Goal: Task Accomplishment & Management: Manage account settings

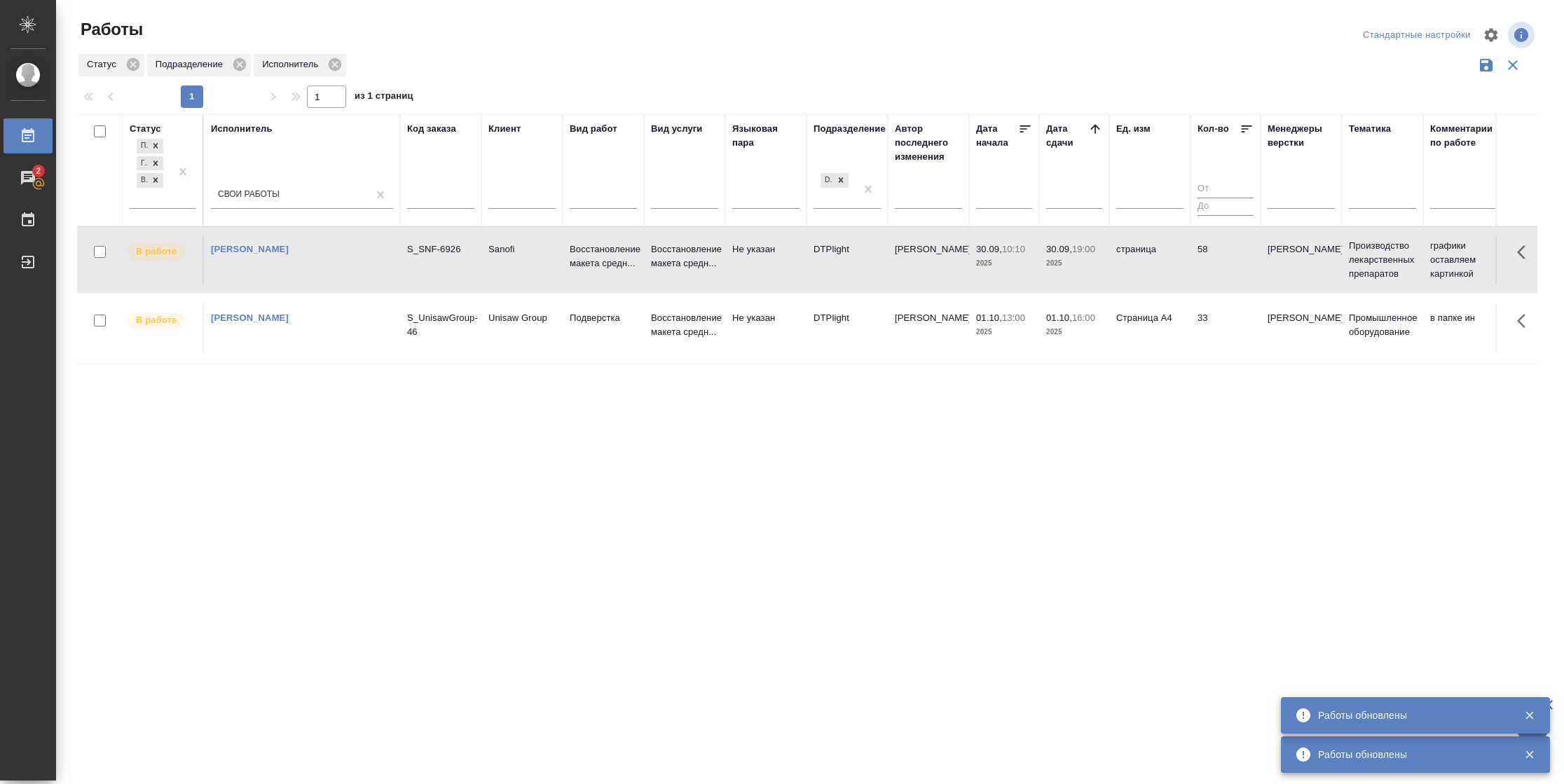
click at [1187, 257] on td "страница" at bounding box center [1149, 259] width 81 height 49
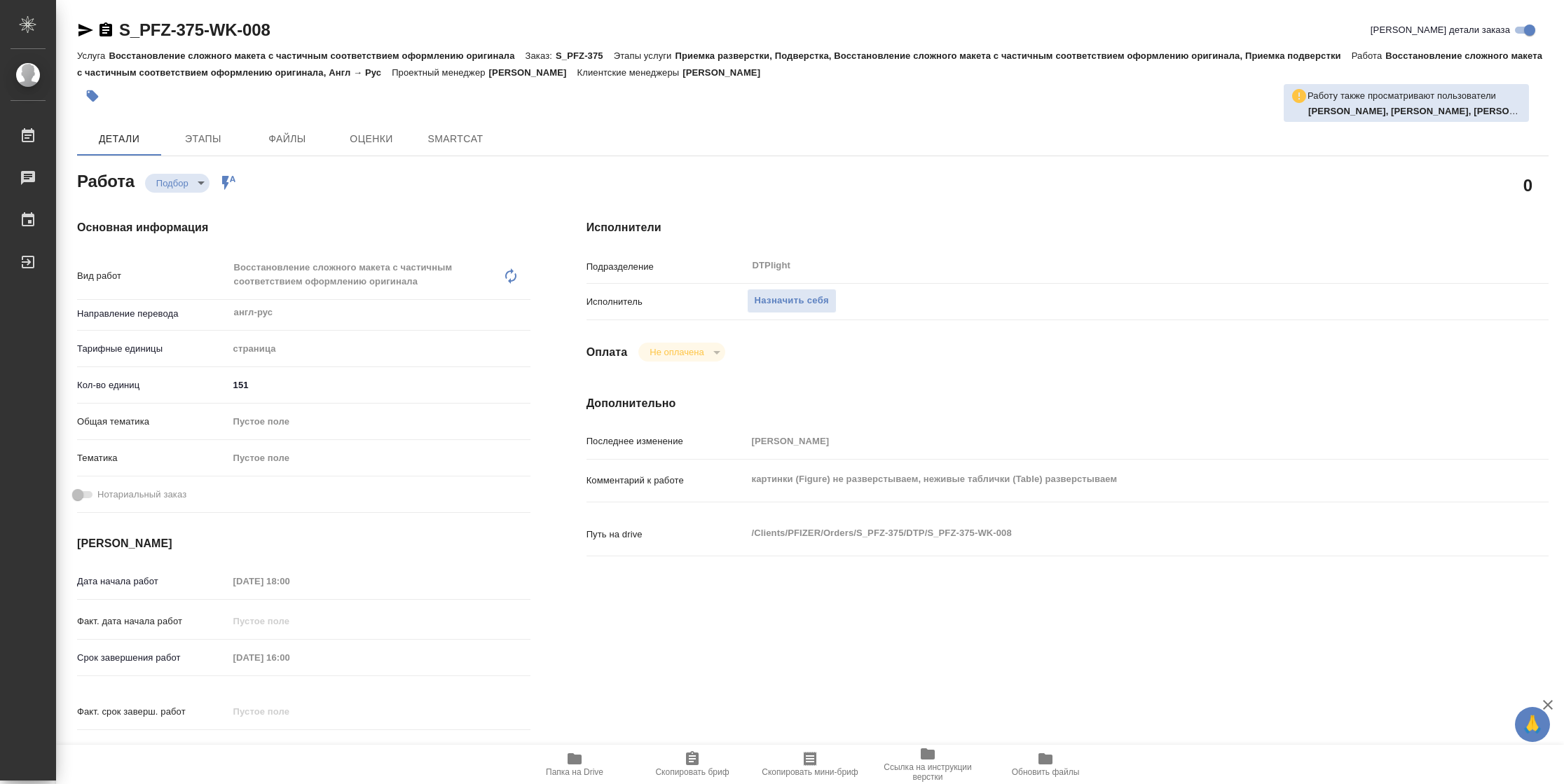
type textarea "x"
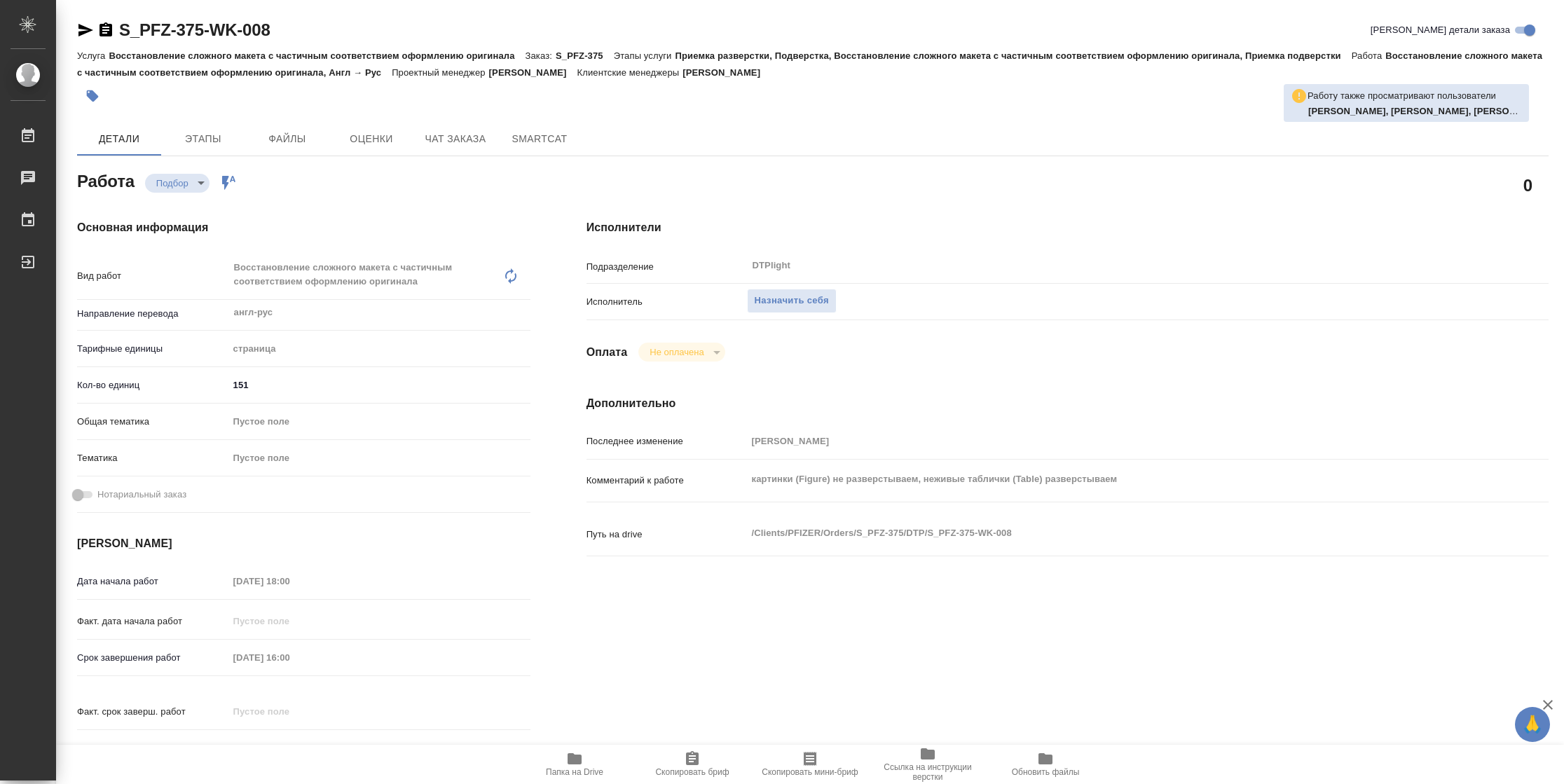
click at [572, 767] on span "Папка на Drive" at bounding box center [575, 772] width 58 height 10
type textarea "x"
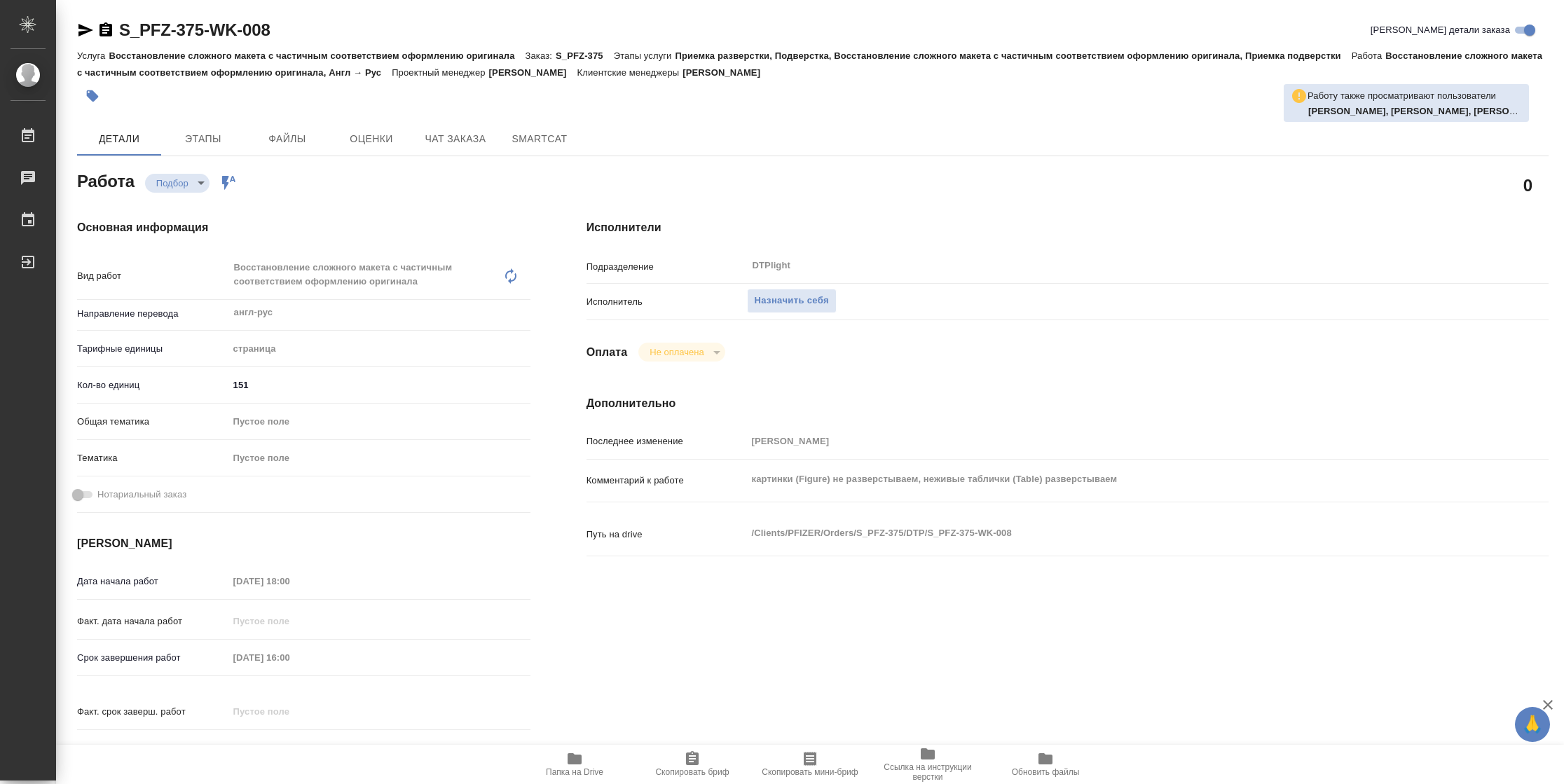
type textarea "x"
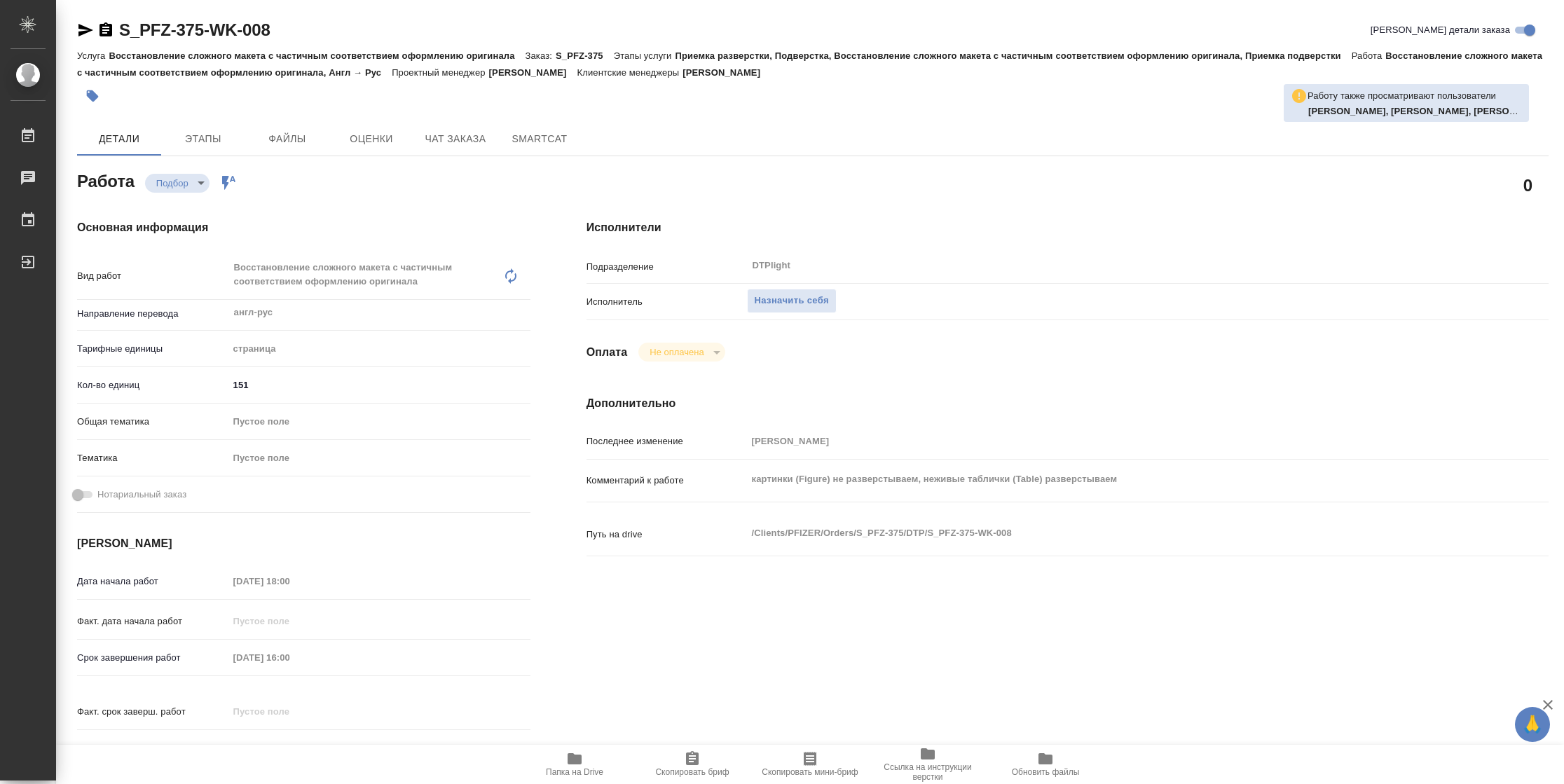
type textarea "x"
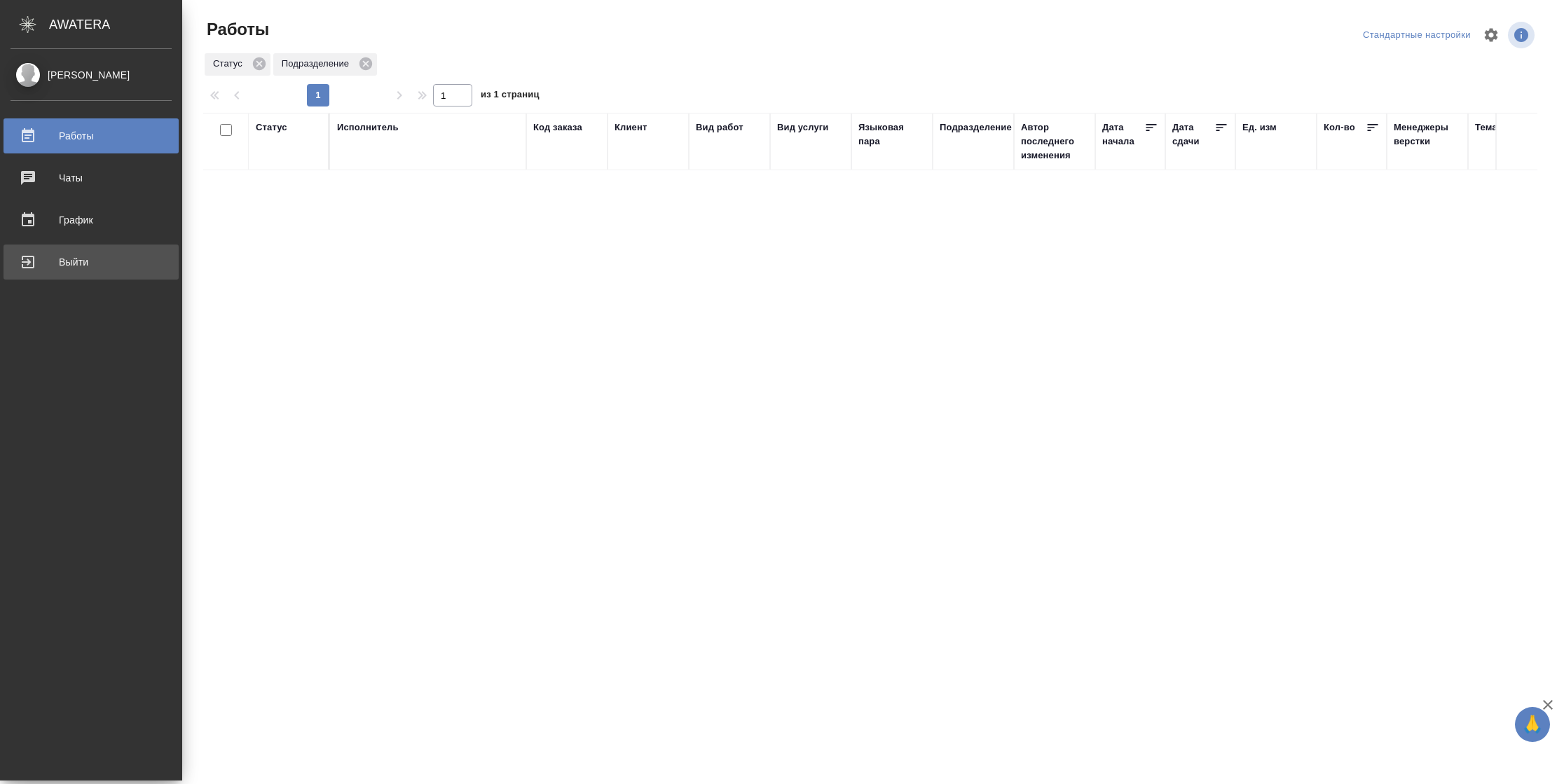
click at [12, 262] on div "Выйти" at bounding box center [91, 262] width 161 height 21
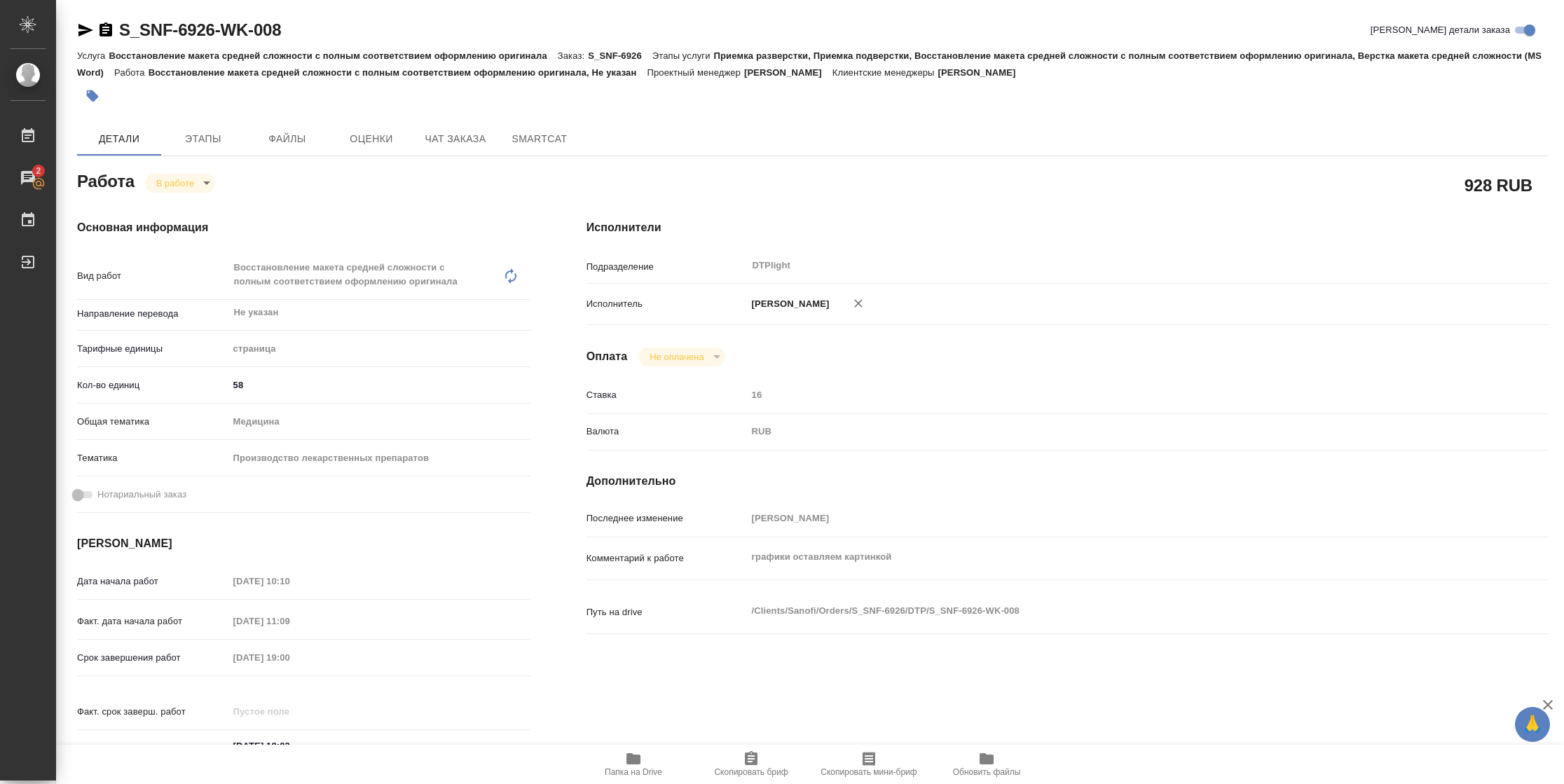
click at [636, 522] on icon "button" at bounding box center [633, 759] width 14 height 11
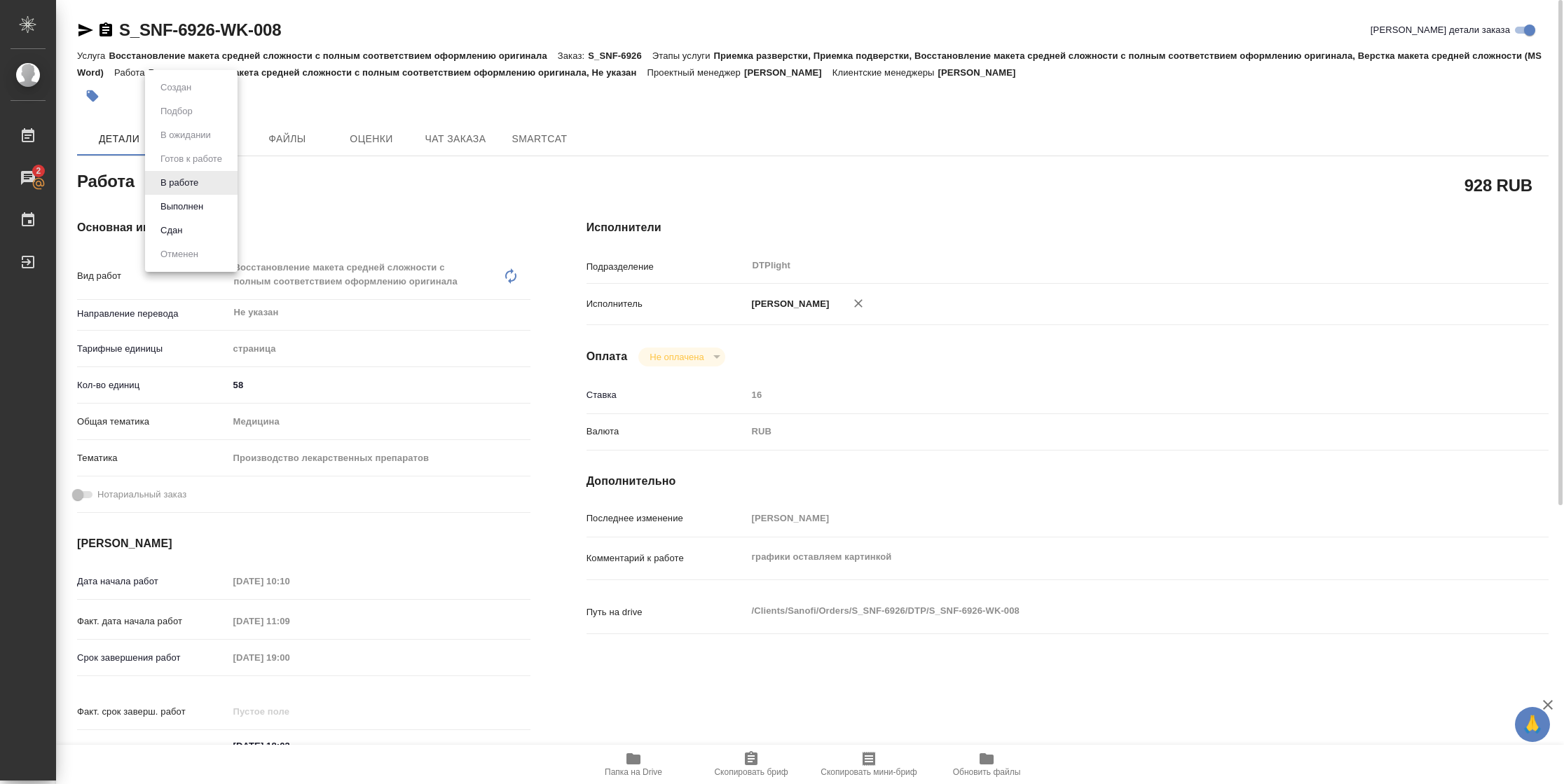
click at [196, 185] on body "🙏 .cls-1 fill:#fff; AWATERA Vasilyeva Natalia Работы 2 Чаты График Выйти S_SNF-…" at bounding box center [782, 392] width 1564 height 784
click at [196, 201] on button "Выполнен" at bounding box center [182, 206] width 51 height 15
type textarea "x"
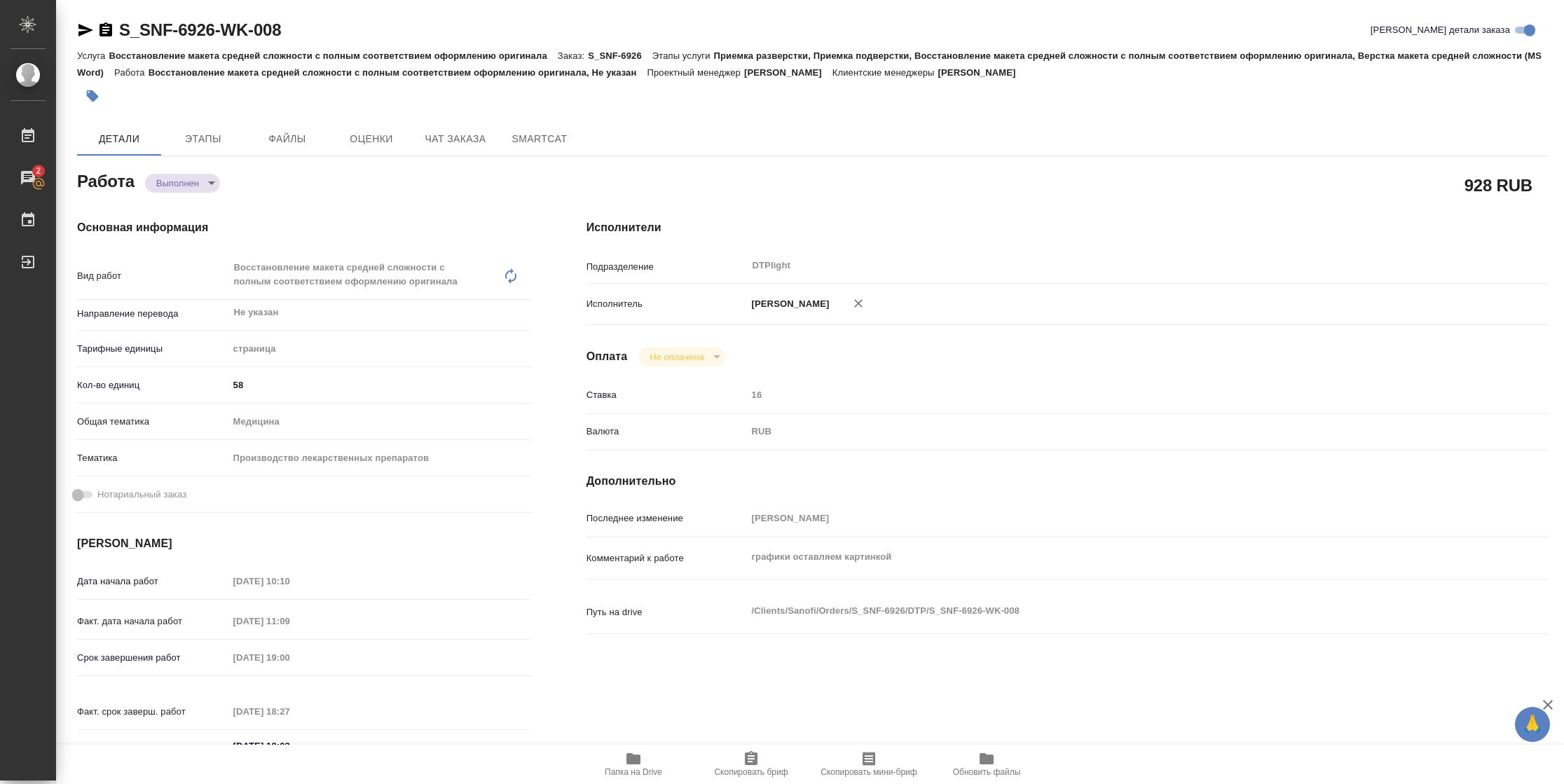
type textarea "x"
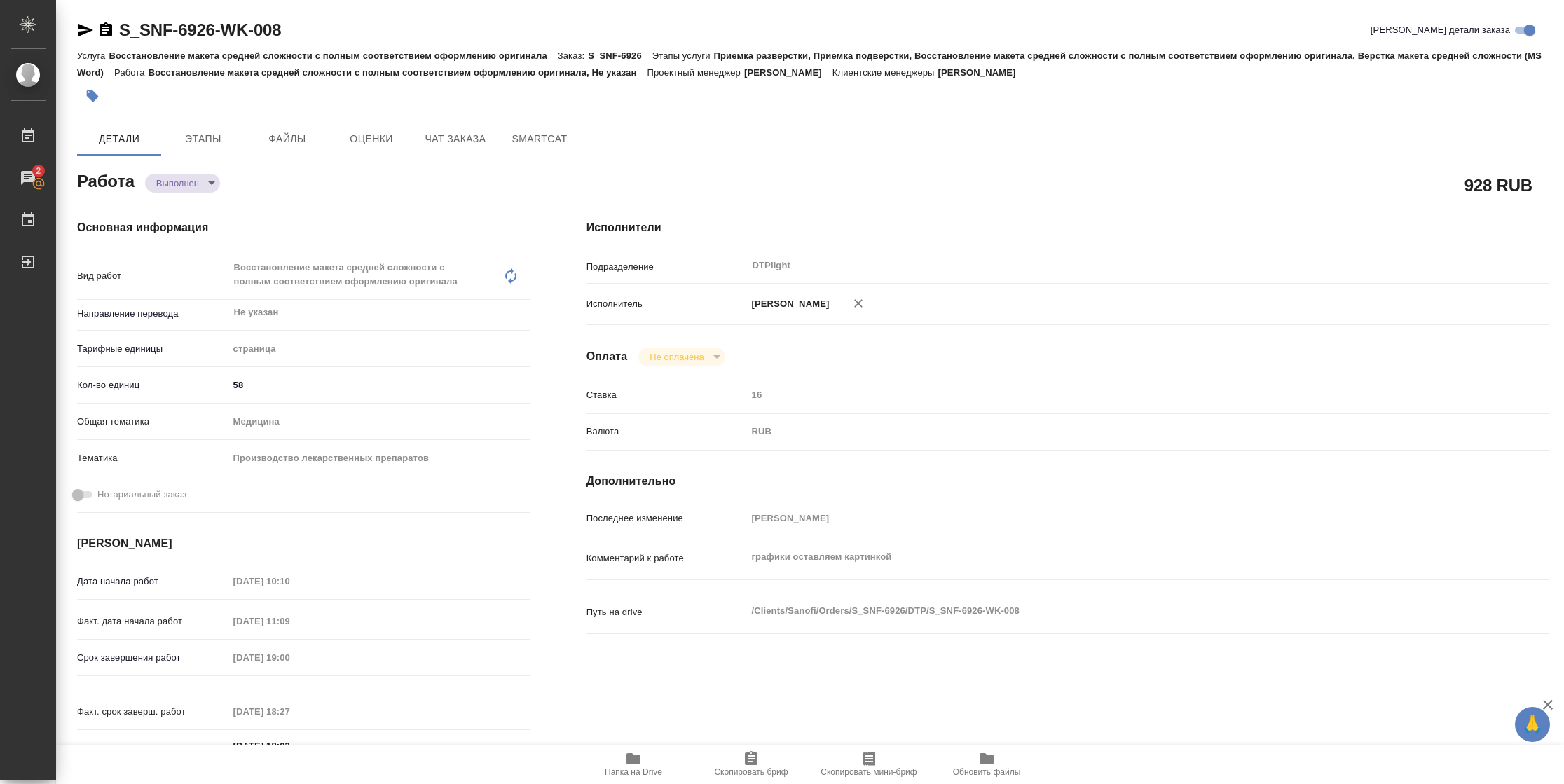
type textarea "x"
drag, startPoint x: 87, startPoint y: 28, endPoint x: 124, endPoint y: 25, distance: 37.1
click at [87, 28] on icon "button" at bounding box center [86, 30] width 14 height 13
type textarea "x"
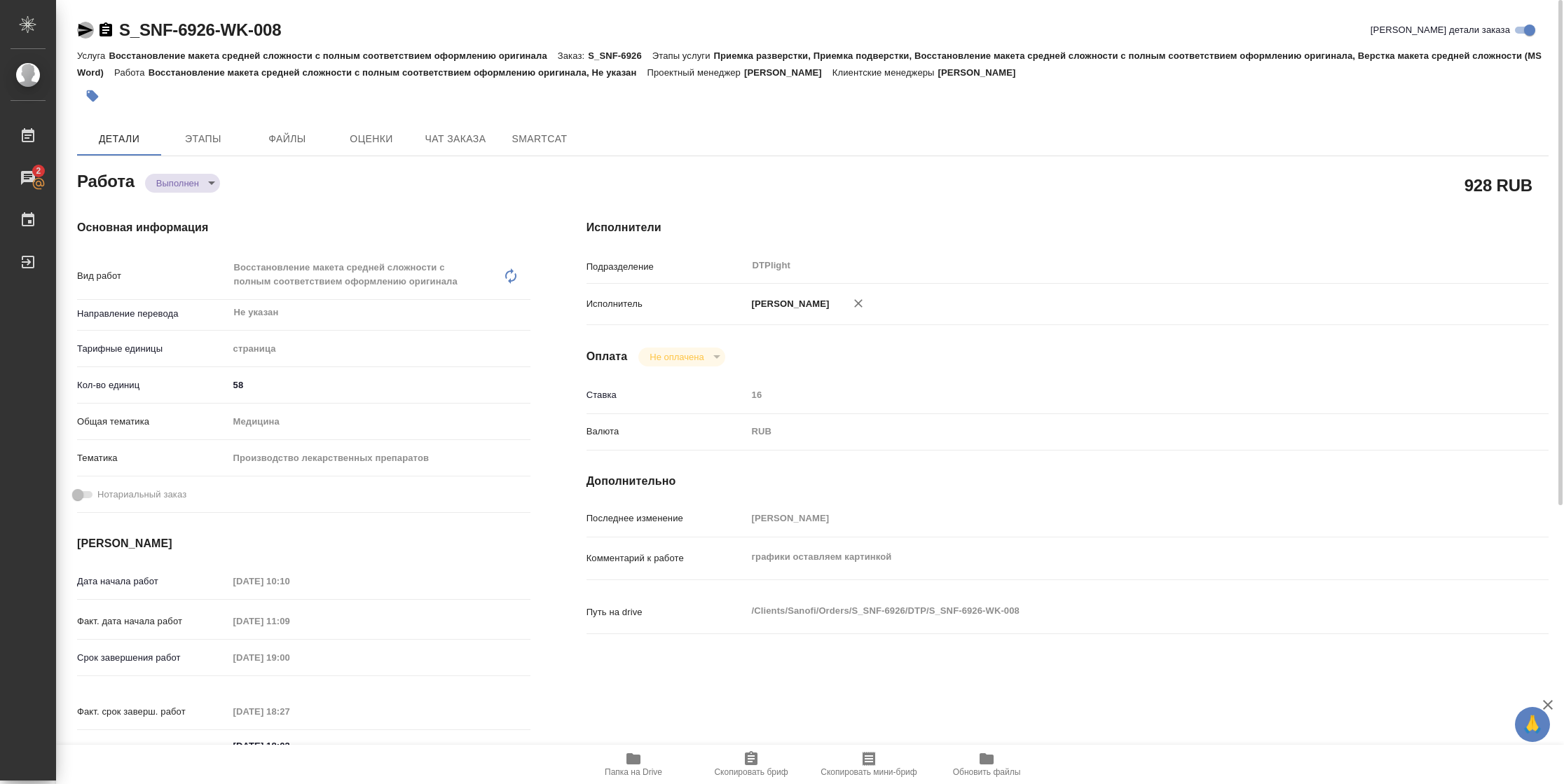
type textarea "x"
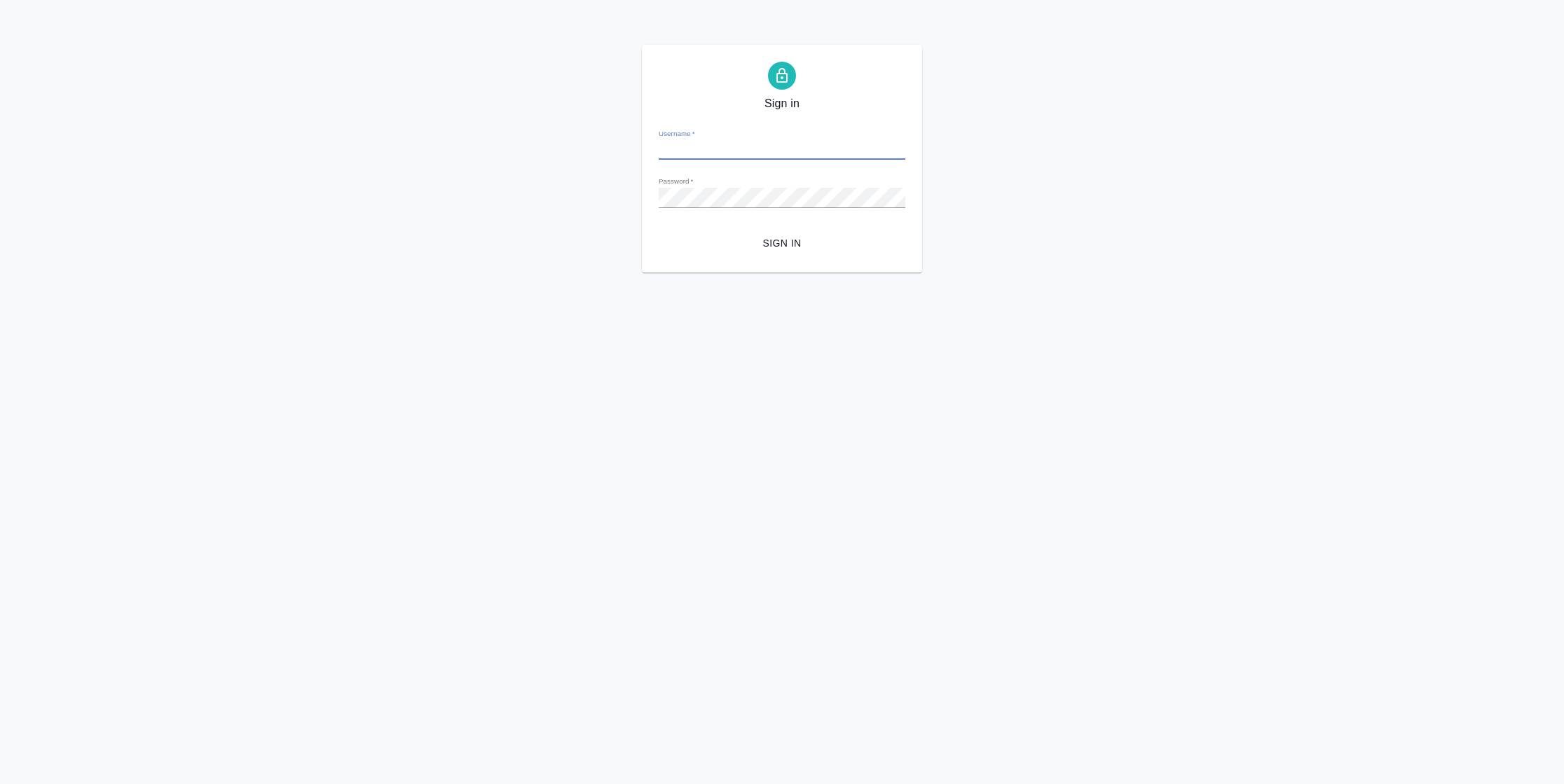
type input "[PERSON_NAME][EMAIL_ADDRESS][DOMAIN_NAME]"
click at [786, 239] on span "Sign in" at bounding box center [782, 243] width 224 height 18
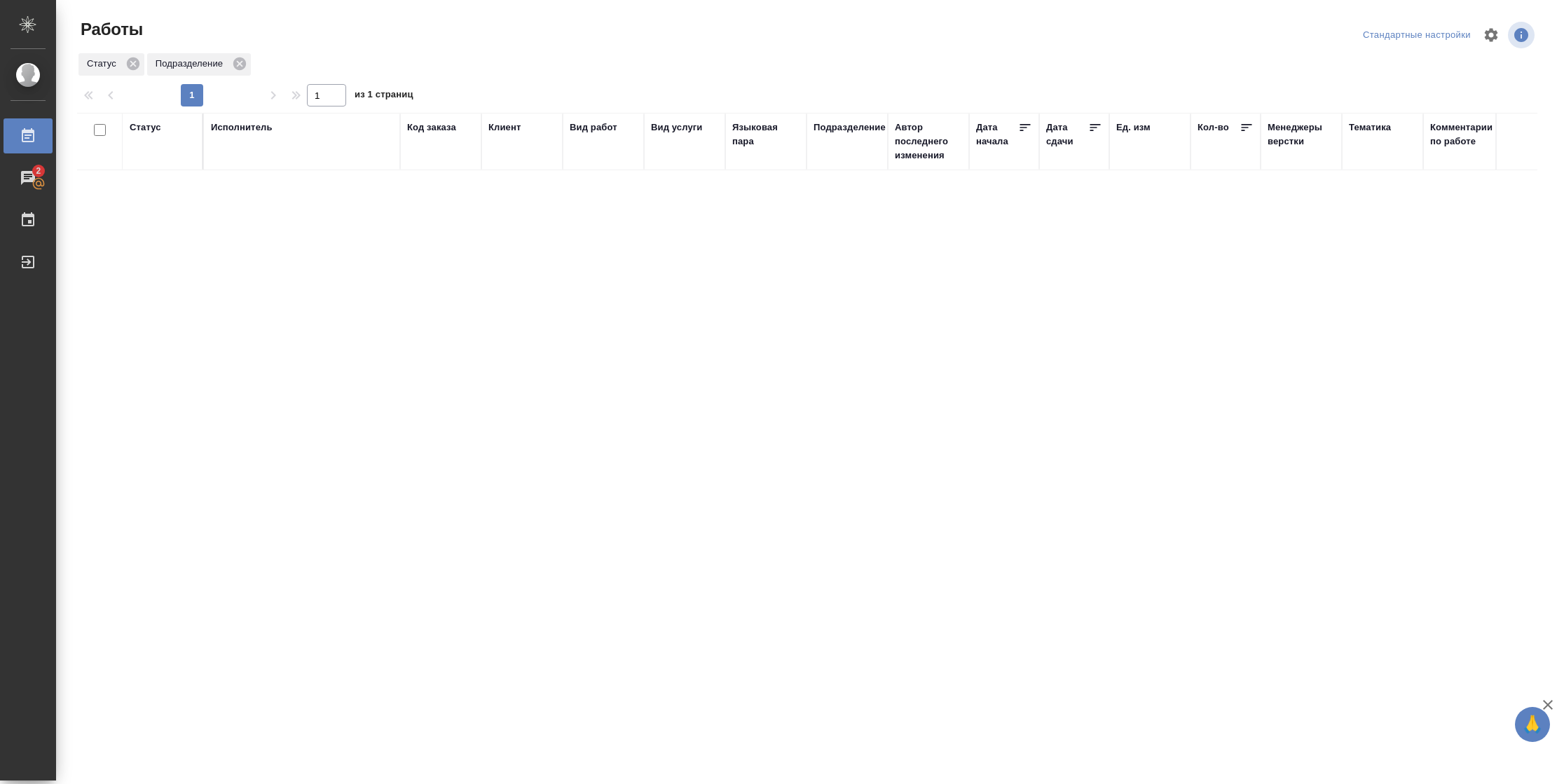
click at [158, 124] on div "Статус" at bounding box center [145, 127] width 31 height 14
click at [177, 185] on div at bounding box center [182, 169] width 25 height 55
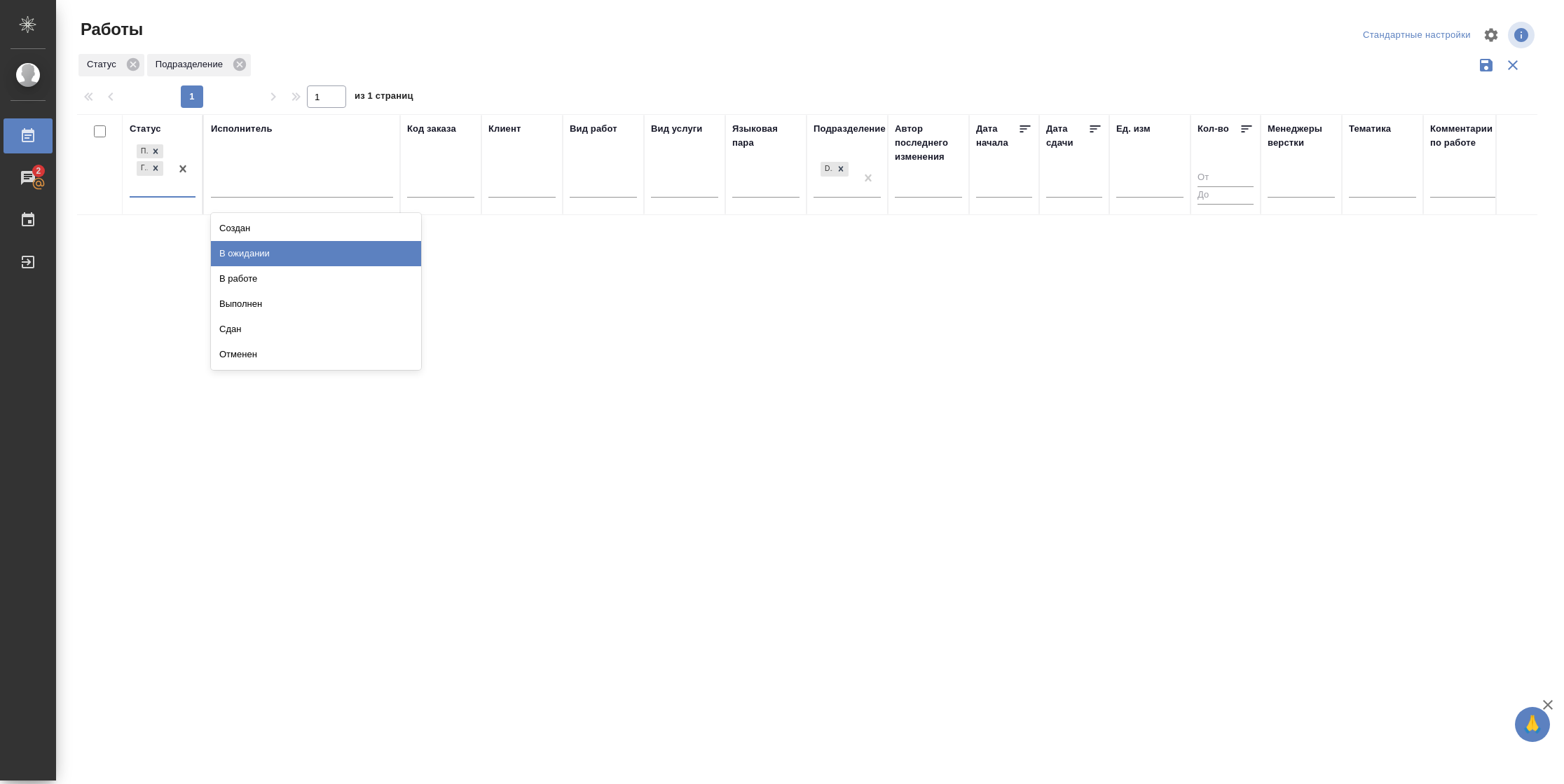
click at [262, 261] on div "В ожидании" at bounding box center [316, 253] width 210 height 25
click at [262, 197] on div at bounding box center [302, 194] width 182 height 20
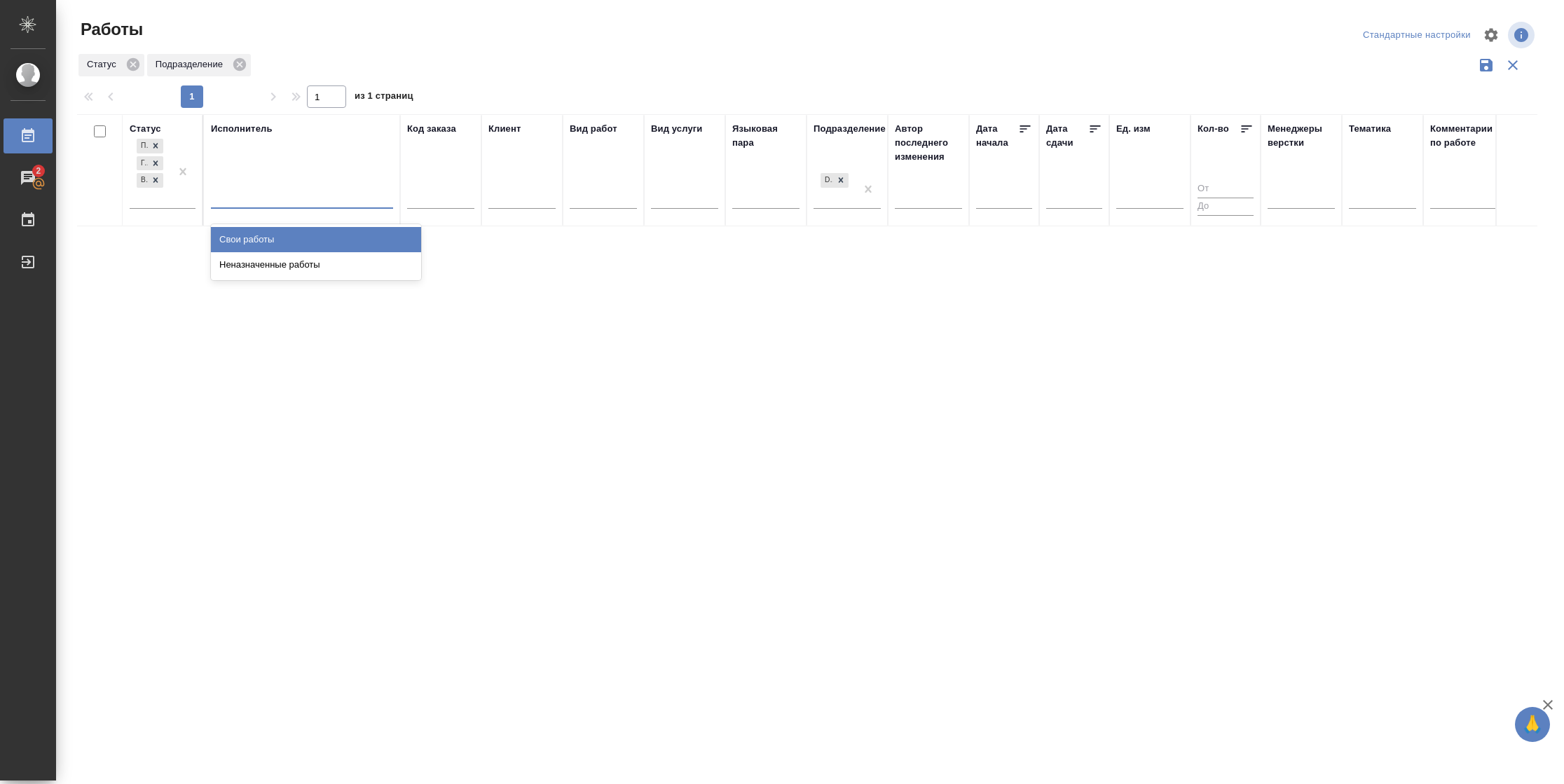
click at [262, 234] on div "Свои работы" at bounding box center [316, 239] width 210 height 25
click at [1092, 125] on icon at bounding box center [1095, 128] width 10 height 7
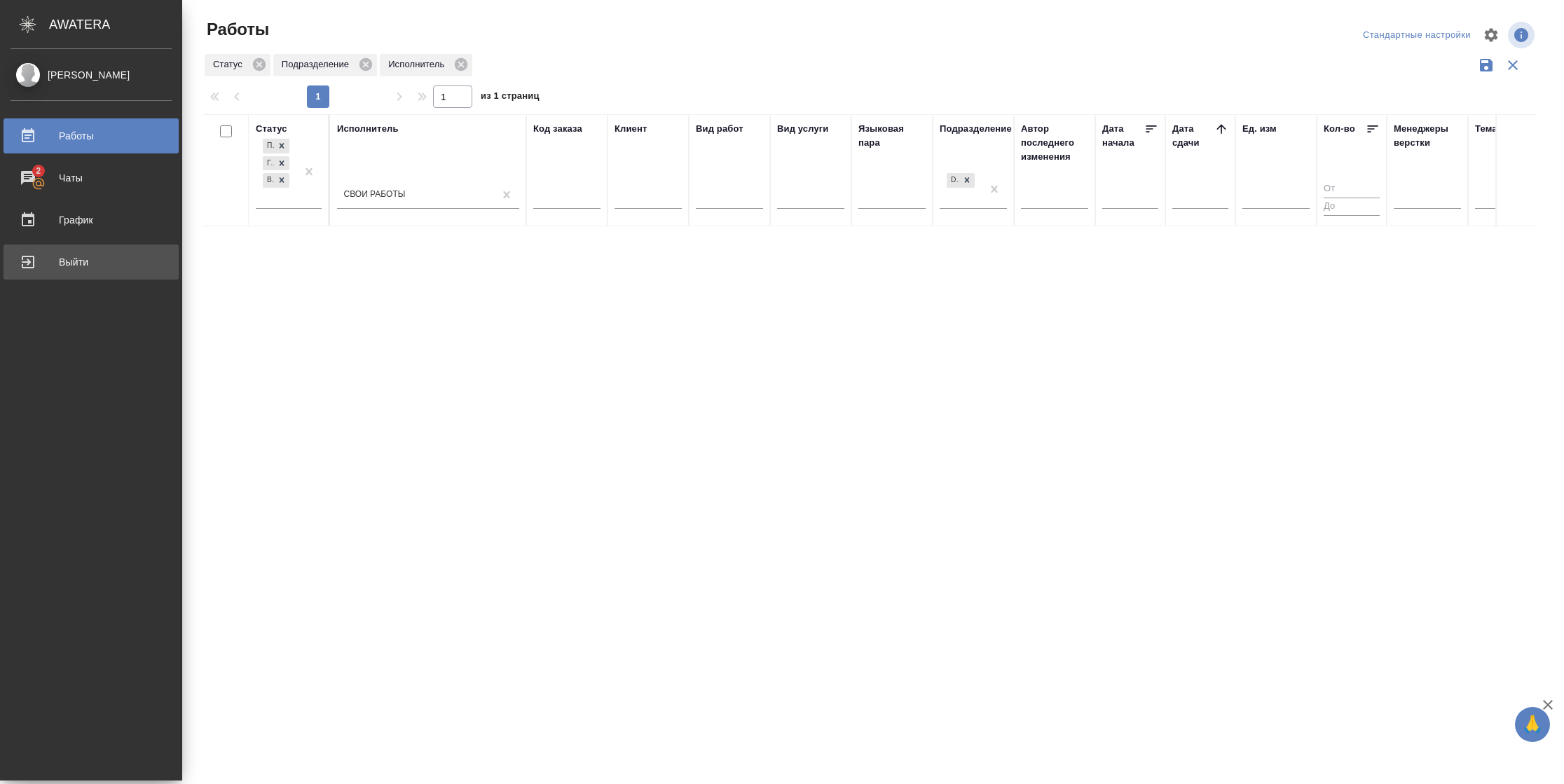
click at [36, 264] on div "Выйти" at bounding box center [91, 262] width 161 height 21
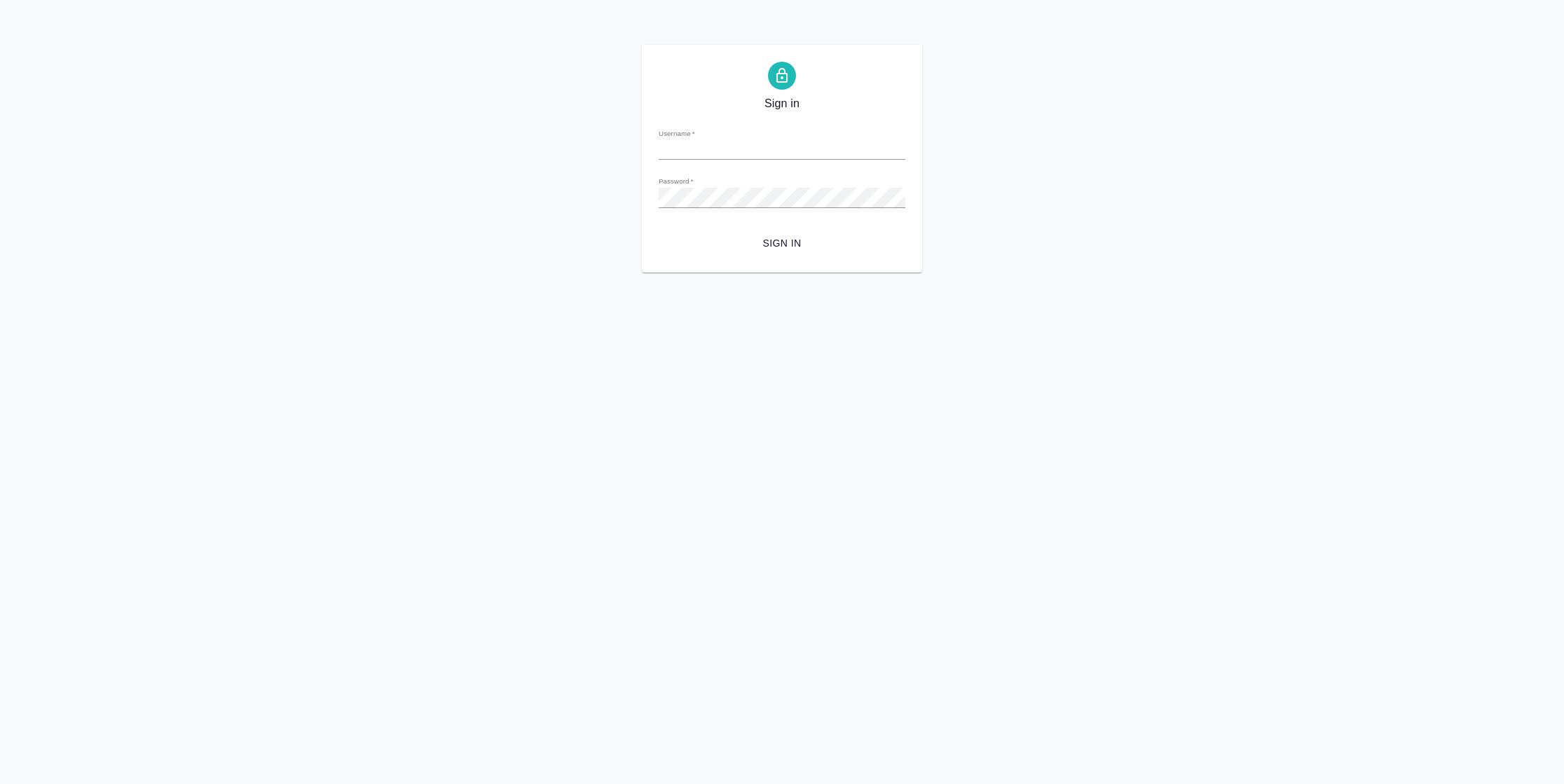
type input "[PERSON_NAME][EMAIL_ADDRESS][DOMAIN_NAME]"
click at [794, 235] on span "Sign in" at bounding box center [782, 243] width 224 height 18
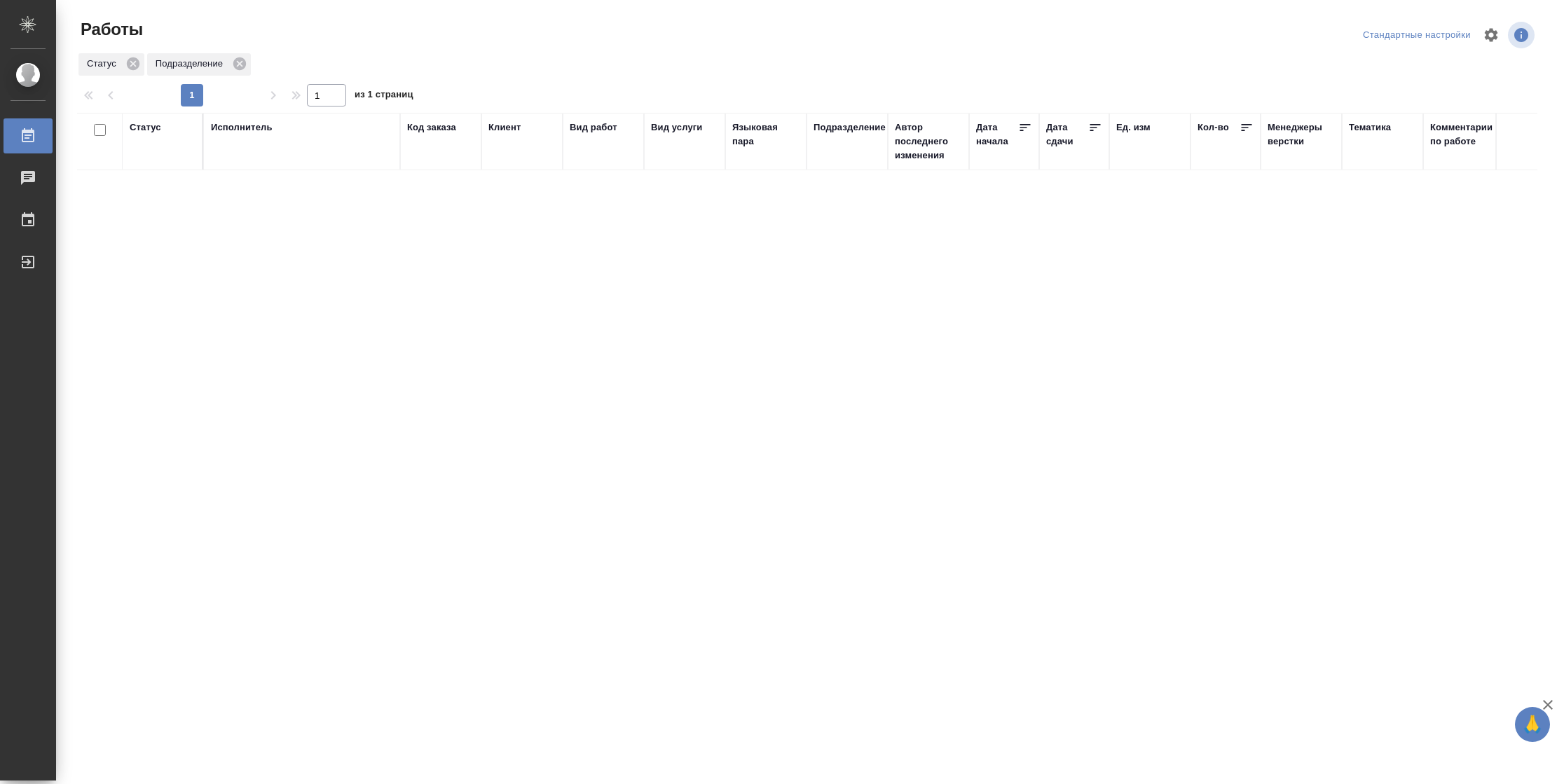
click at [138, 129] on div "Статус" at bounding box center [145, 127] width 31 height 14
click at [152, 181] on div "Подбор Готов к работе" at bounding box center [150, 169] width 41 height 55
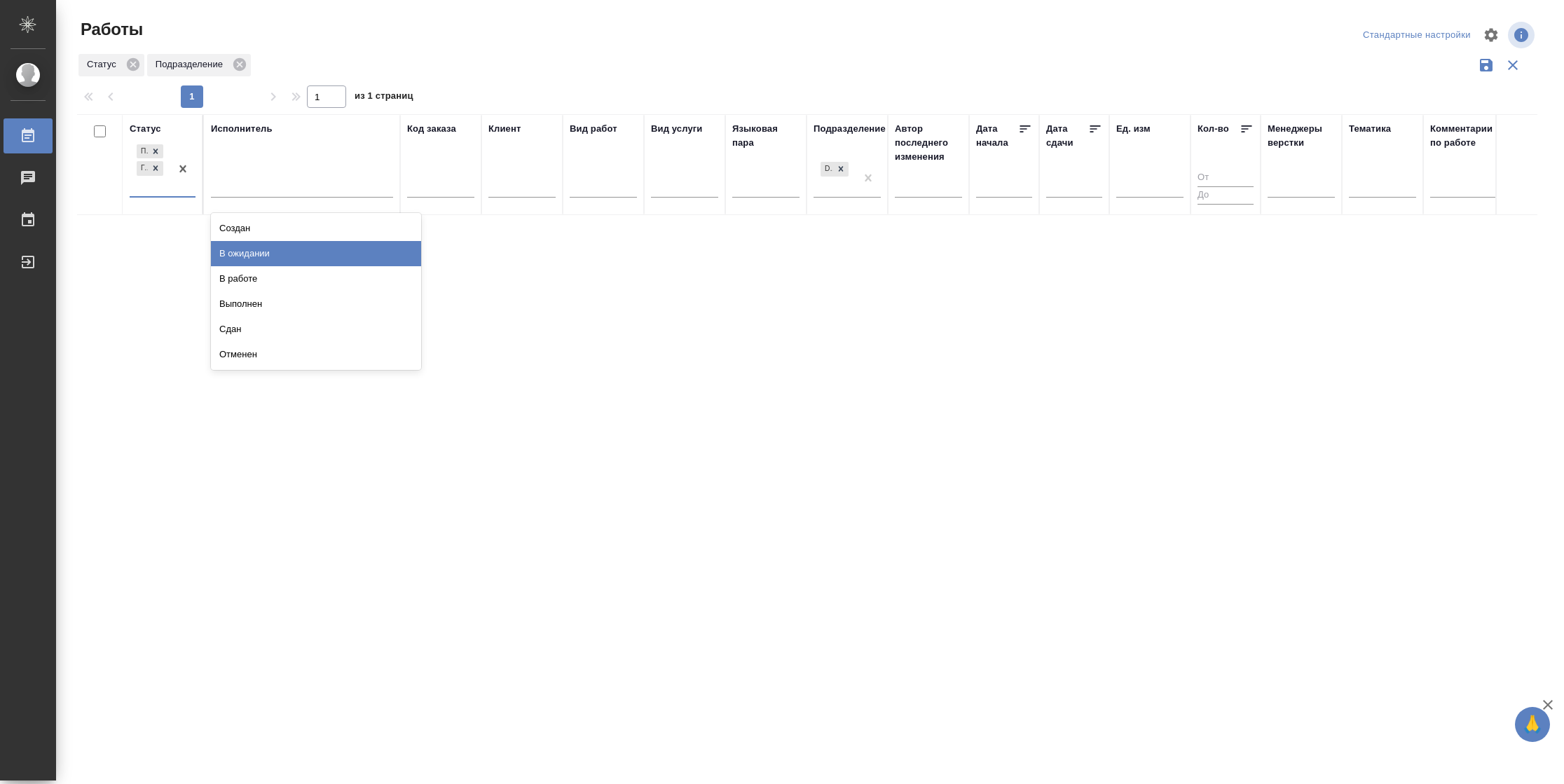
click at [267, 262] on div "В ожидании" at bounding box center [316, 253] width 210 height 25
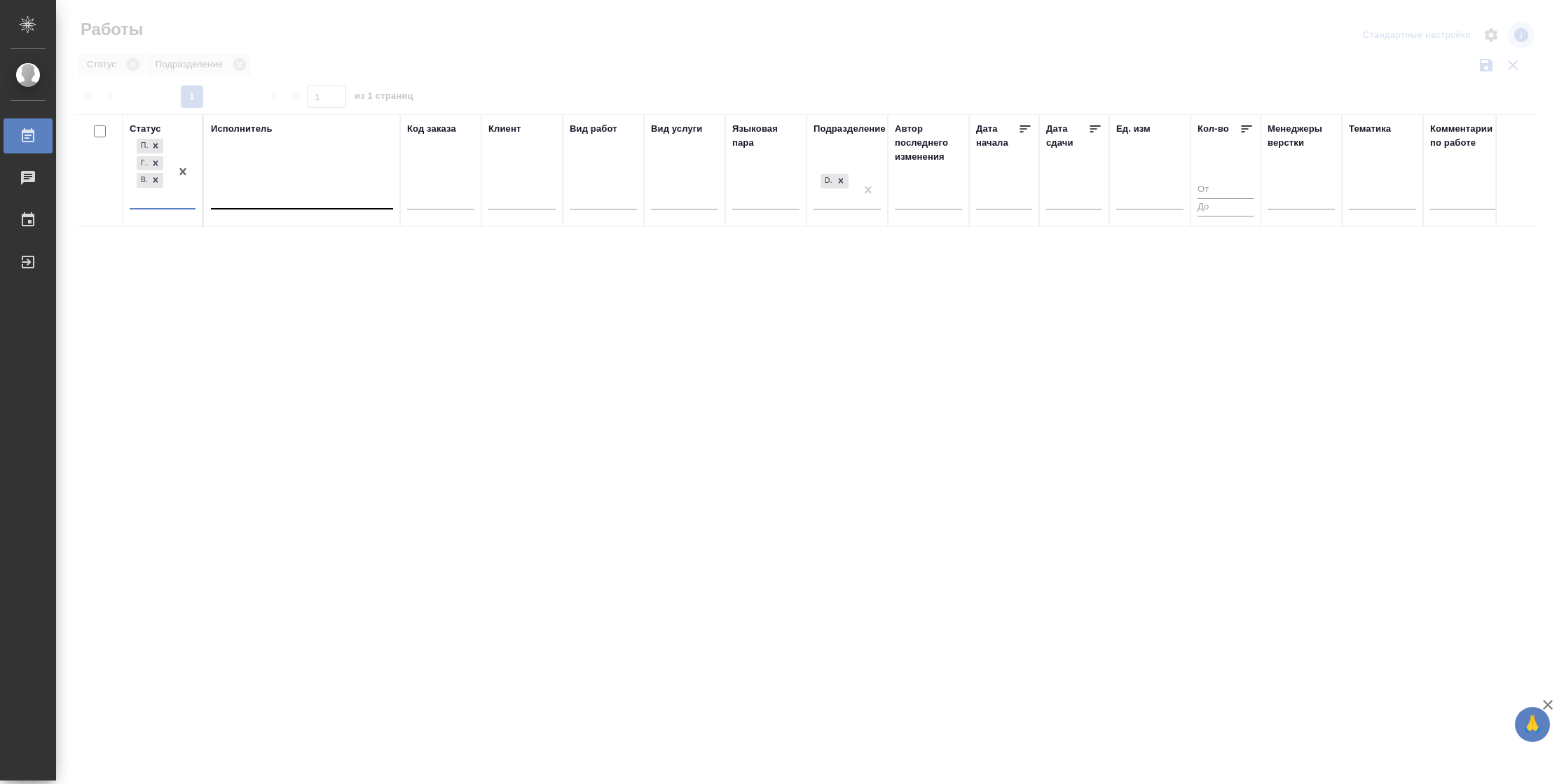
click at [277, 190] on div at bounding box center [302, 194] width 182 height 20
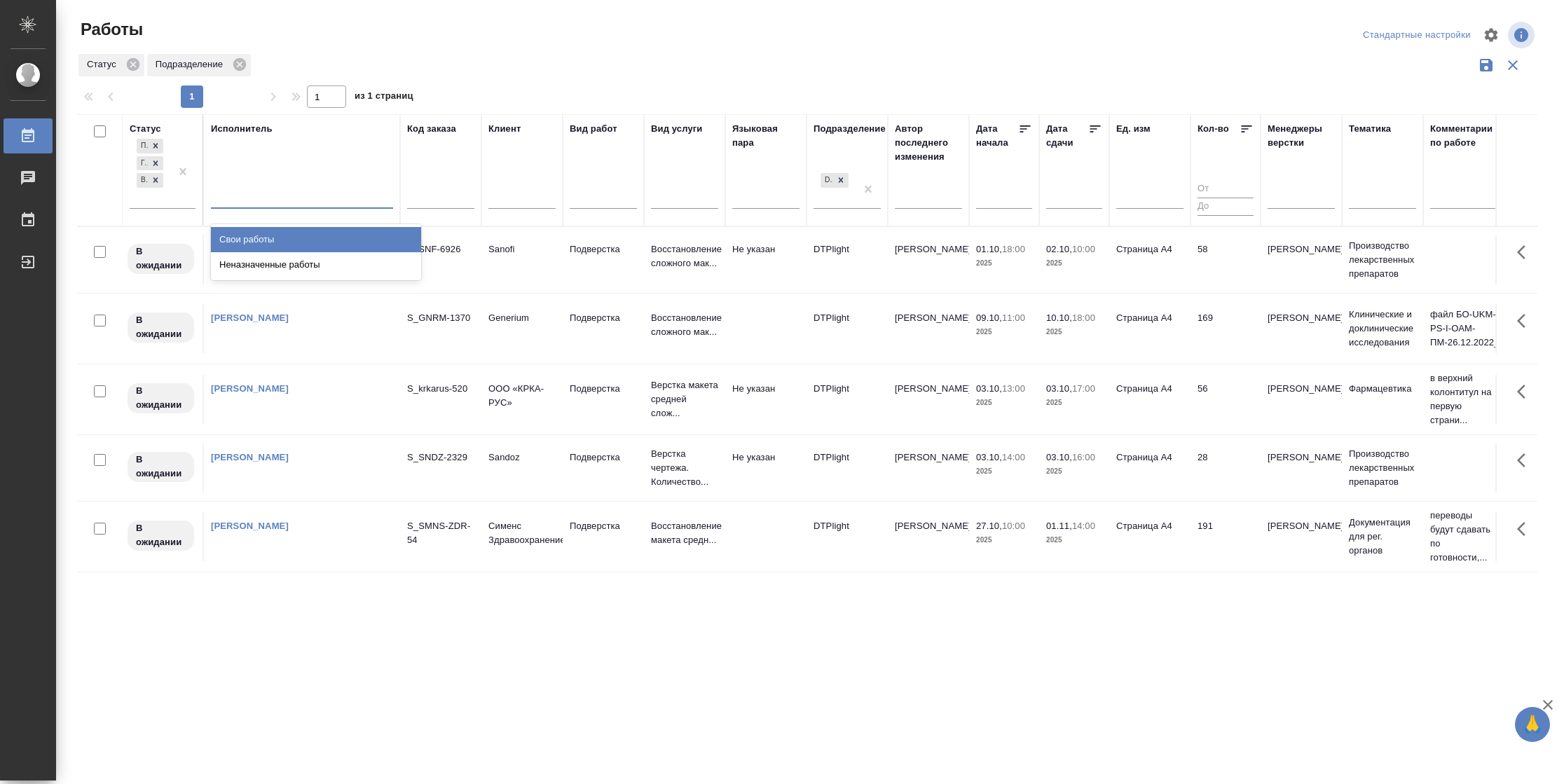
click at [277, 231] on div "Свои работы" at bounding box center [316, 239] width 210 height 25
click at [1091, 132] on icon at bounding box center [1095, 128] width 10 height 7
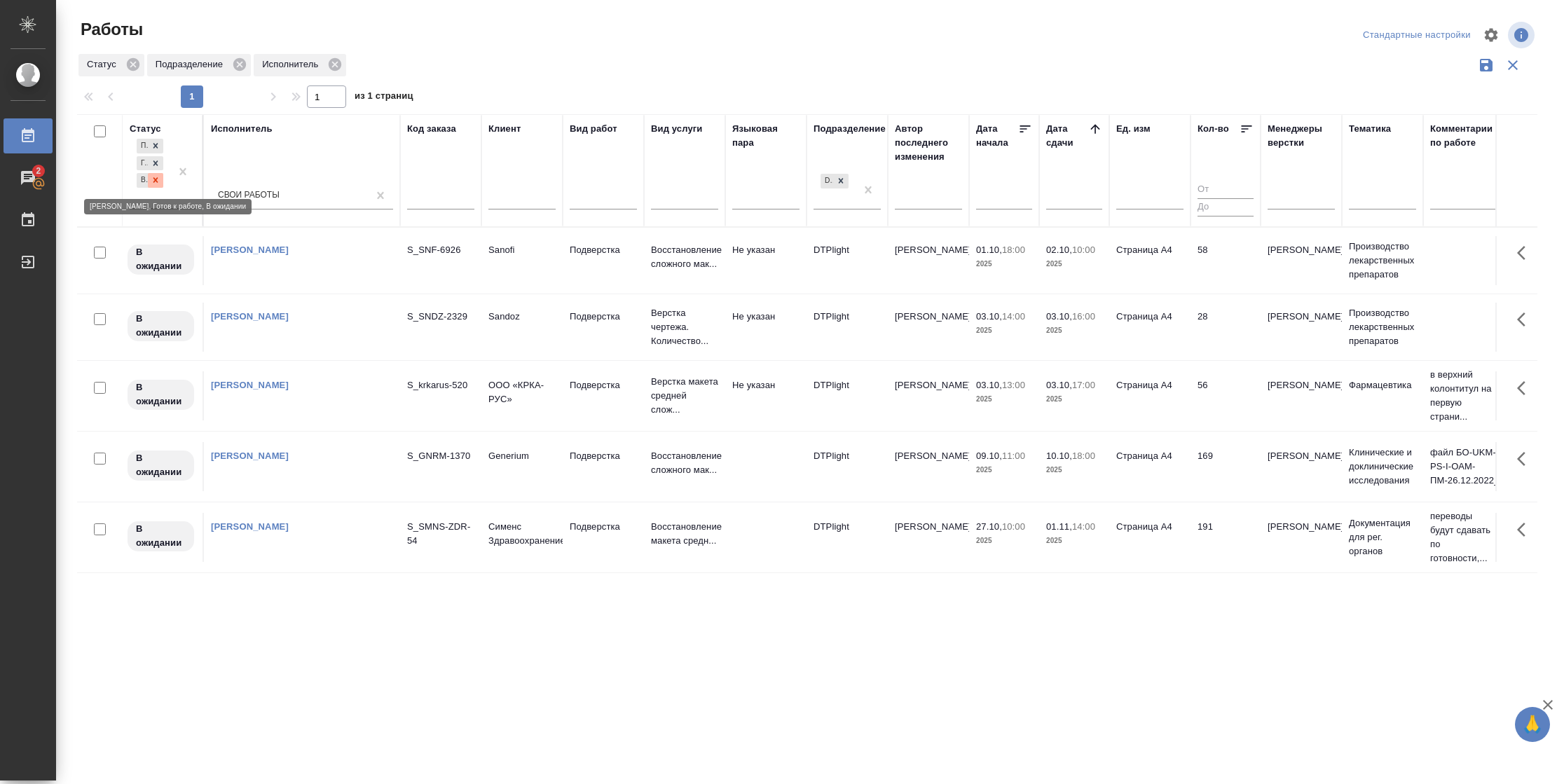
click at [163, 180] on div at bounding box center [155, 181] width 15 height 14
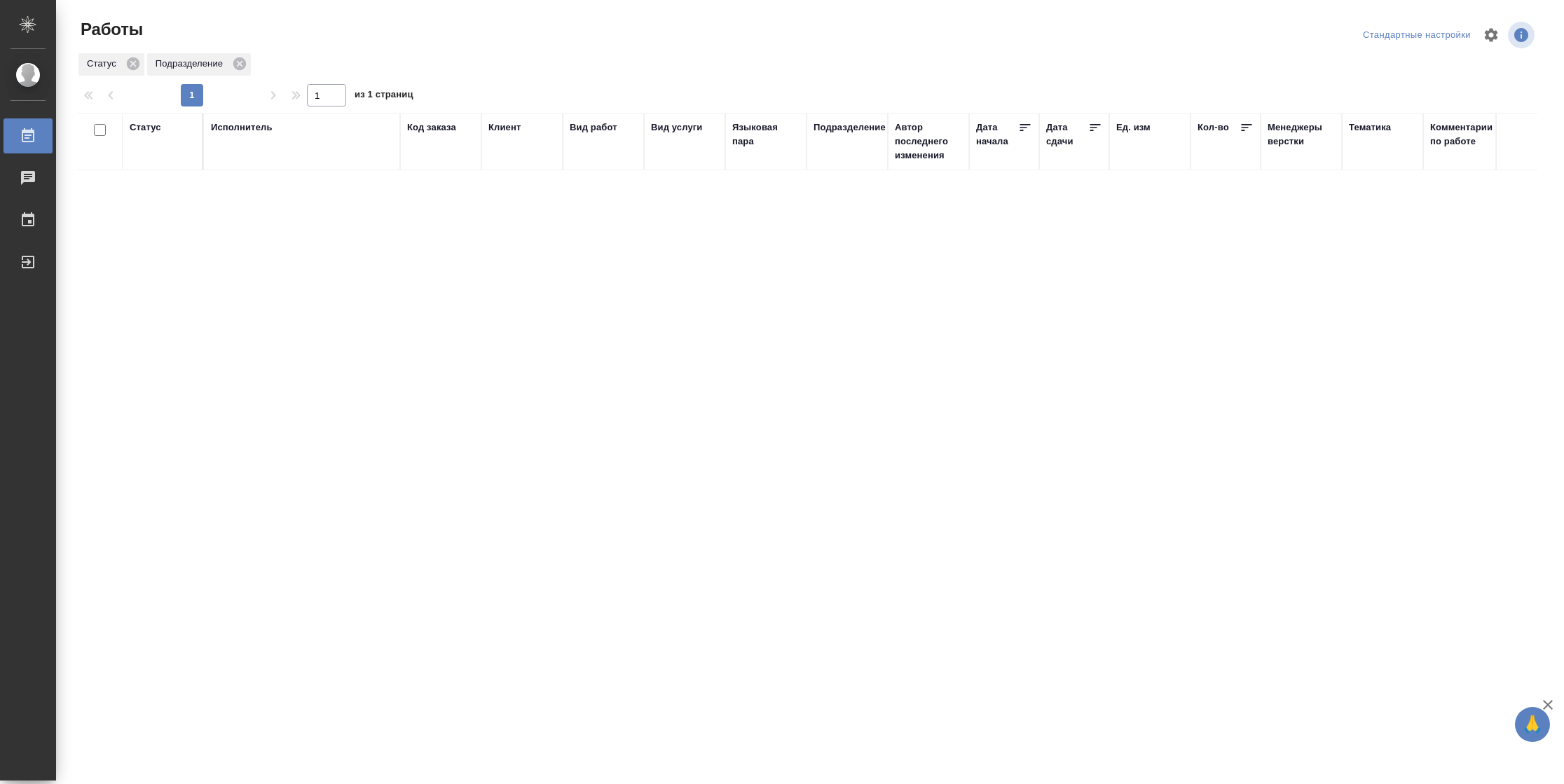
click at [1096, 125] on icon at bounding box center [1095, 127] width 14 height 14
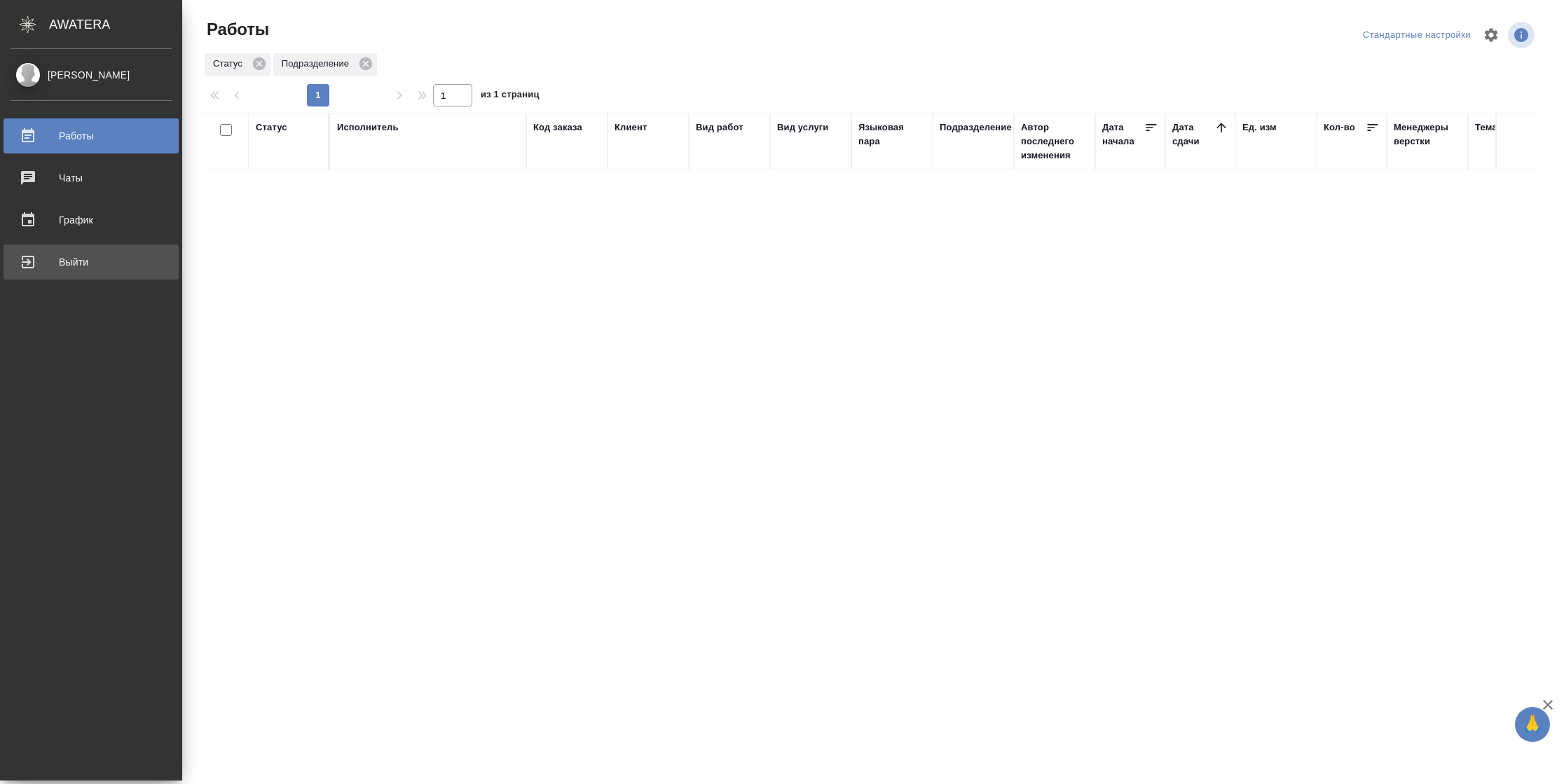
click at [19, 266] on div "Выйти" at bounding box center [91, 262] width 161 height 21
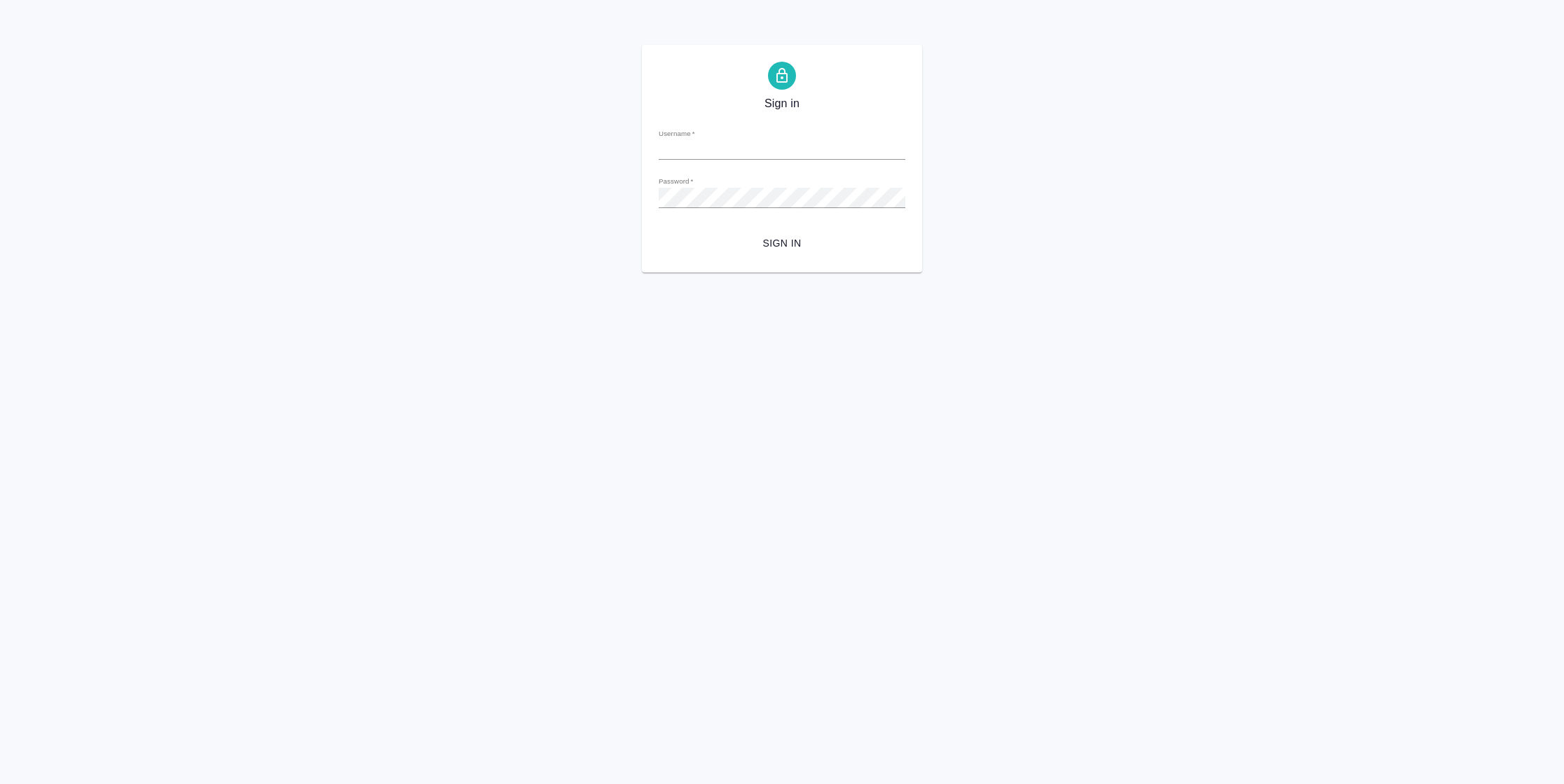
type input "[PERSON_NAME][EMAIL_ADDRESS][DOMAIN_NAME]"
click at [755, 234] on span "Sign in" at bounding box center [782, 243] width 224 height 18
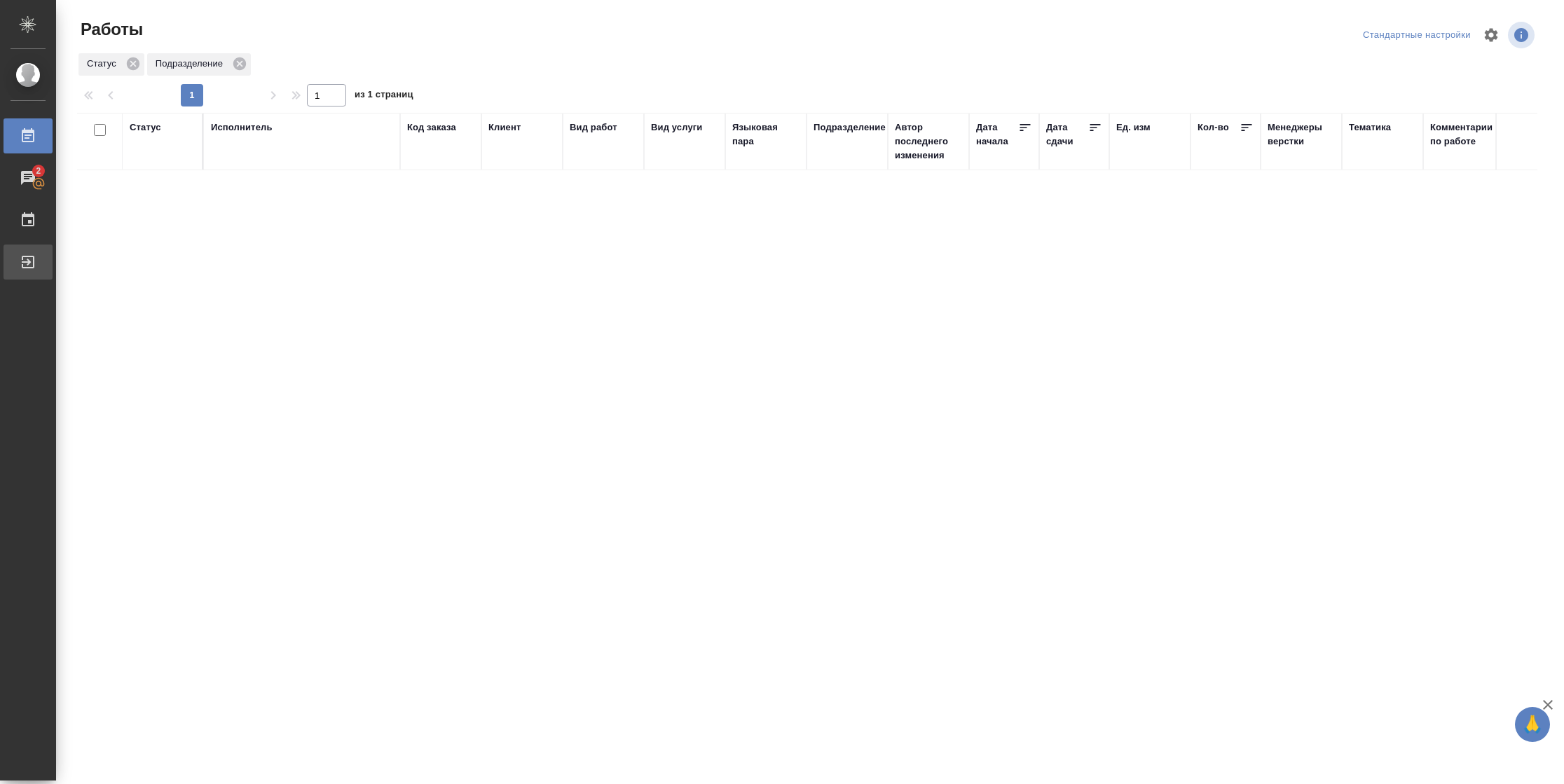
click at [28, 260] on div "Выйти" at bounding box center [10, 262] width 35 height 21
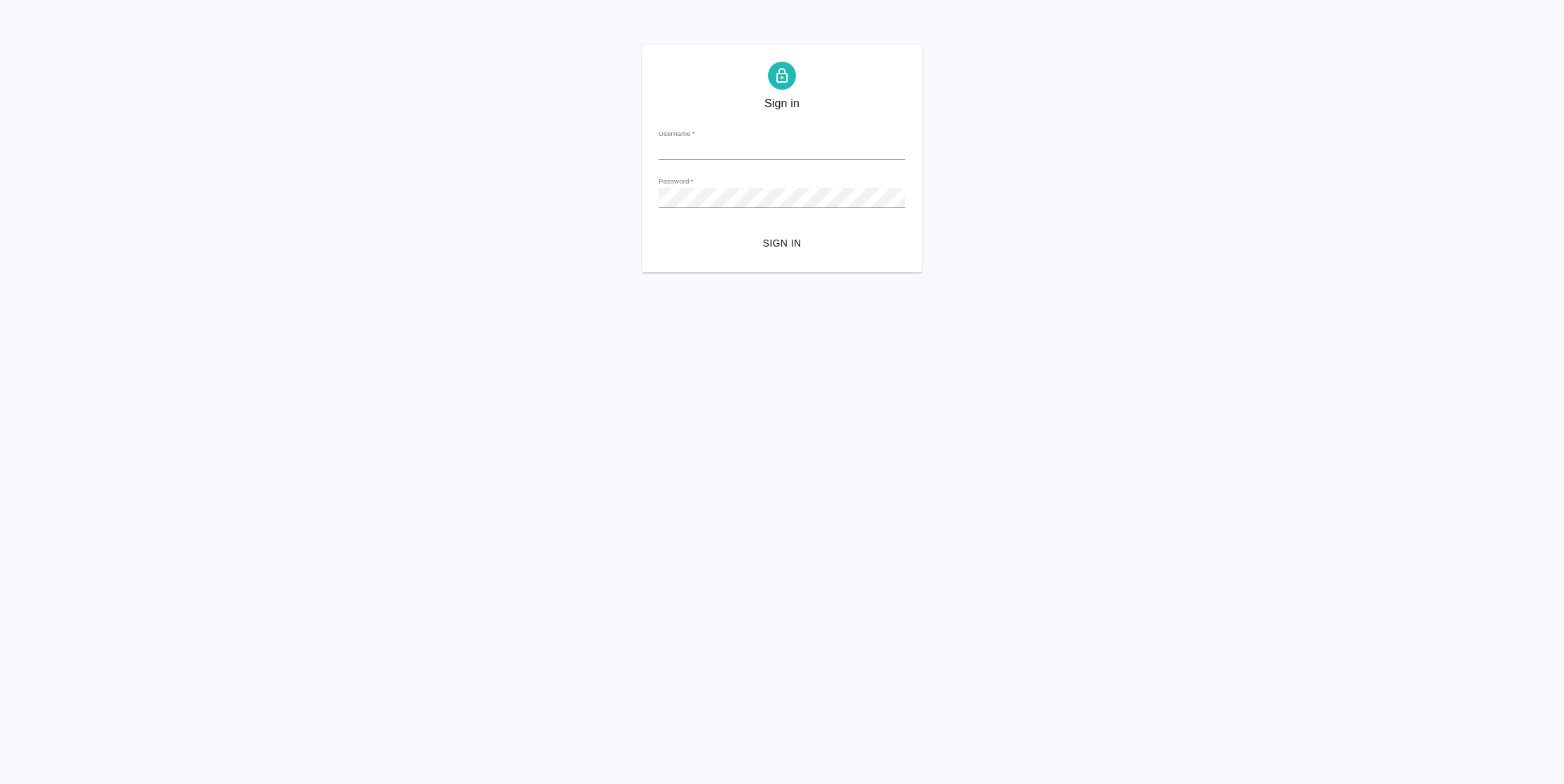
type input "[PERSON_NAME][EMAIL_ADDRESS][DOMAIN_NAME]"
click at [759, 243] on span "Sign in" at bounding box center [782, 243] width 224 height 18
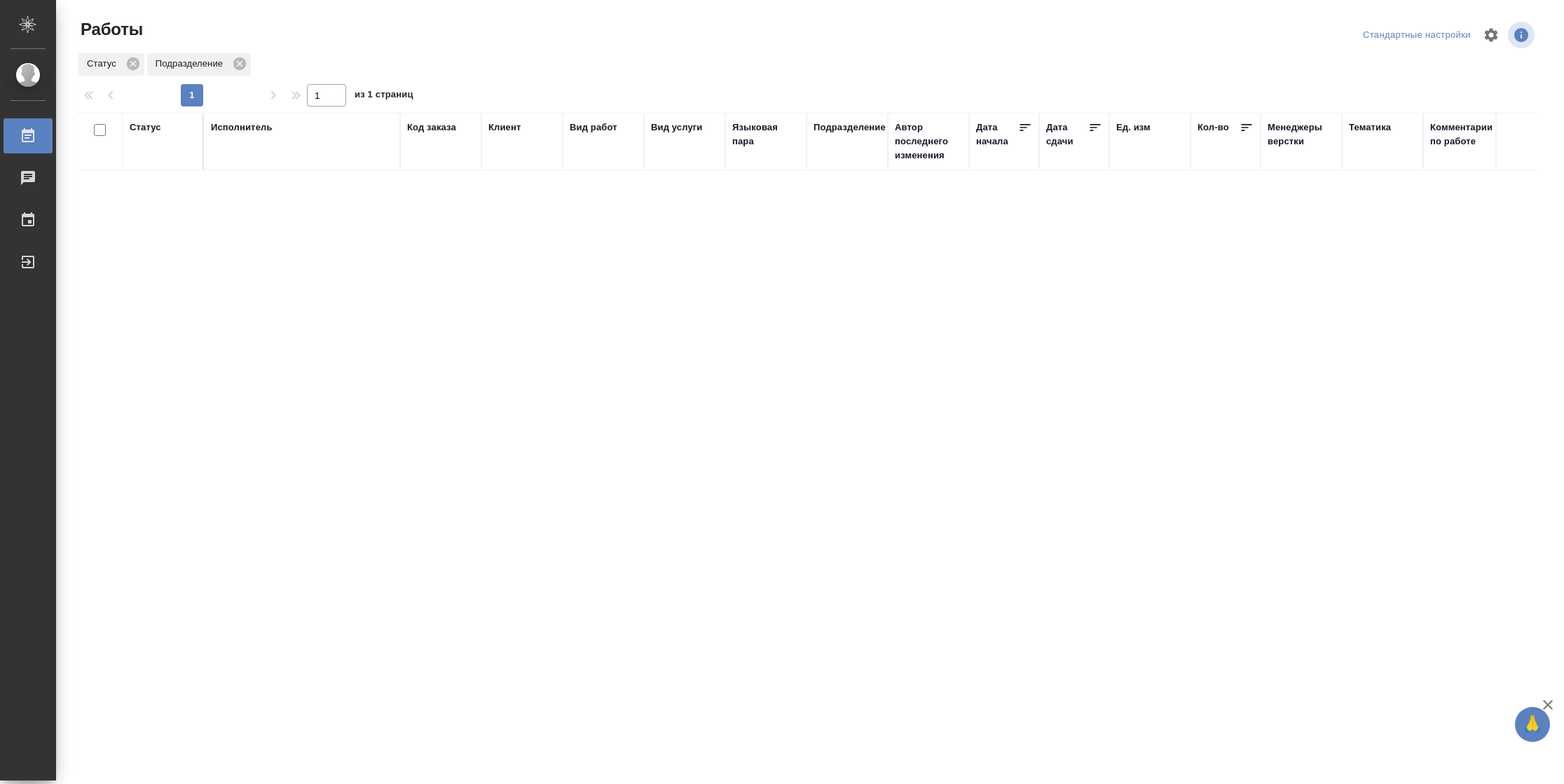
click at [839, 132] on div "Подразделение" at bounding box center [850, 127] width 72 height 14
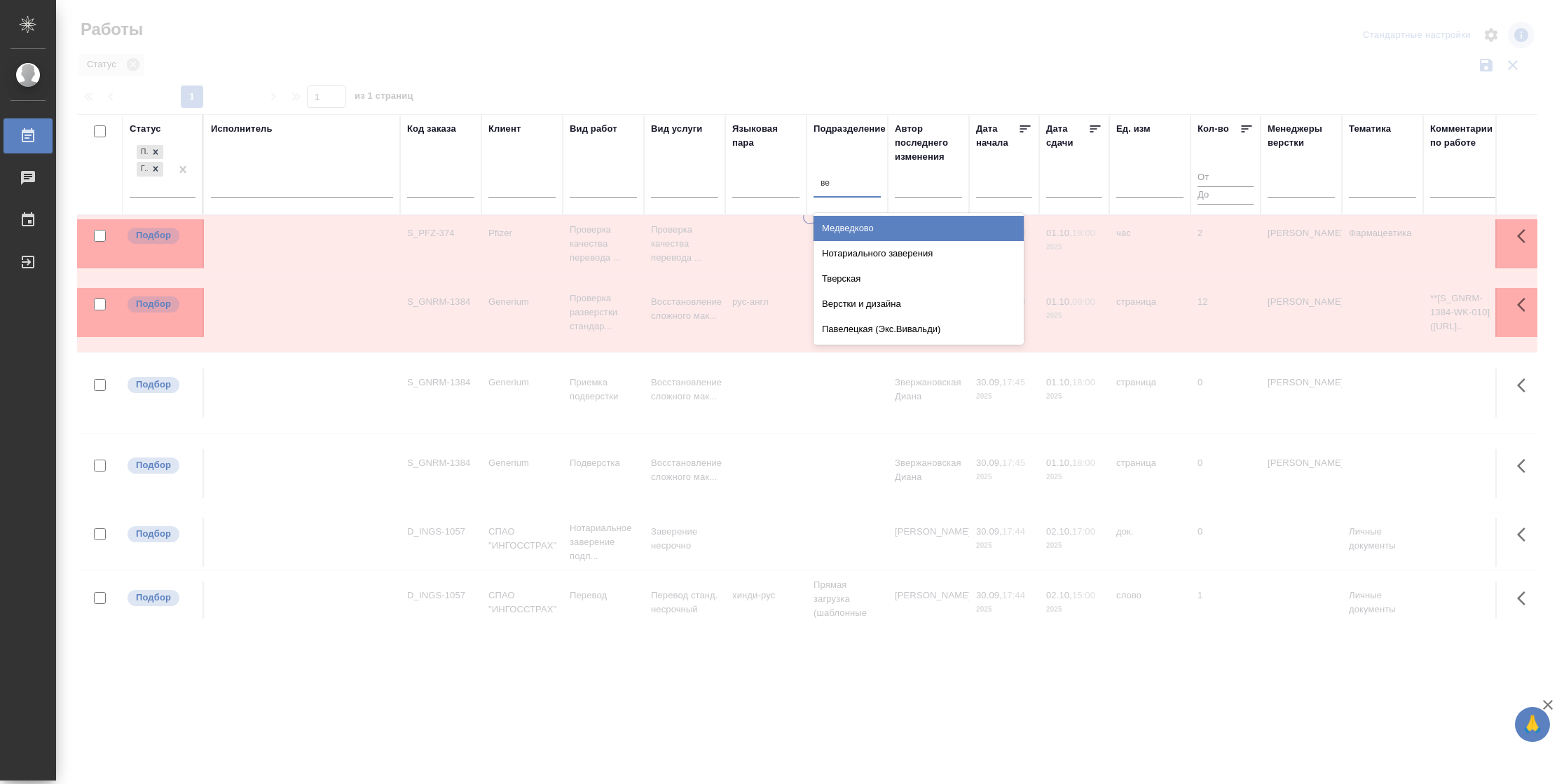
type input "вер"
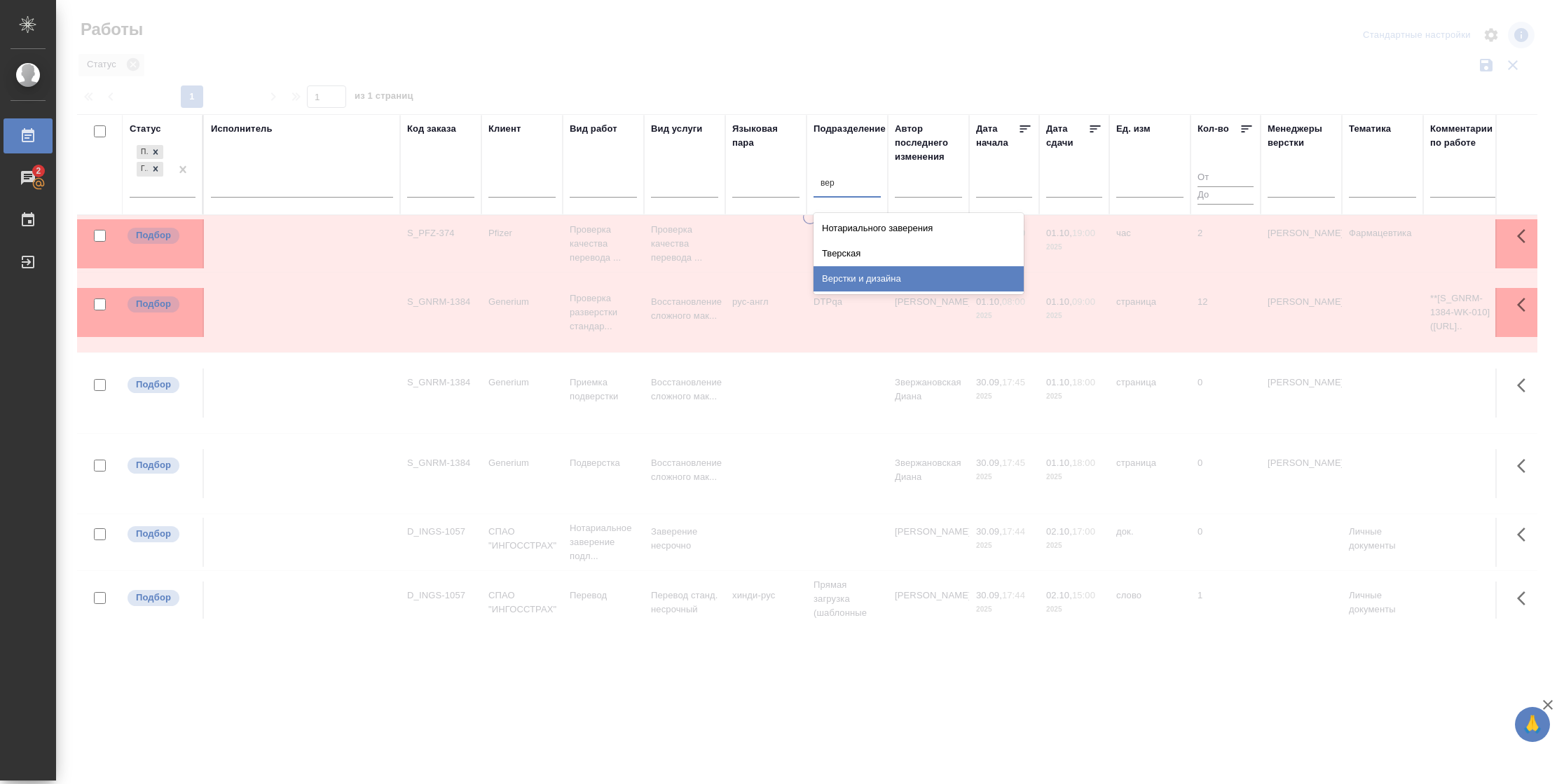
click at [876, 274] on div "Верстки и дизайна" at bounding box center [919, 278] width 210 height 25
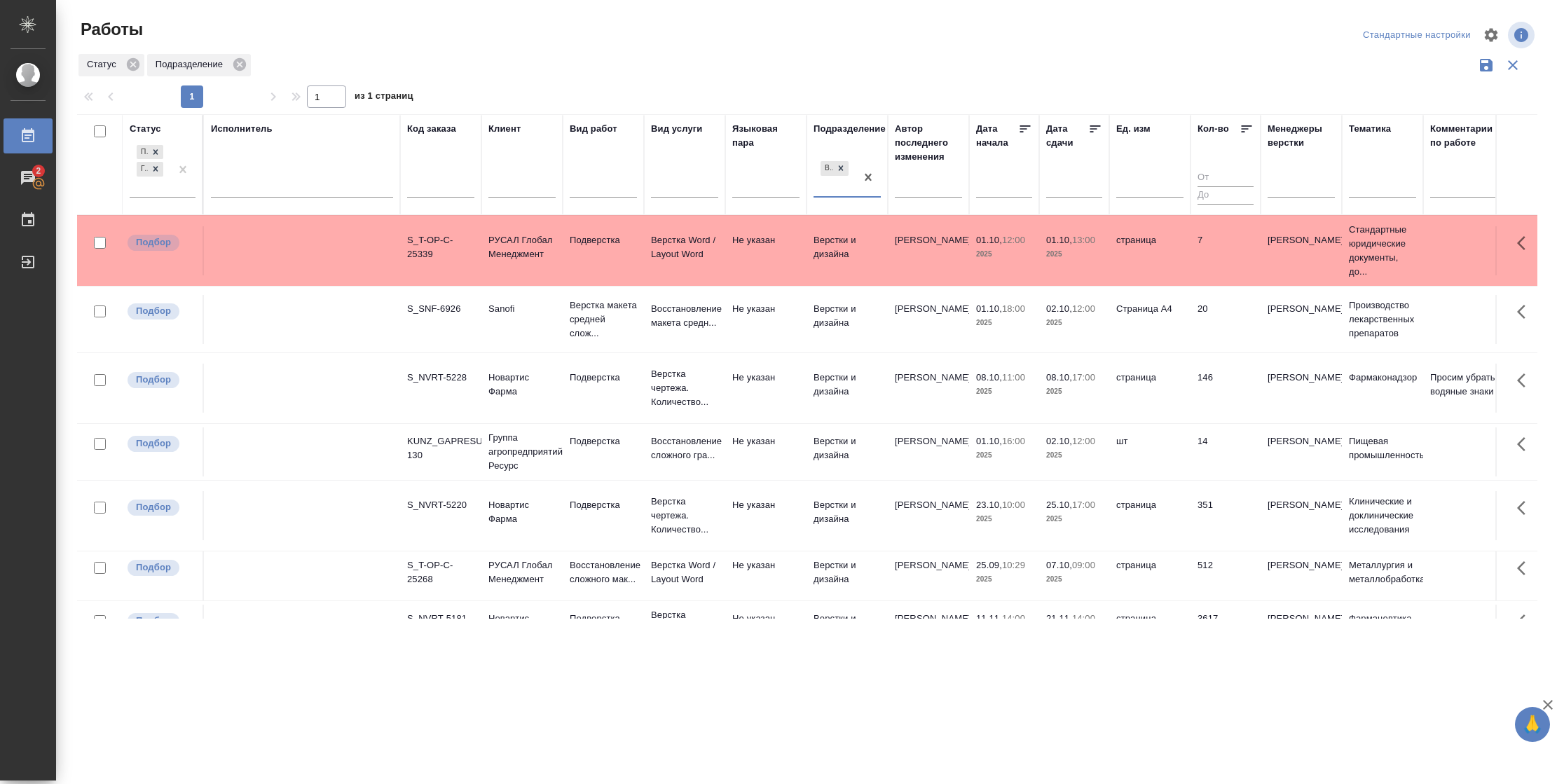
click at [826, 344] on td "Верстки и дизайна" at bounding box center [847, 319] width 81 height 49
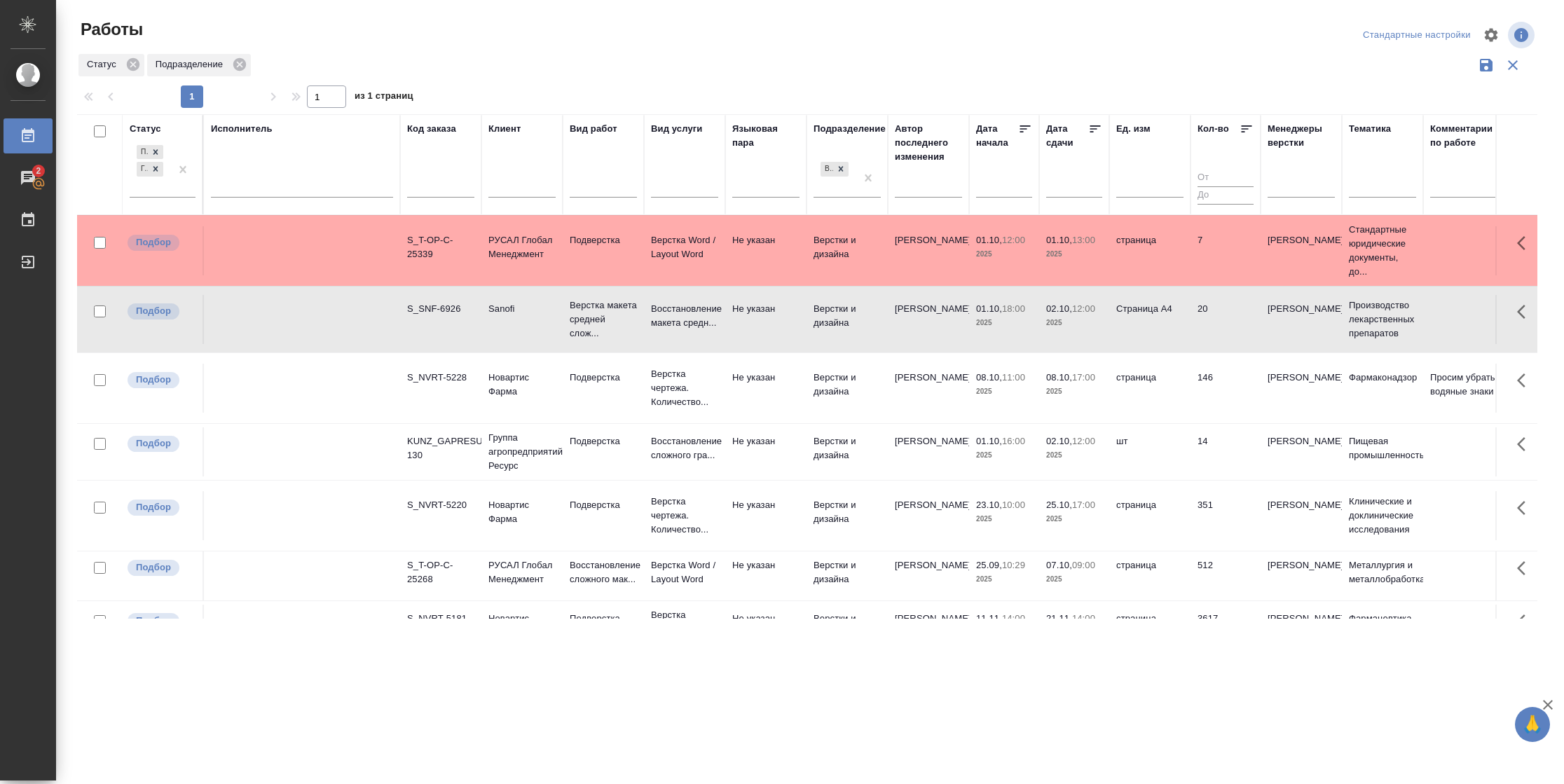
click at [826, 344] on td "Верстки и дизайна" at bounding box center [847, 319] width 81 height 49
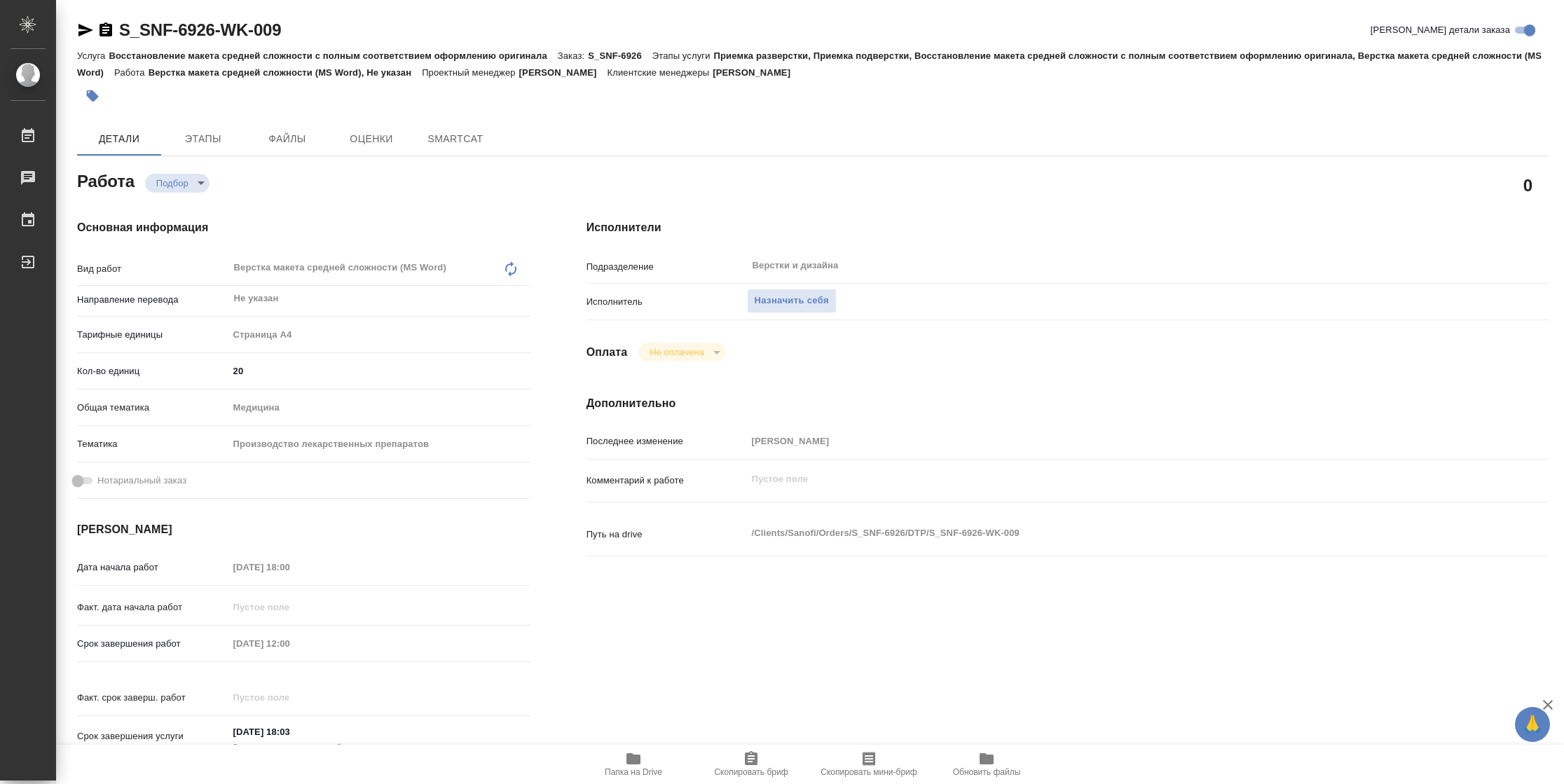
type textarea "x"
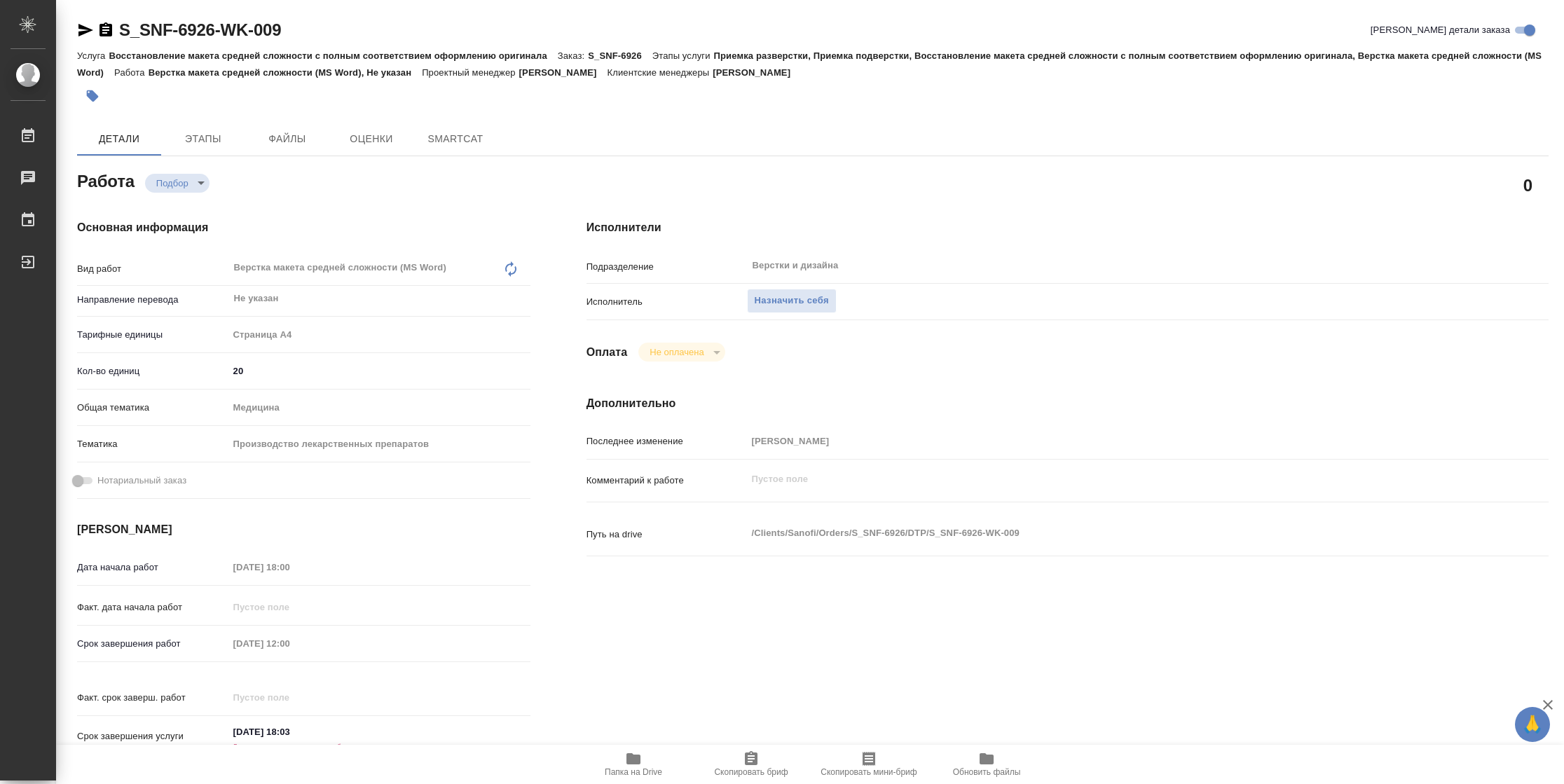
type textarea "x"
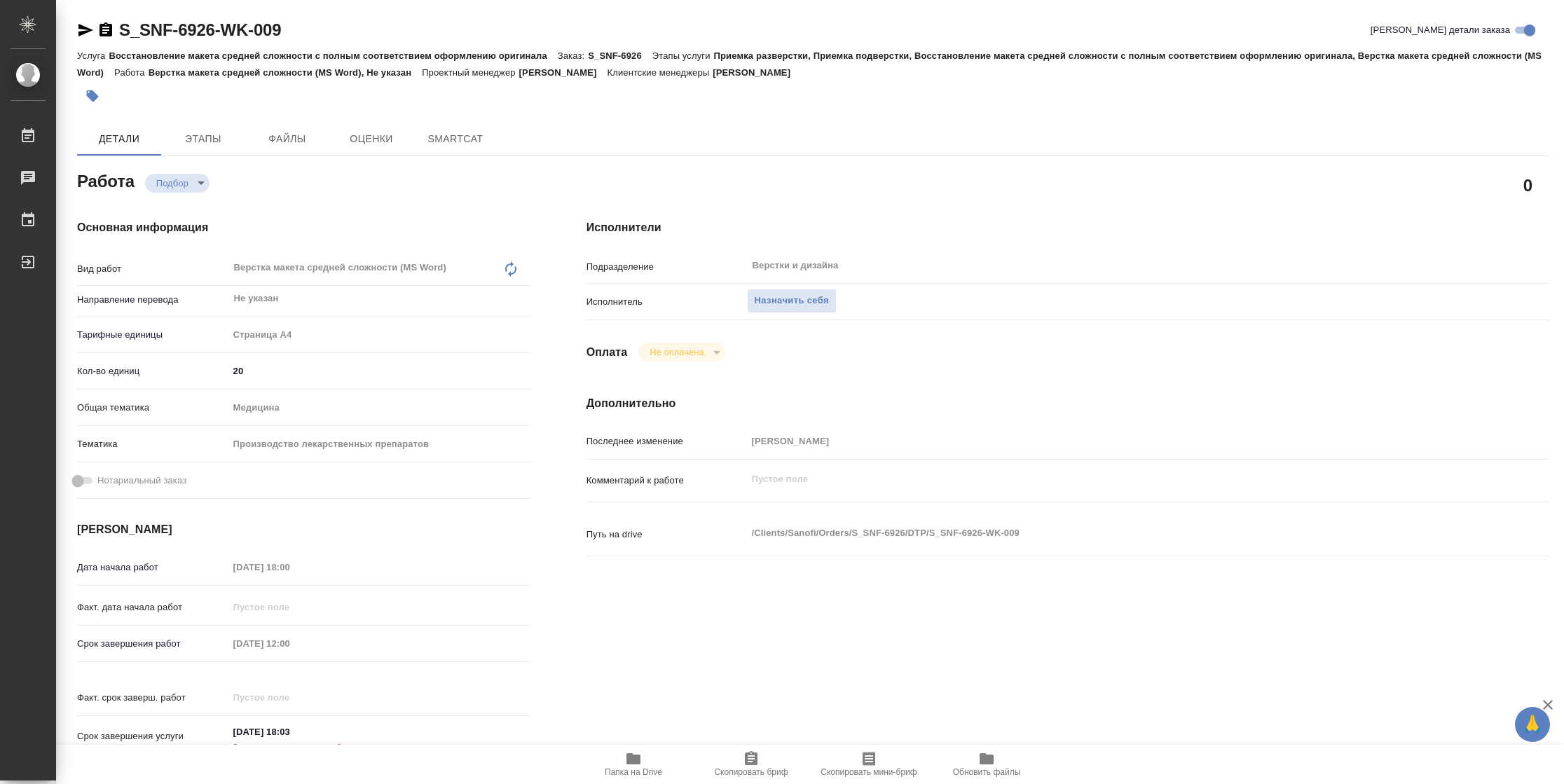
type textarea "x"
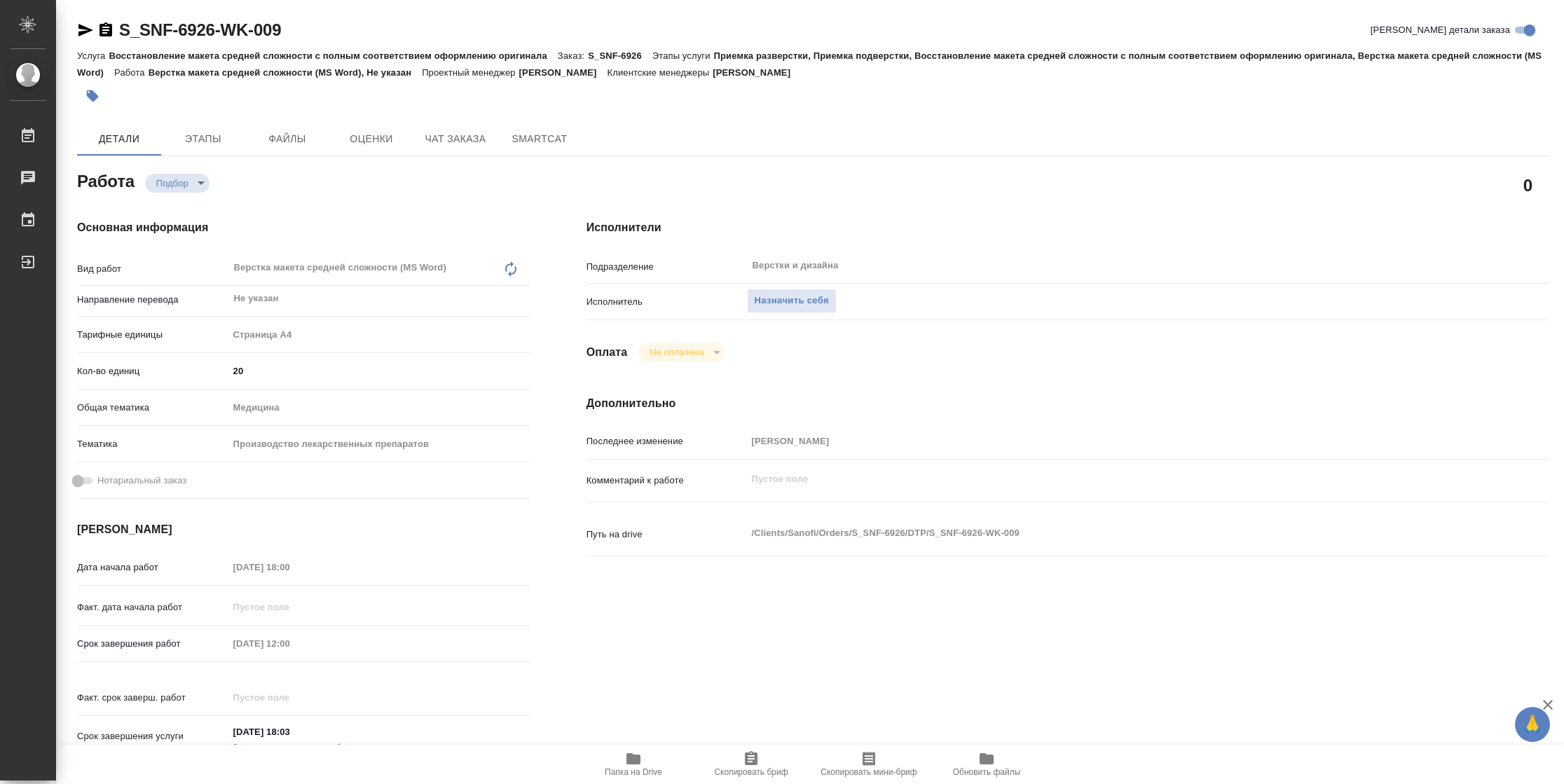
type textarea "x"
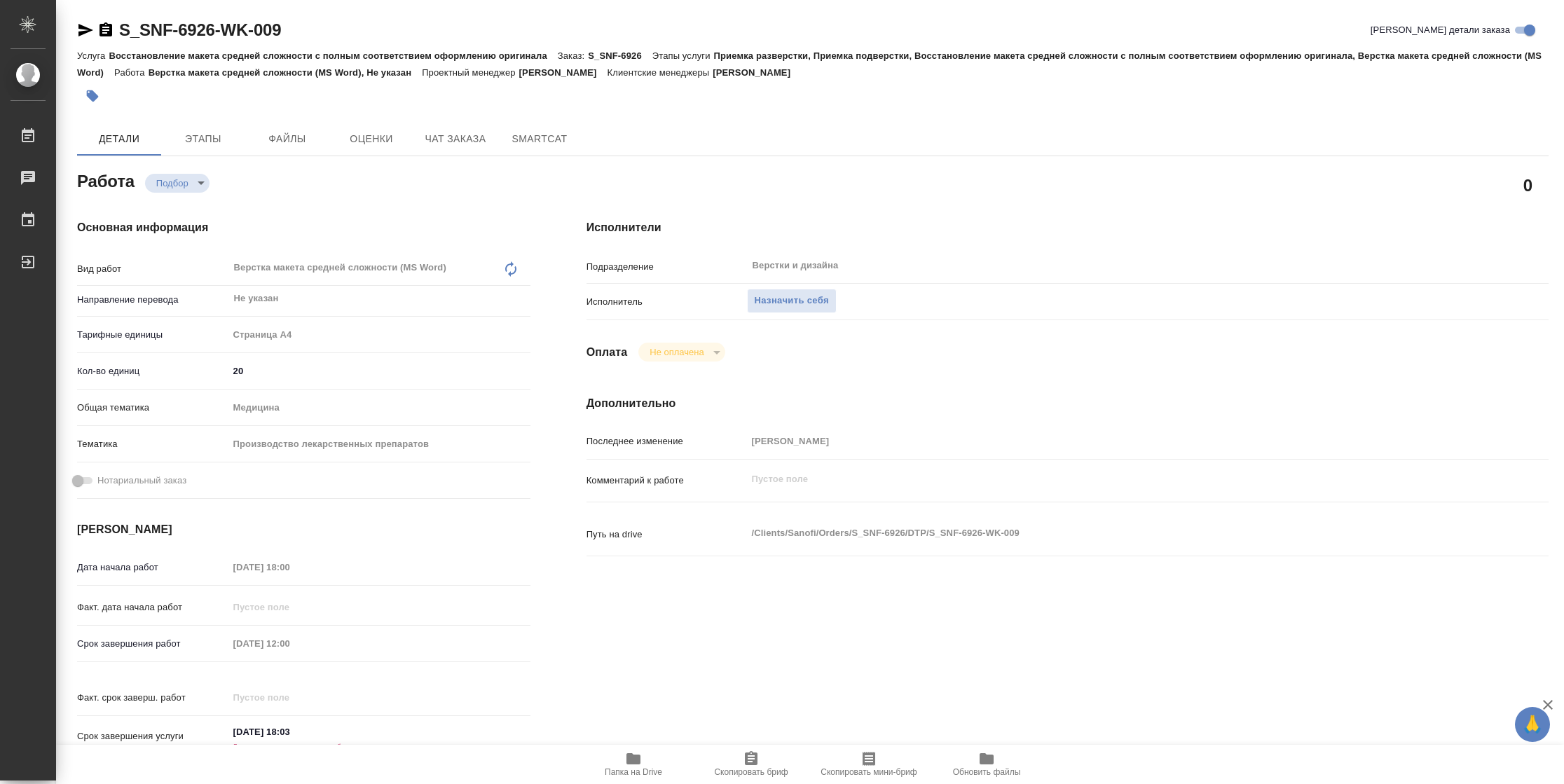
type textarea "x"
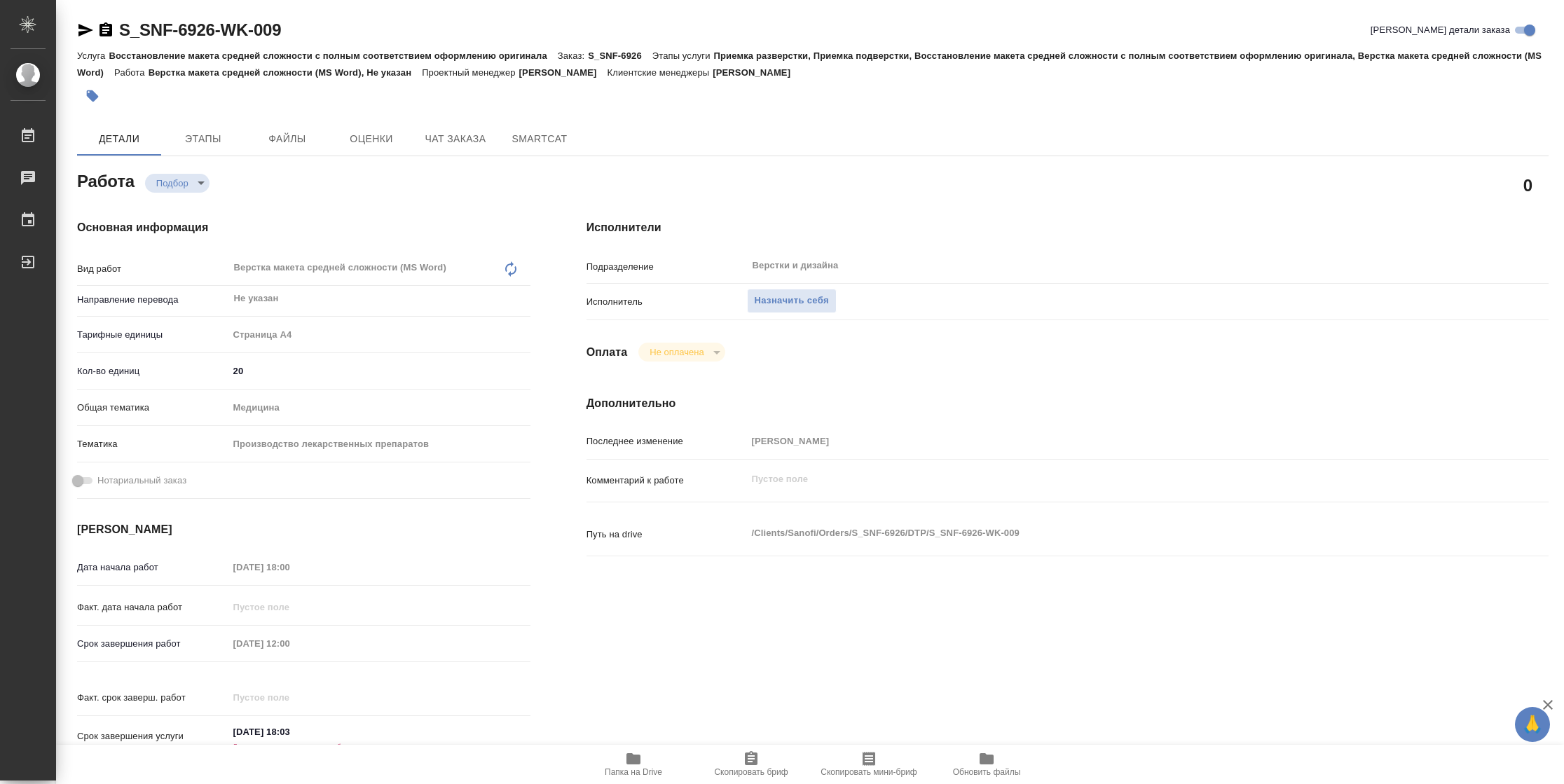
click at [613, 776] on span "Папка на Drive" at bounding box center [633, 772] width 58 height 10
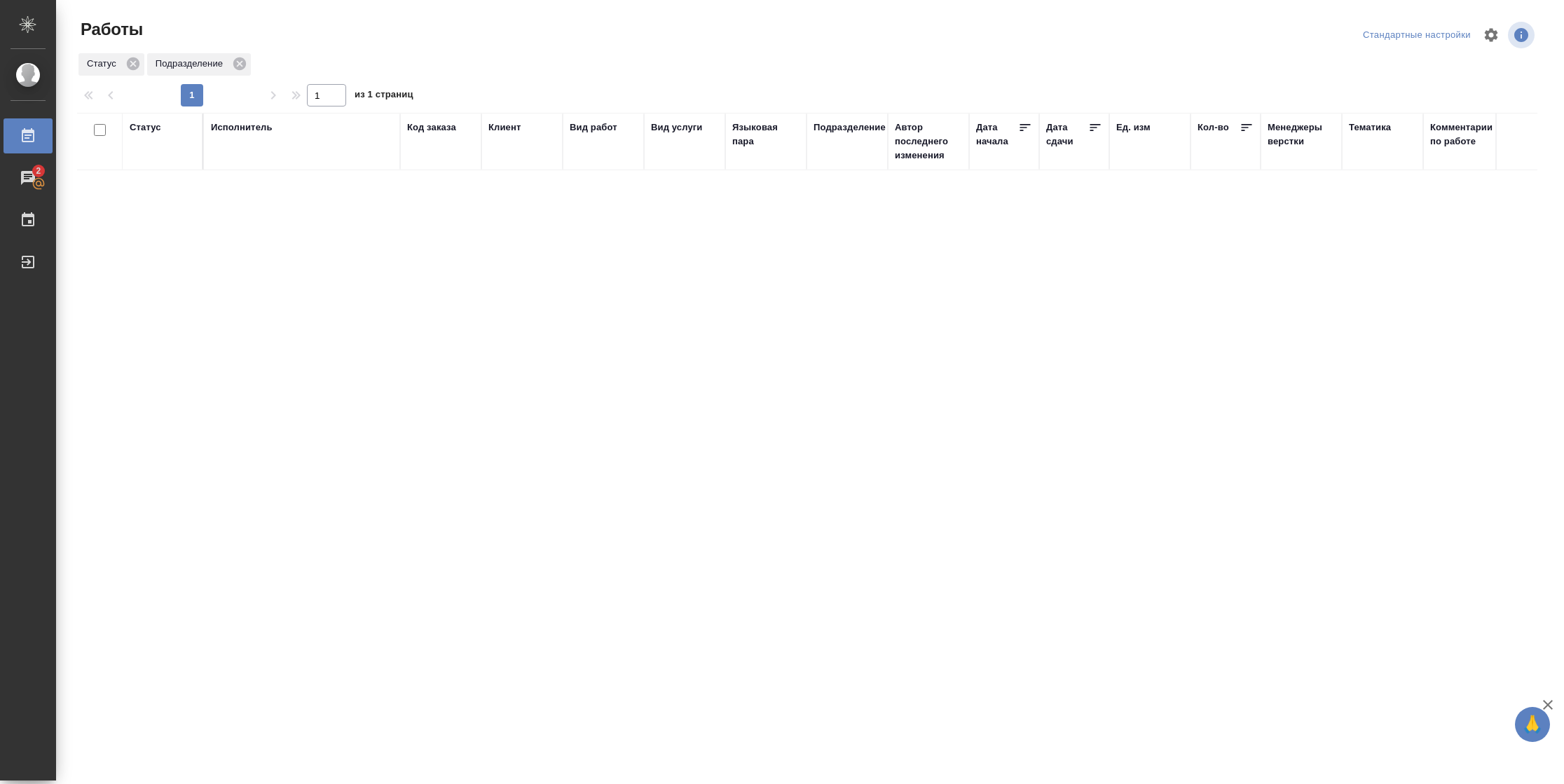
click at [136, 131] on div "Статус" at bounding box center [145, 127] width 31 height 14
click at [149, 180] on div "Подбор Готов к работе" at bounding box center [150, 169] width 41 height 55
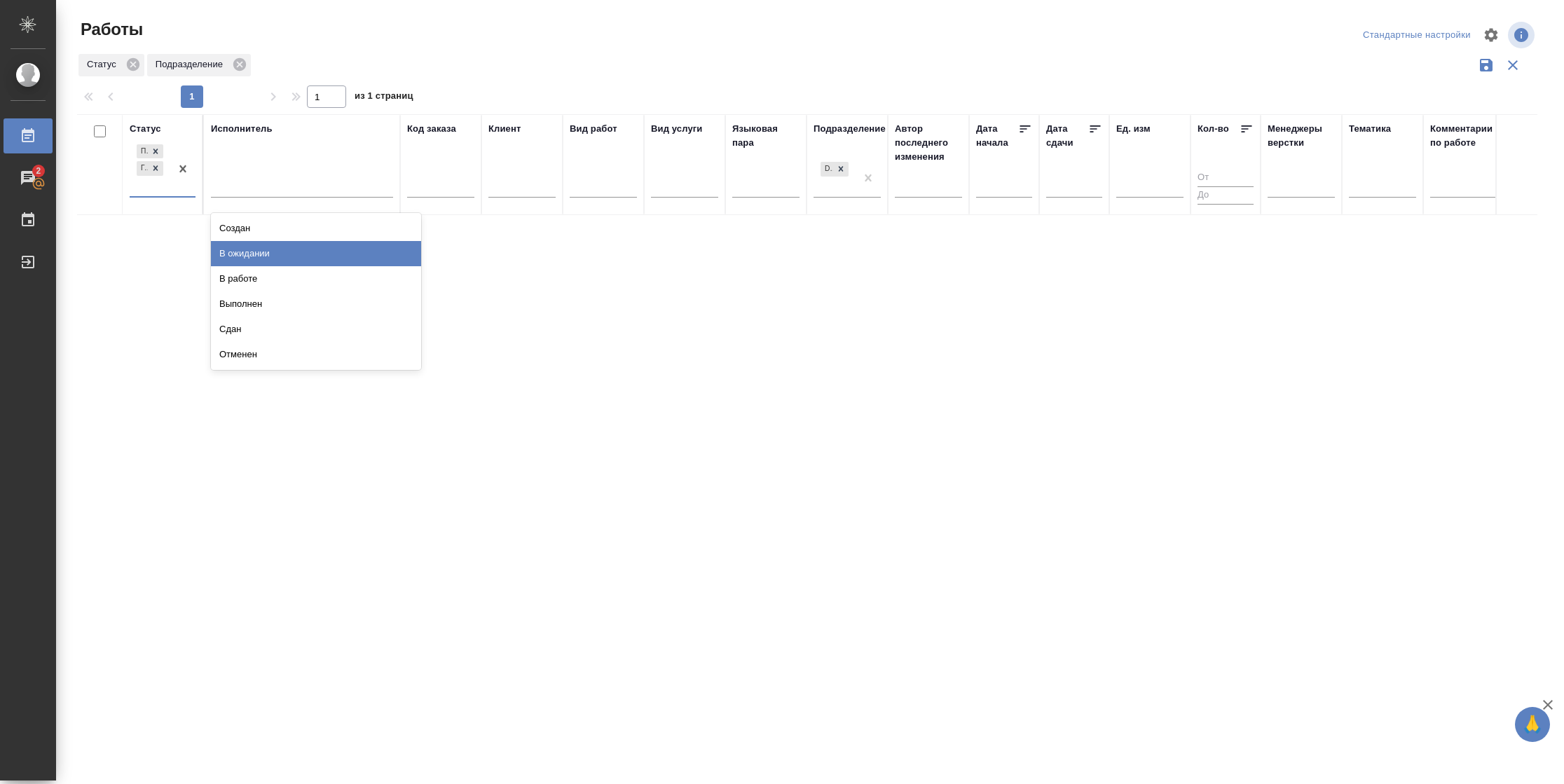
drag, startPoint x: 242, startPoint y: 251, endPoint x: 264, endPoint y: 201, distance: 54.6
click at [242, 250] on div "В ожидании" at bounding box center [316, 253] width 210 height 25
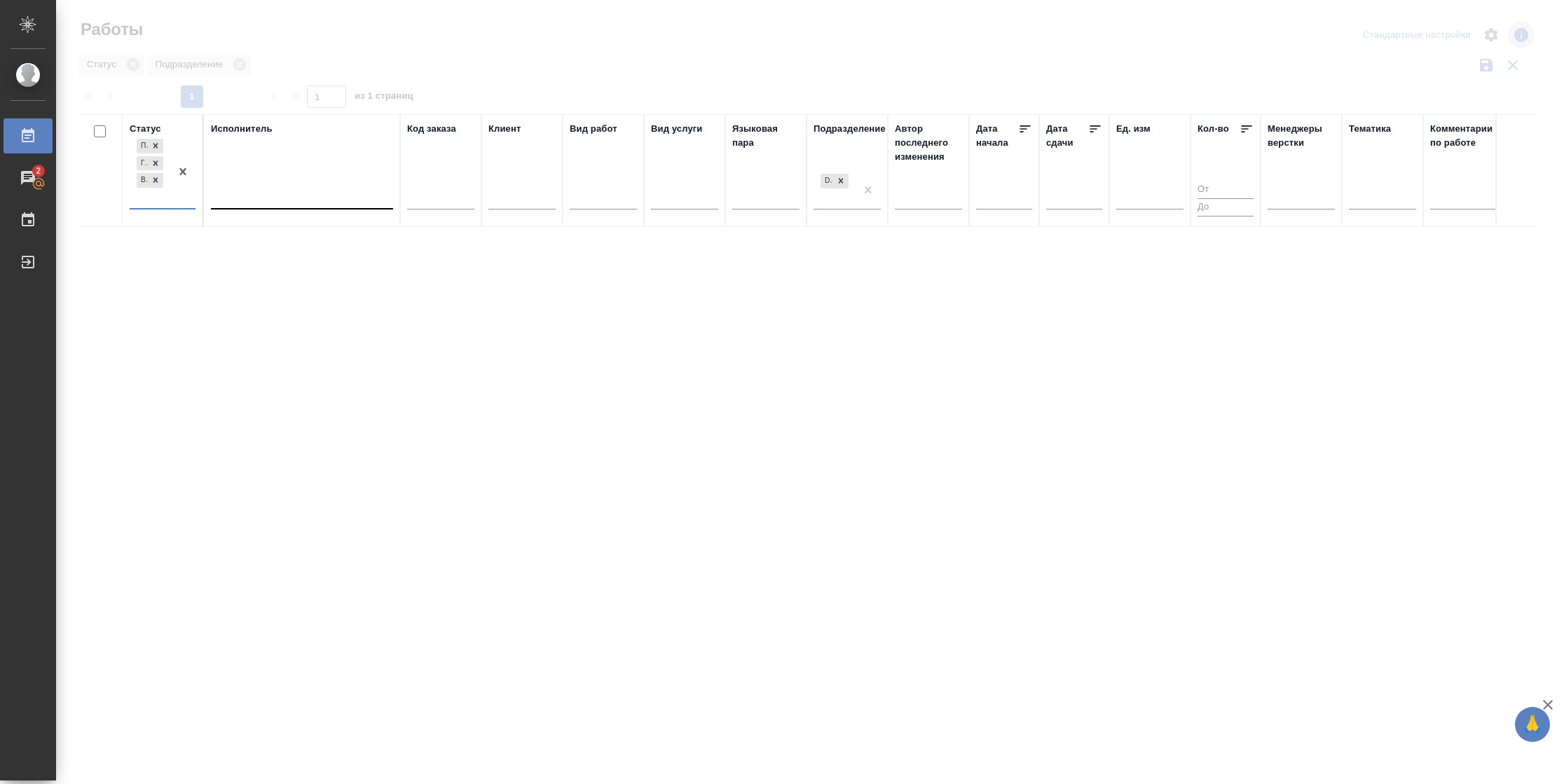
click at [264, 201] on div at bounding box center [302, 194] width 182 height 20
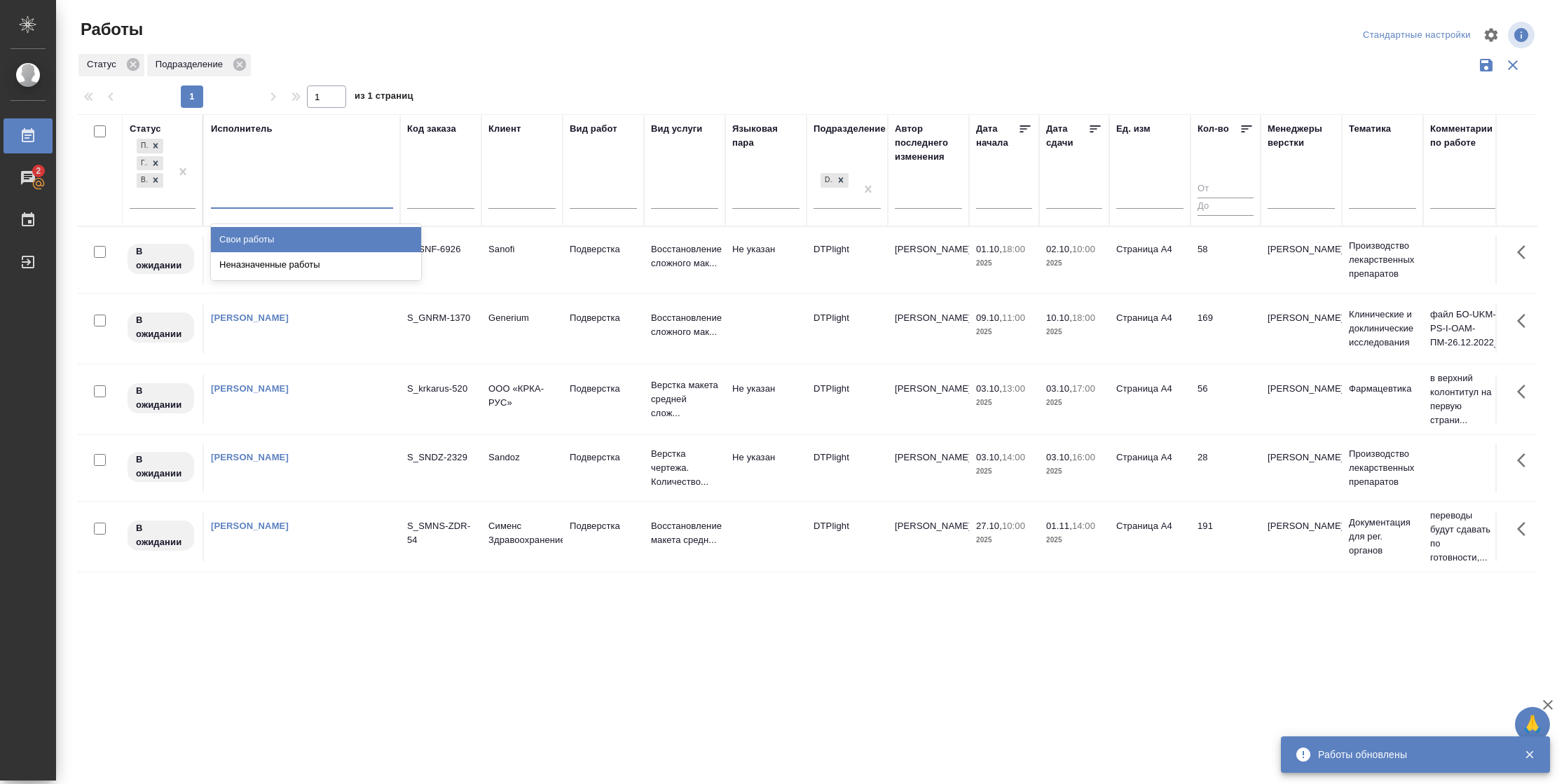
click at [260, 232] on div "Свои работы" at bounding box center [316, 239] width 210 height 25
click at [1101, 127] on icon at bounding box center [1095, 128] width 14 height 14
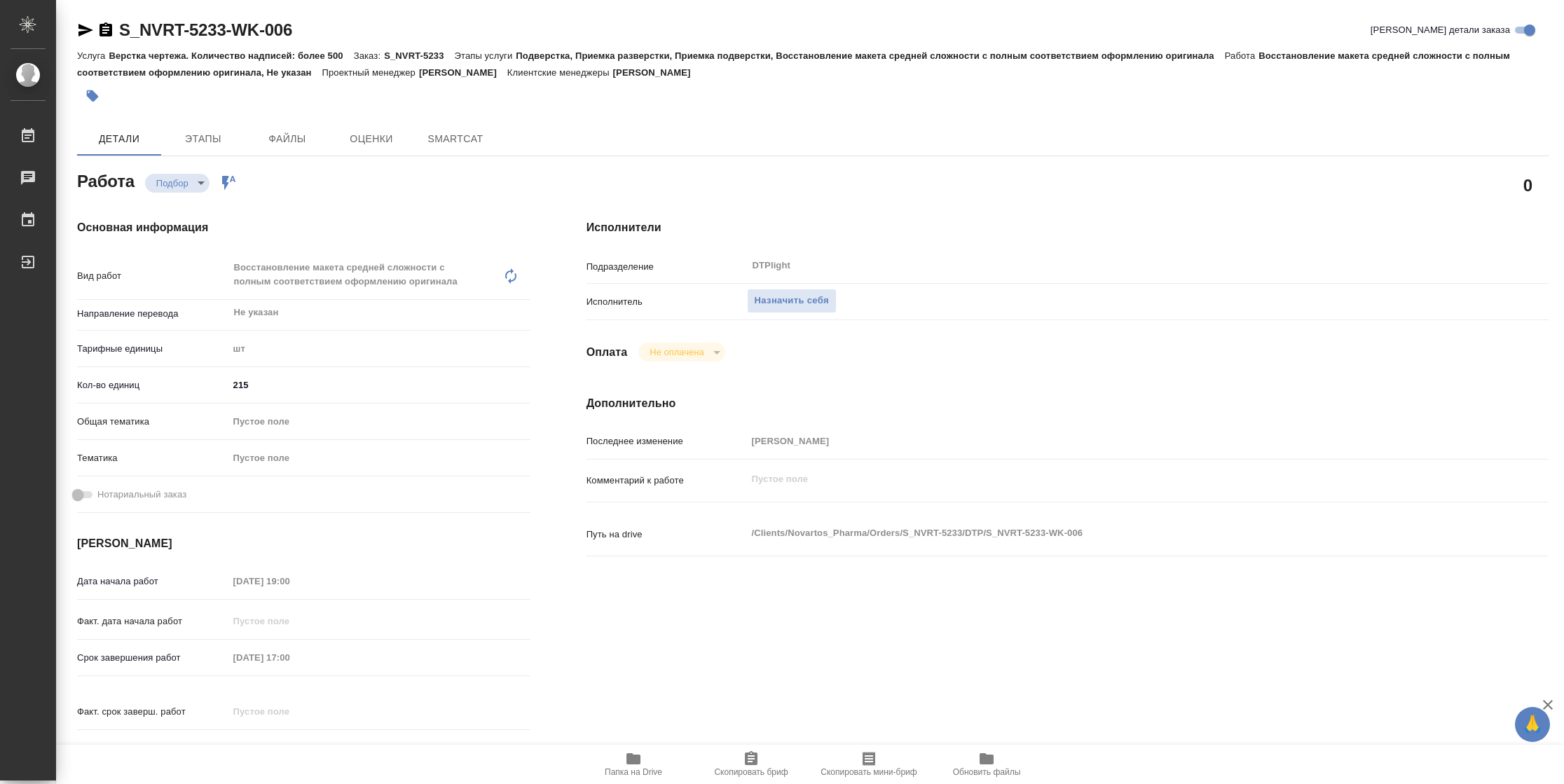
type textarea "x"
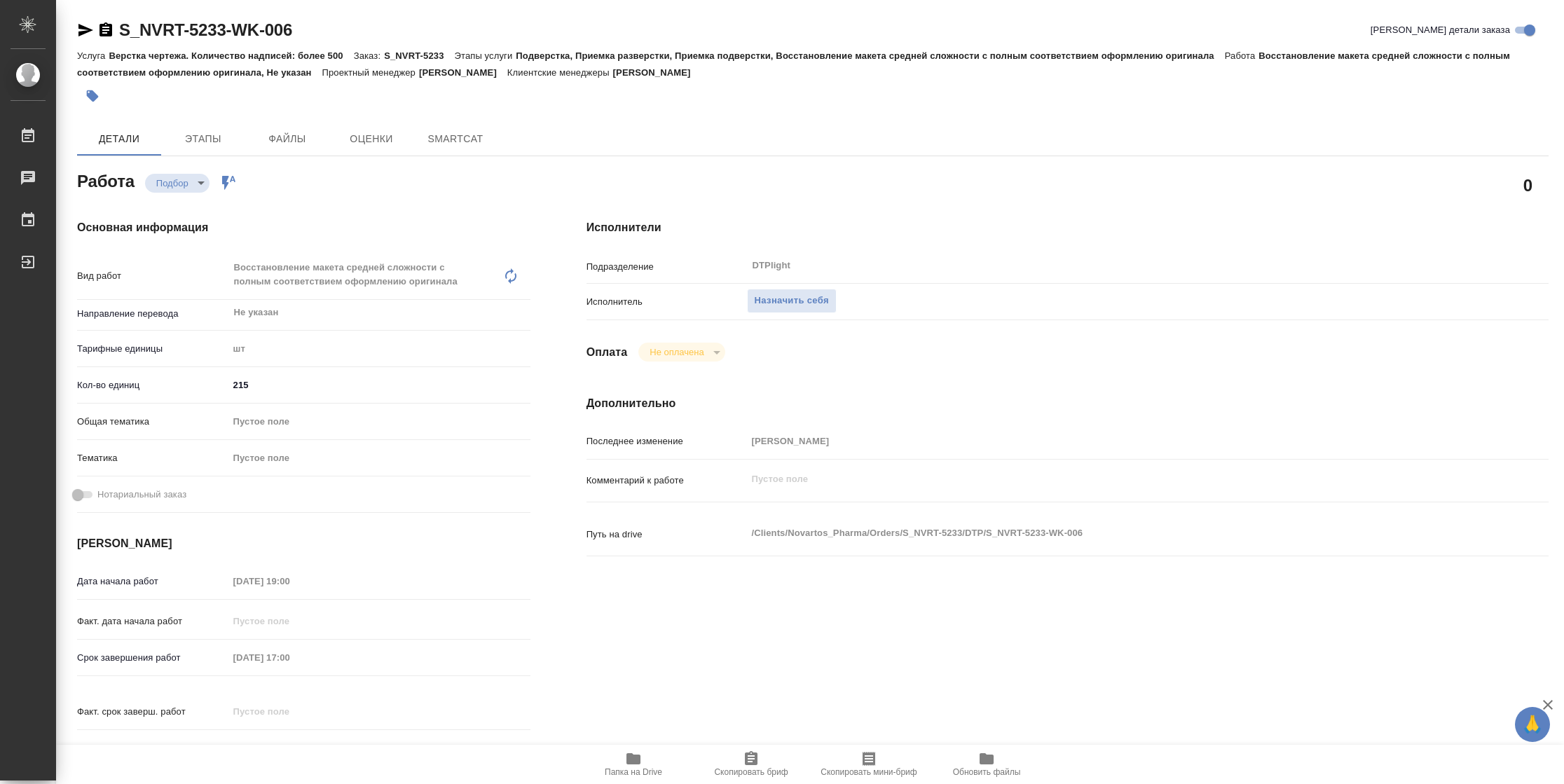
type textarea "x"
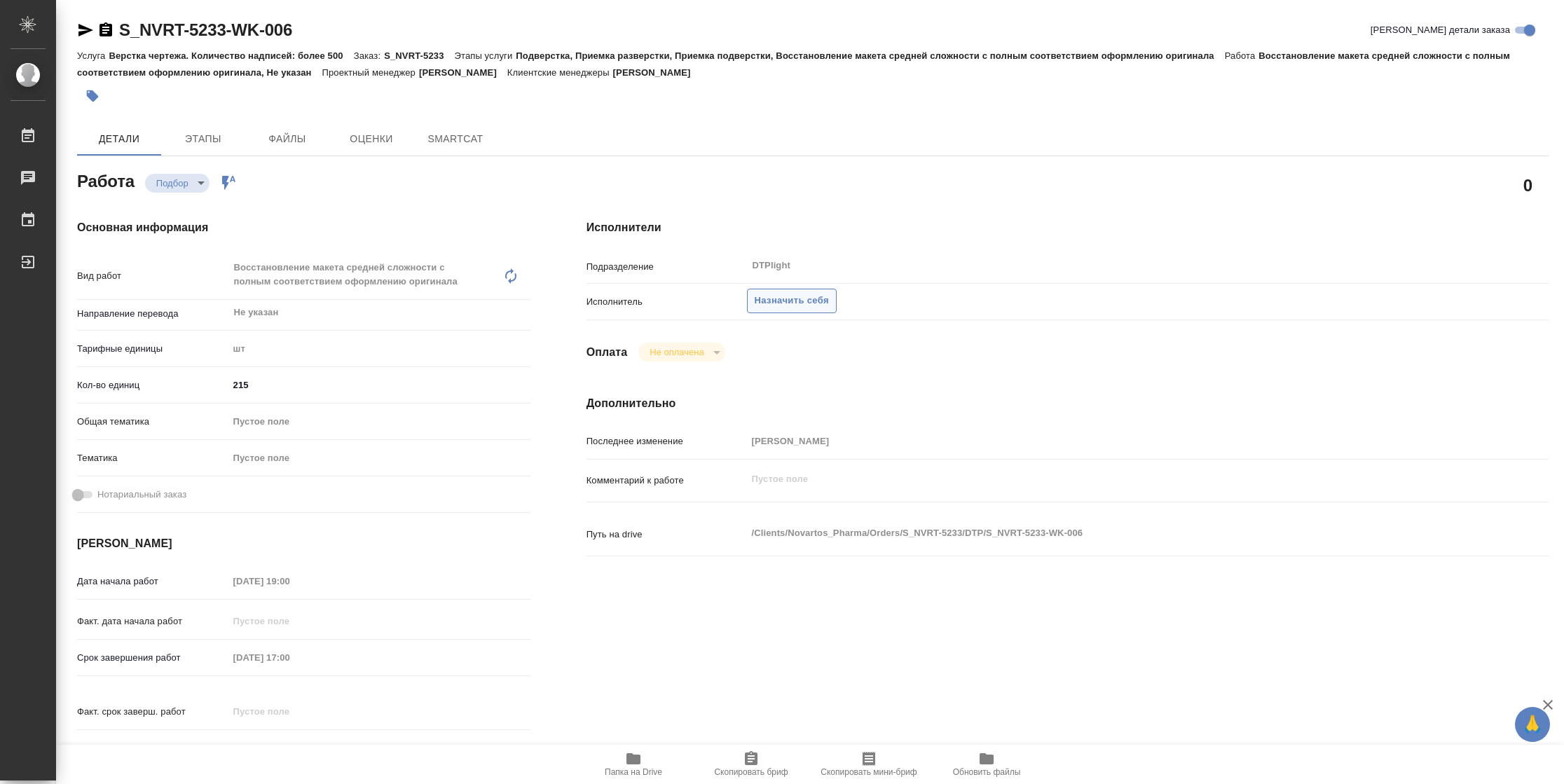
type textarea "x"
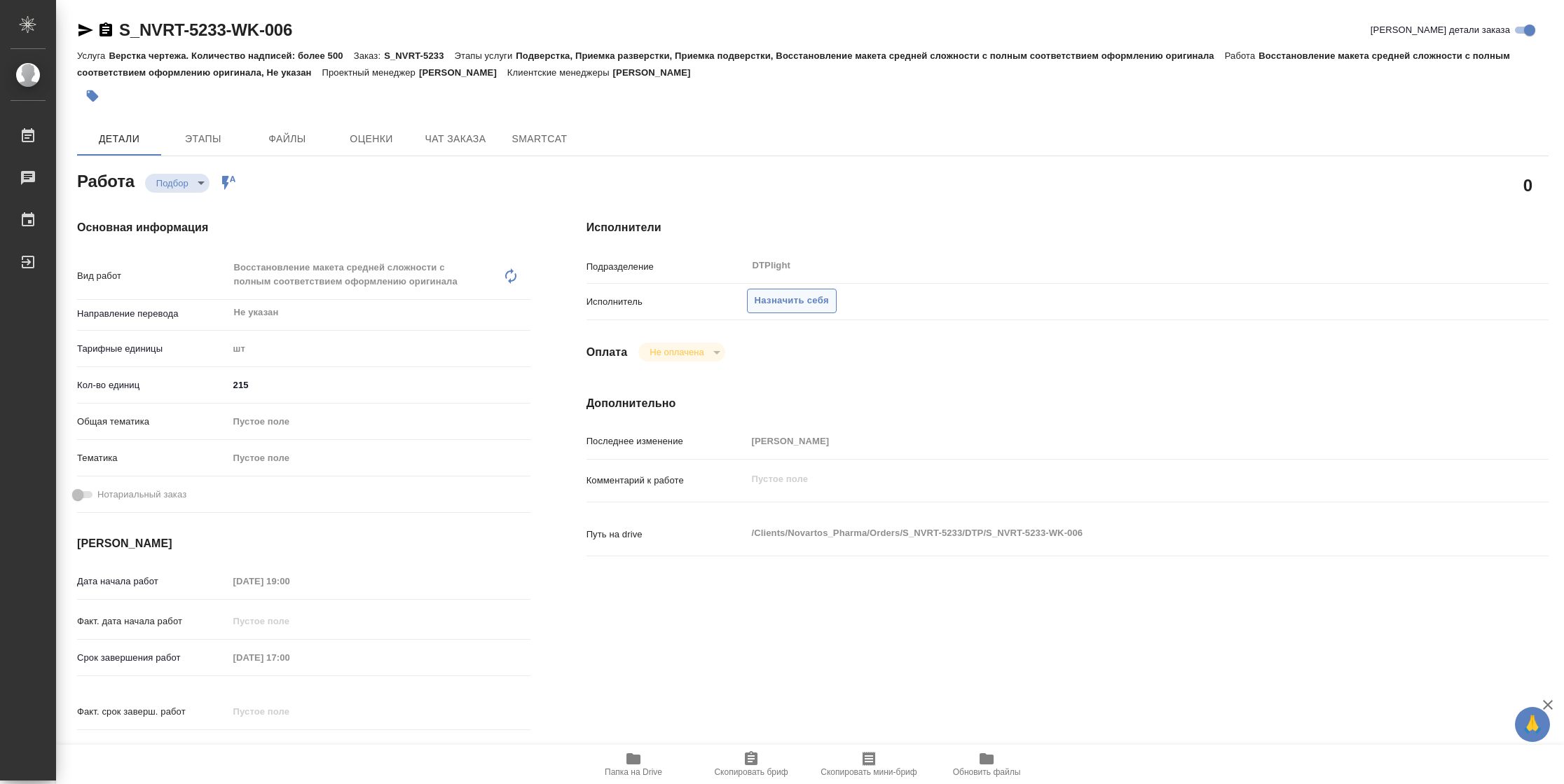
type textarea "x"
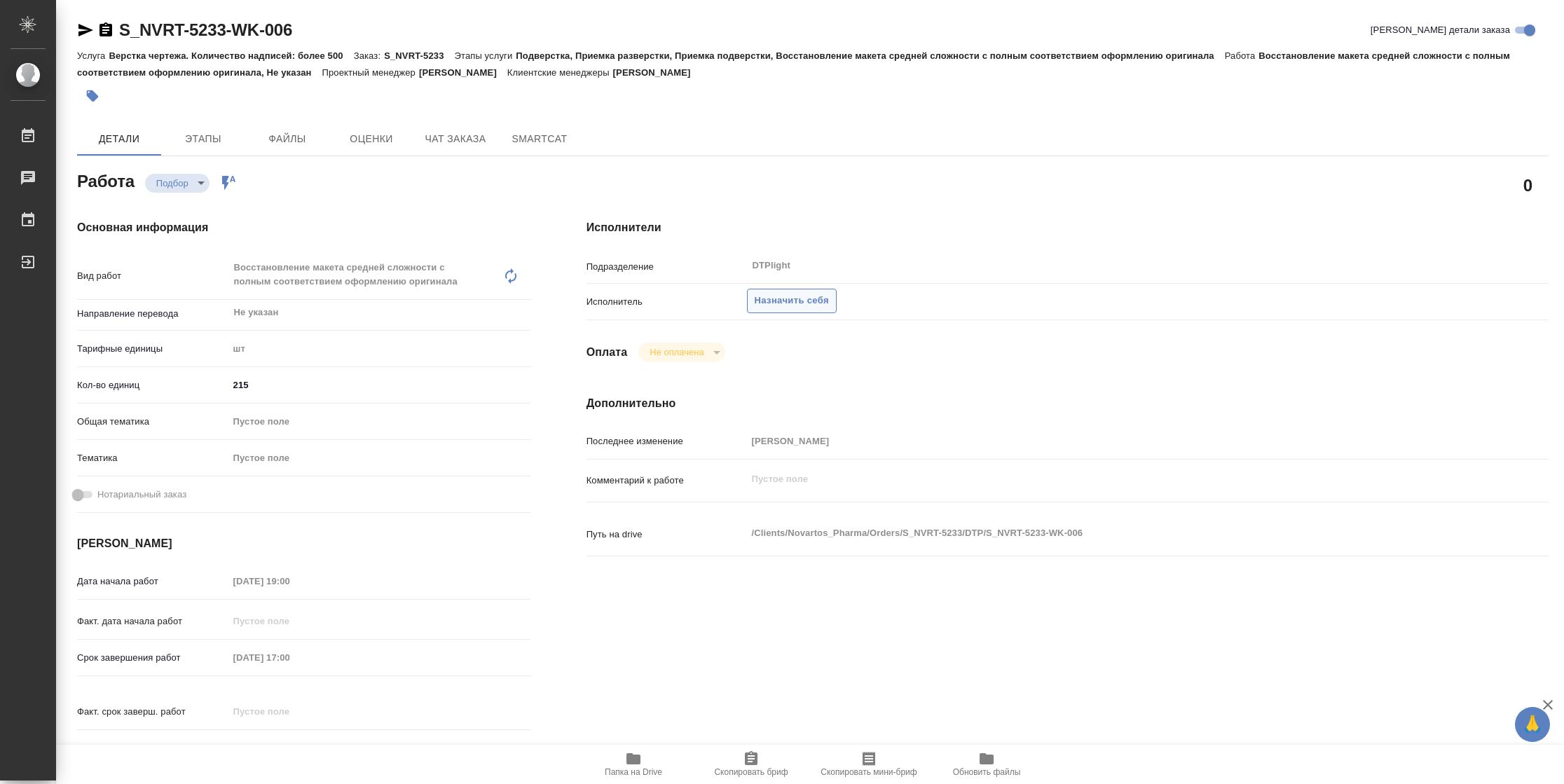
type textarea "x"
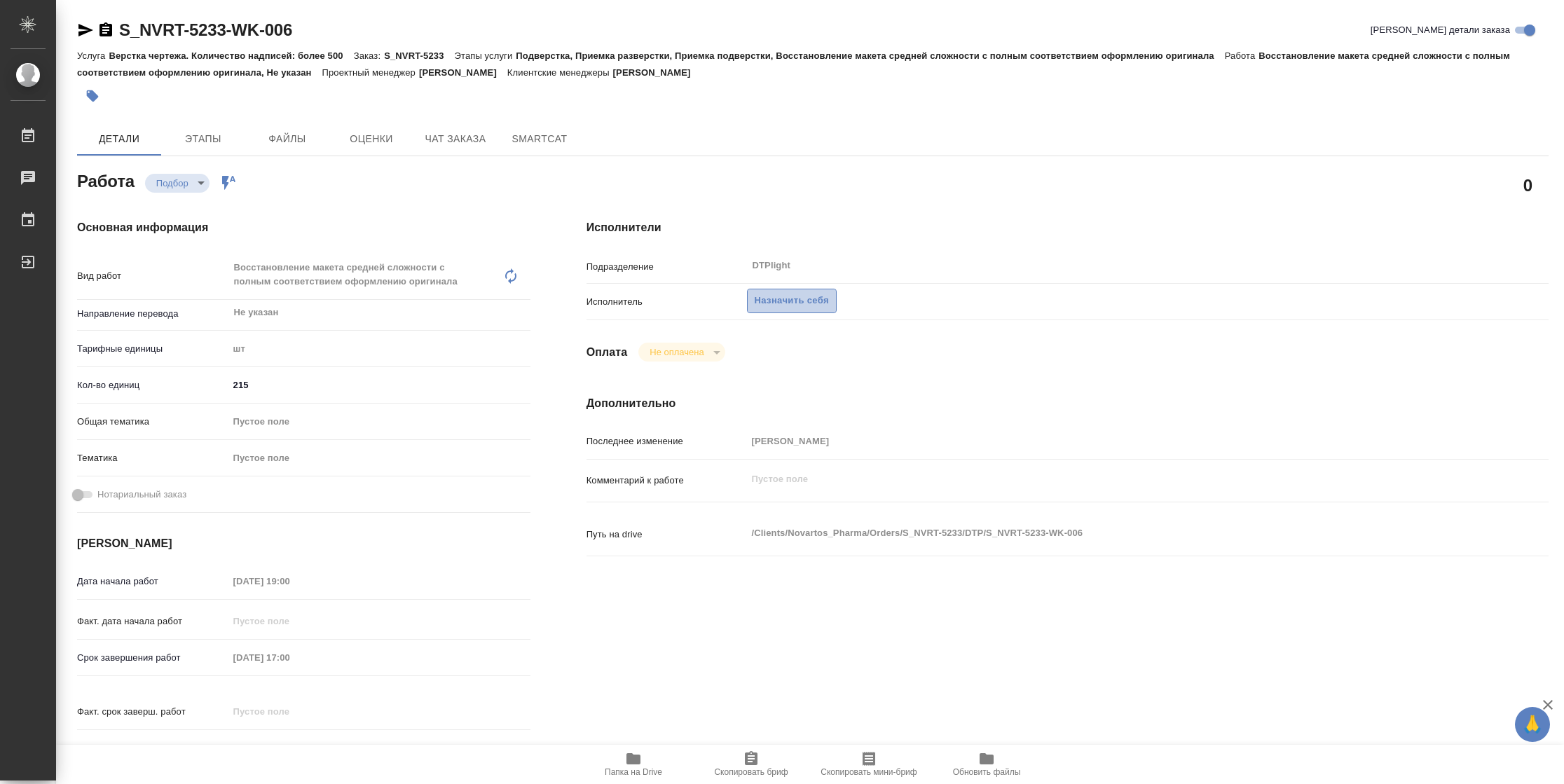
click at [786, 299] on span "Назначить себя" at bounding box center [791, 301] width 75 height 16
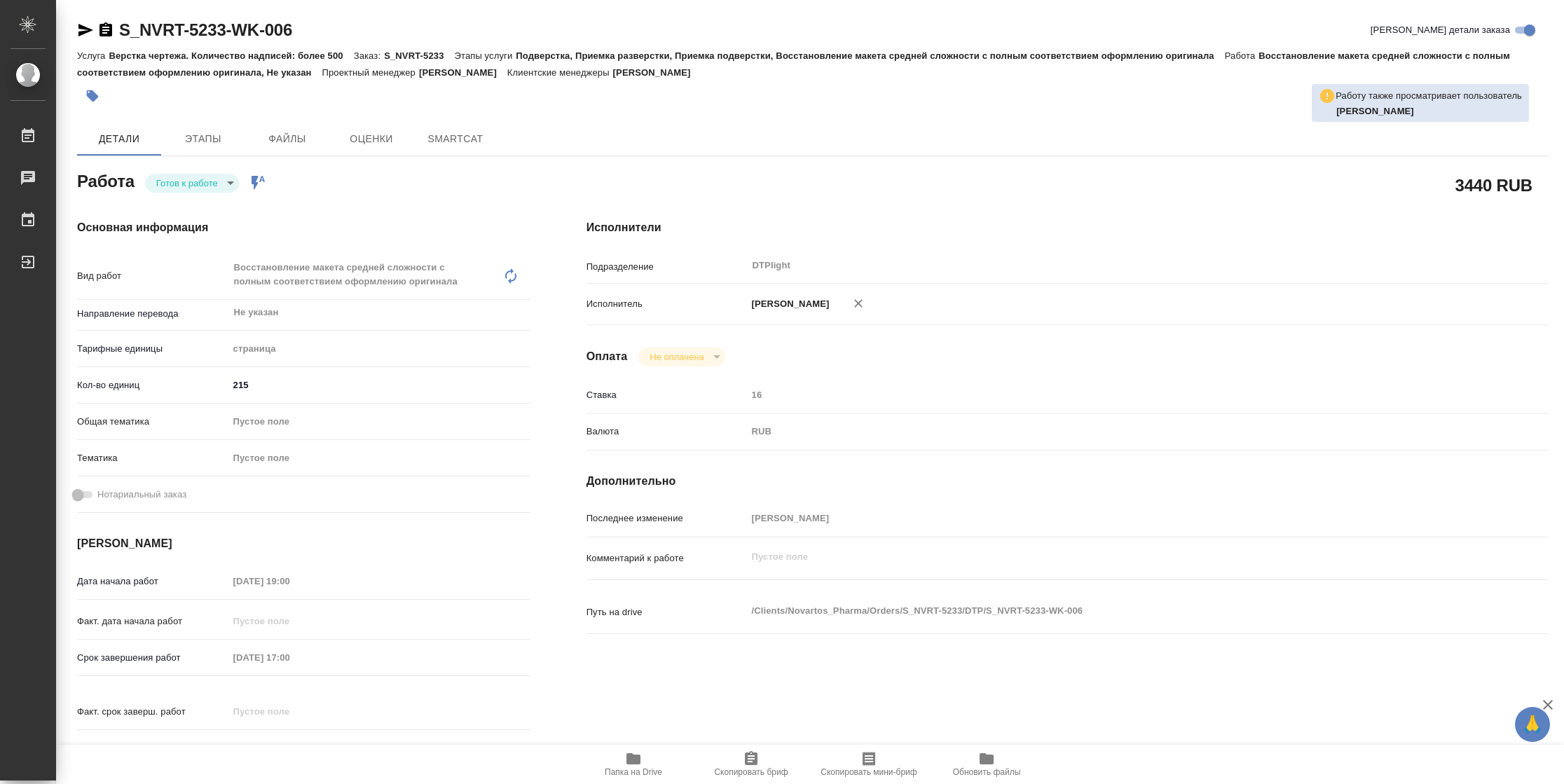
type textarea "x"
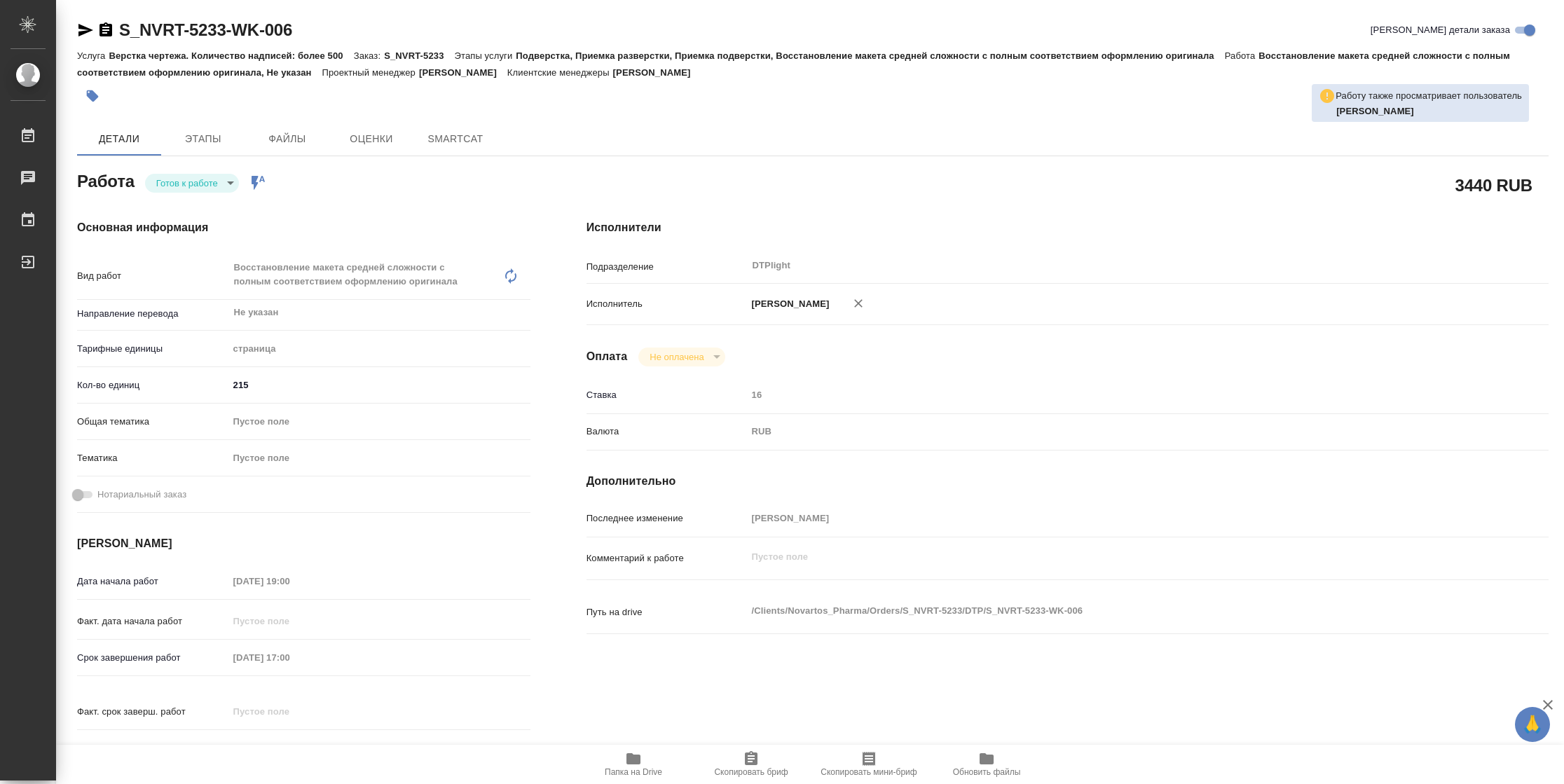
type textarea "x"
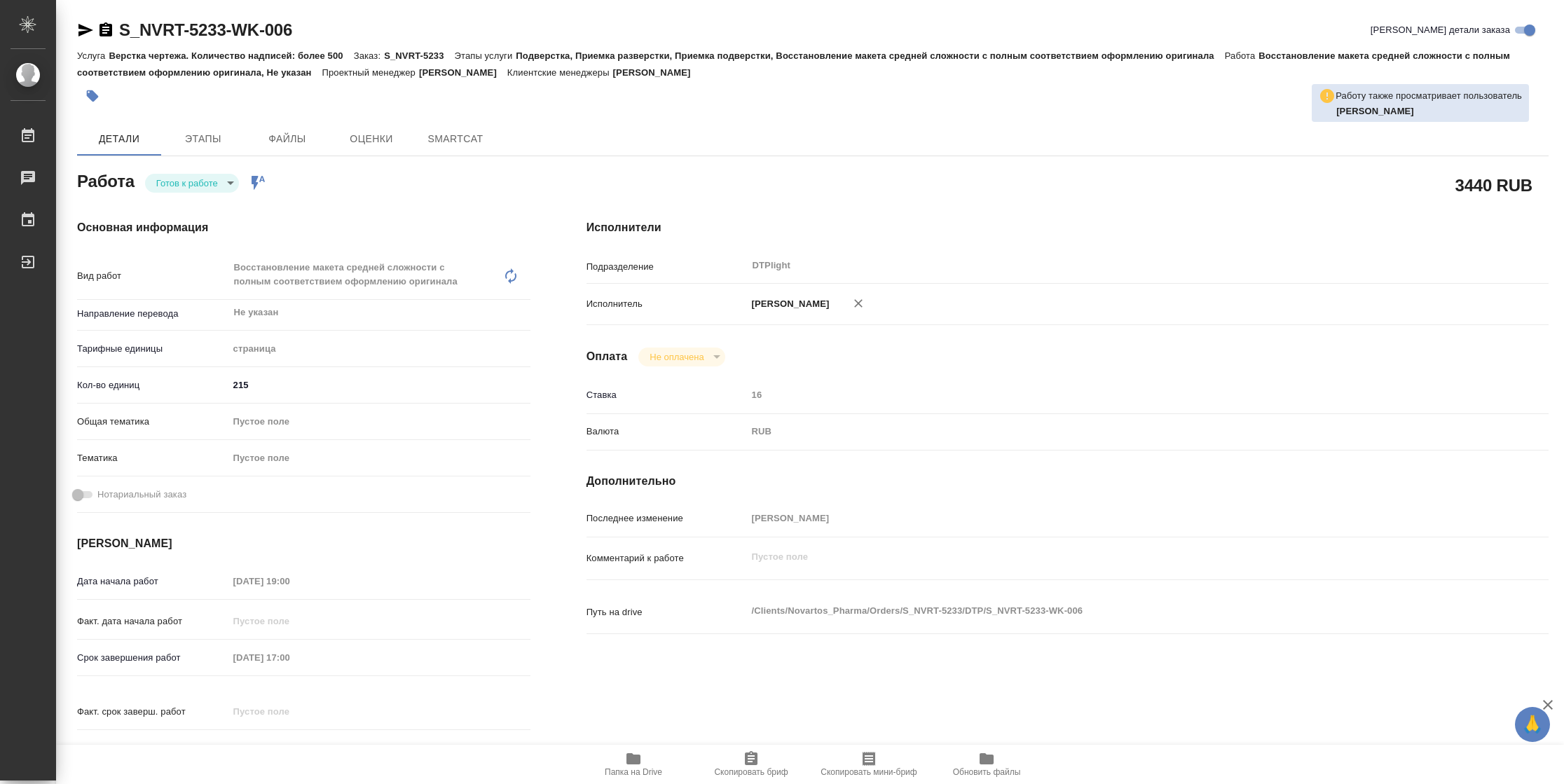
type textarea "x"
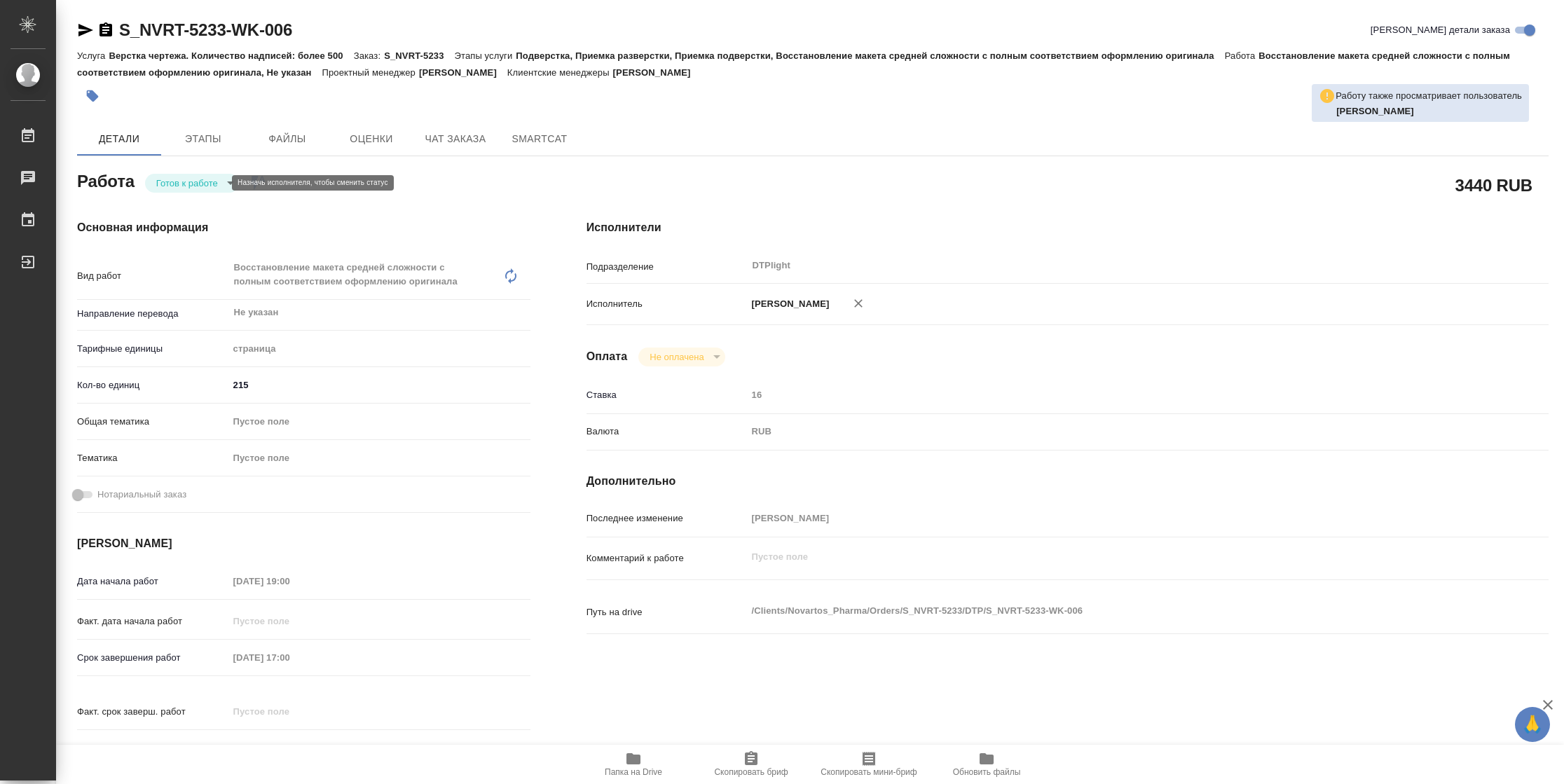
click at [211, 185] on body "🙏 .cls-1 fill:#fff; AWATERA Vasilyeva Natalia Работы Чаты График Выйти S_NVRT-5…" at bounding box center [782, 392] width 1564 height 784
click at [195, 181] on button "В работе" at bounding box center [180, 182] width 47 height 15
type textarea "x"
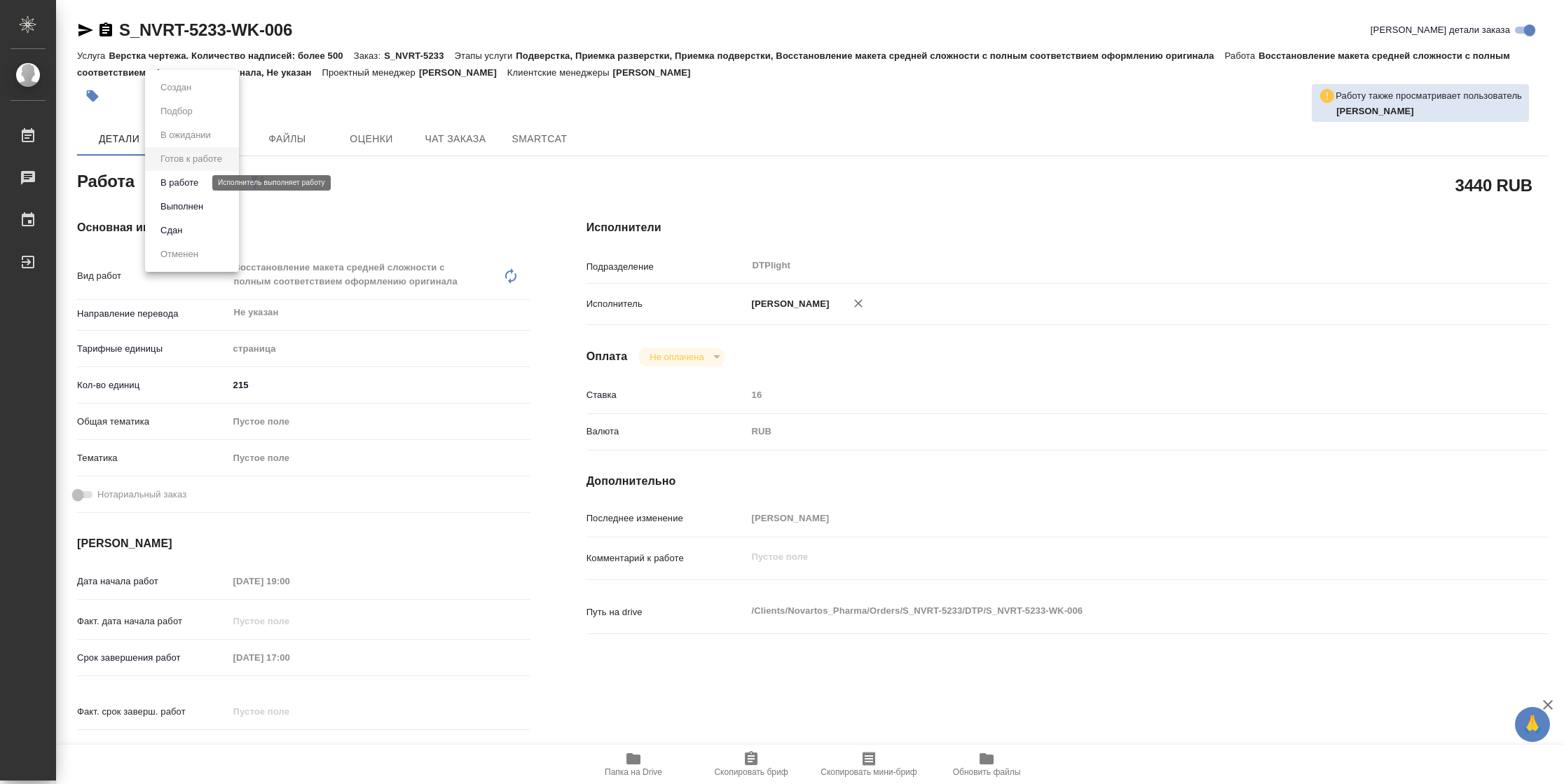
type textarea "x"
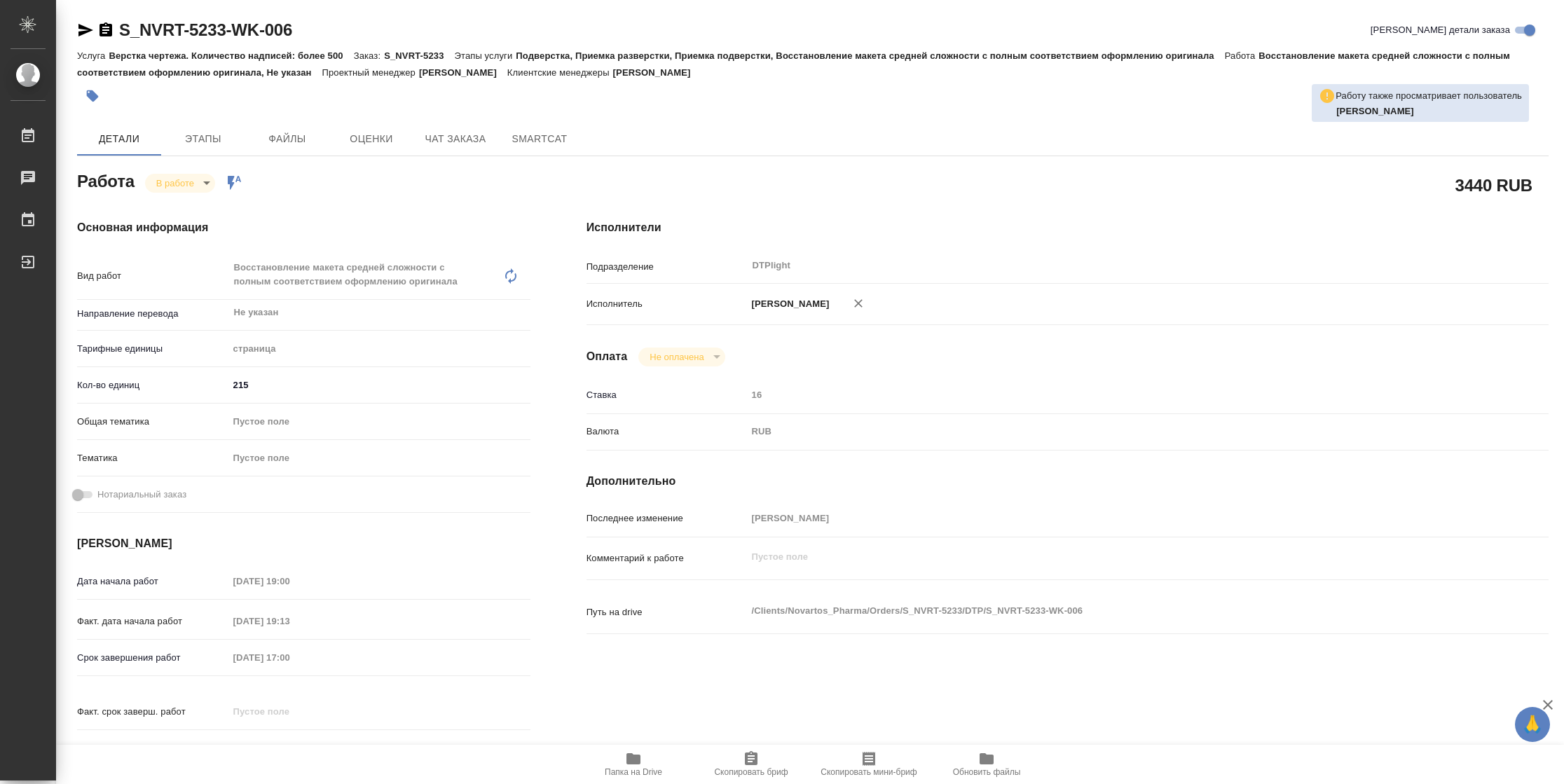
type textarea "x"
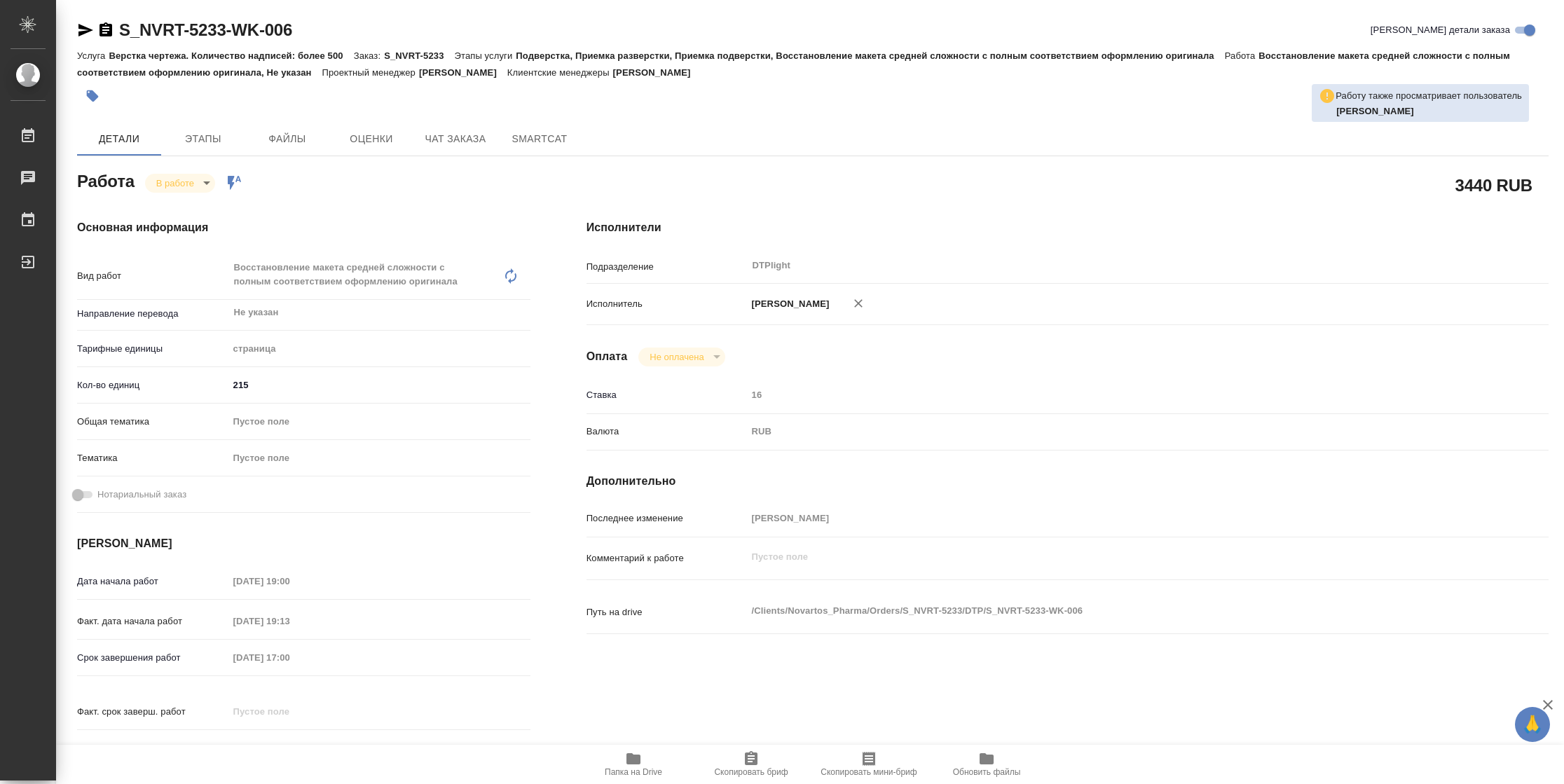
type textarea "x"
click at [650, 775] on span "Папка на Drive" at bounding box center [633, 772] width 58 height 10
type textarea "x"
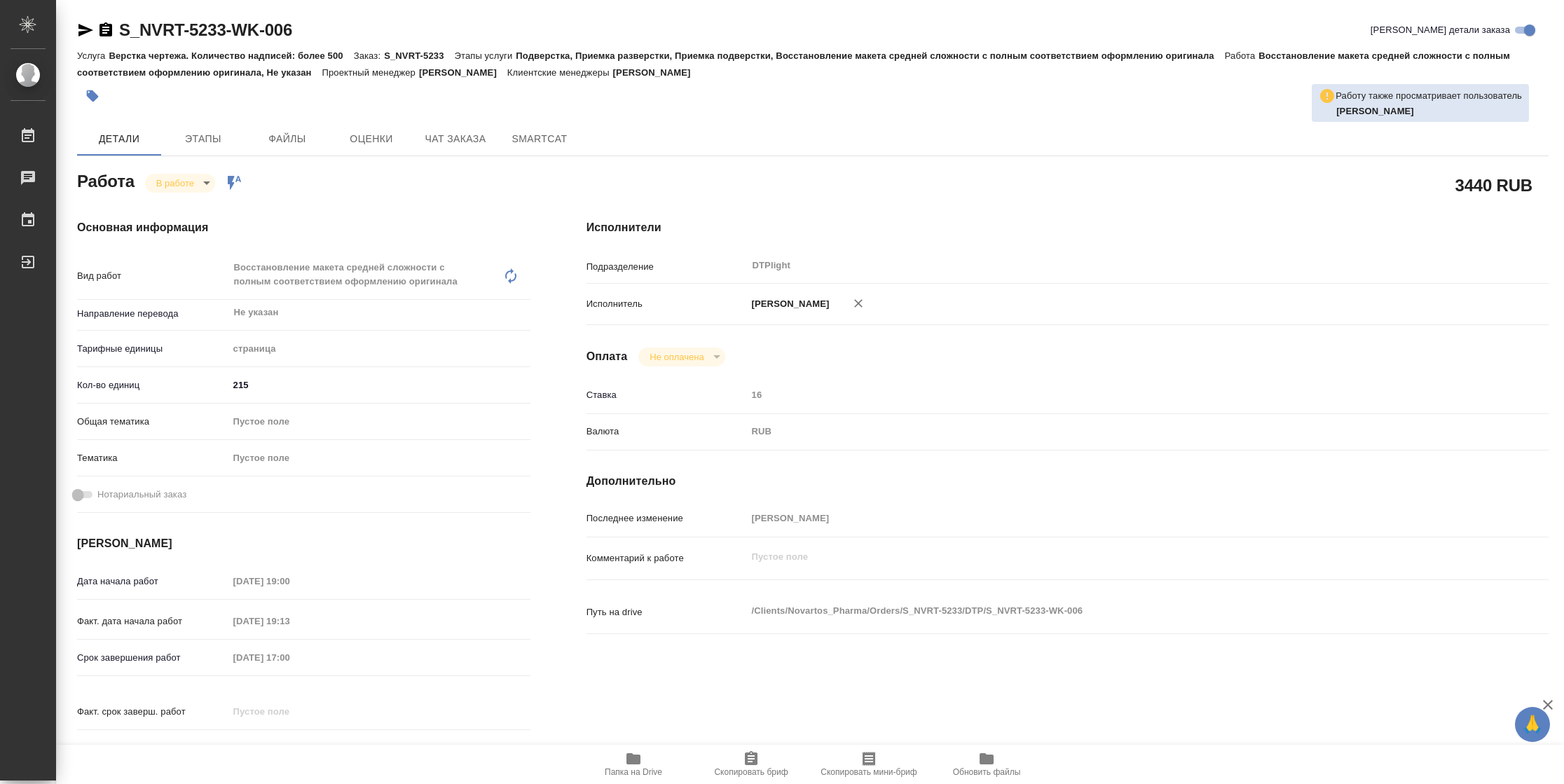
type textarea "x"
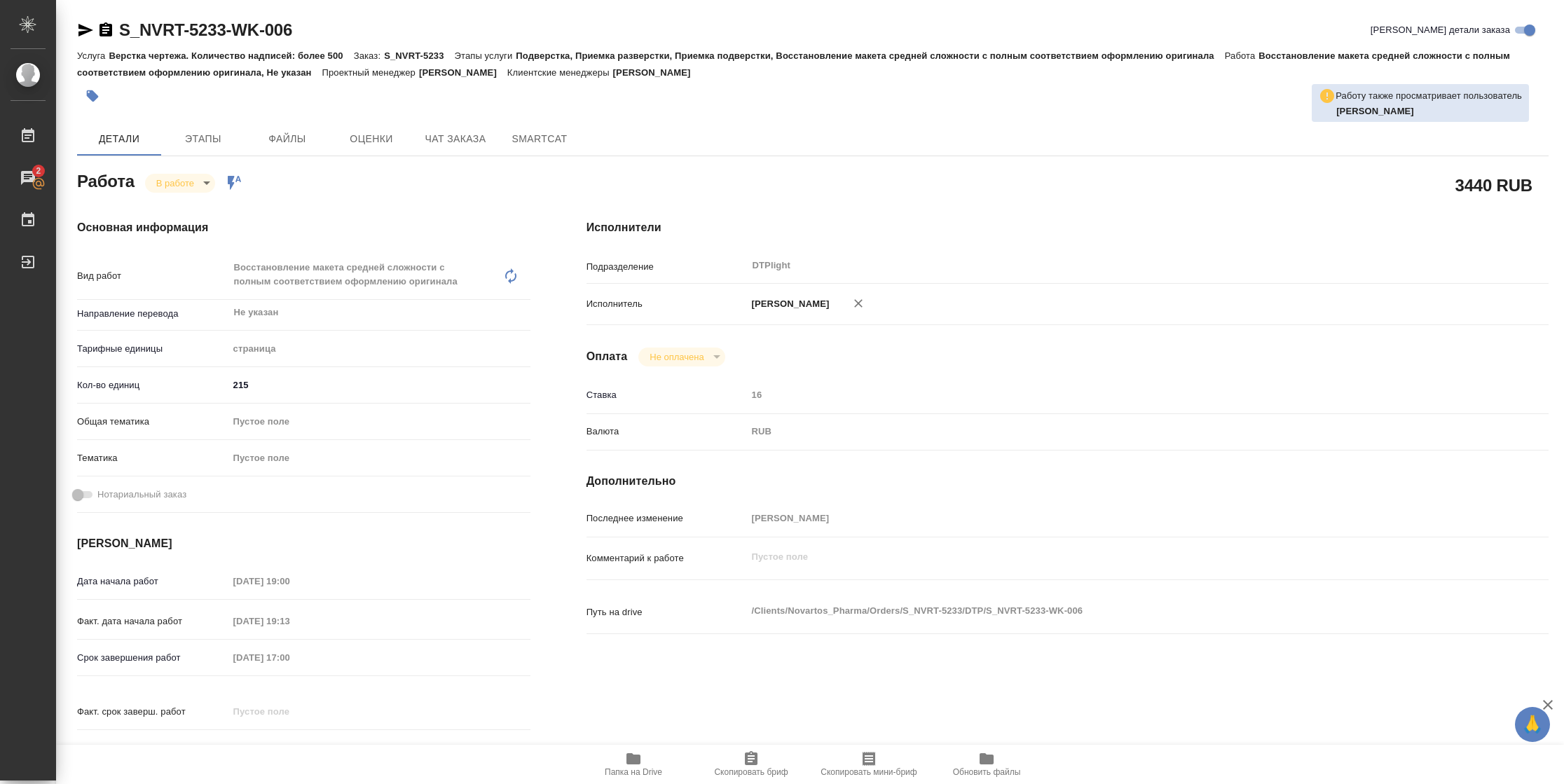
type textarea "x"
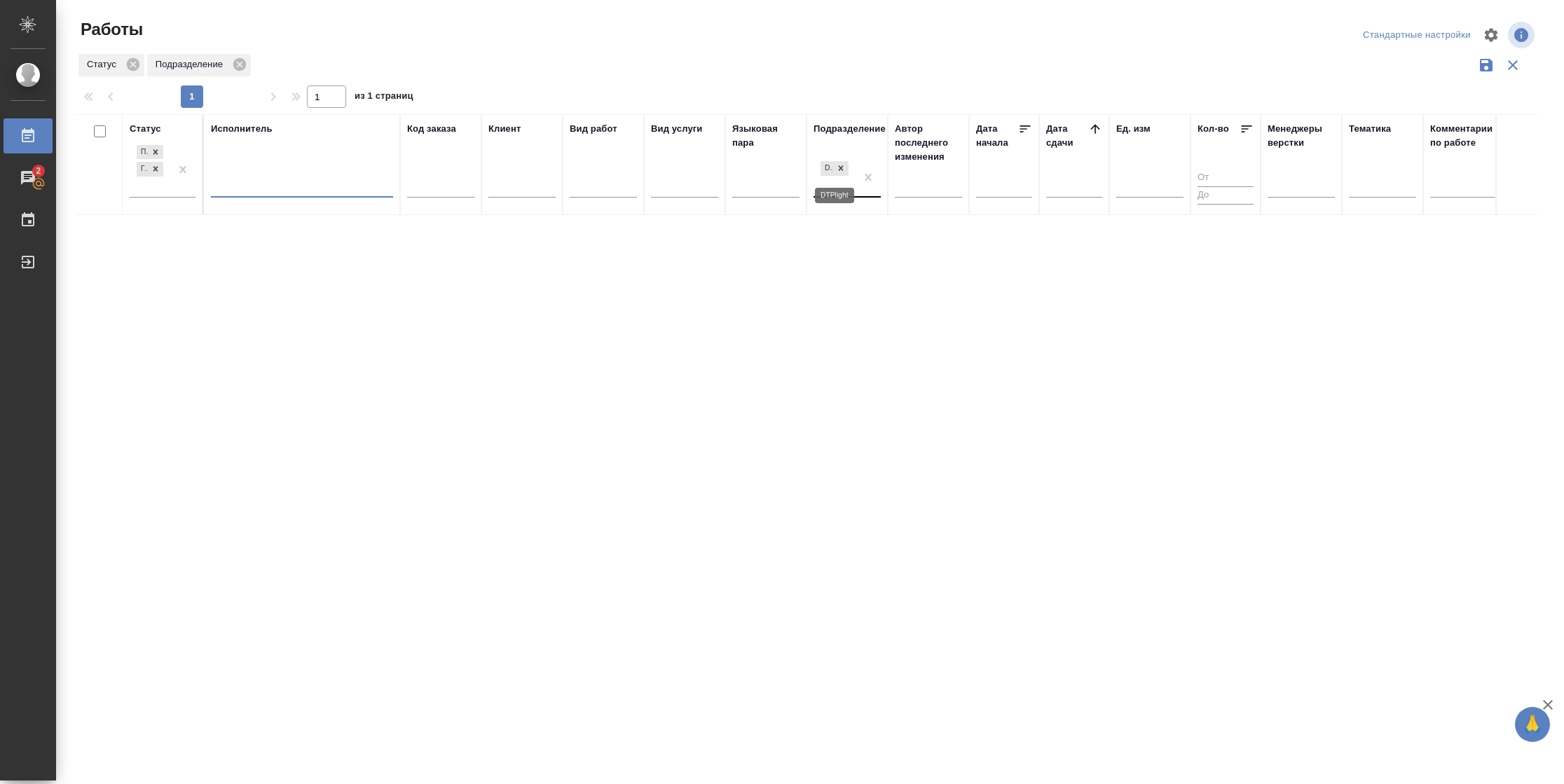
drag, startPoint x: 843, startPoint y: 171, endPoint x: 837, endPoint y: 180, distance: 10.8
click at [842, 171] on icon at bounding box center [841, 168] width 10 height 10
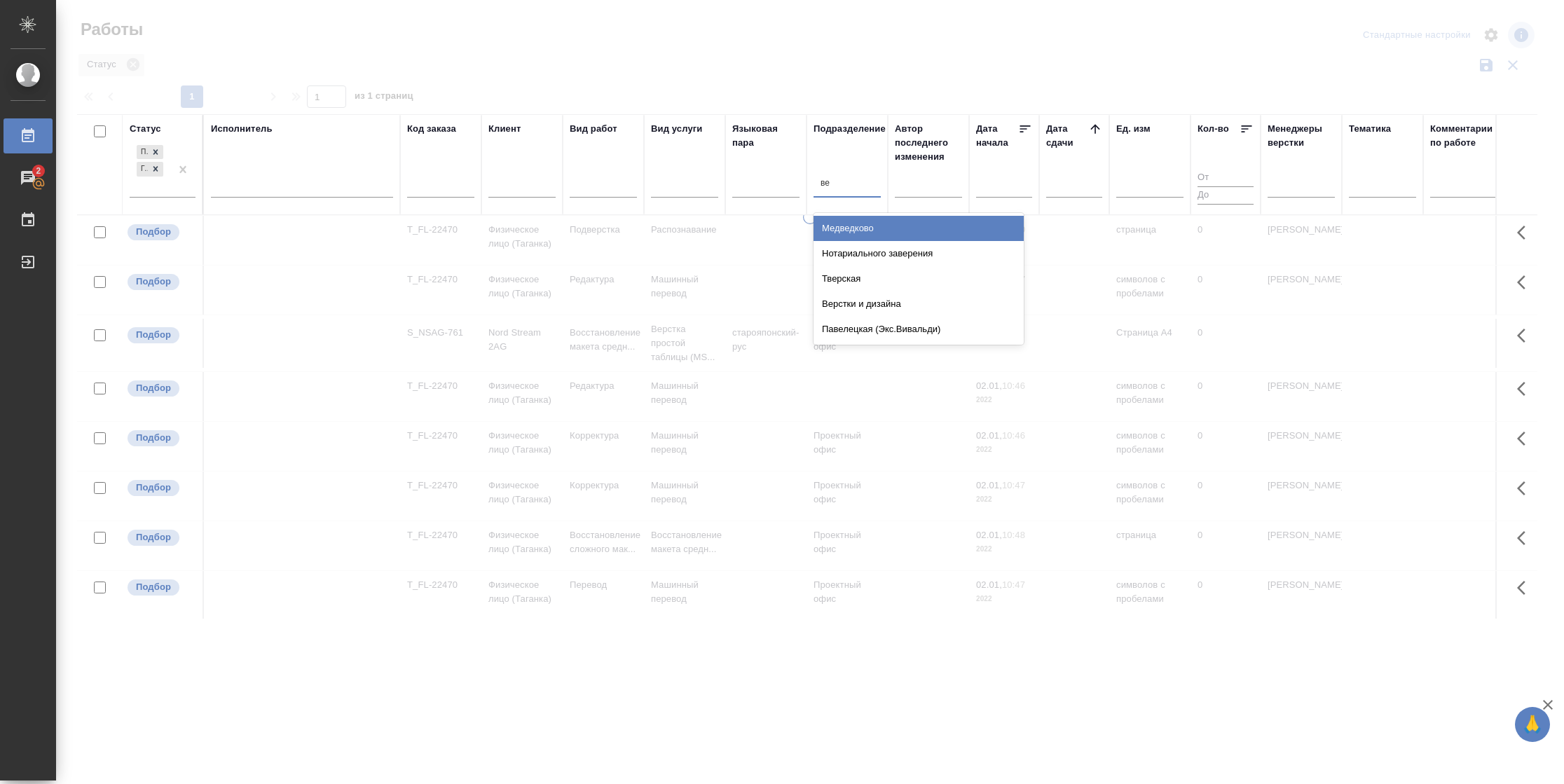
type input "вер"
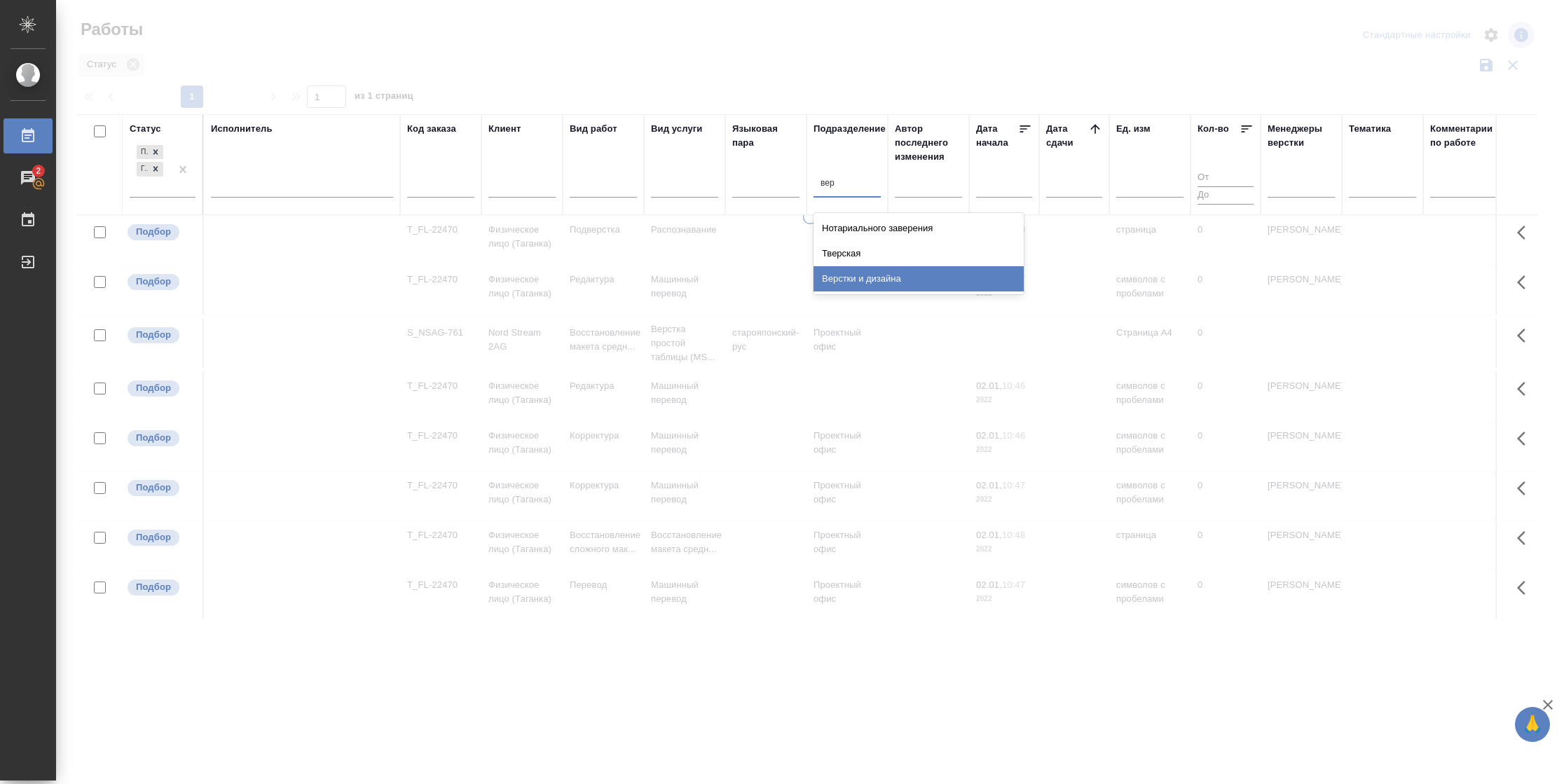
click at [896, 266] on div "Верстки и дизайна" at bounding box center [919, 278] width 210 height 25
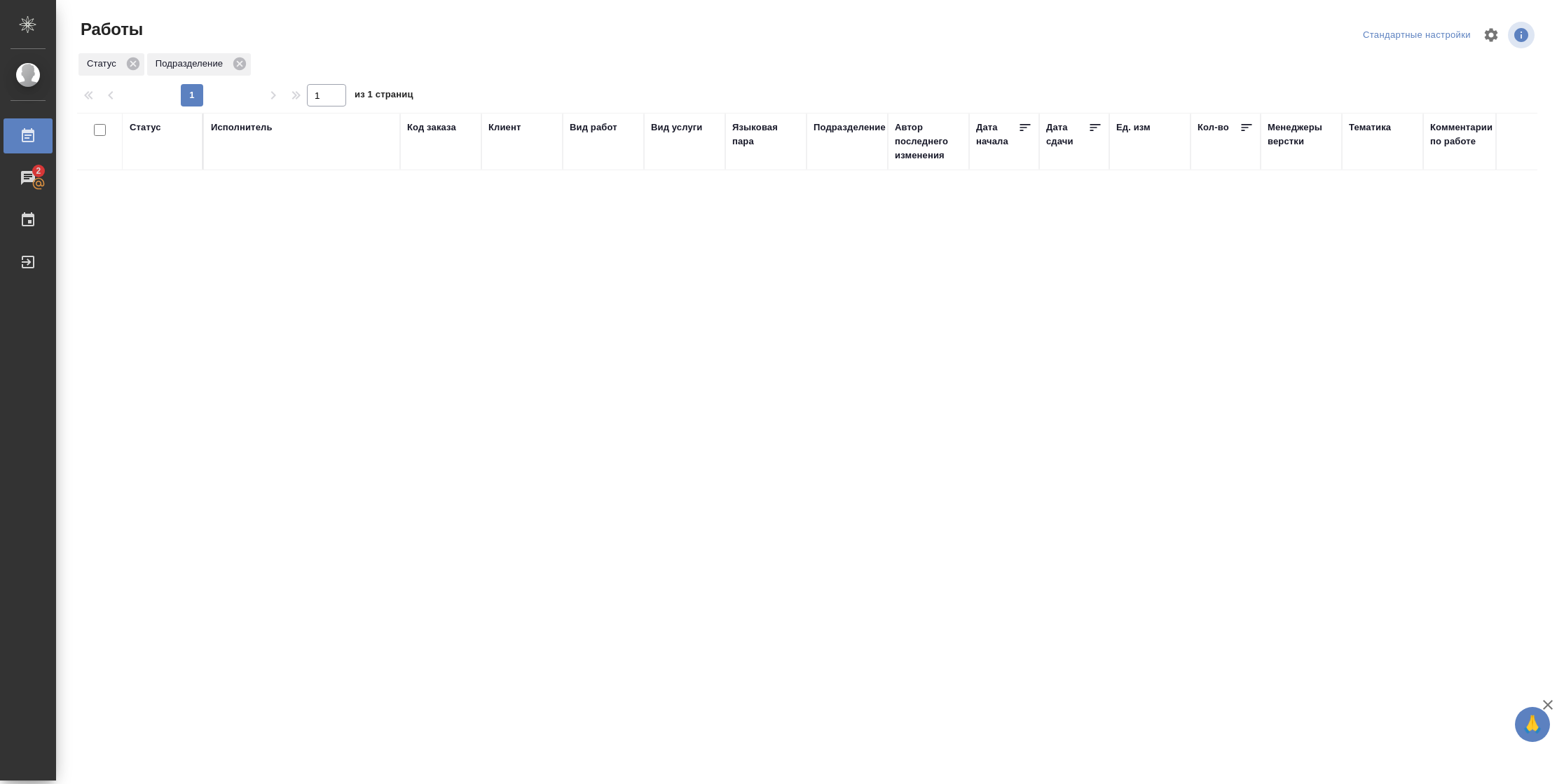
click at [138, 127] on div "Статус" at bounding box center [145, 127] width 31 height 14
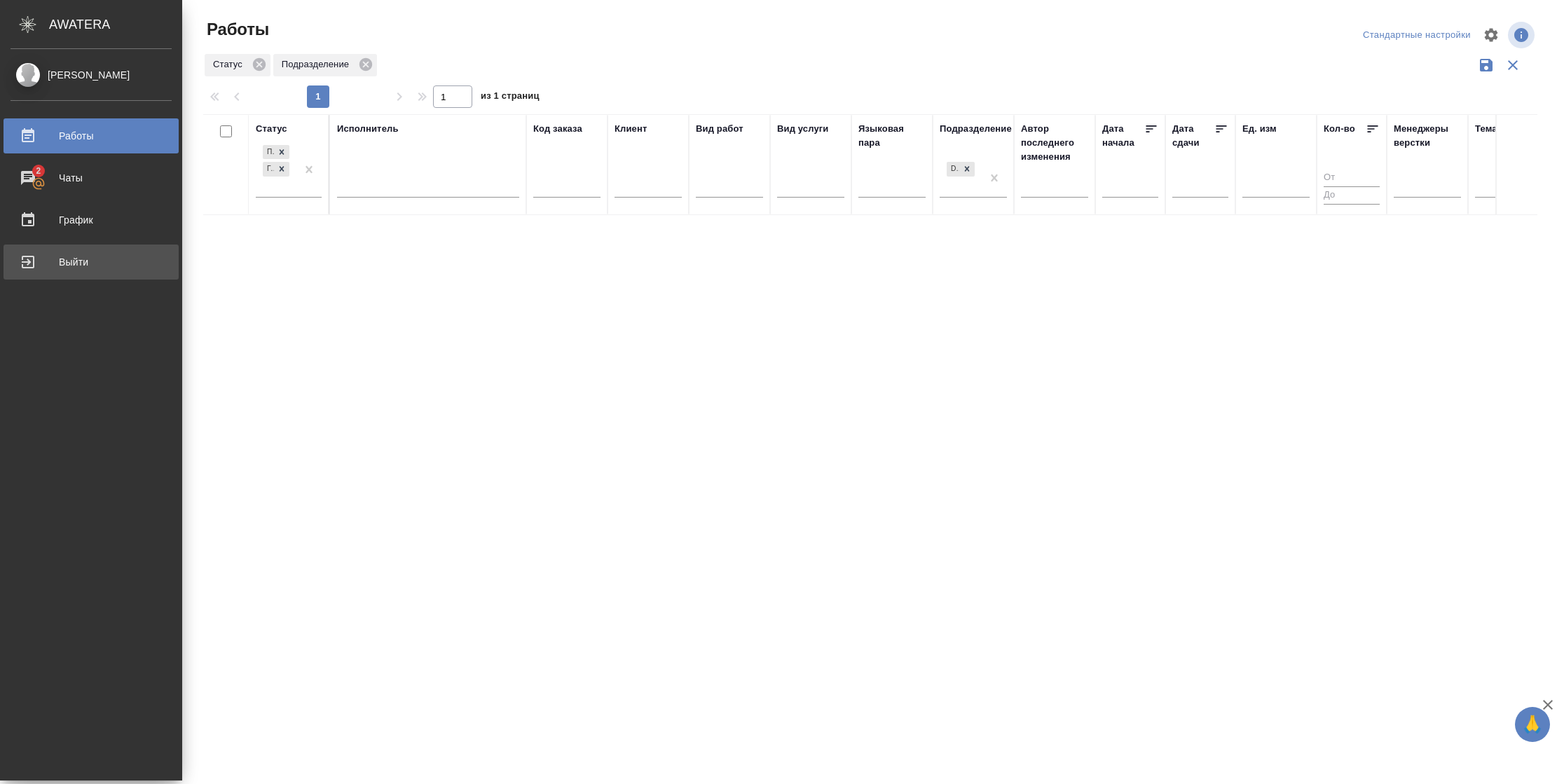
click at [30, 274] on link "Выйти" at bounding box center [91, 262] width 175 height 35
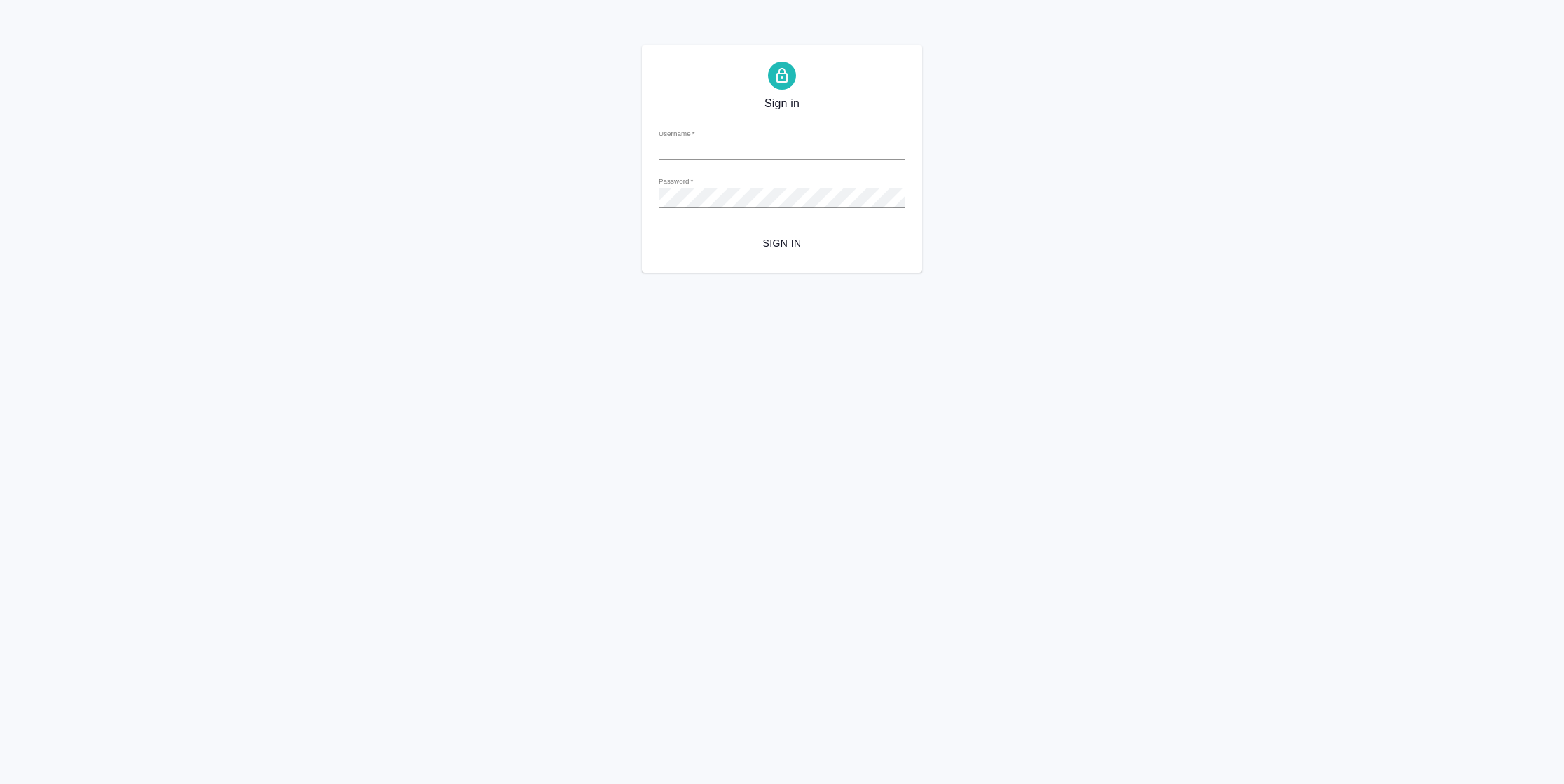
type input "[PERSON_NAME][EMAIL_ADDRESS][DOMAIN_NAME]"
click at [795, 243] on span "Sign in" at bounding box center [782, 243] width 224 height 18
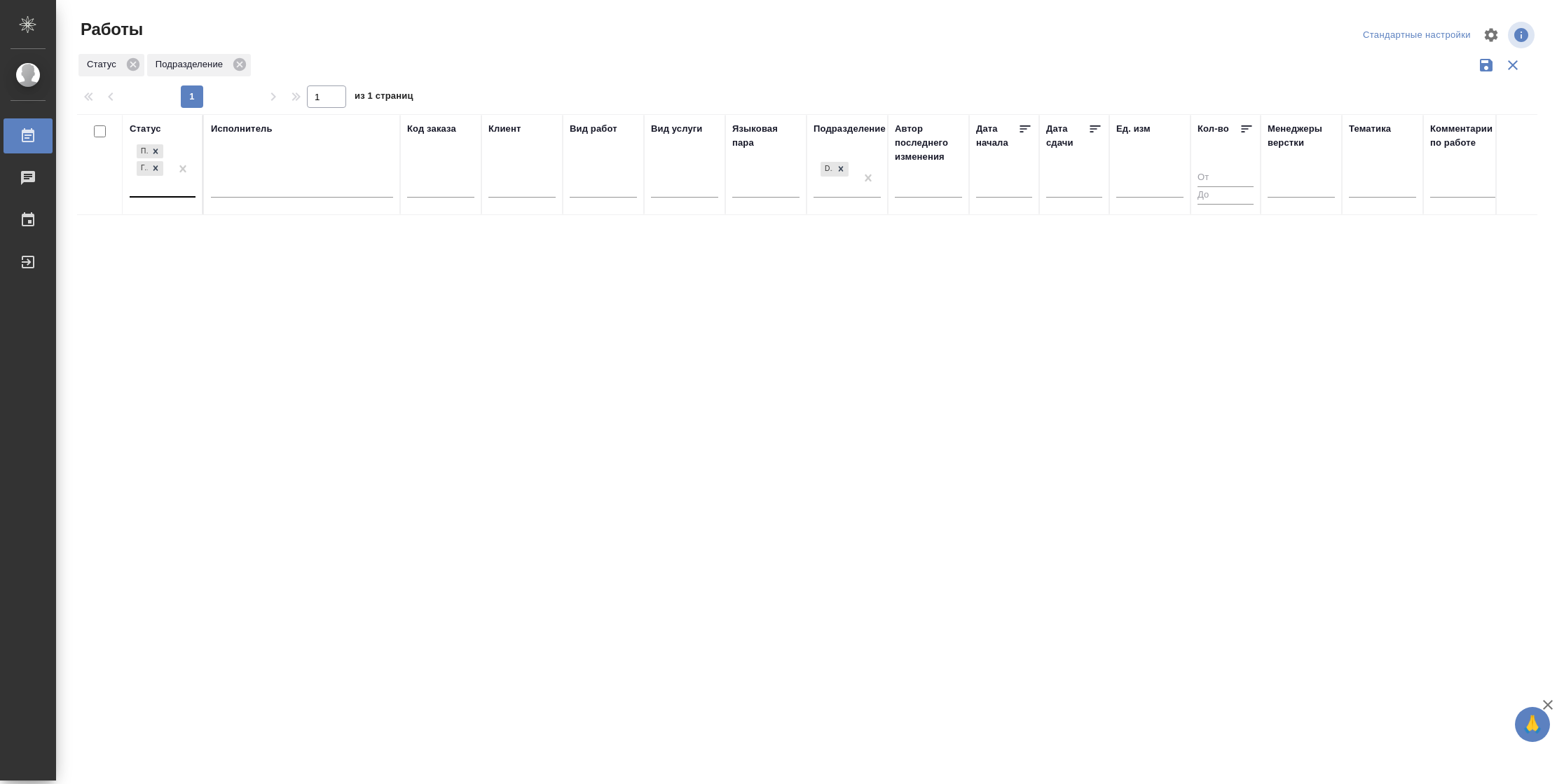
click at [165, 189] on div "Подбор Готов к работе" at bounding box center [150, 169] width 41 height 55
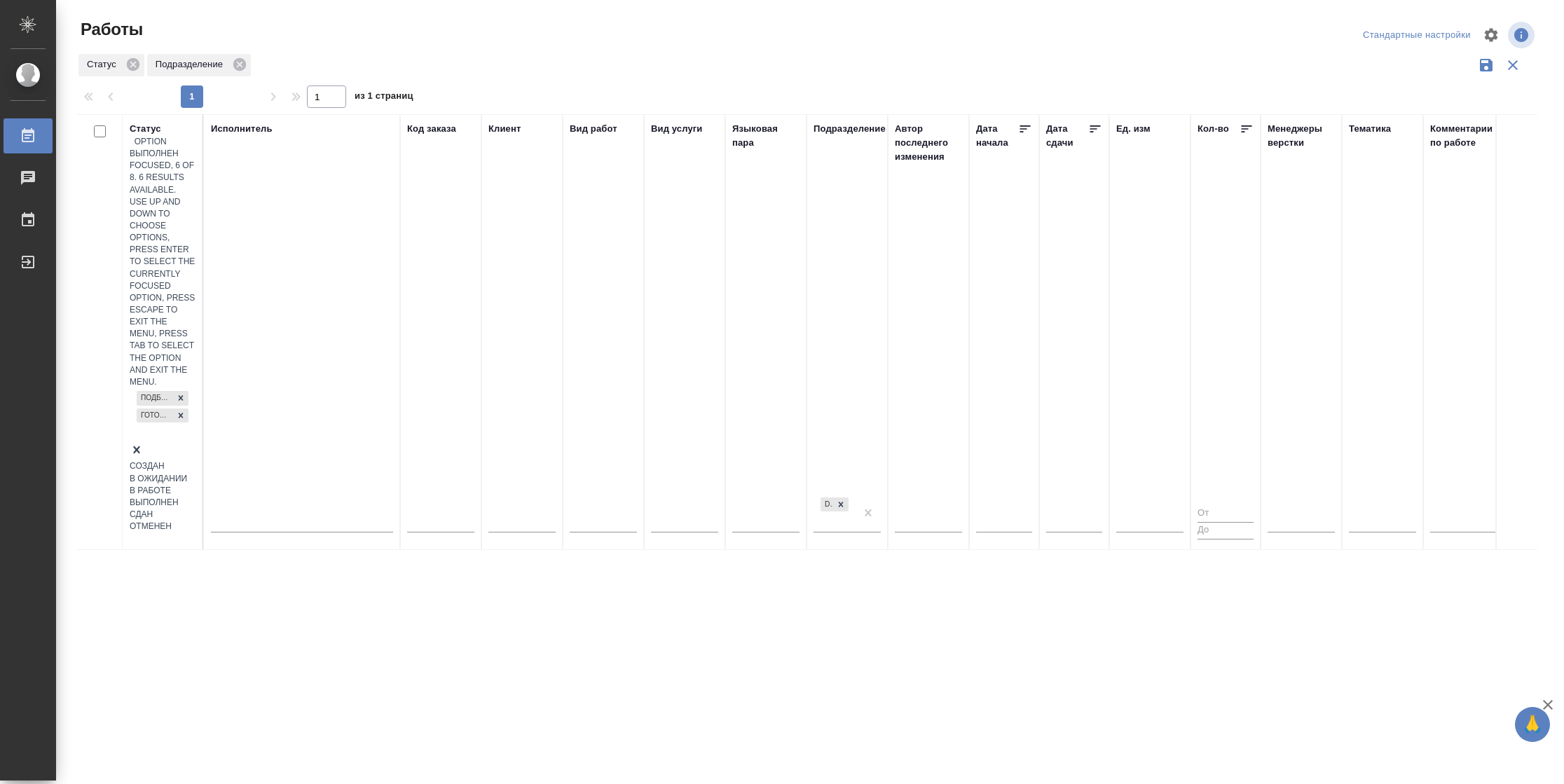
click at [196, 497] on div "Выполнен" at bounding box center [163, 502] width 66 height 12
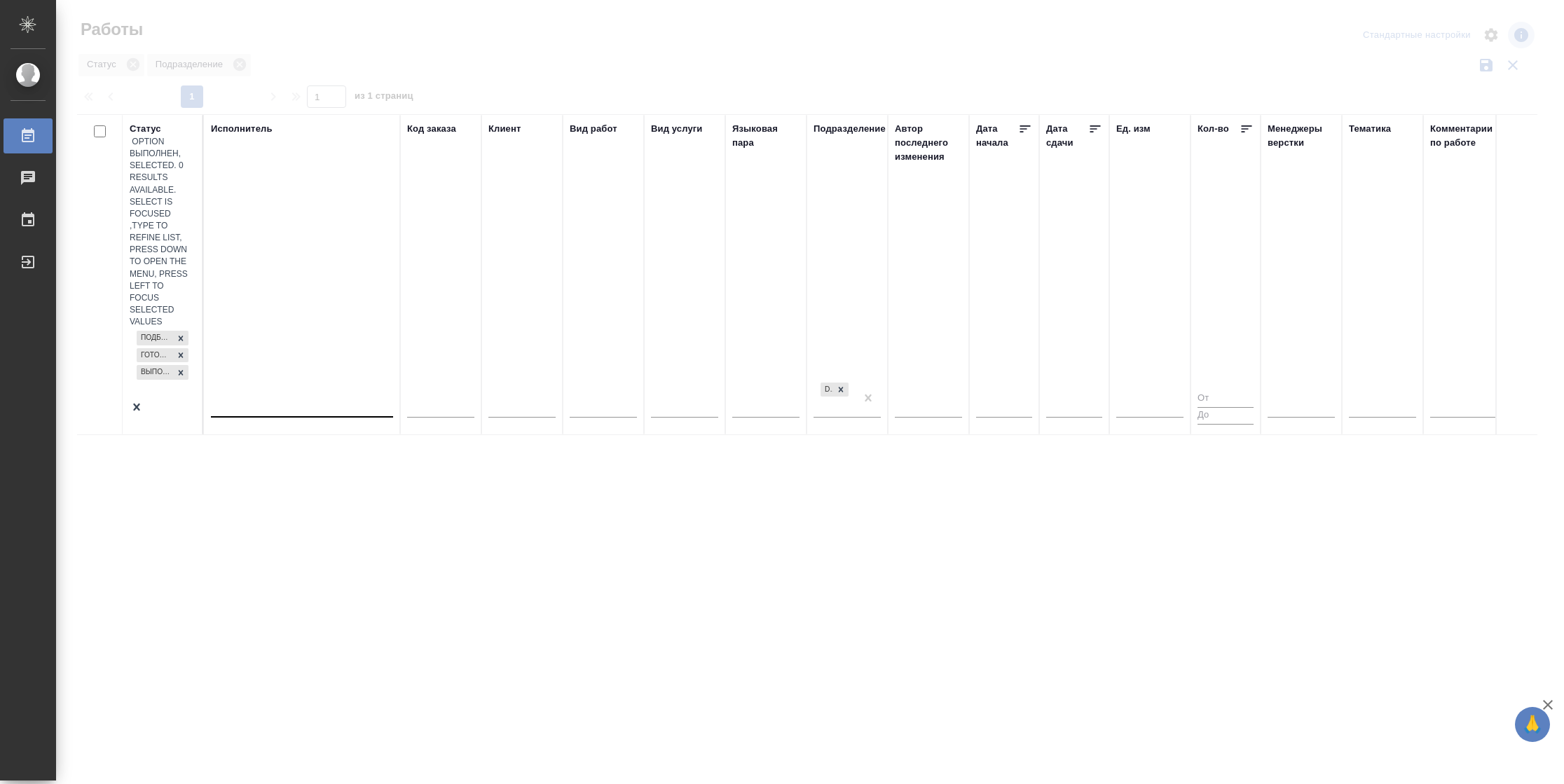
click at [273, 394] on div at bounding box center [302, 404] width 182 height 20
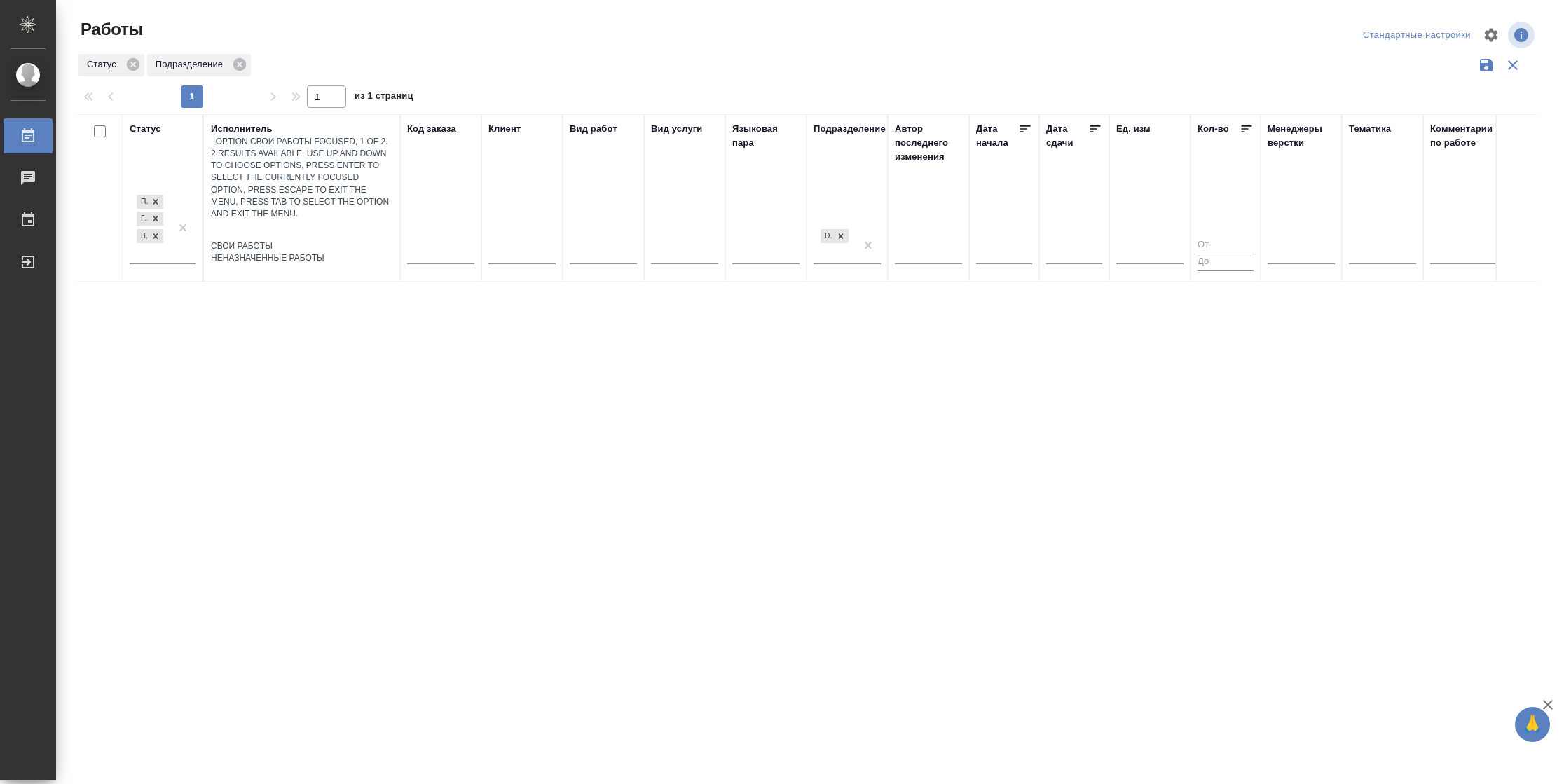
click at [273, 240] on div "Свои работы" at bounding box center [302, 246] width 182 height 12
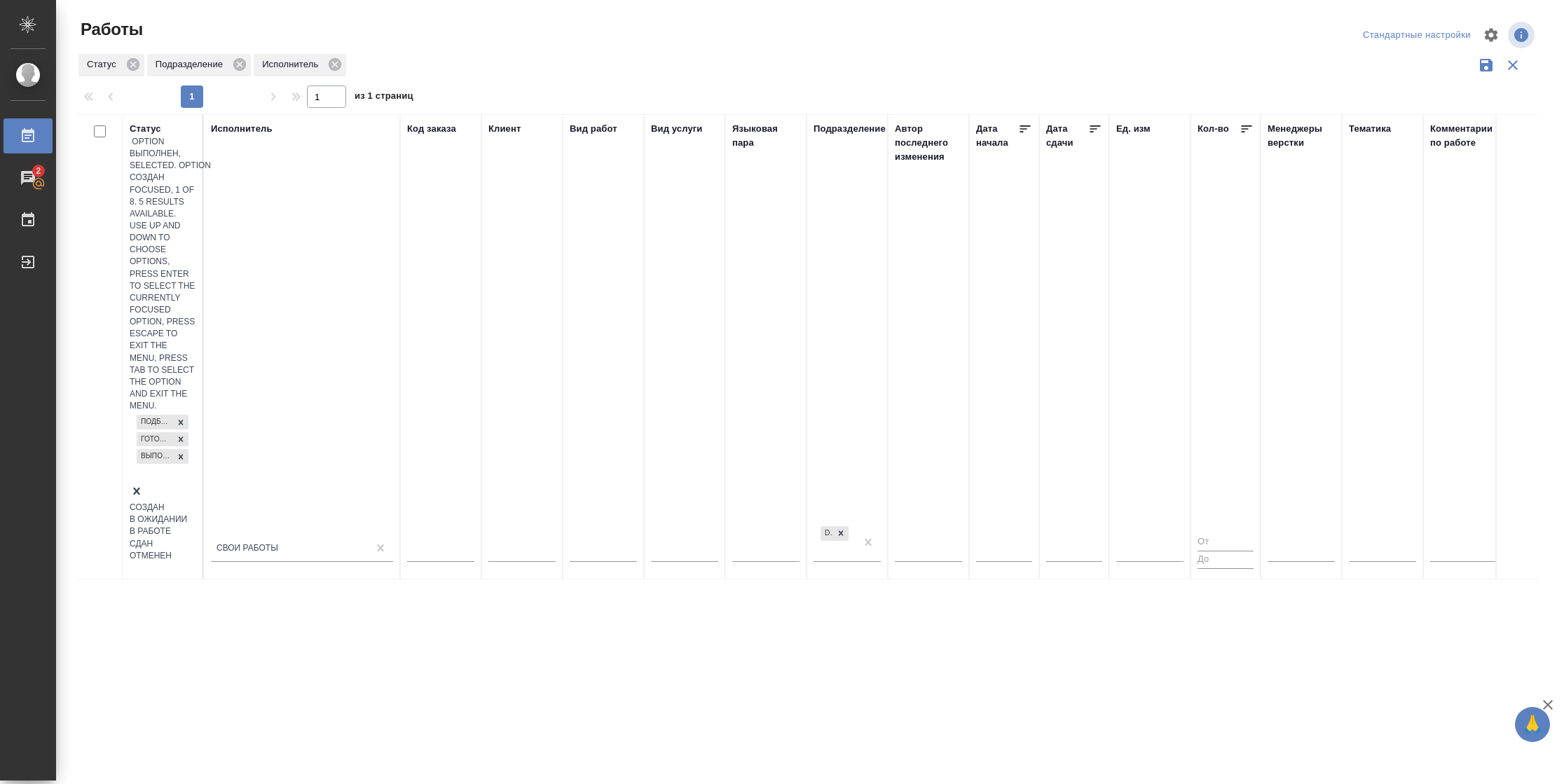
click at [160, 412] on div "Подбор Готов к работе Выполнен" at bounding box center [163, 448] width 66 height 72
click at [196, 538] on div "Сдан" at bounding box center [163, 544] width 66 height 12
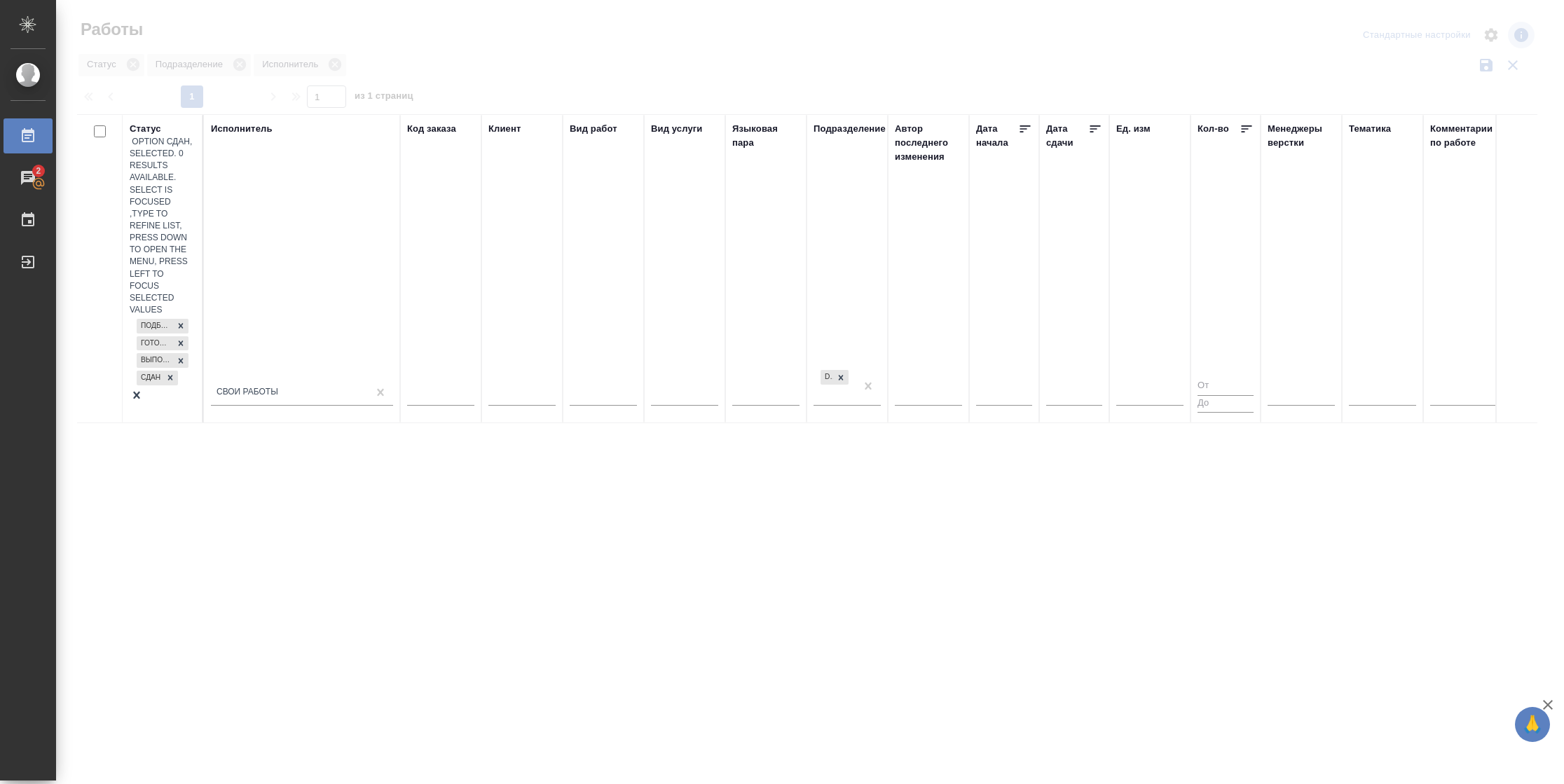
click at [1094, 126] on icon at bounding box center [1095, 128] width 10 height 7
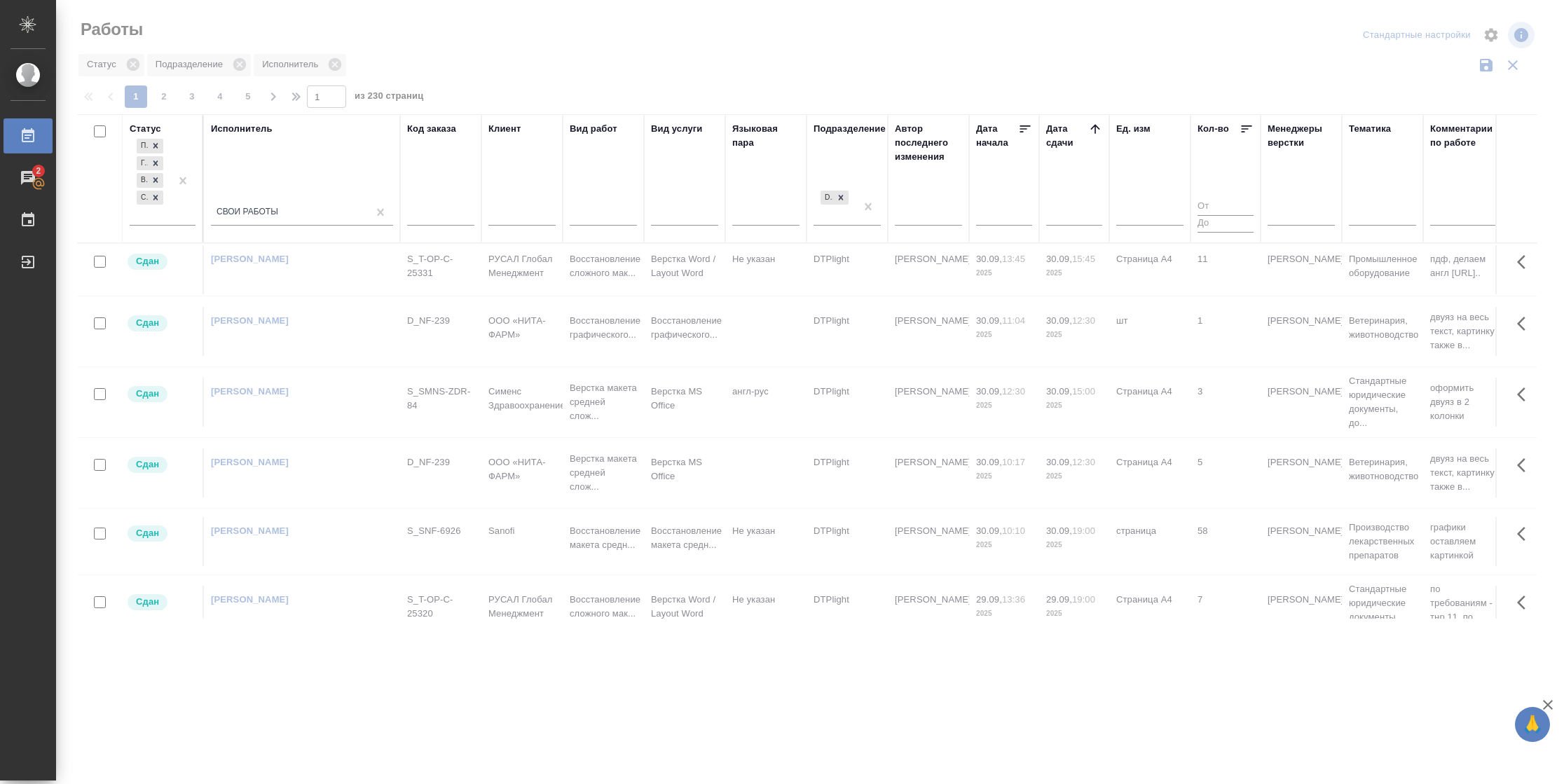
click at [1094, 130] on icon at bounding box center [1095, 128] width 14 height 14
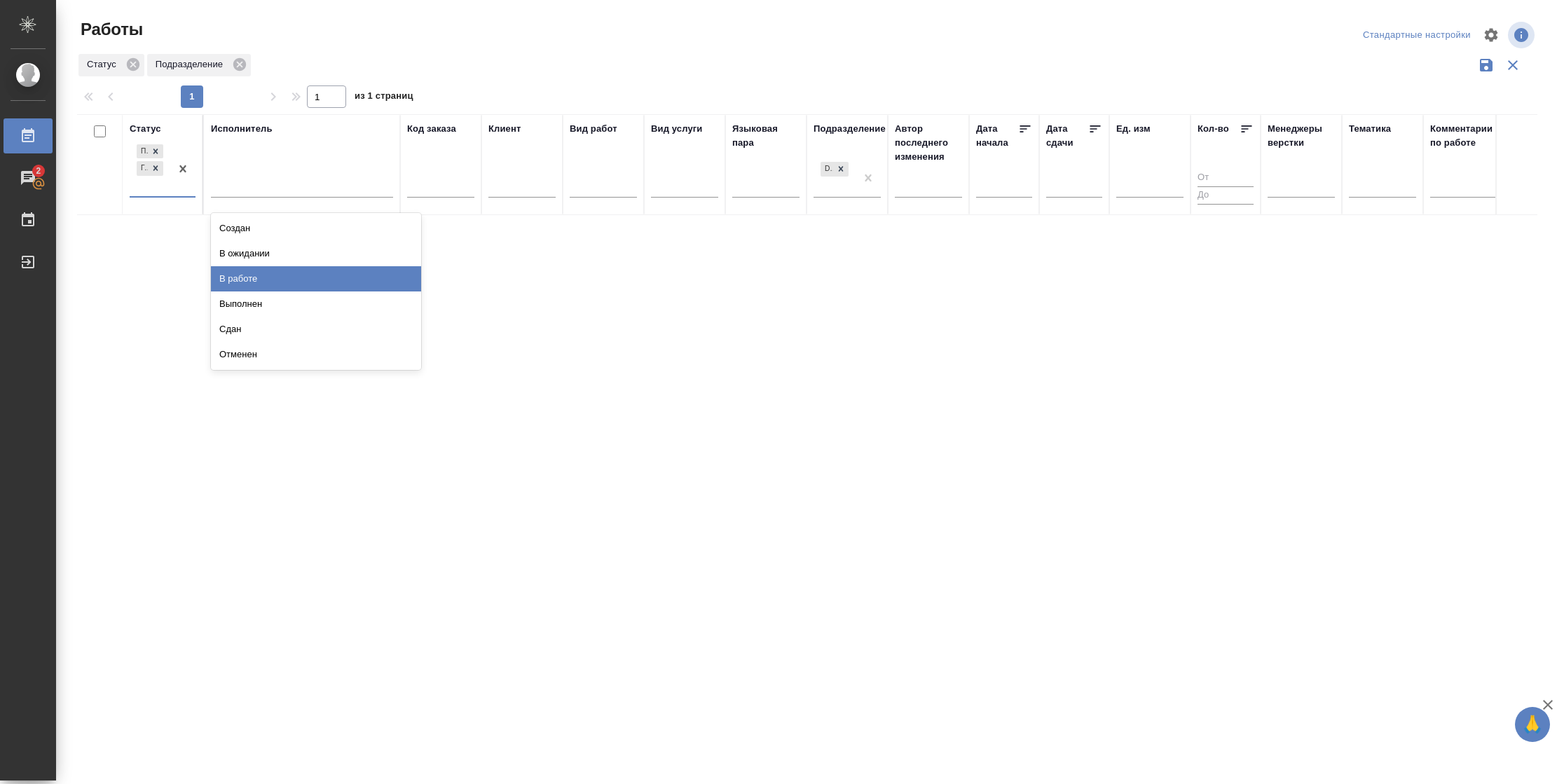
click at [236, 270] on div "В работе" at bounding box center [316, 278] width 210 height 25
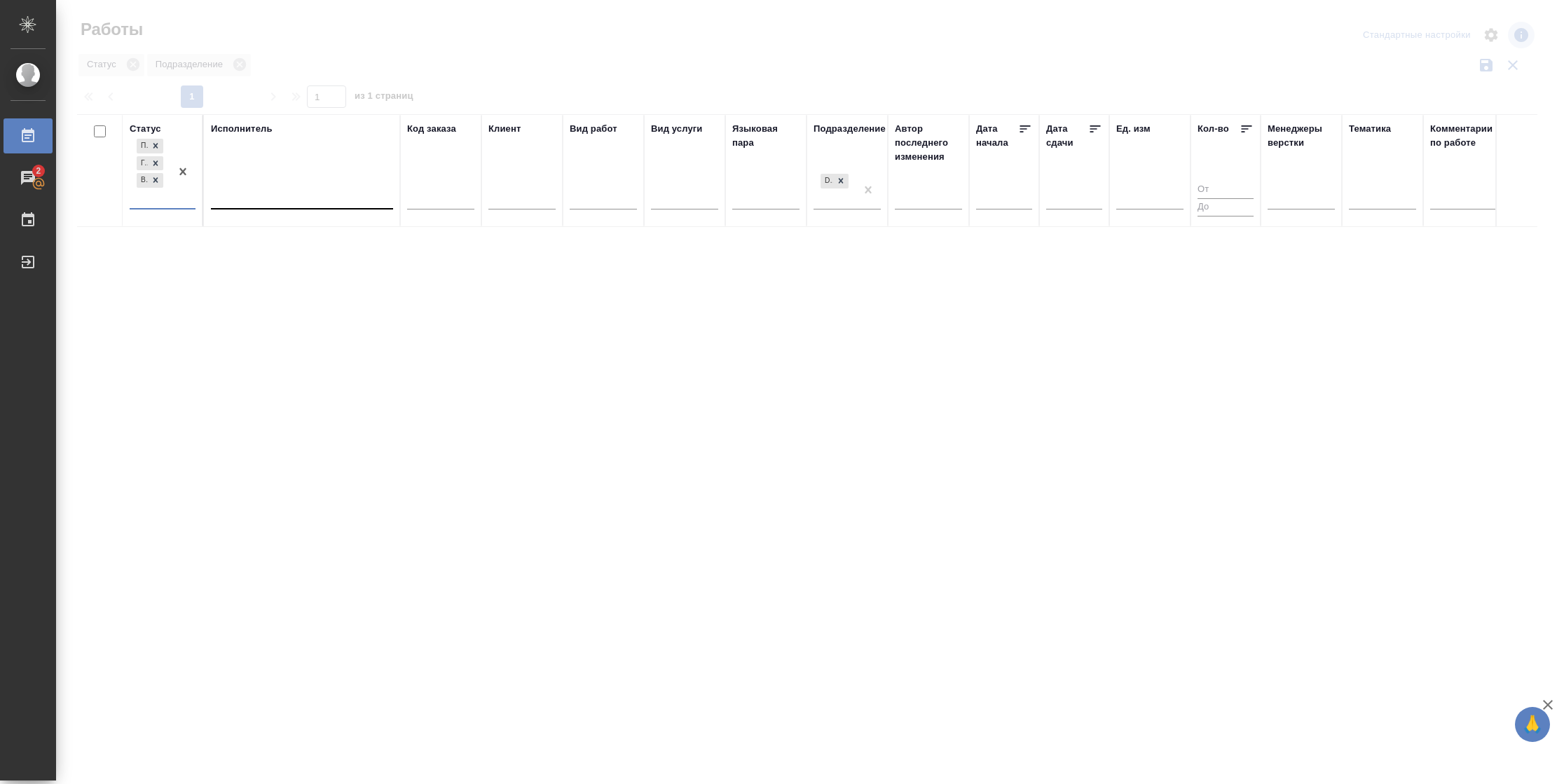
click at [243, 194] on div at bounding box center [302, 194] width 182 height 20
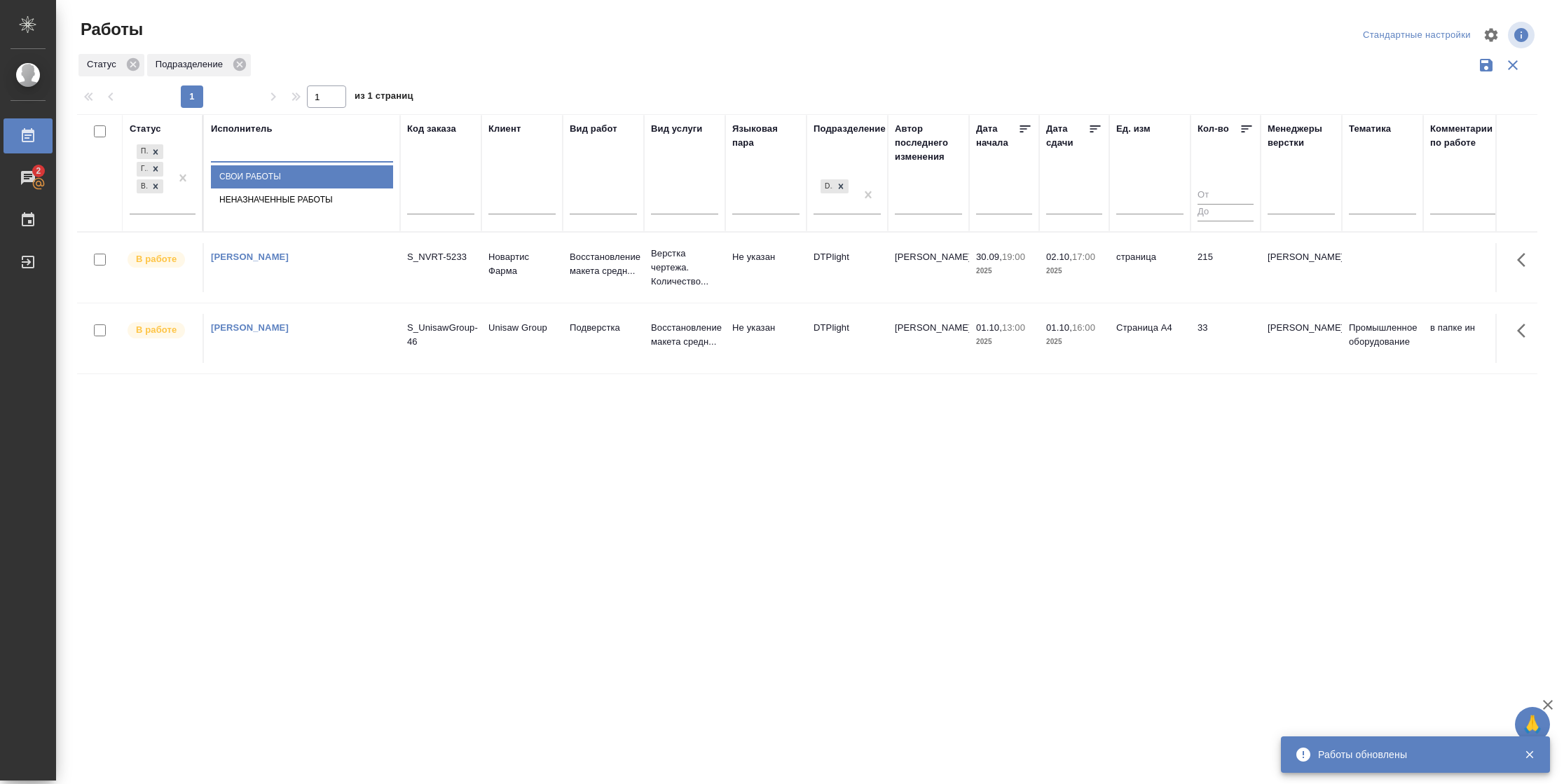
click at [243, 189] on div "Свои работы" at bounding box center [302, 177] width 182 height 23
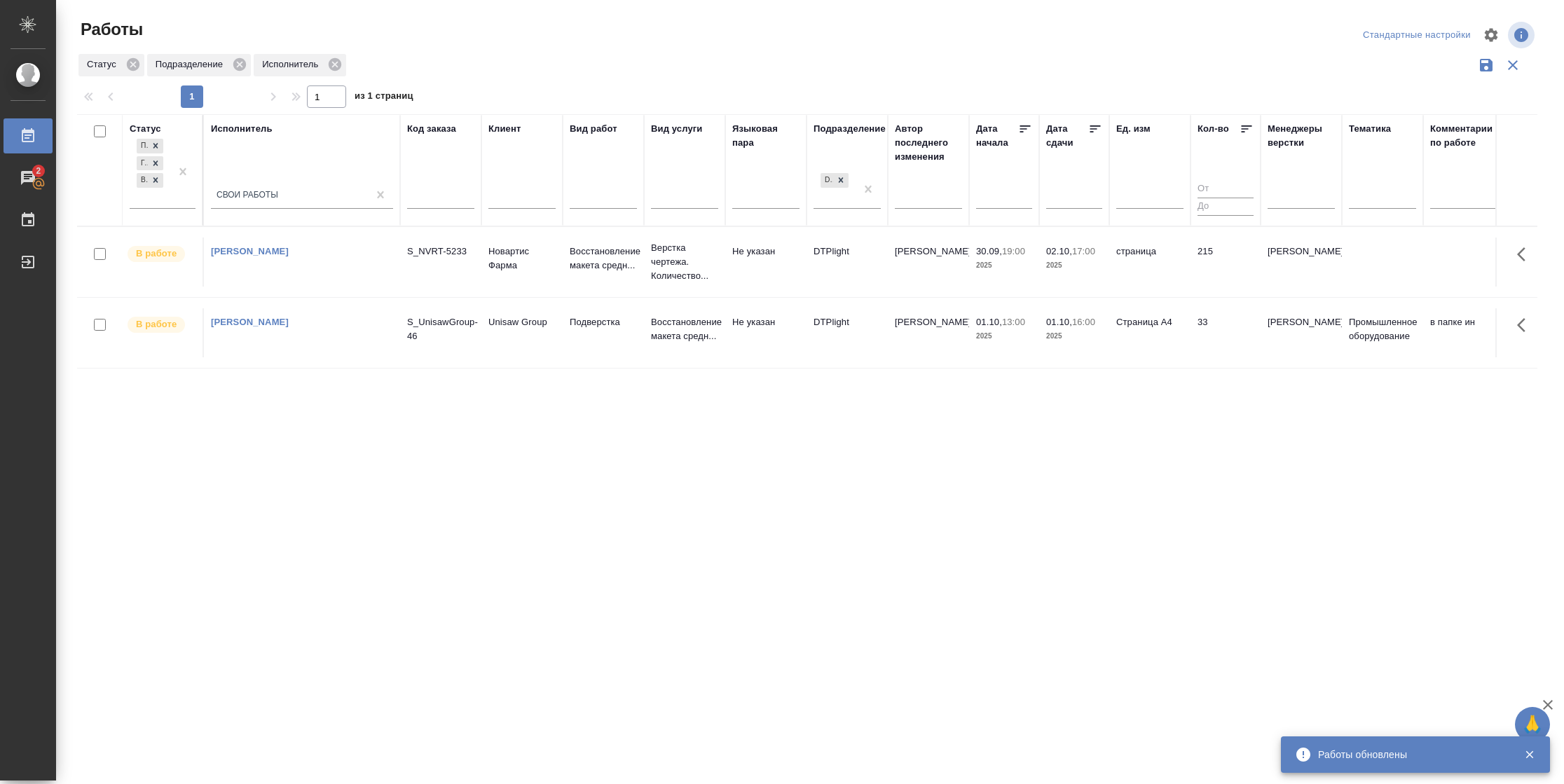
click at [1233, 264] on td "215" at bounding box center [1225, 262] width 70 height 49
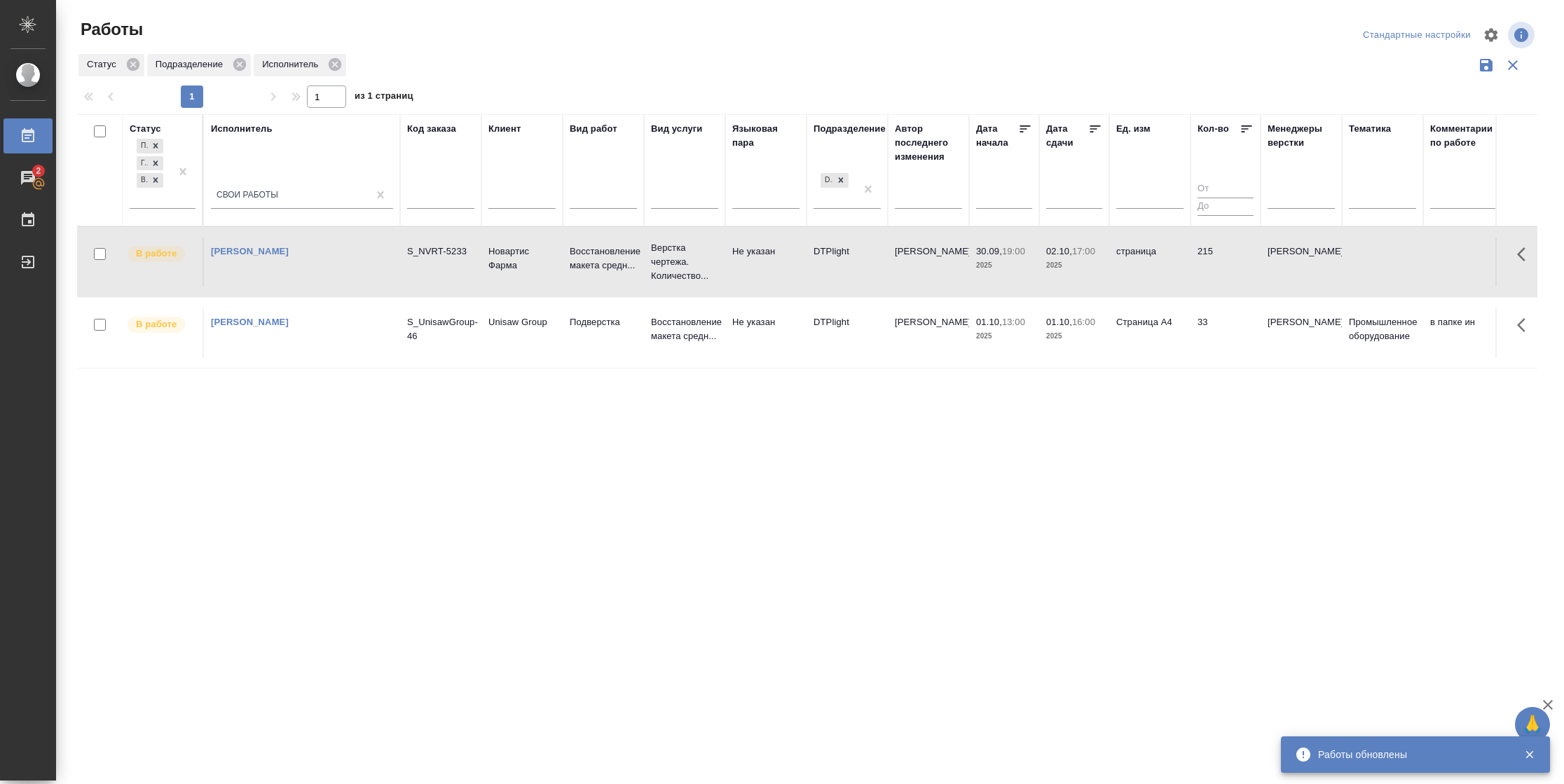
click at [1233, 264] on td "215" at bounding box center [1225, 262] width 70 height 49
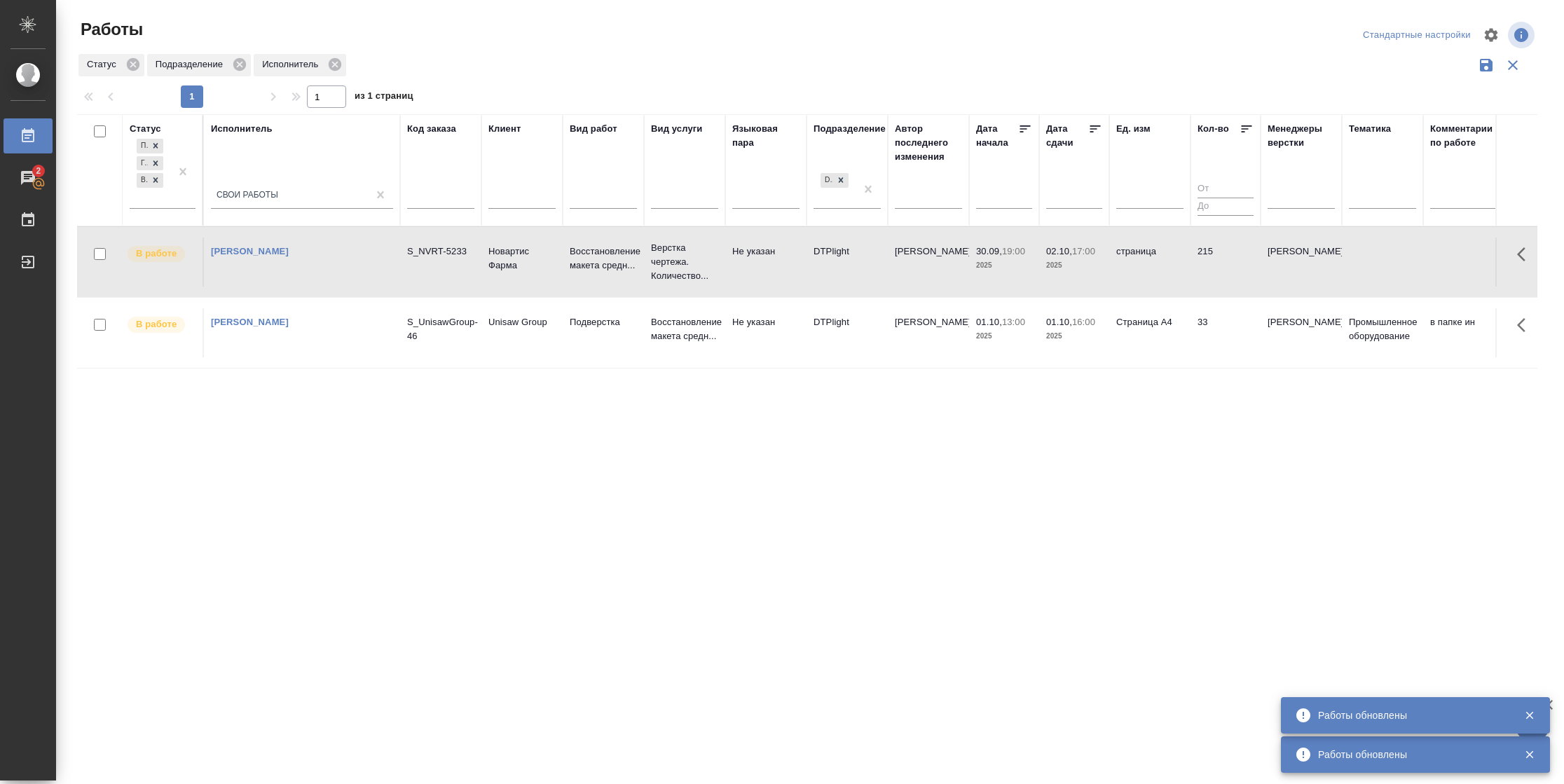
click at [1222, 345] on td "33" at bounding box center [1225, 332] width 70 height 49
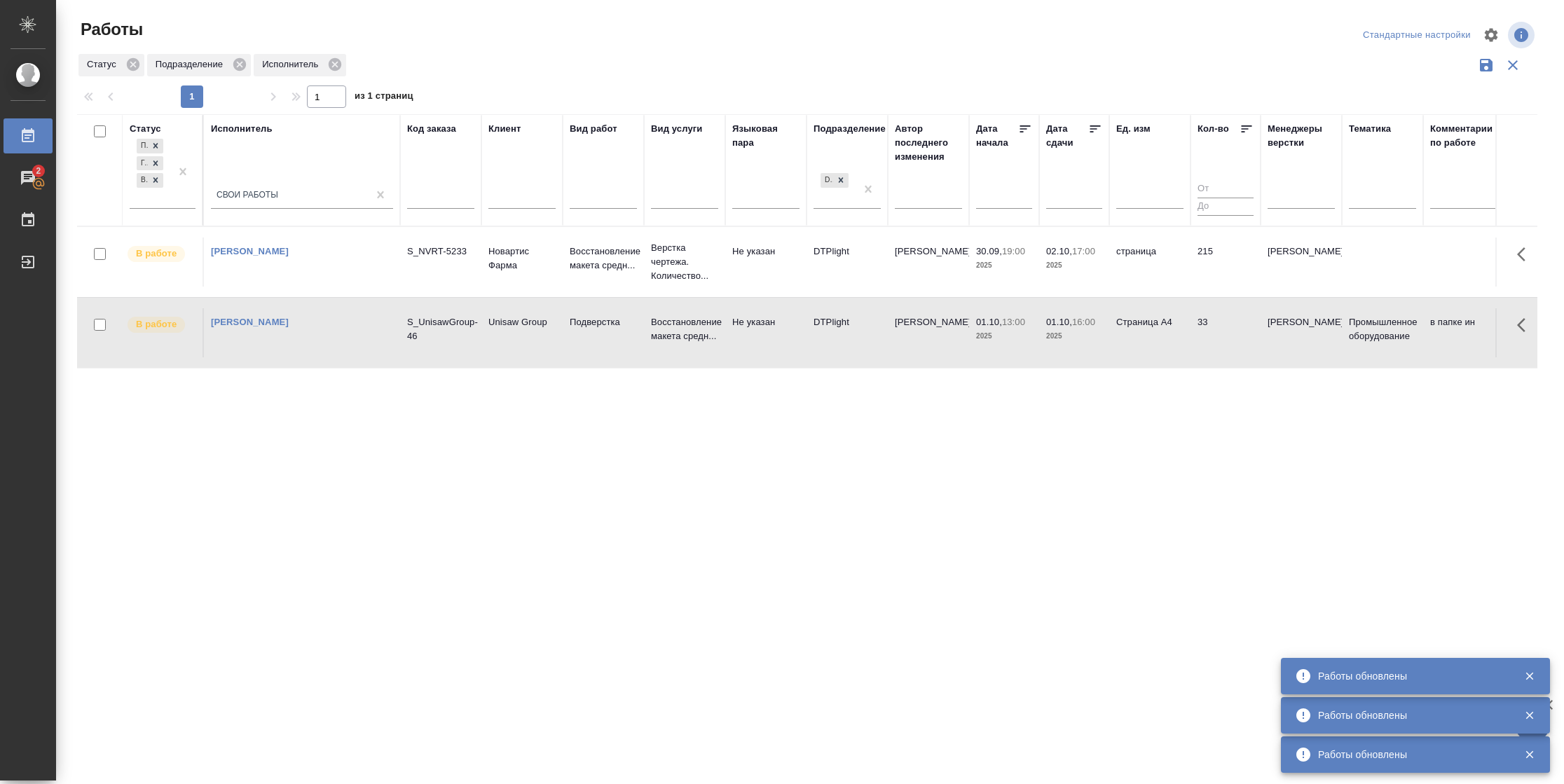
click at [1234, 268] on td "215" at bounding box center [1225, 262] width 70 height 49
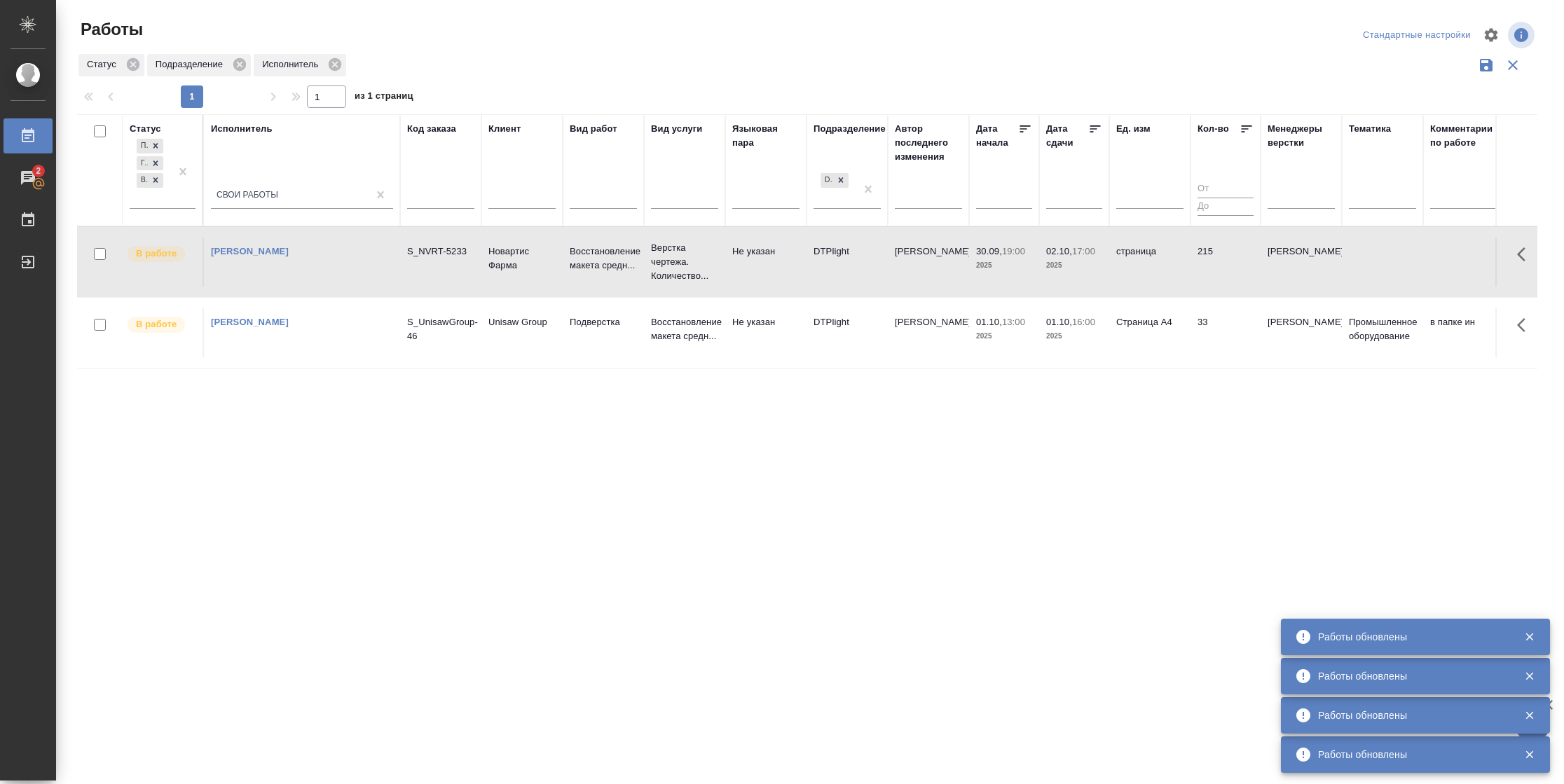
click at [1196, 280] on td "215" at bounding box center [1225, 262] width 70 height 49
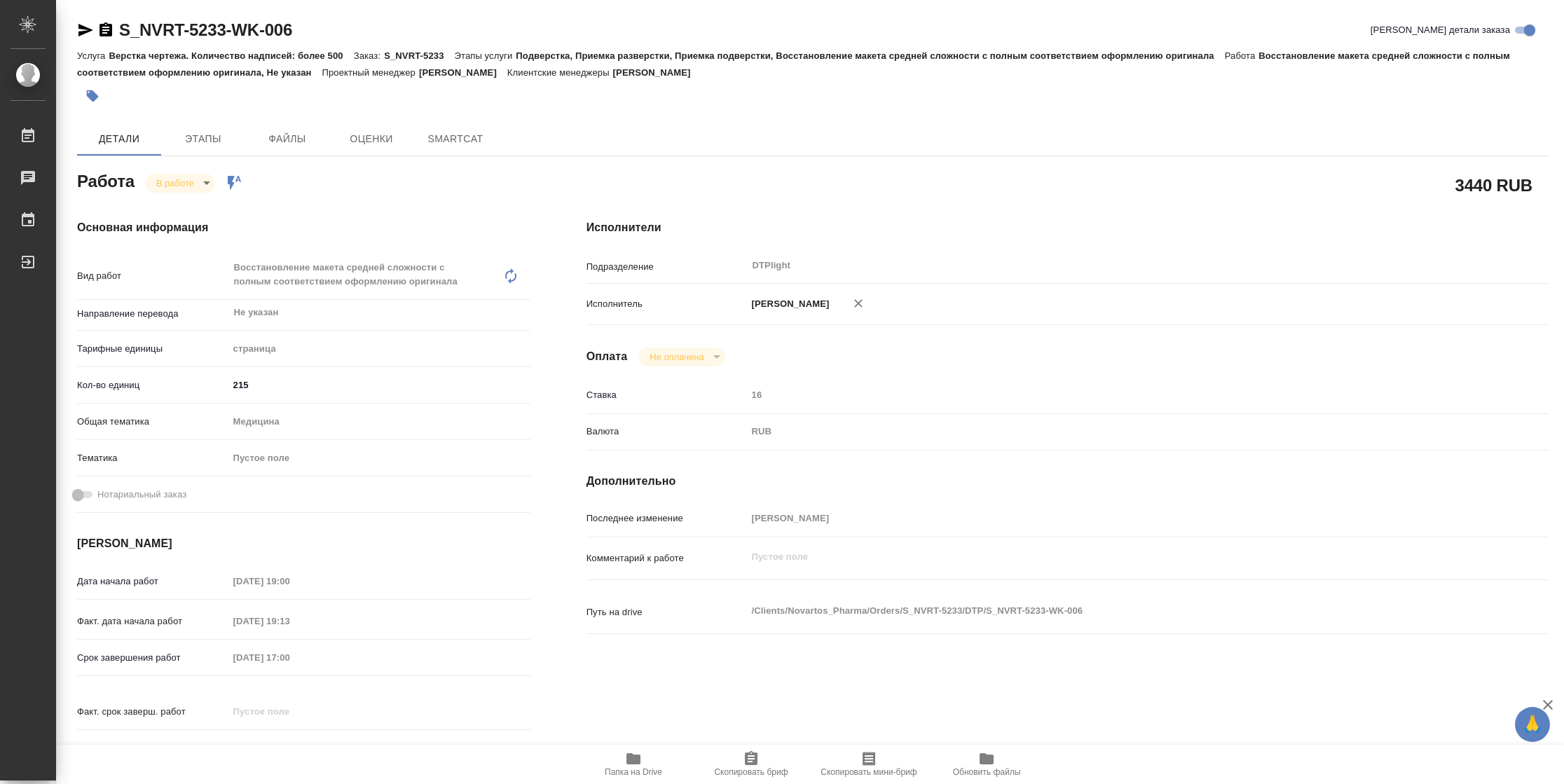
type textarea "x"
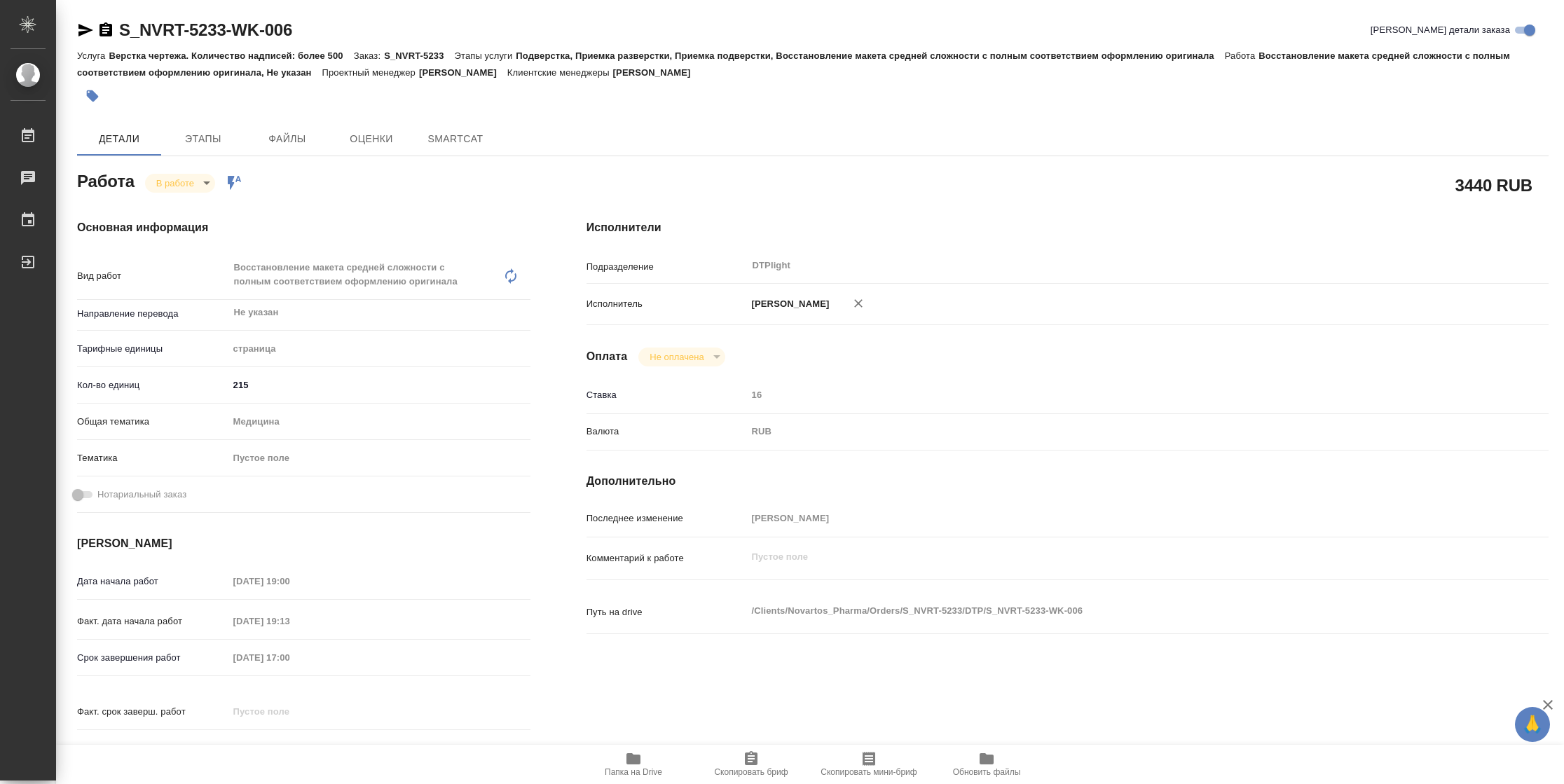
type textarea "x"
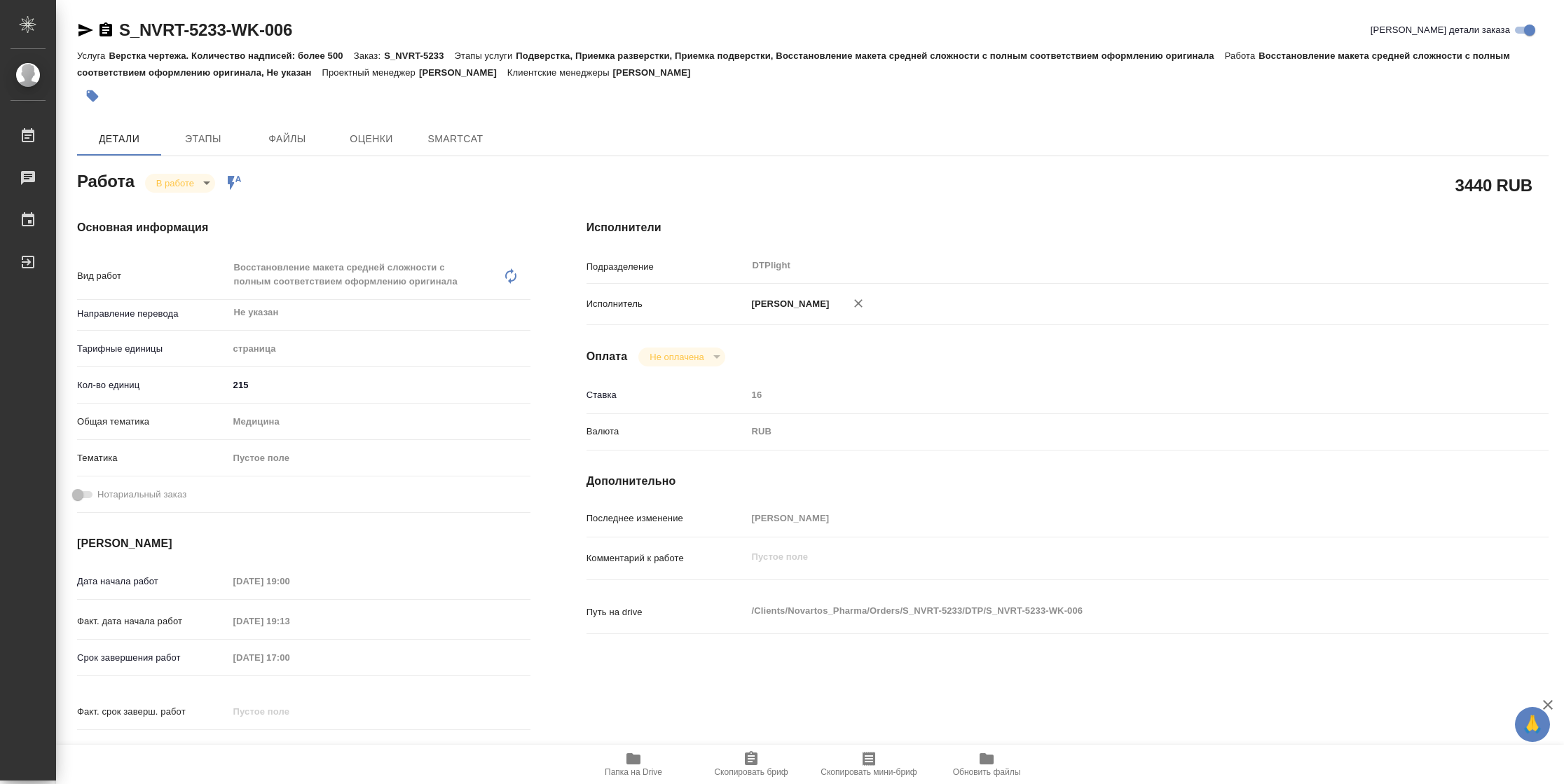
type textarea "x"
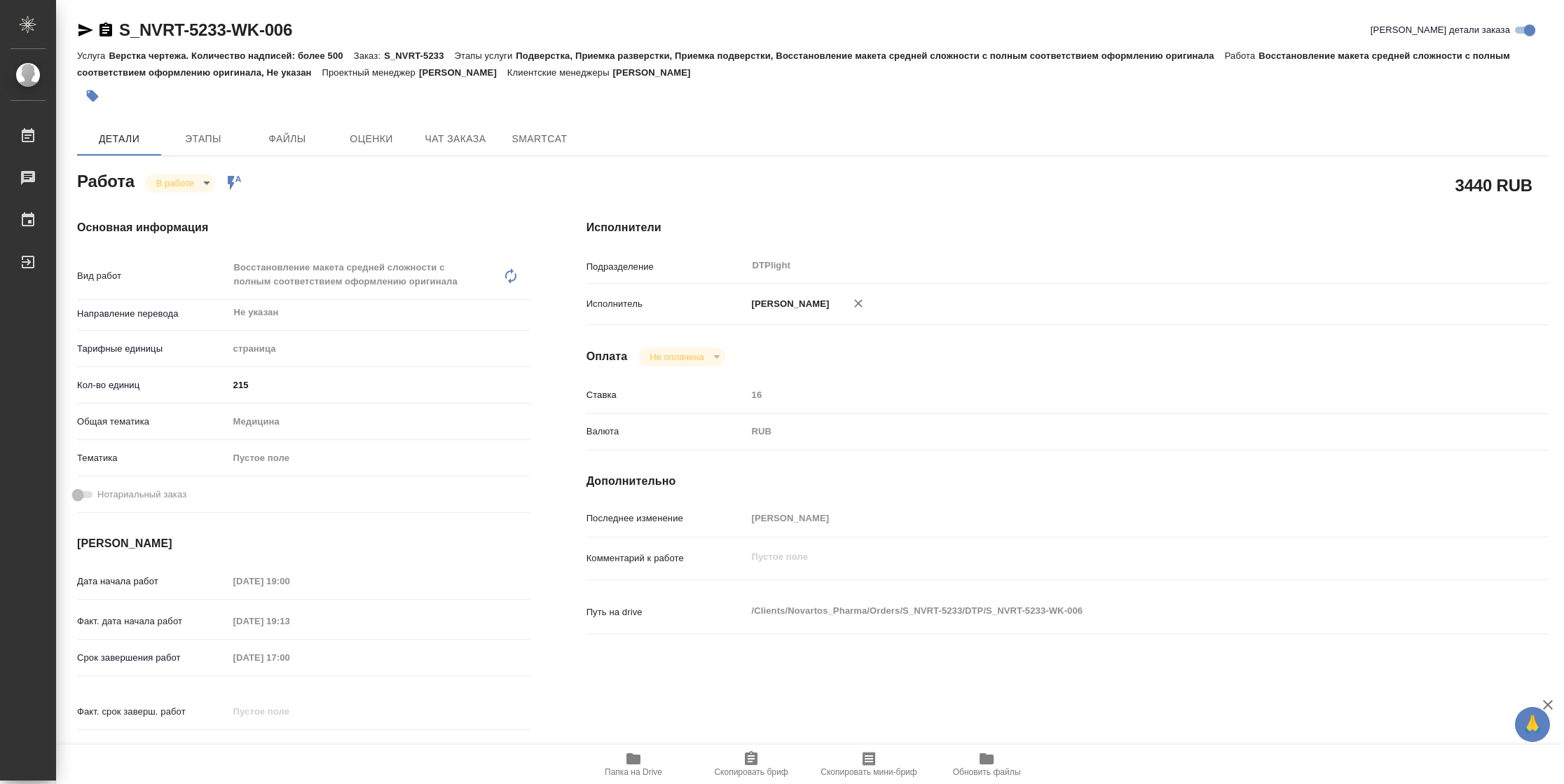
click at [632, 765] on icon "button" at bounding box center [633, 758] width 17 height 17
type textarea "x"
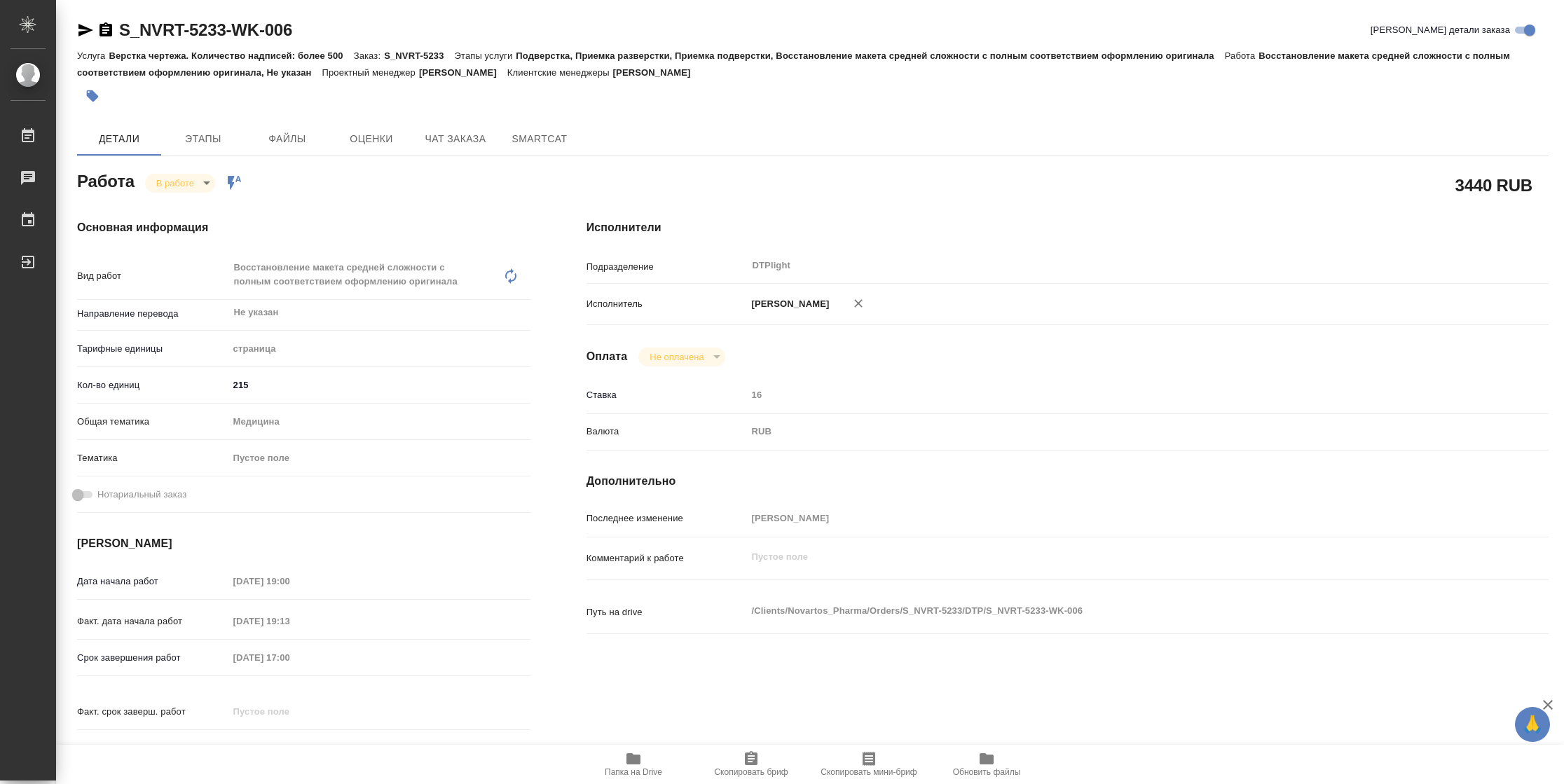
type textarea "x"
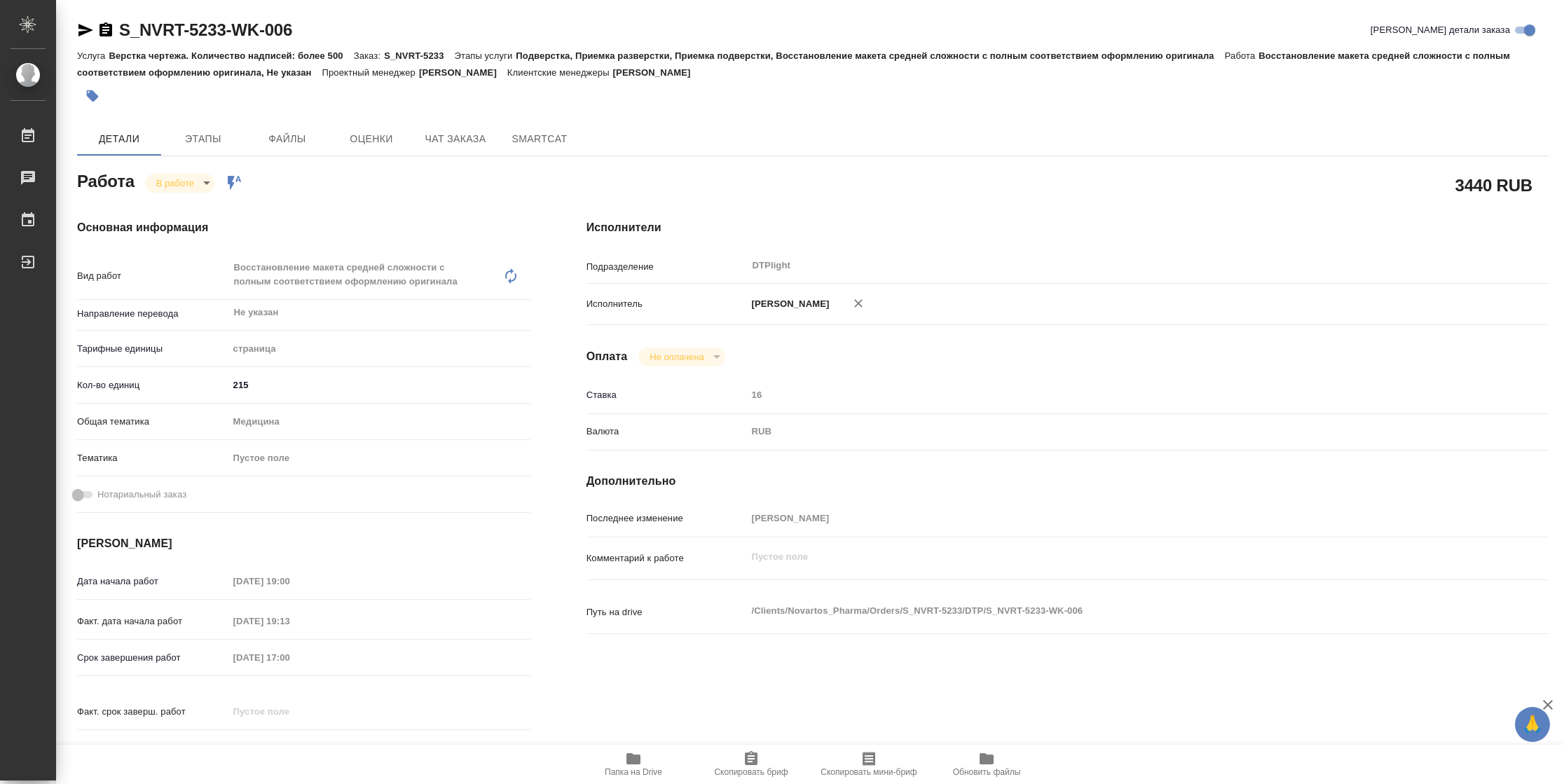
type textarea "x"
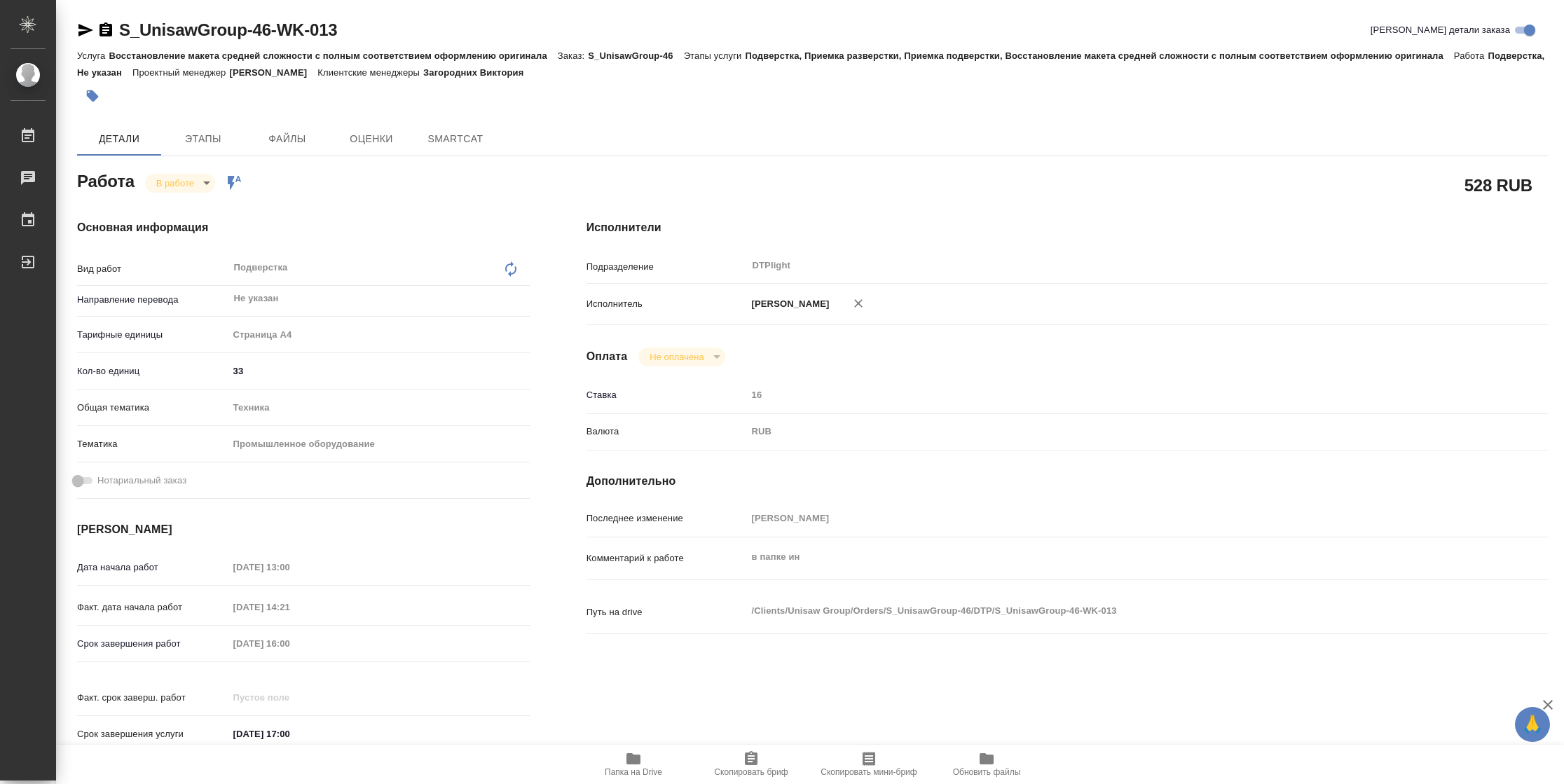
type textarea "x"
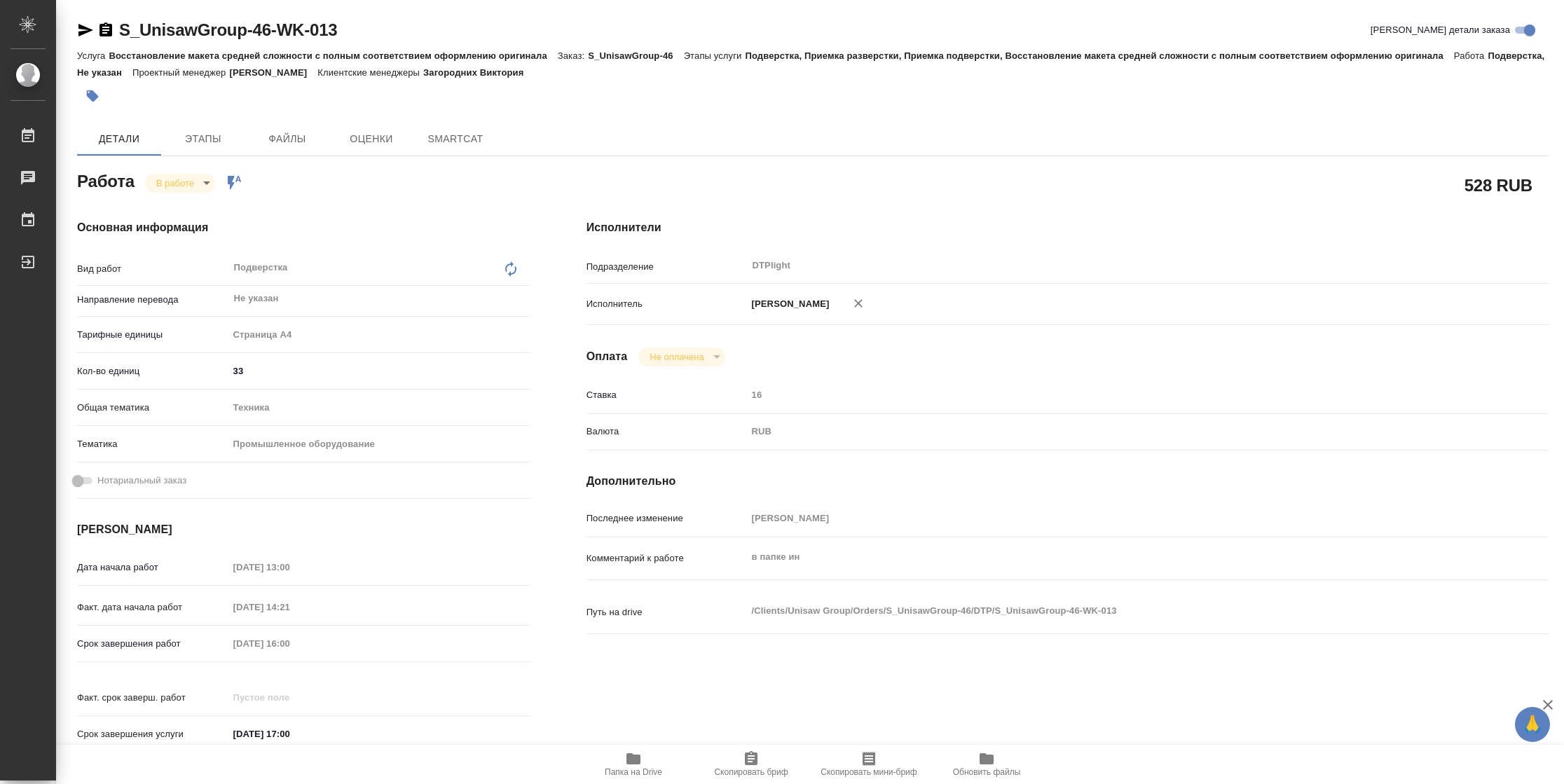
type textarea "x"
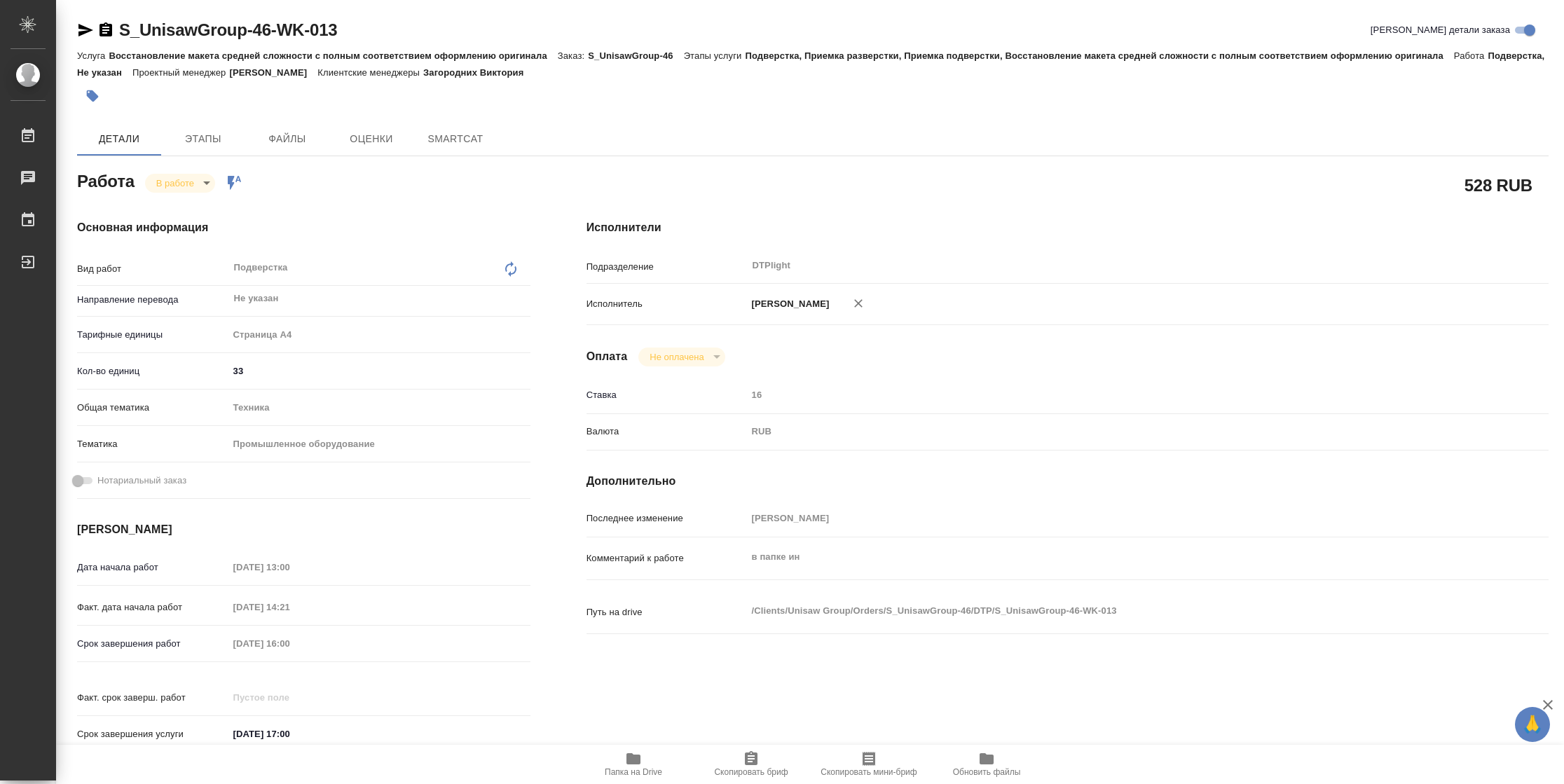
type textarea "x"
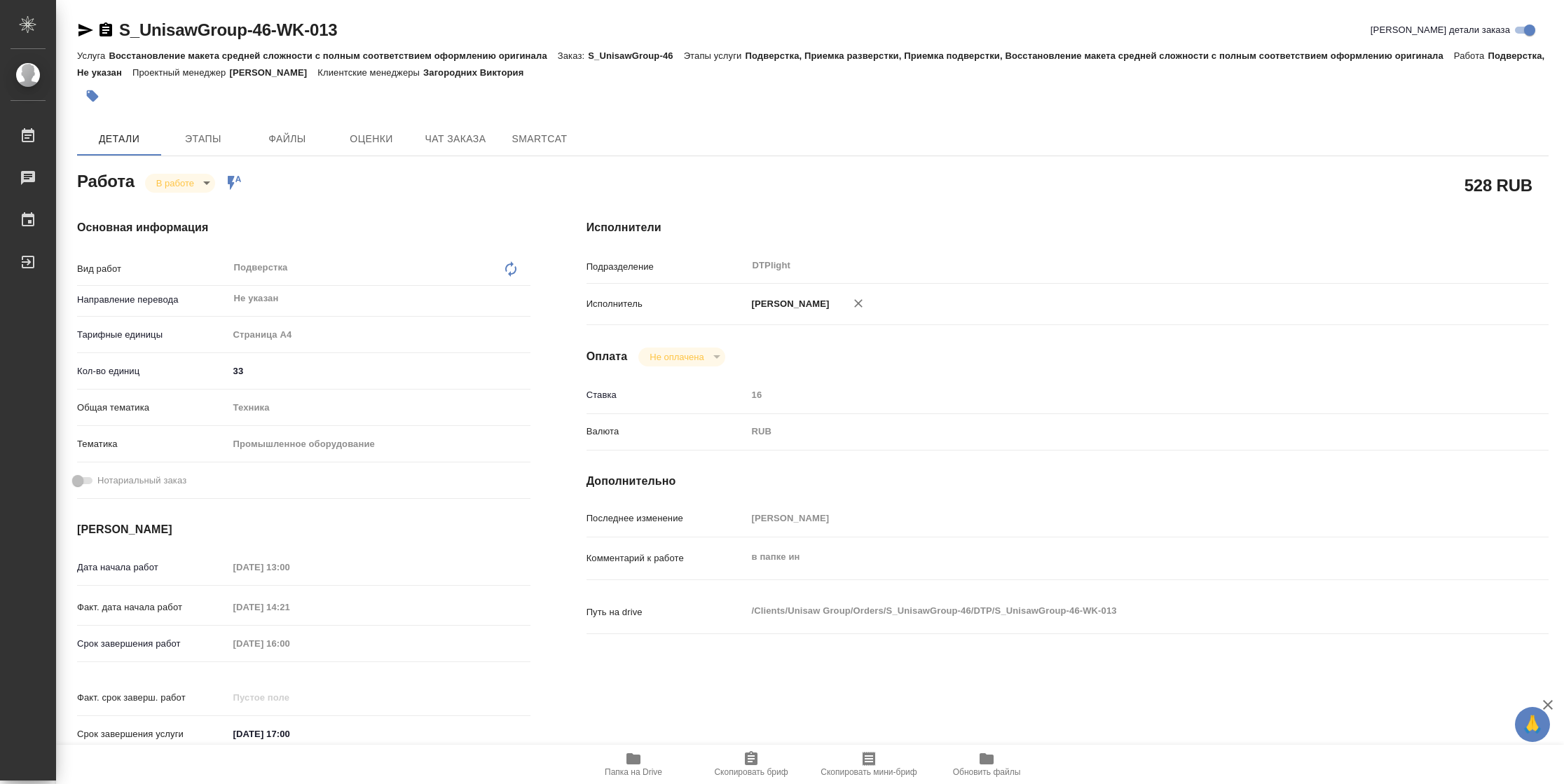
click at [664, 770] on span "Папка на Drive" at bounding box center [633, 763] width 101 height 26
type textarea "x"
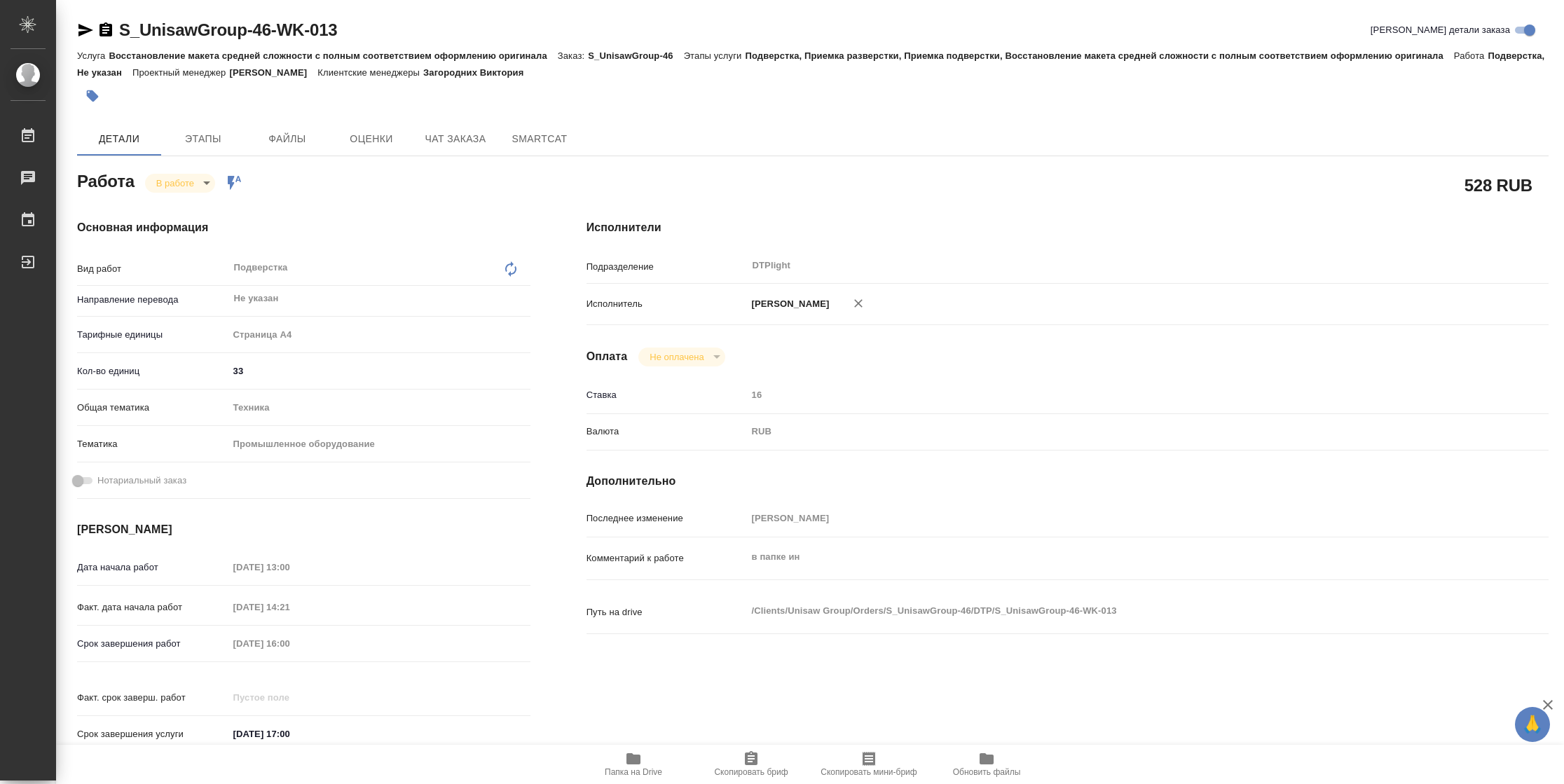
type textarea "x"
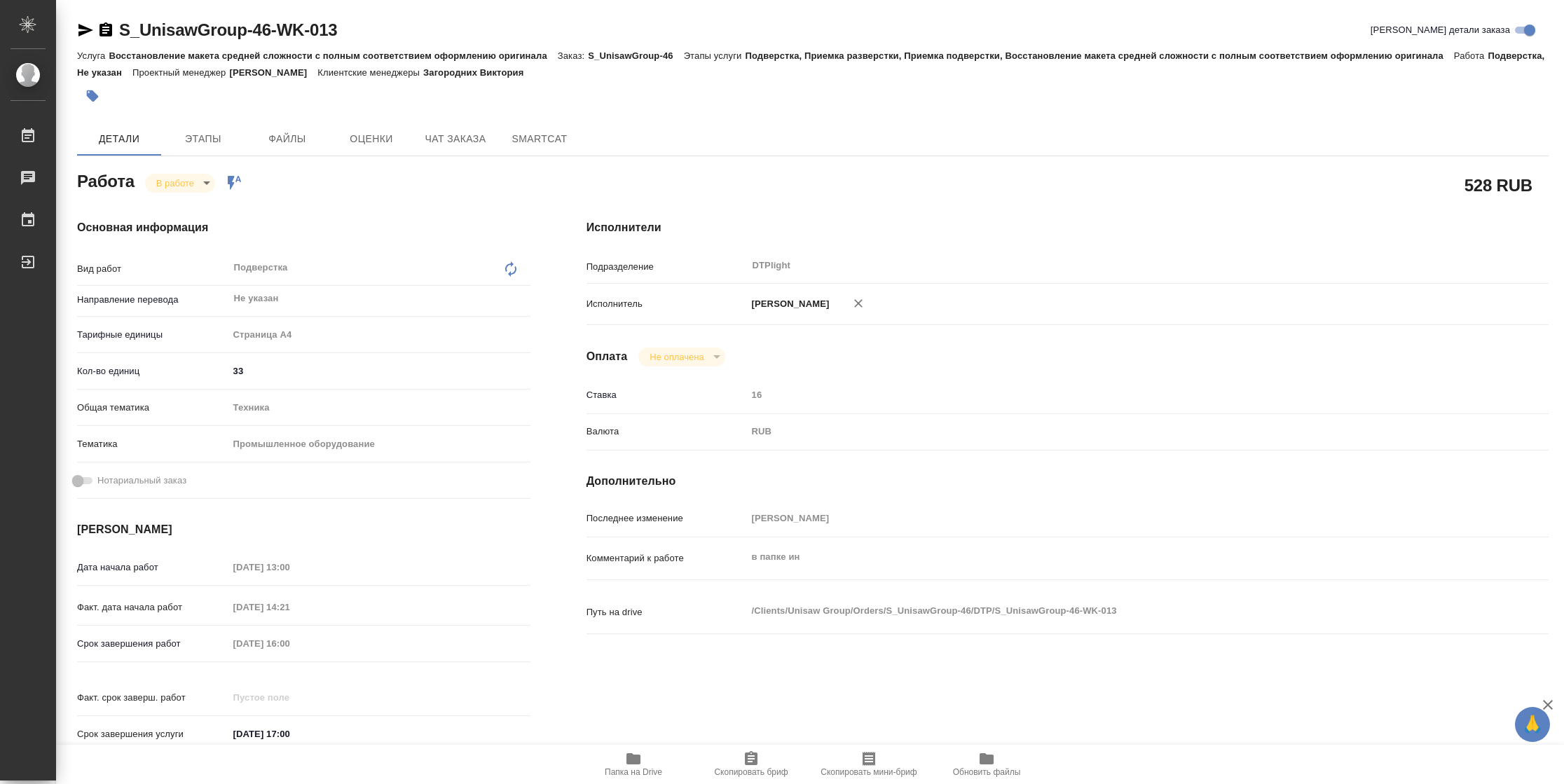
type textarea "x"
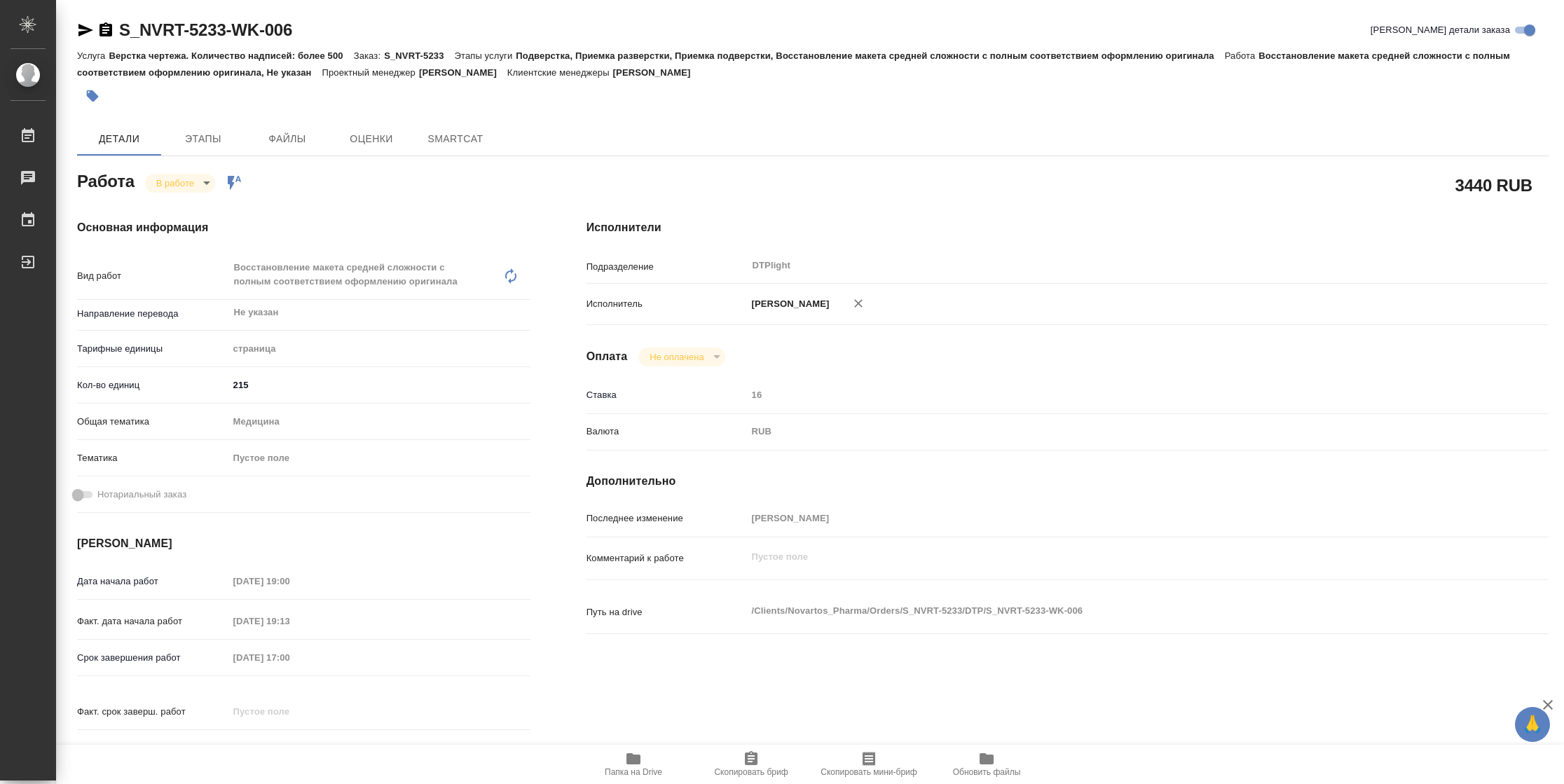
type textarea "x"
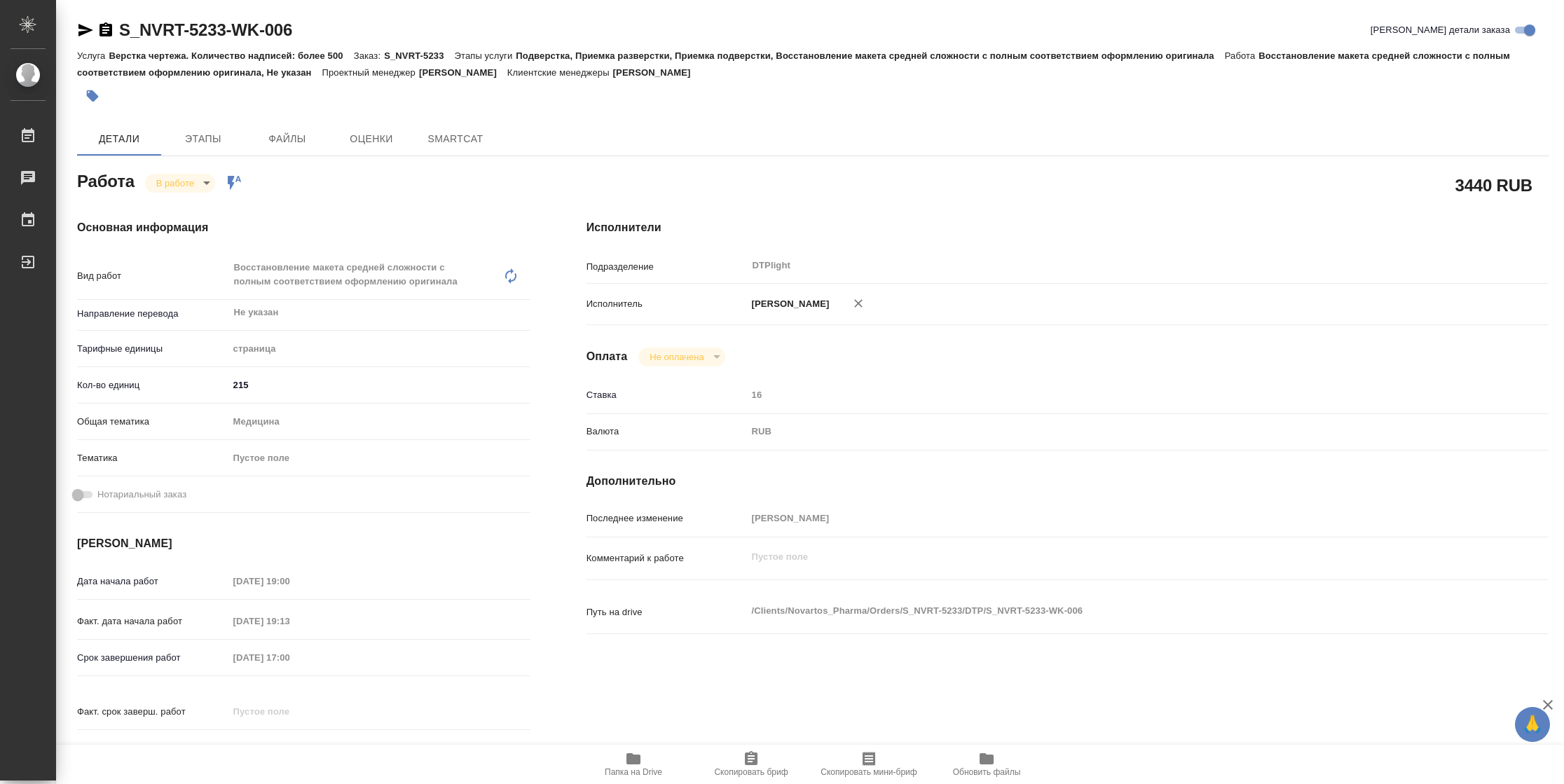
type textarea "x"
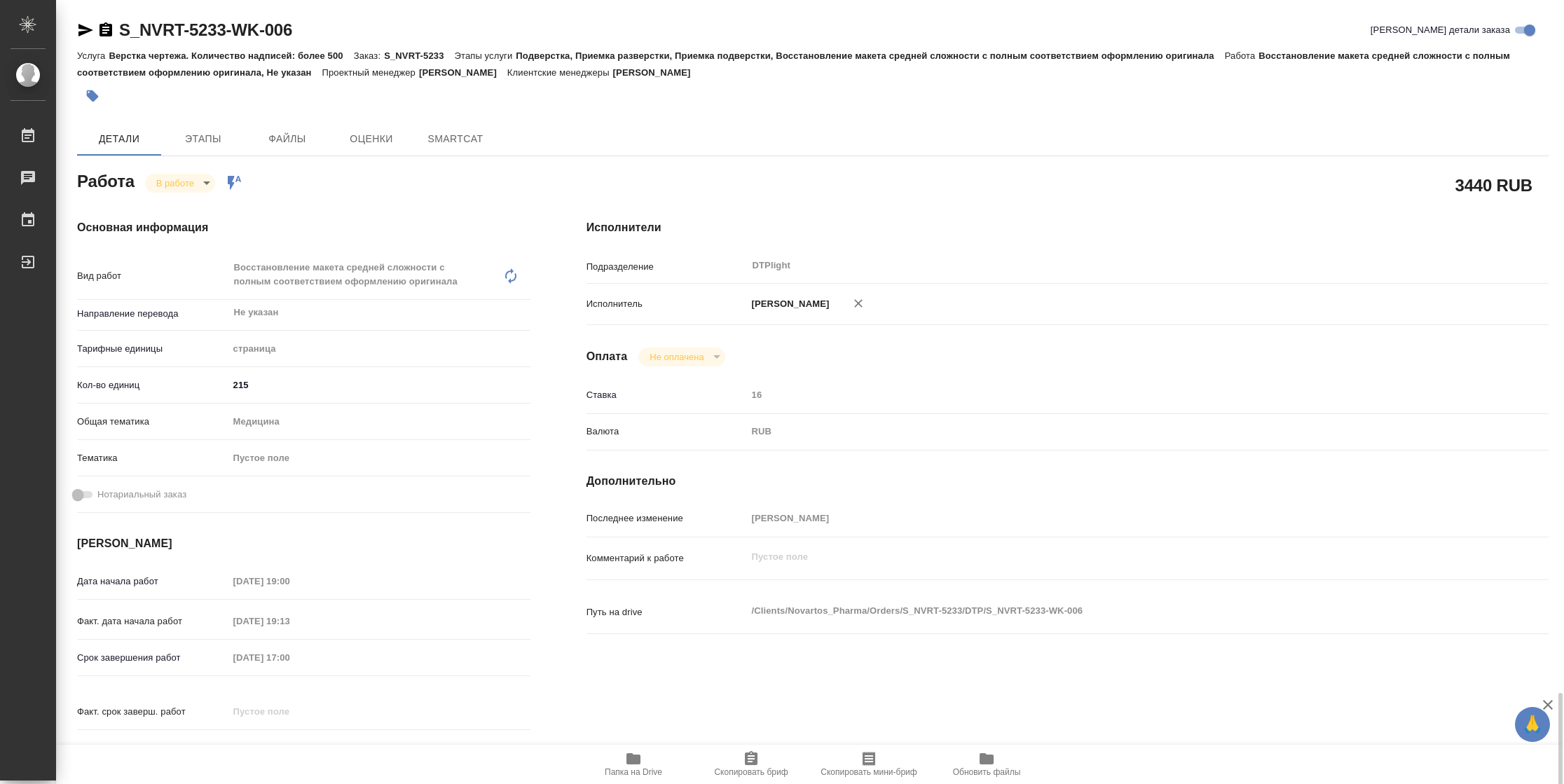
type textarea "x"
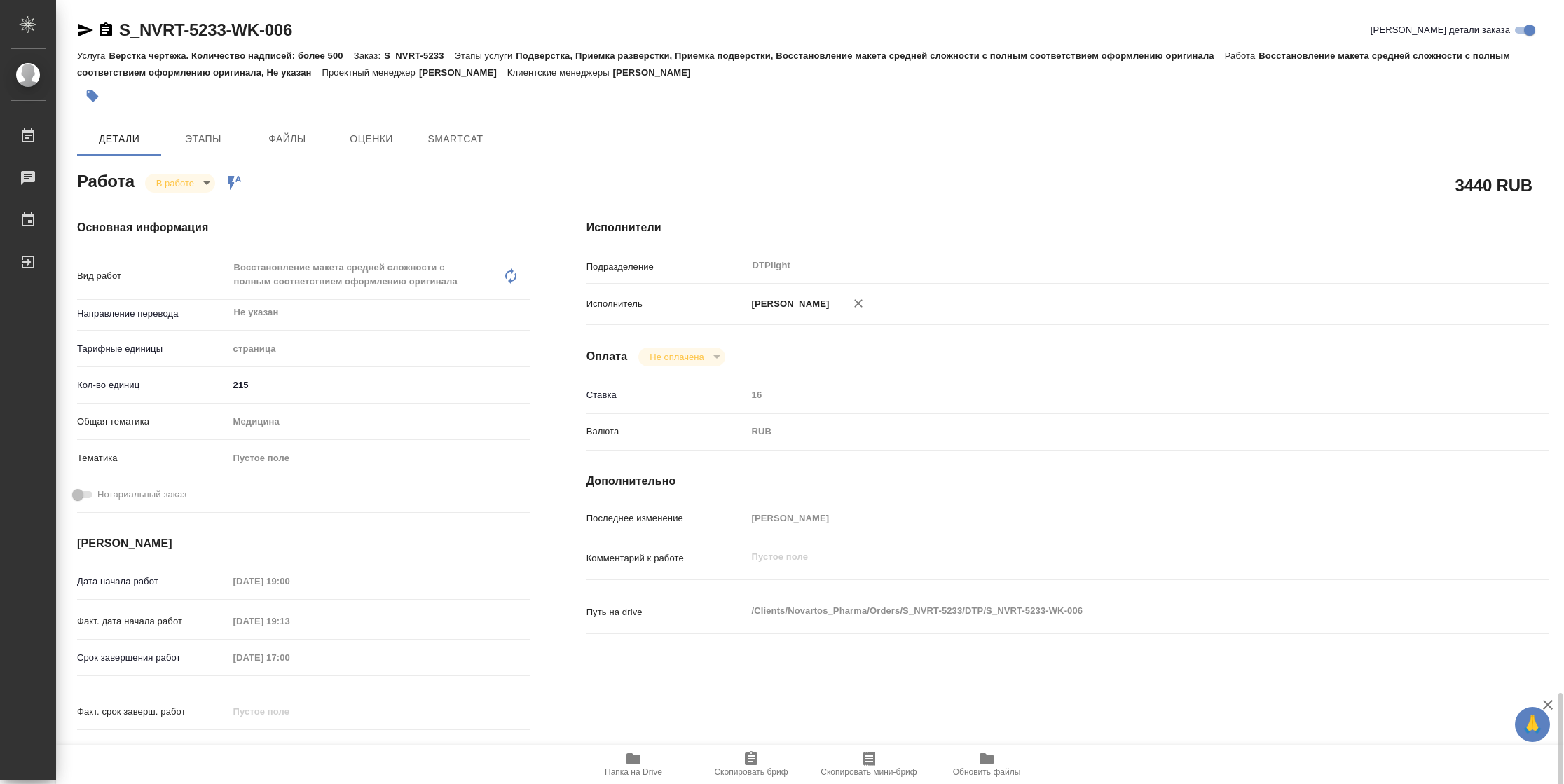
scroll to position [424, 0]
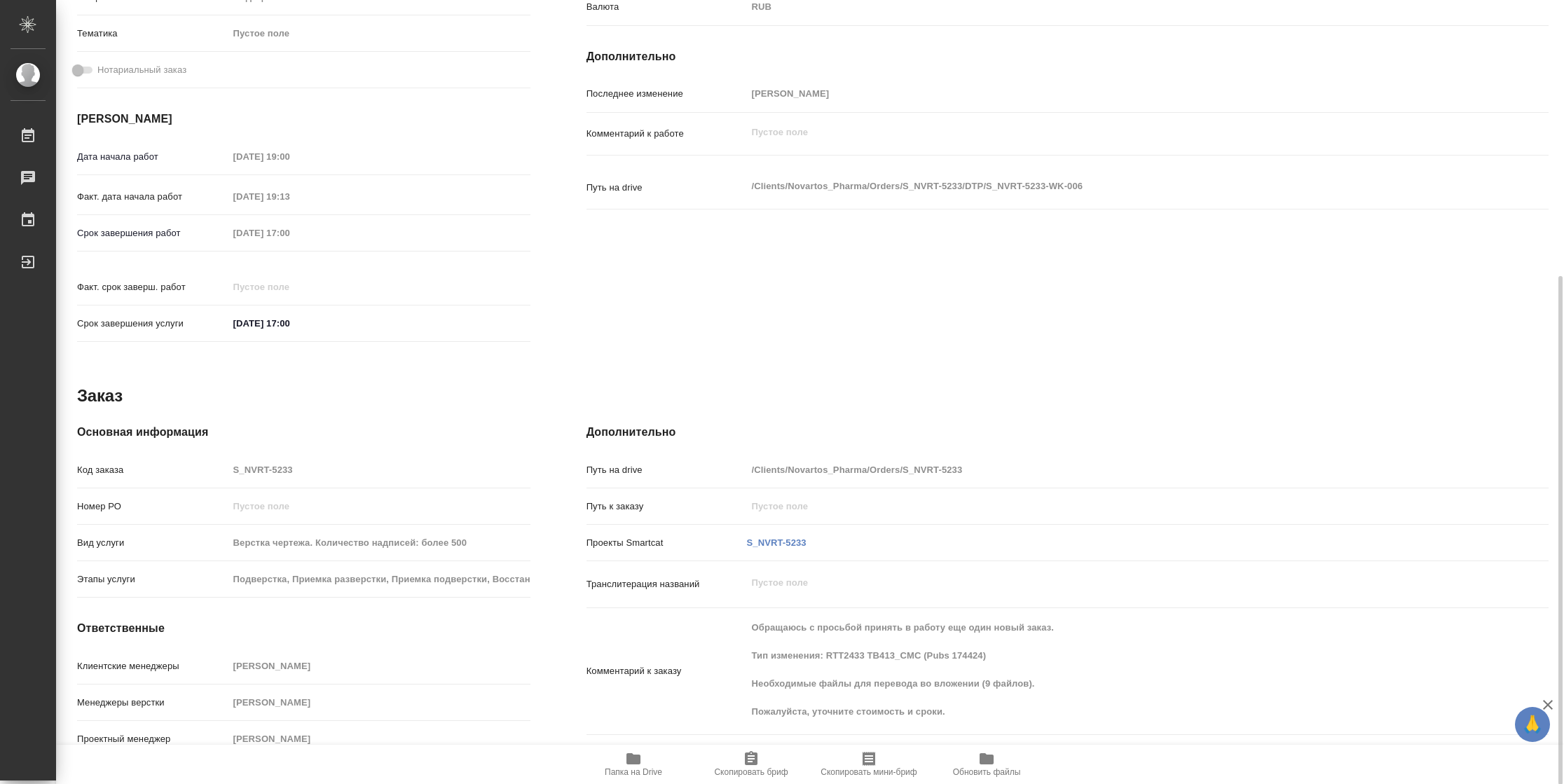
type textarea "x"
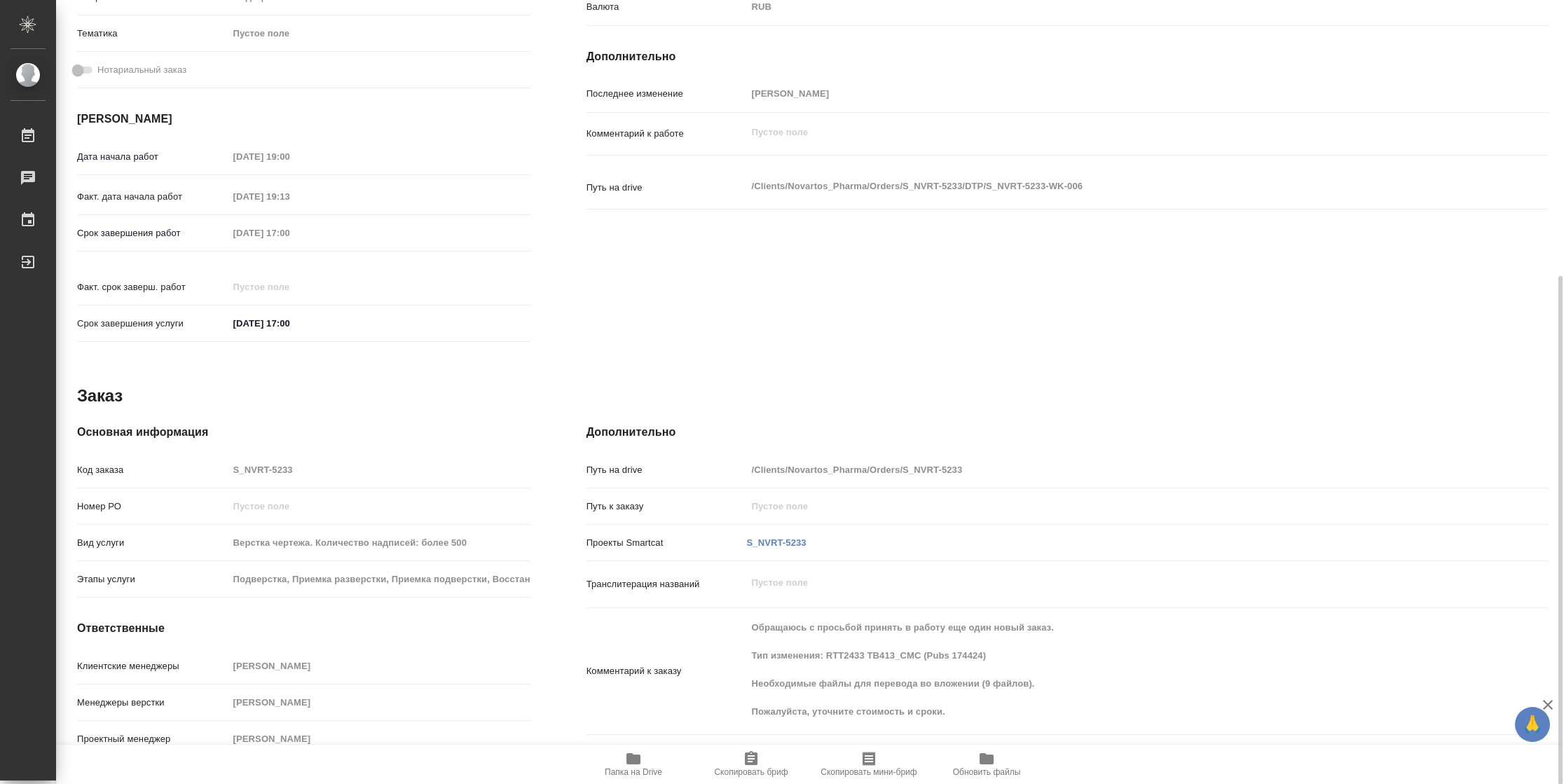
type textarea "x"
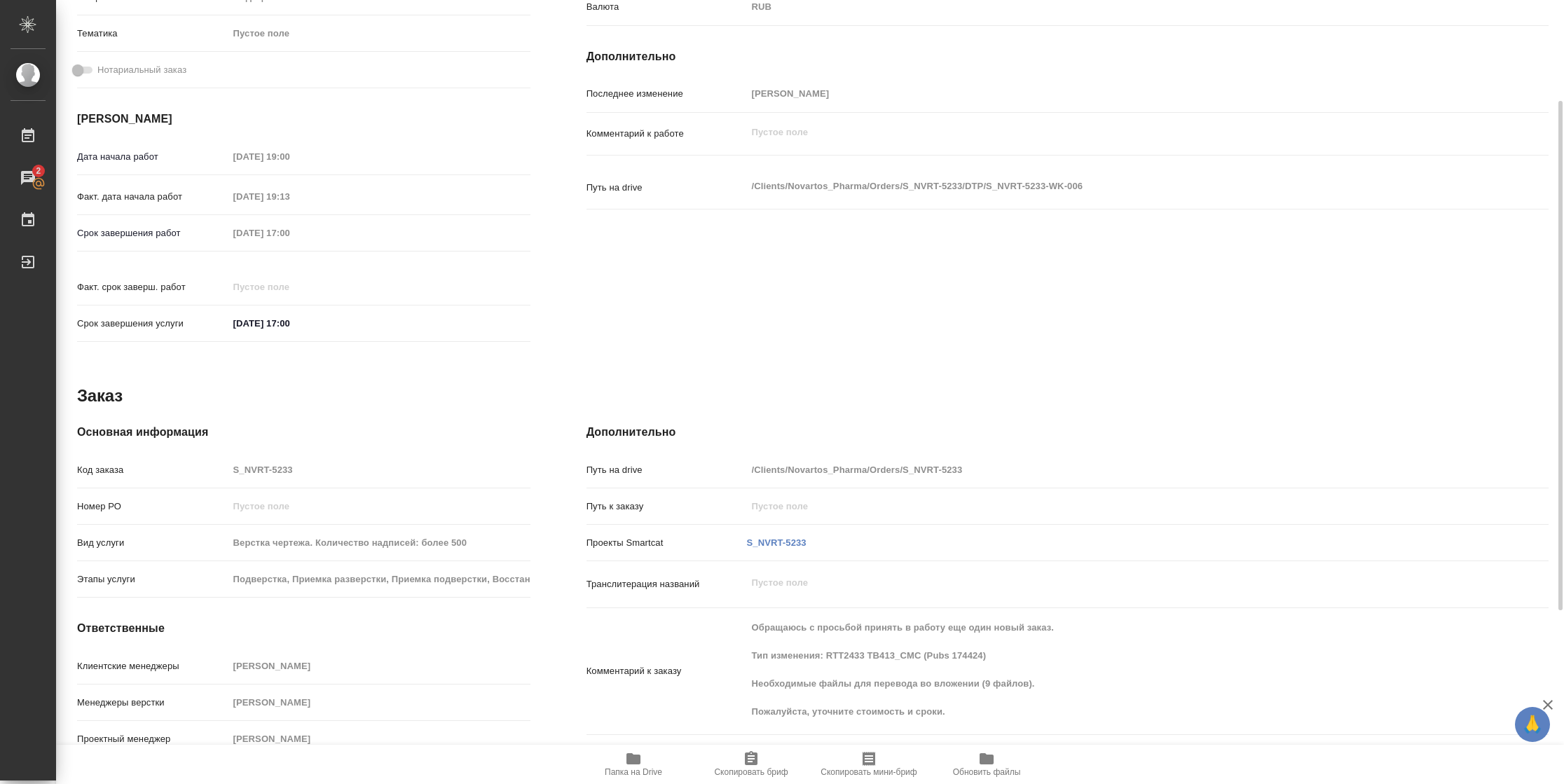
scroll to position [0, 0]
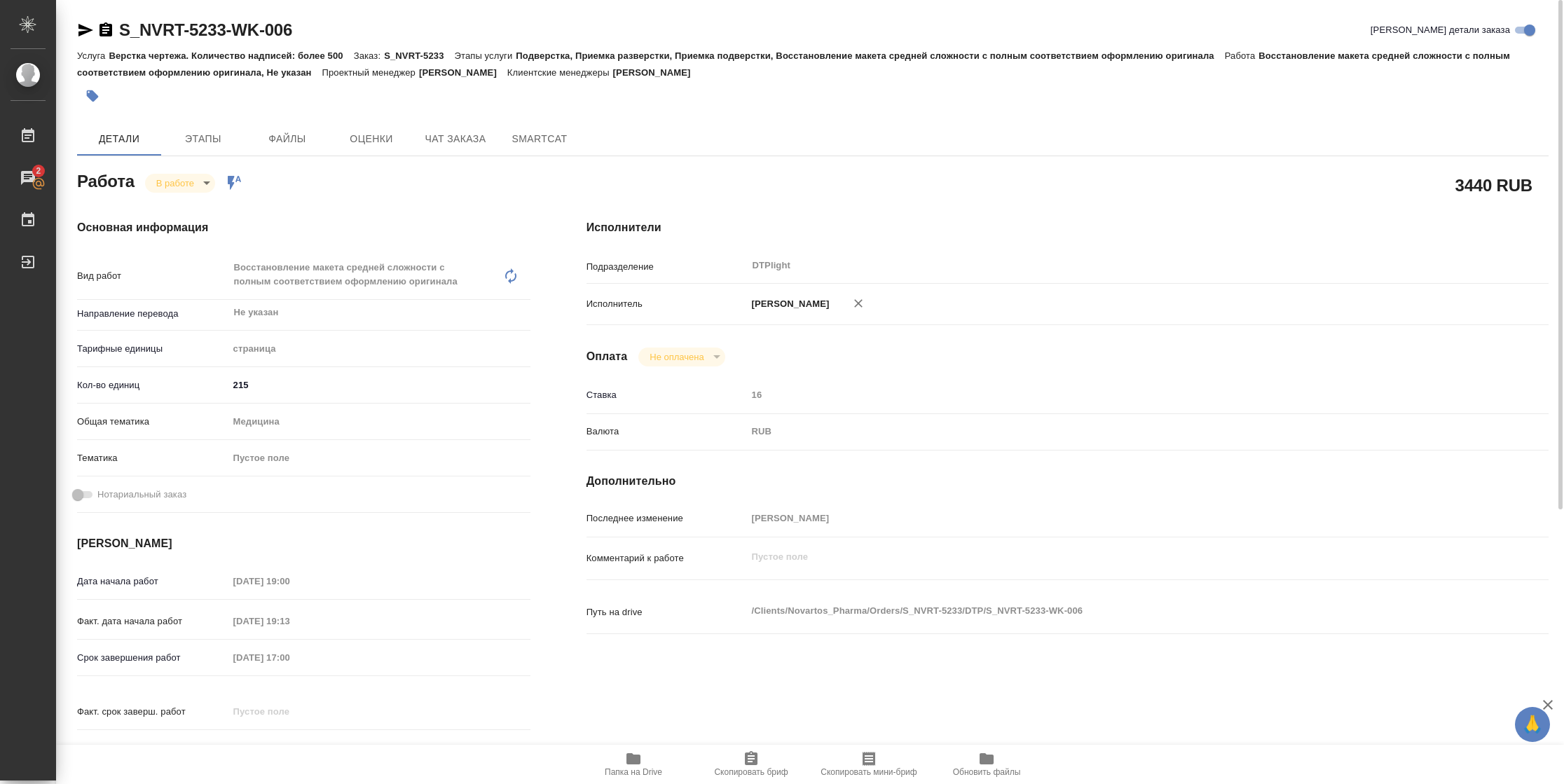
click at [86, 20] on div "S_NVRT-5233-WK-006" at bounding box center [185, 30] width 215 height 22
click at [85, 29] on icon "button" at bounding box center [86, 30] width 14 height 13
click at [443, 140] on span "Чат заказа" at bounding box center [456, 139] width 67 height 18
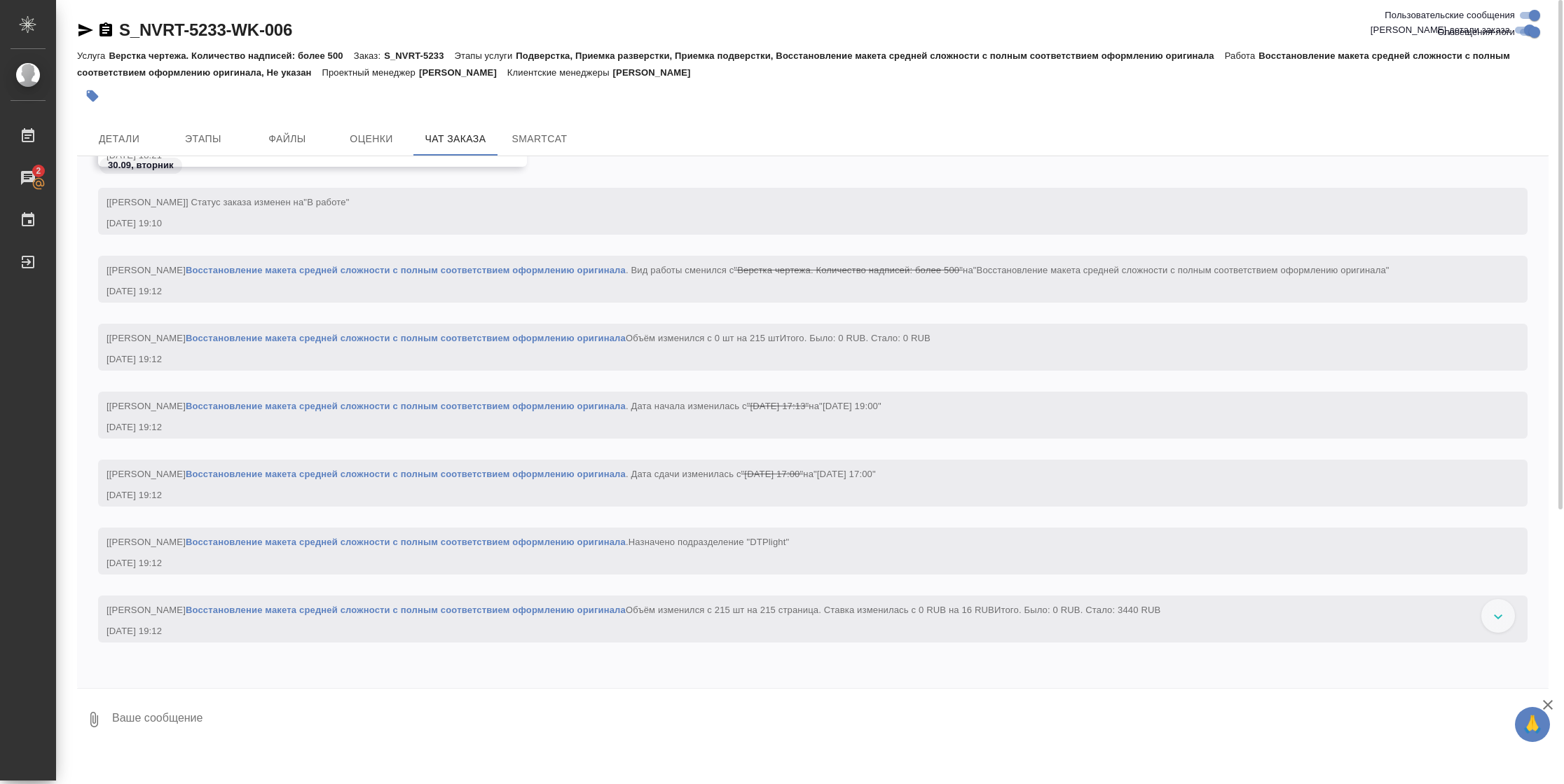
scroll to position [12538, 0]
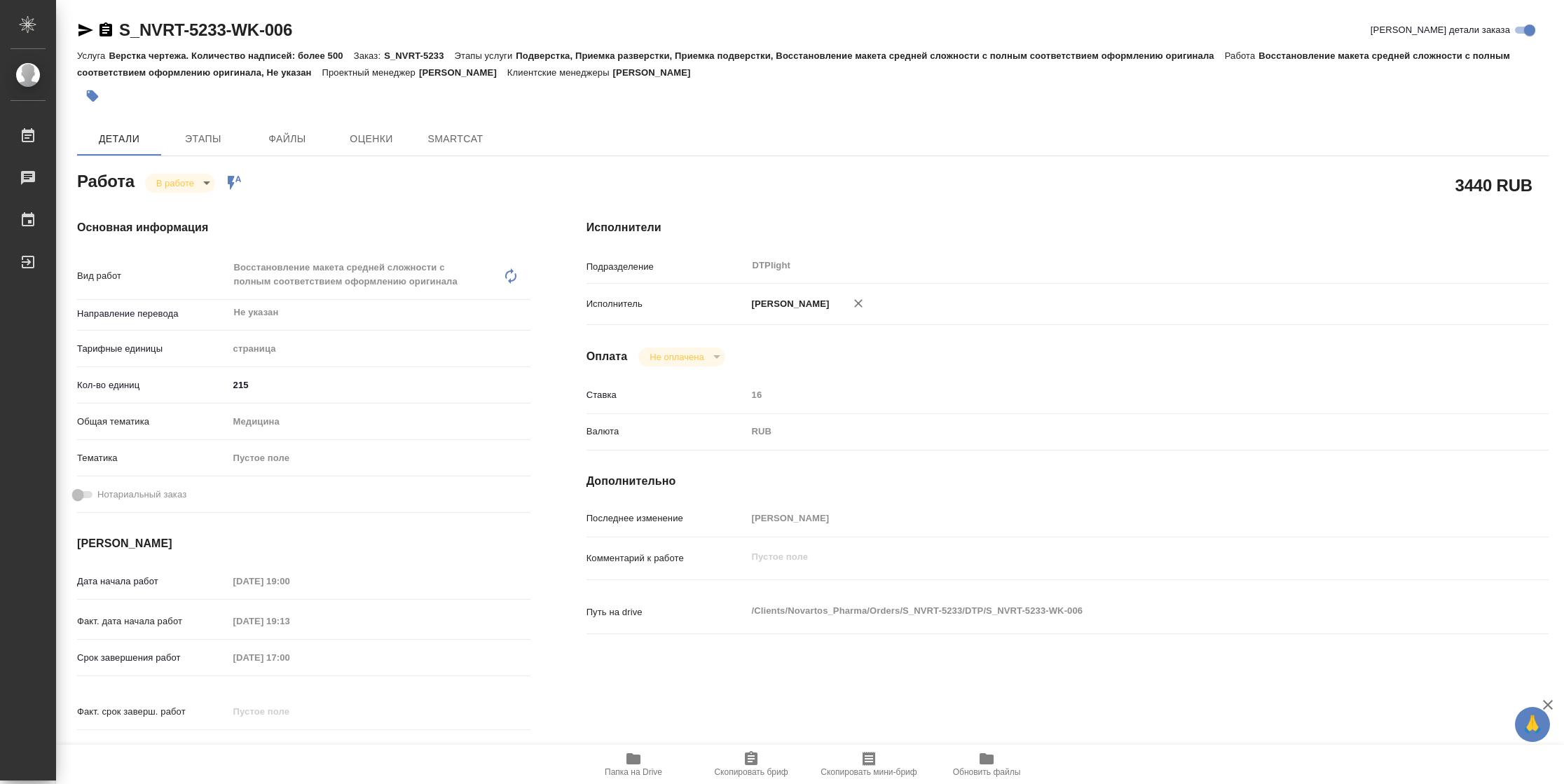
type textarea "x"
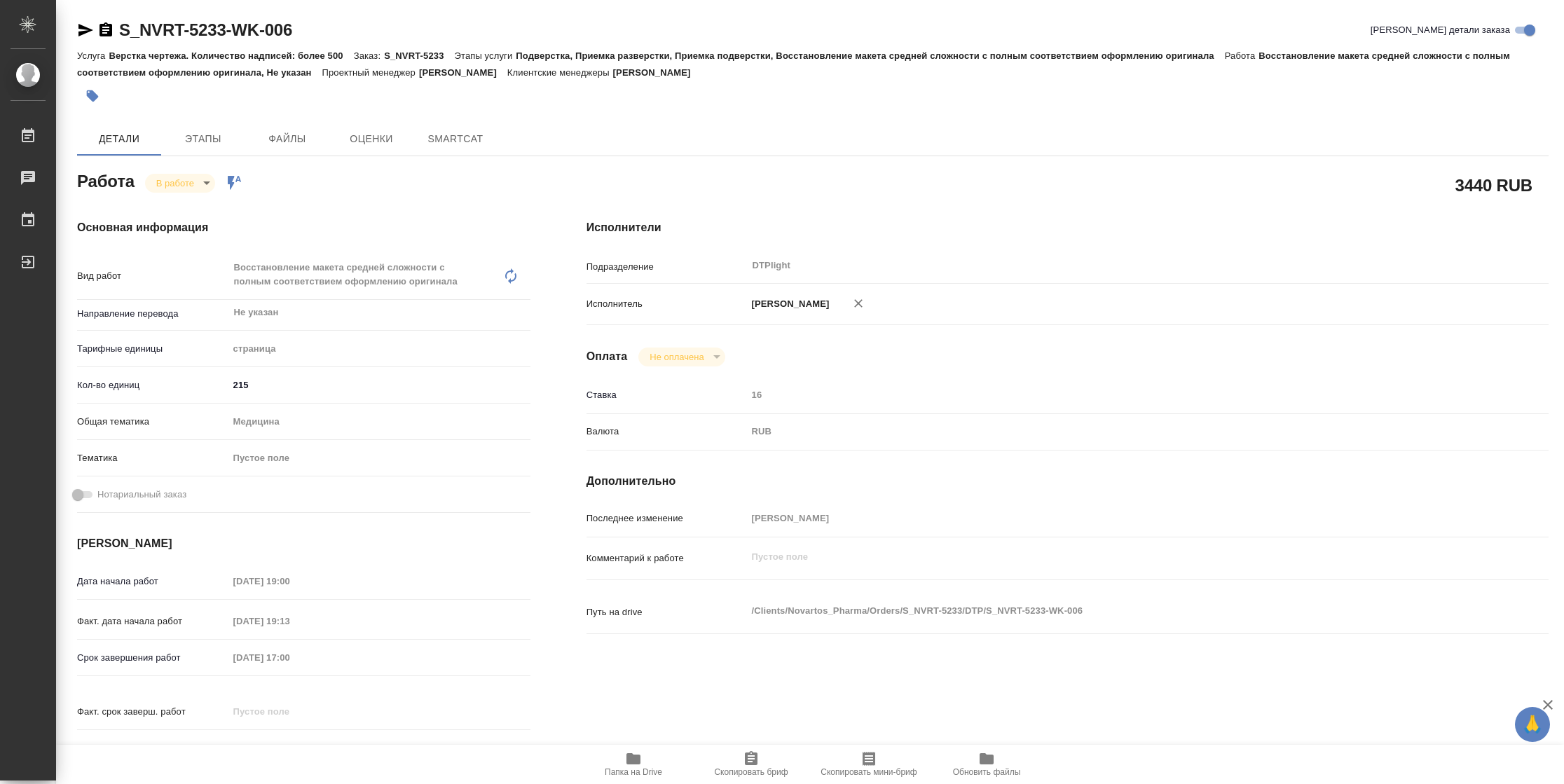
type textarea "x"
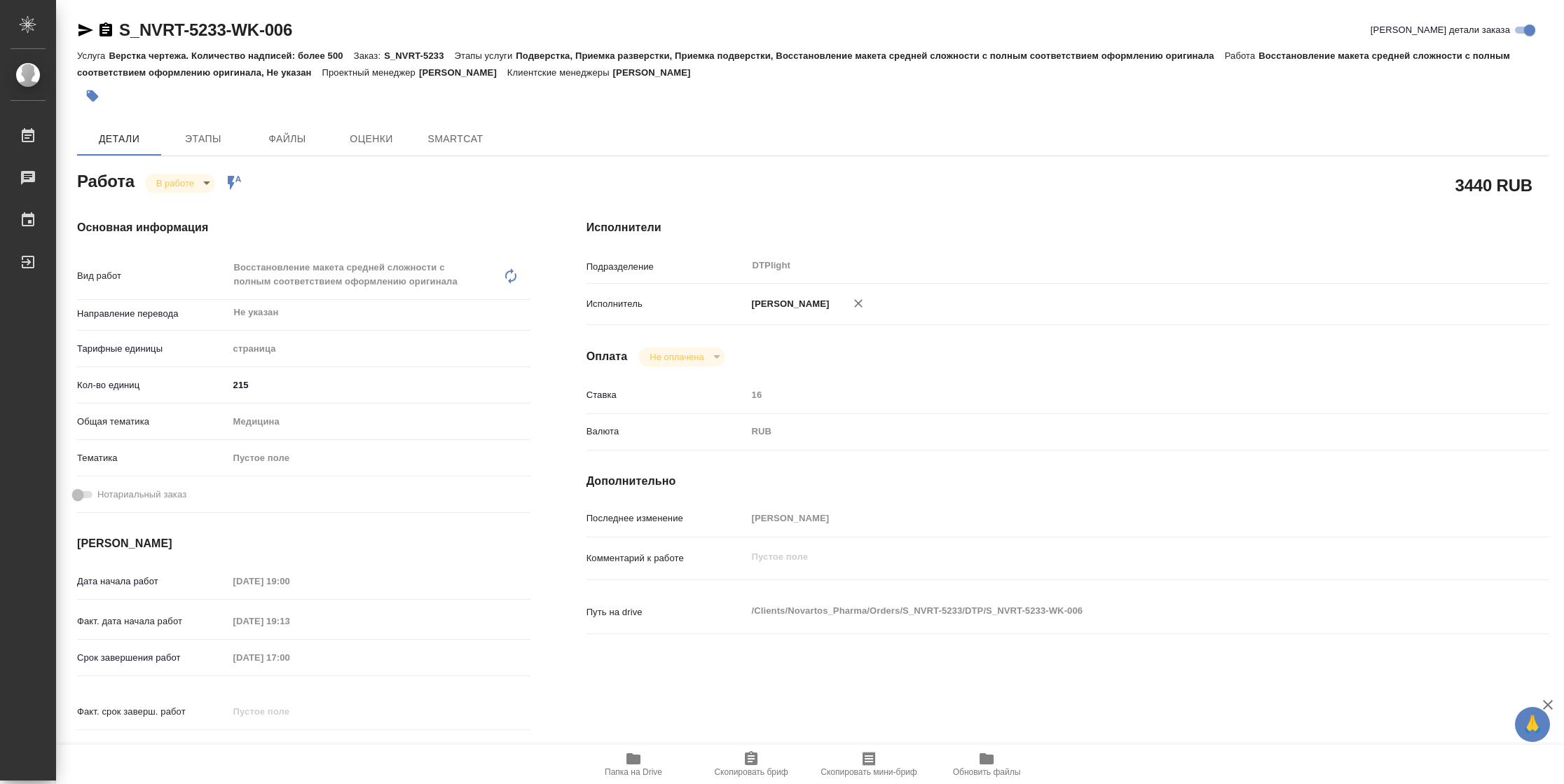
click at [89, 35] on icon "button" at bounding box center [85, 30] width 17 height 17
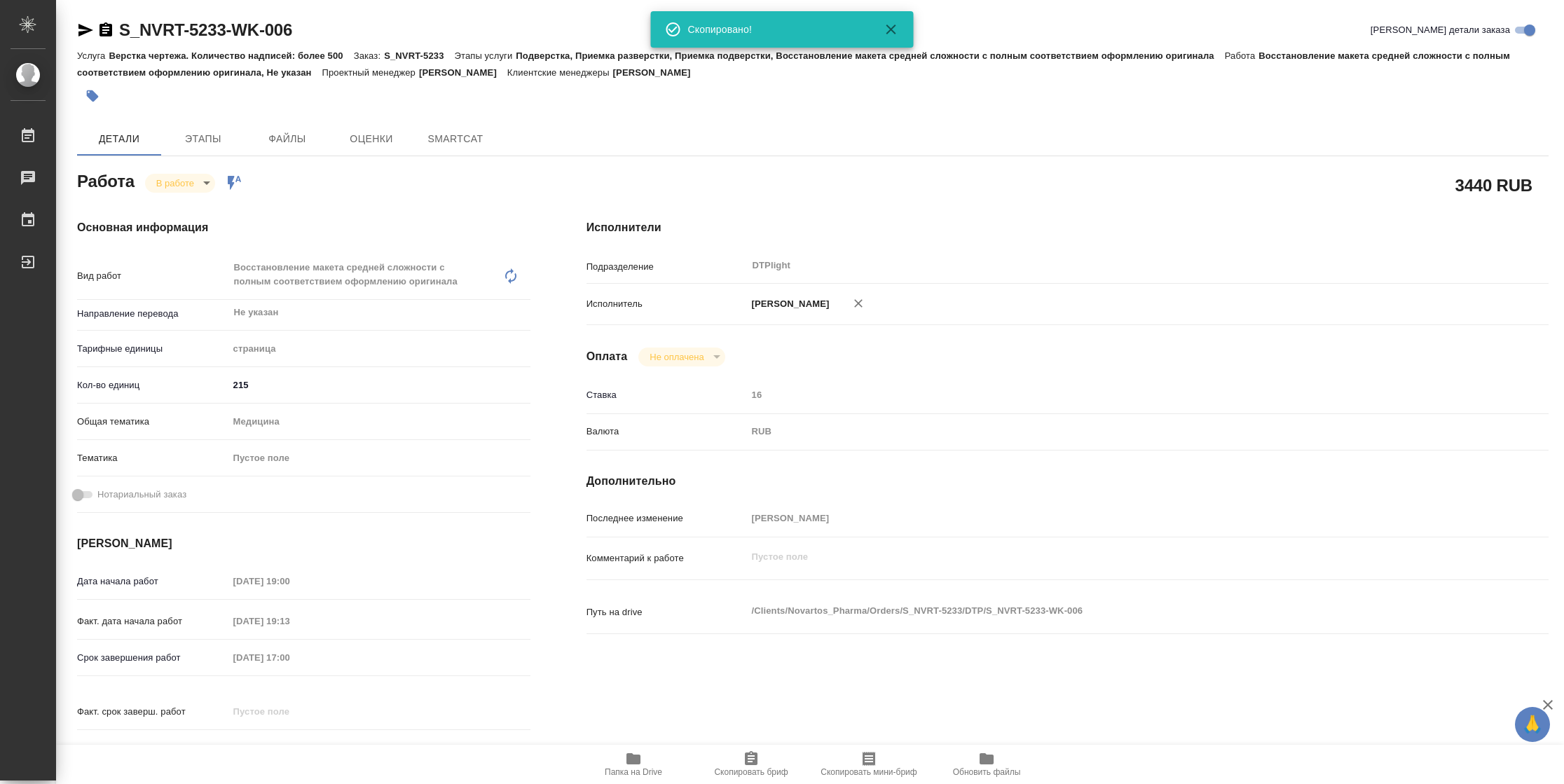
type textarea "x"
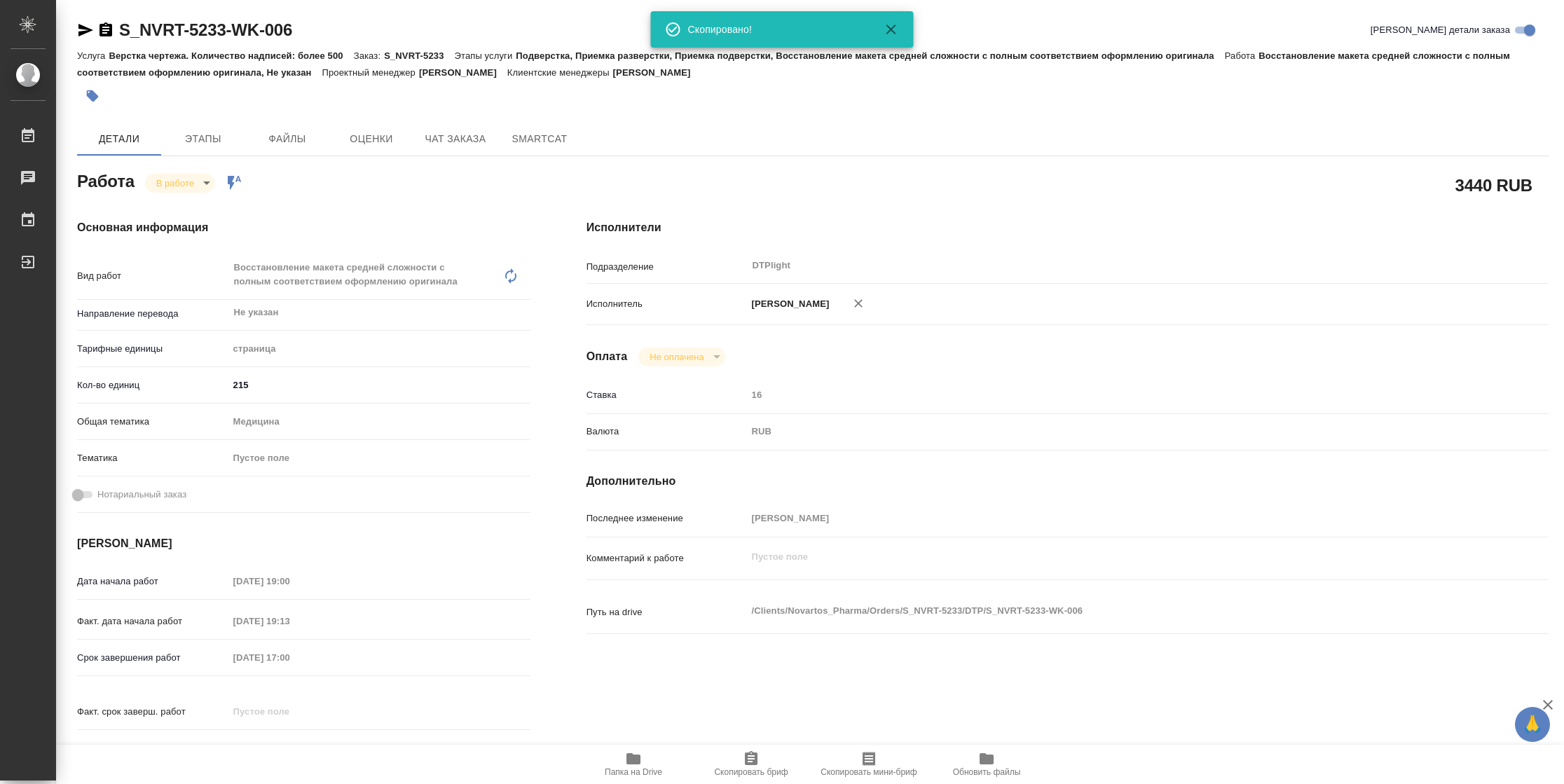
type textarea "x"
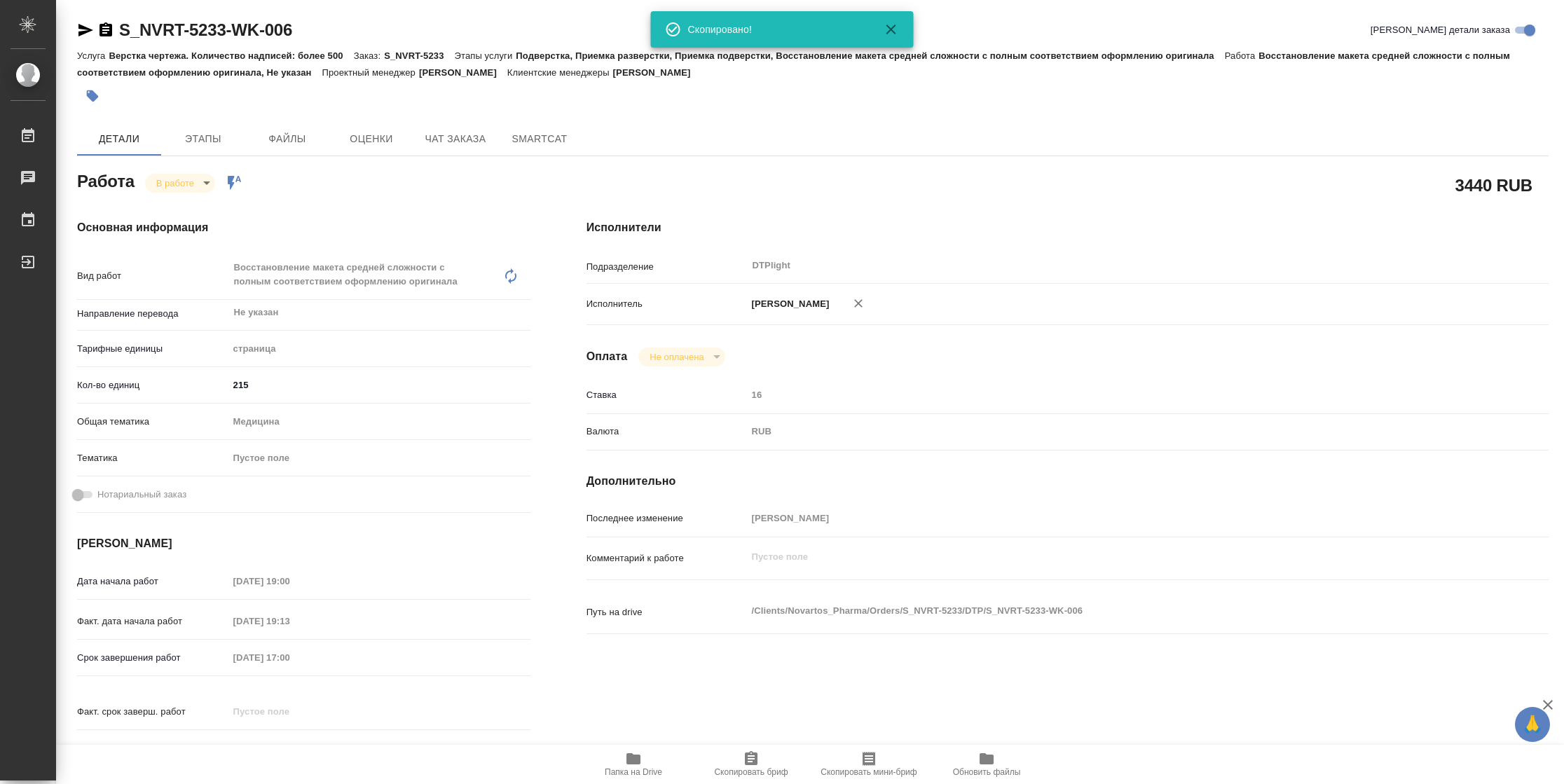
type textarea "x"
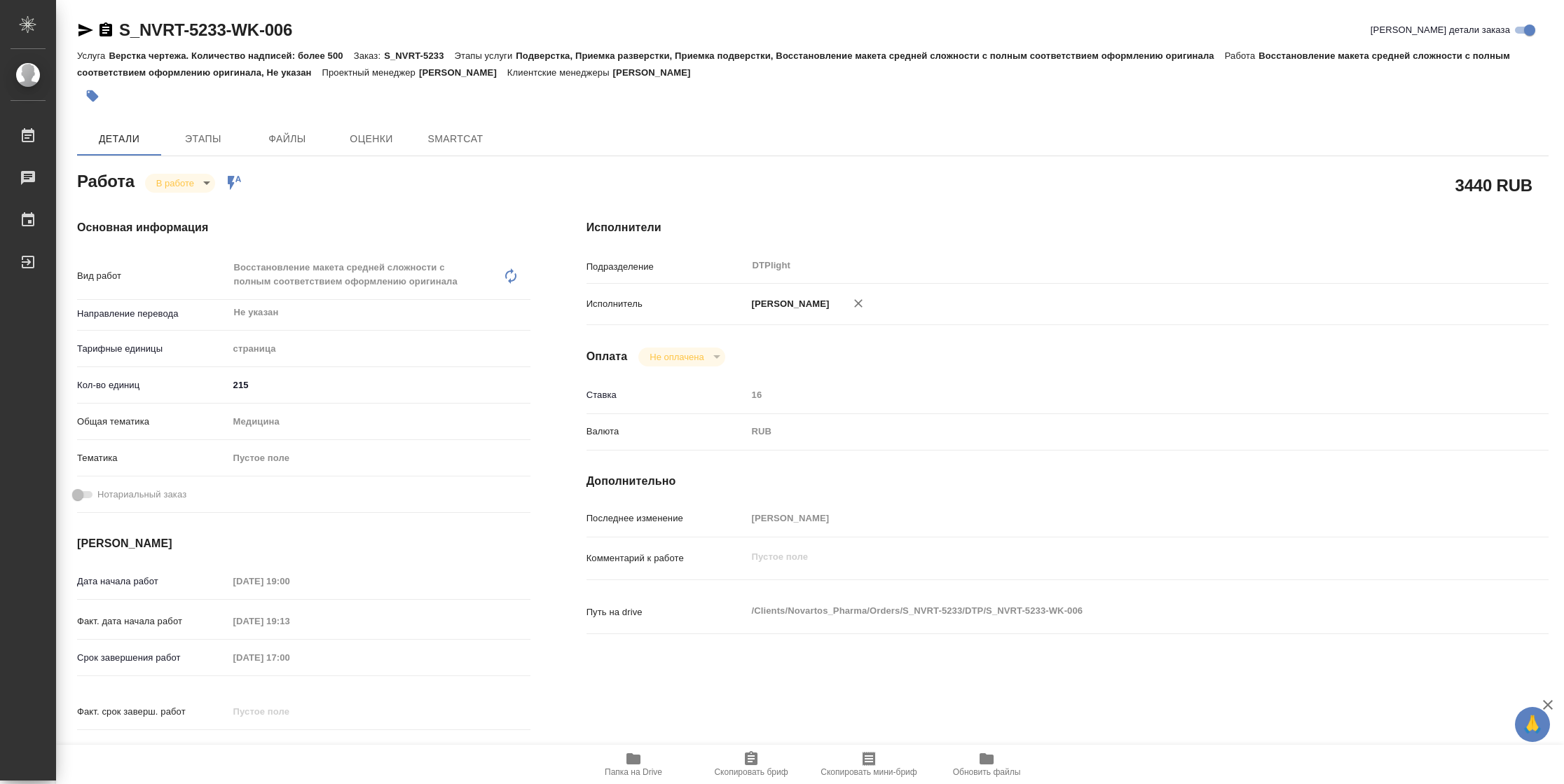
type textarea "x"
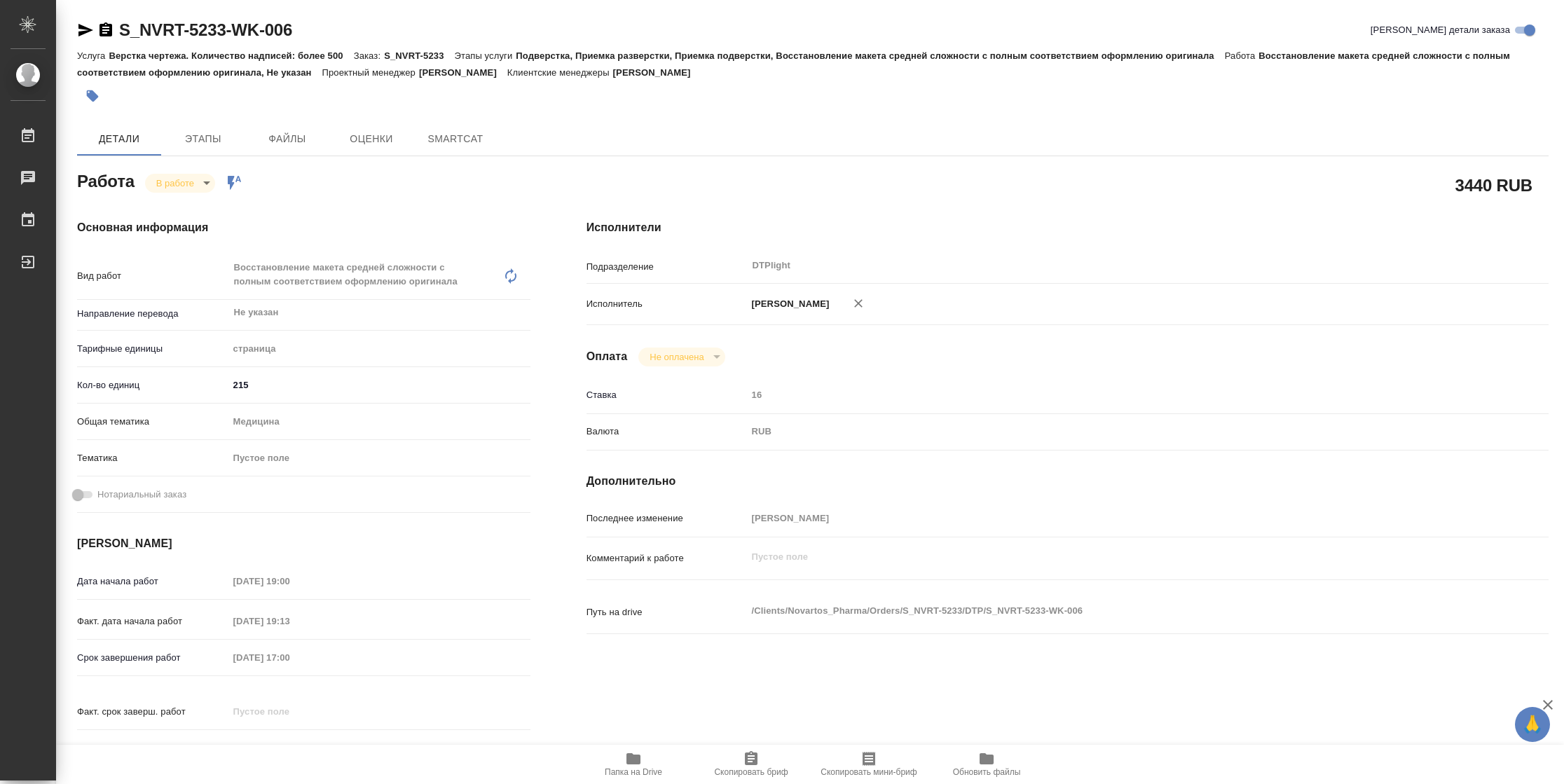
drag, startPoint x: 86, startPoint y: 22, endPoint x: 113, endPoint y: 16, distance: 27.7
click at [86, 22] on icon "button" at bounding box center [85, 30] width 17 height 17
type textarea "x"
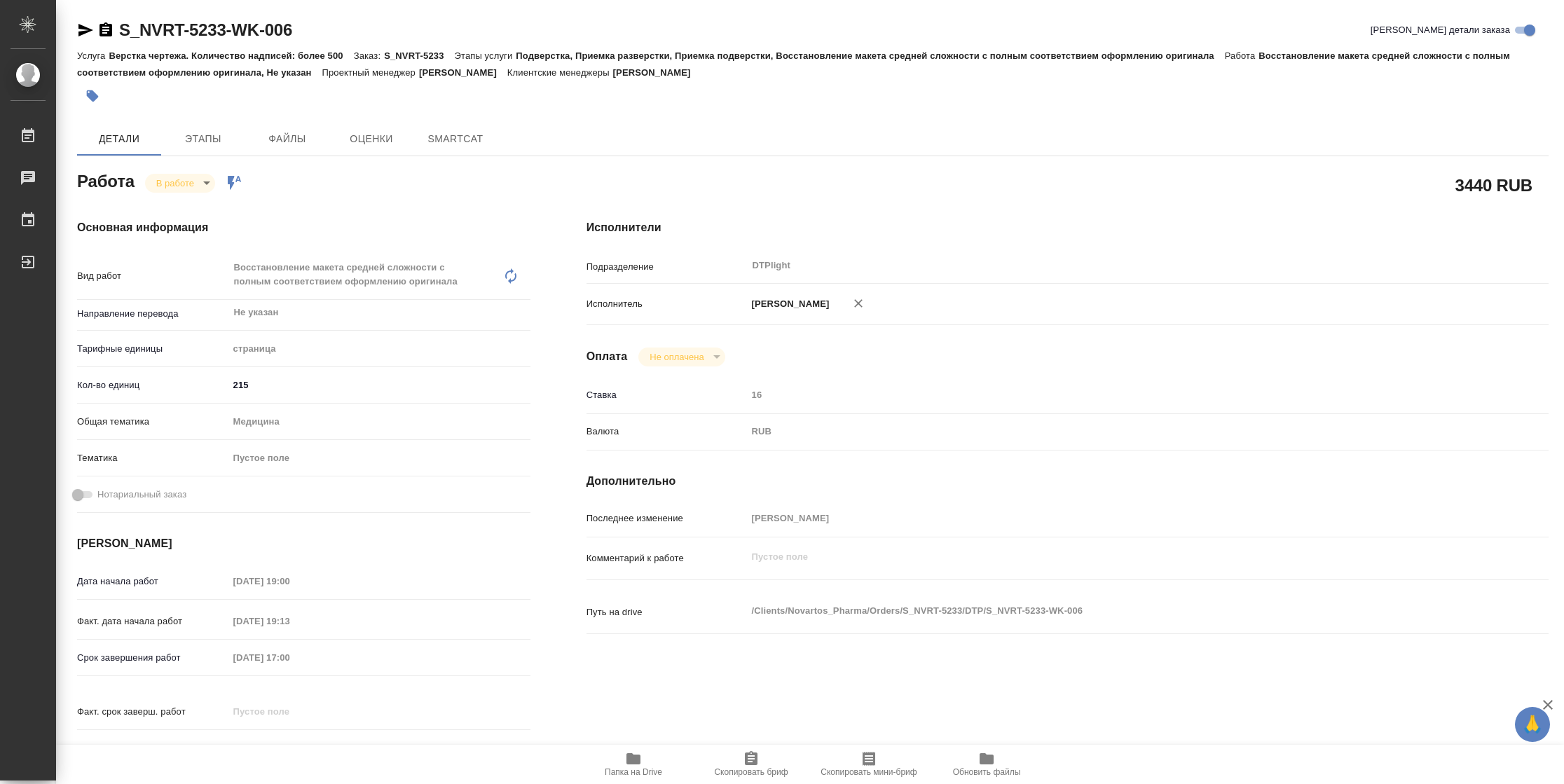
type textarea "x"
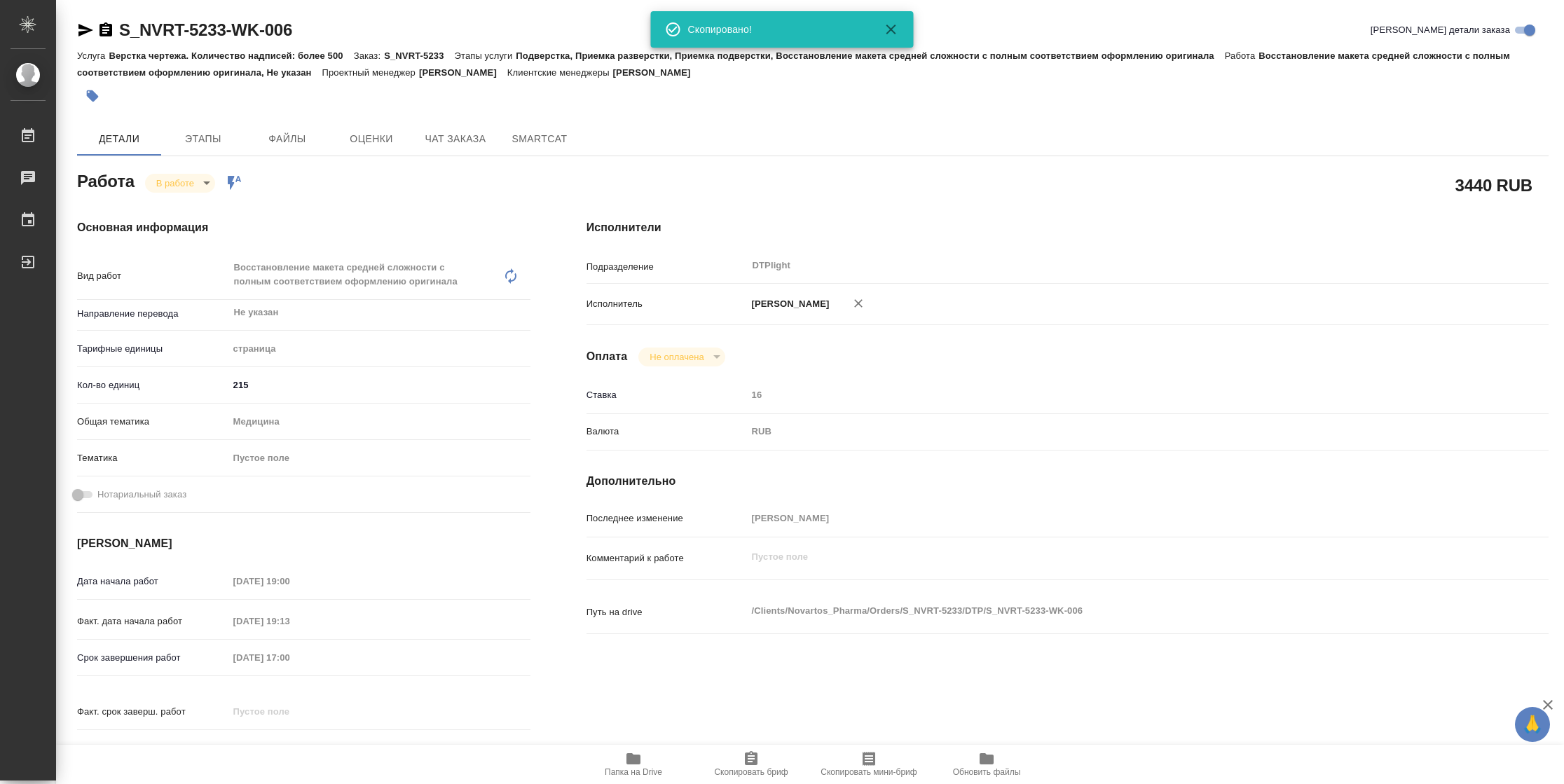
type textarea "x"
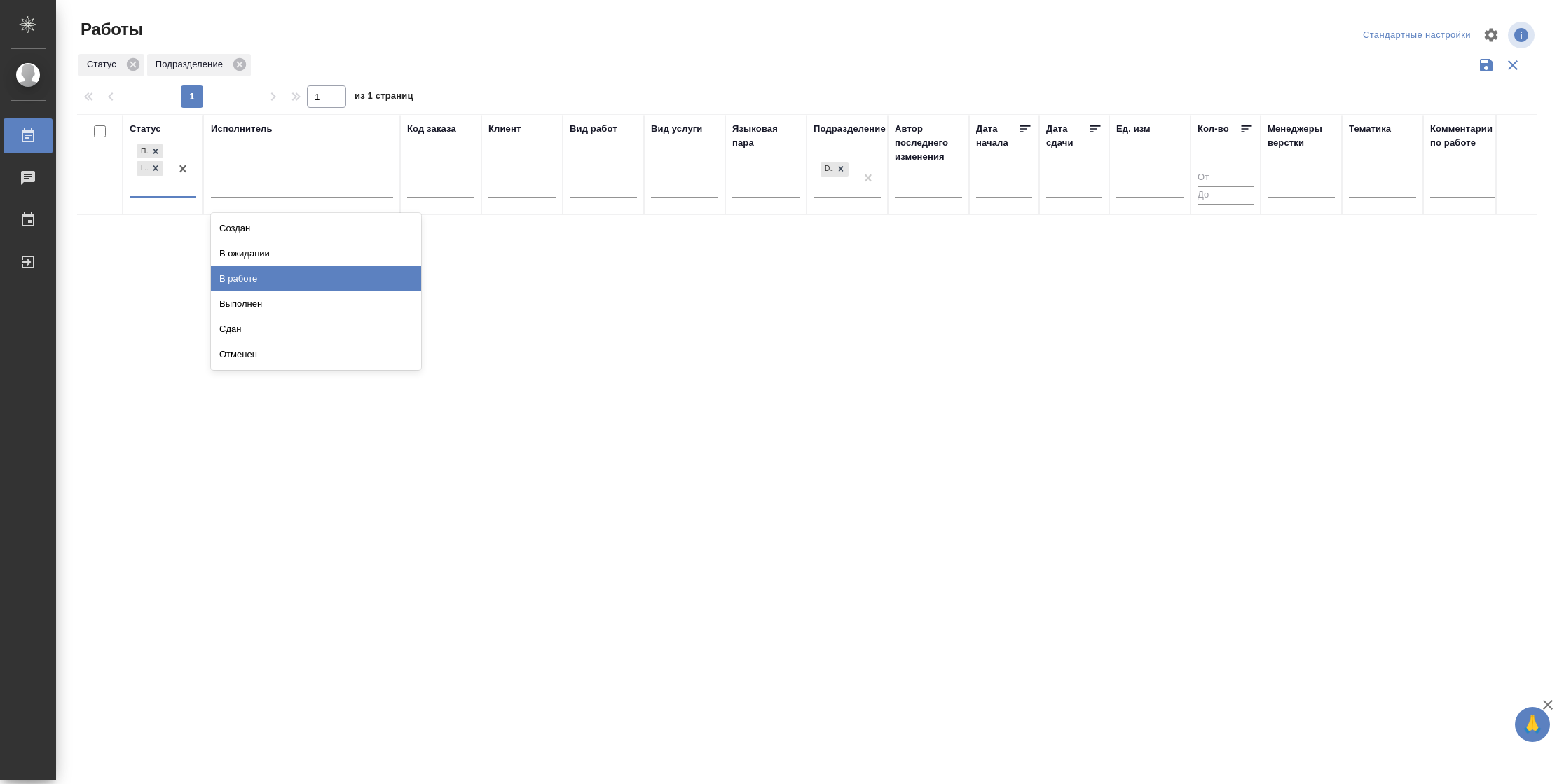
click at [236, 278] on div "В работе" at bounding box center [316, 278] width 210 height 25
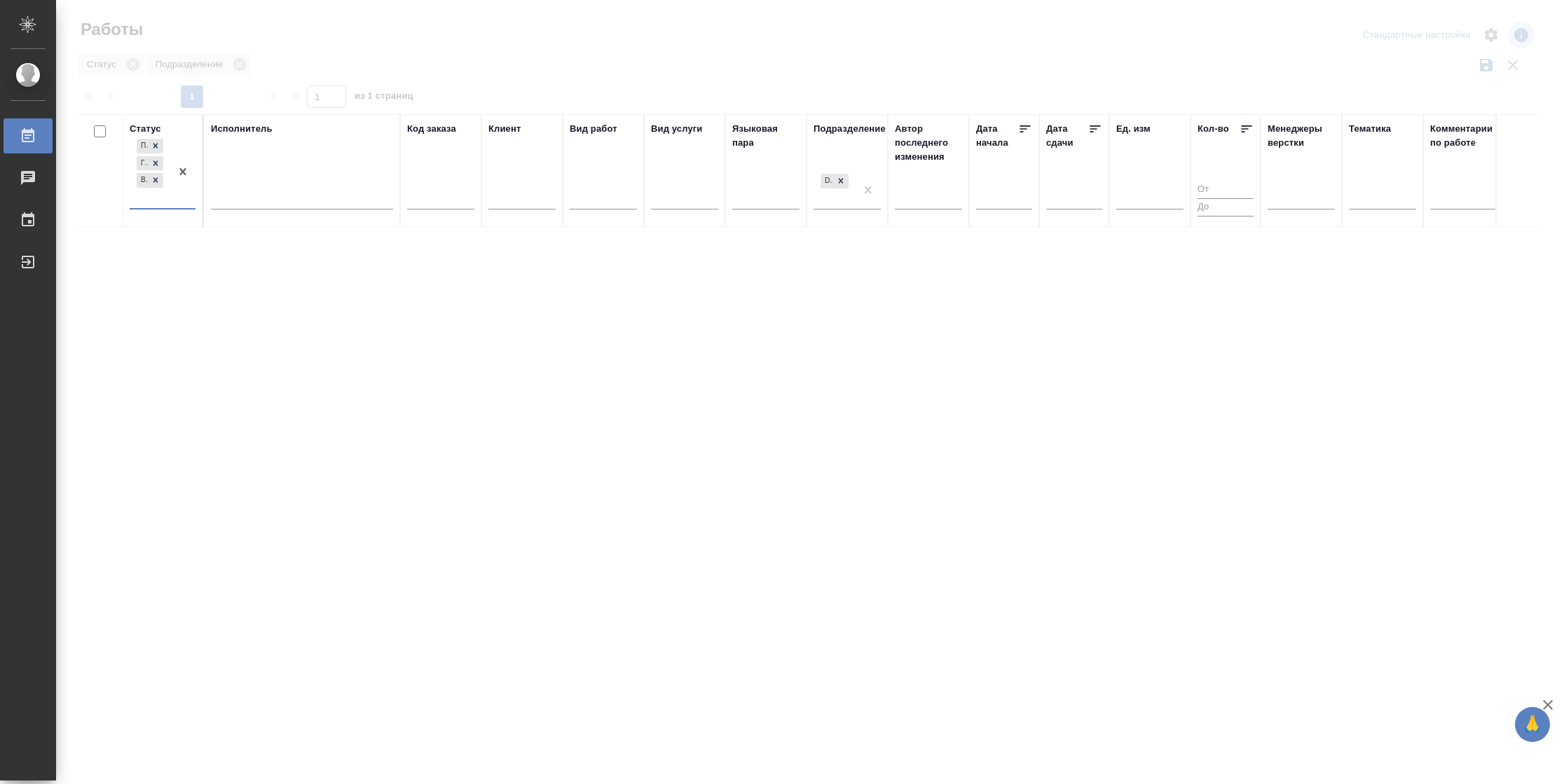
click at [266, 189] on div at bounding box center [302, 195] width 182 height 20
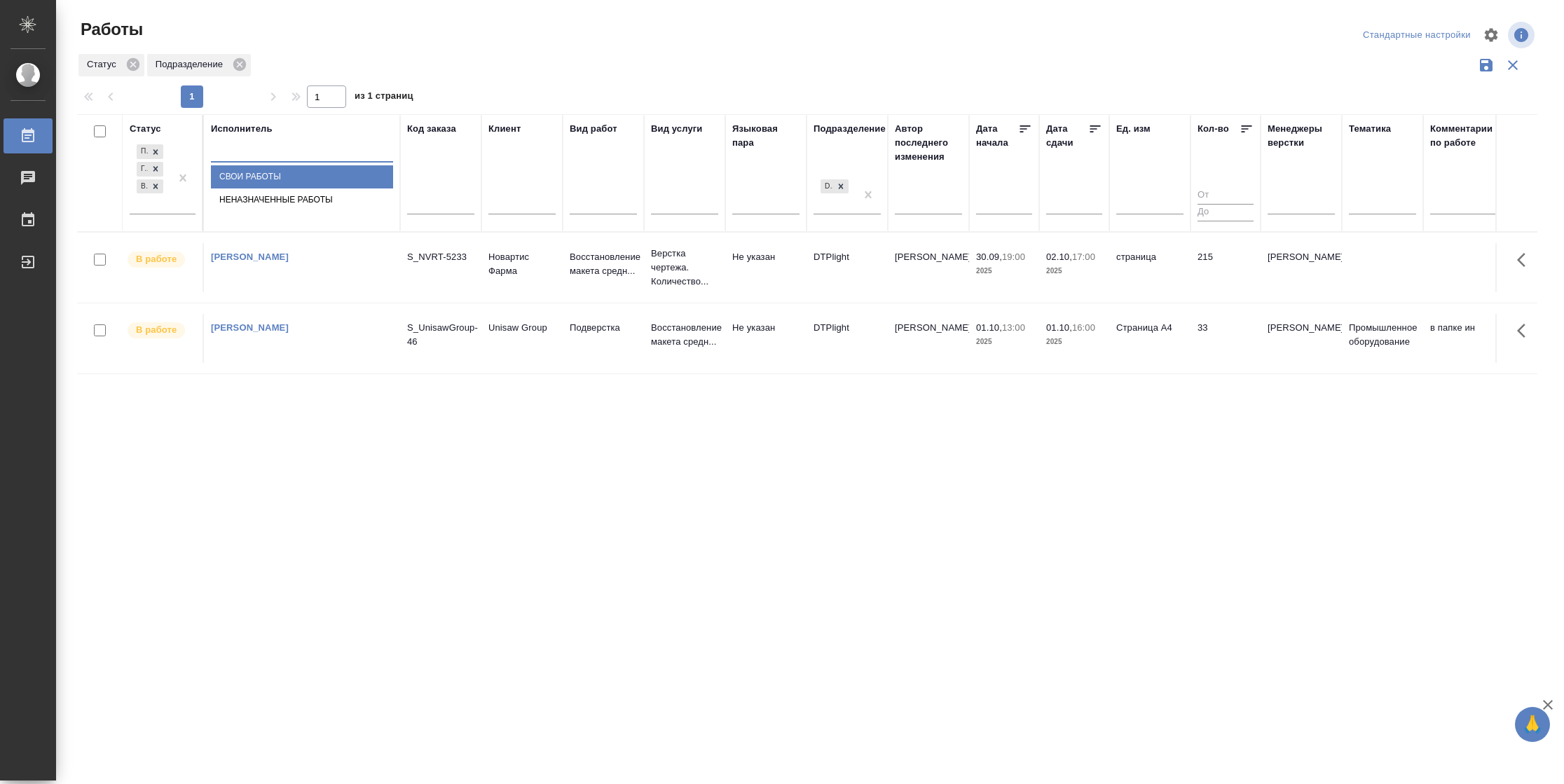
click at [264, 189] on div "Свои работы" at bounding box center [302, 177] width 182 height 23
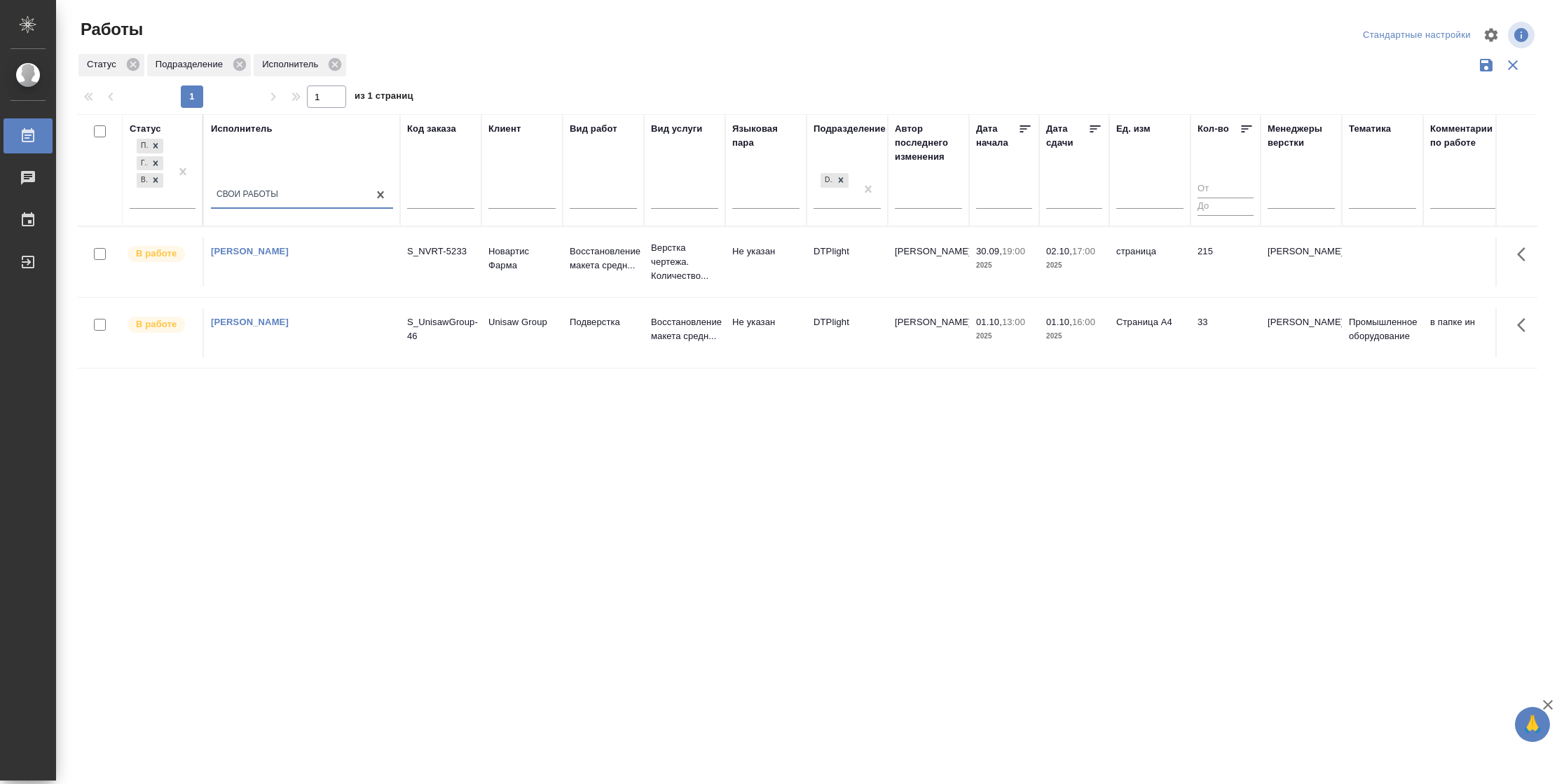
click at [1180, 270] on td "страница" at bounding box center [1149, 262] width 81 height 49
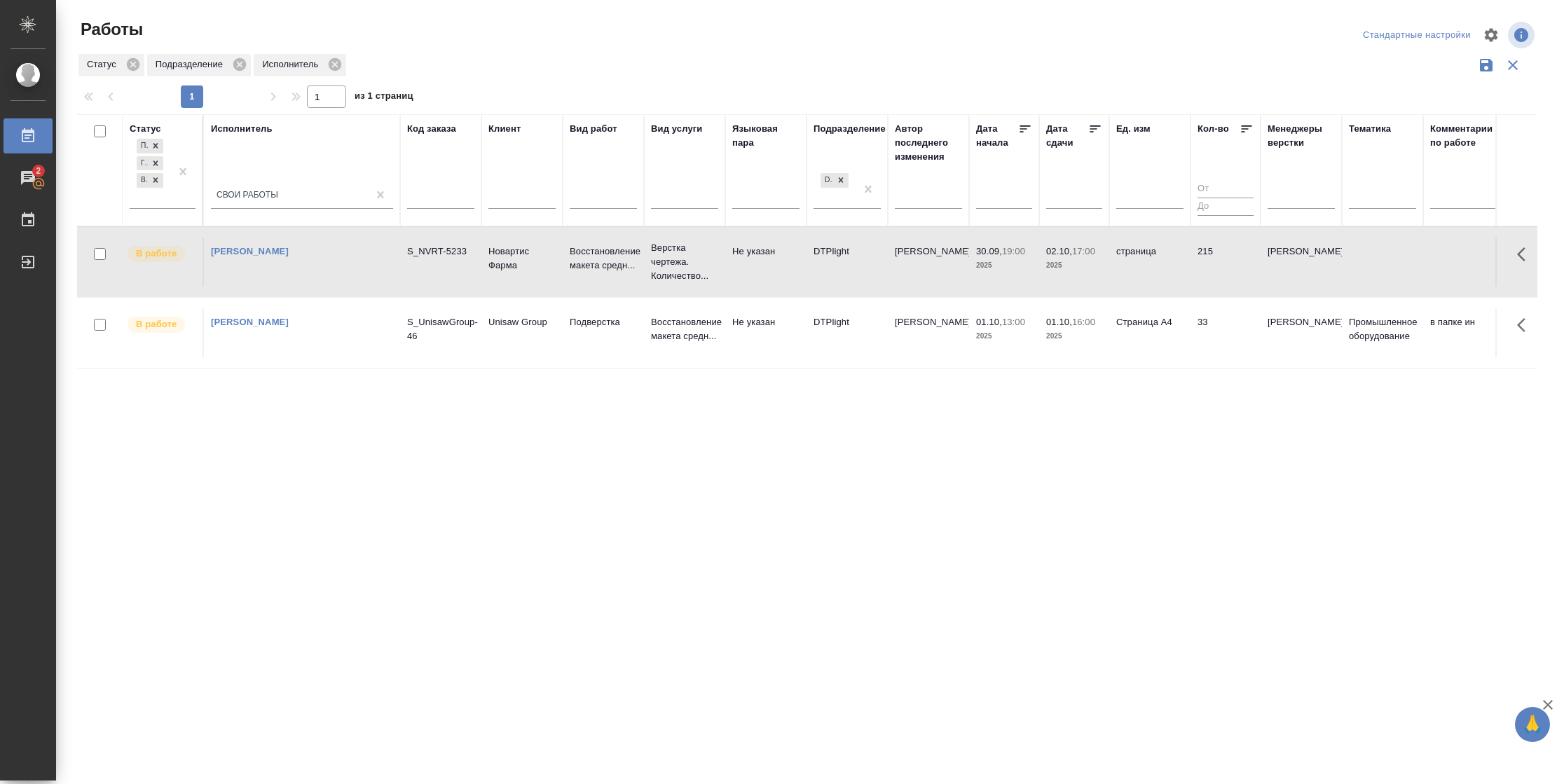
click at [1180, 270] on td "страница" at bounding box center [1149, 262] width 81 height 49
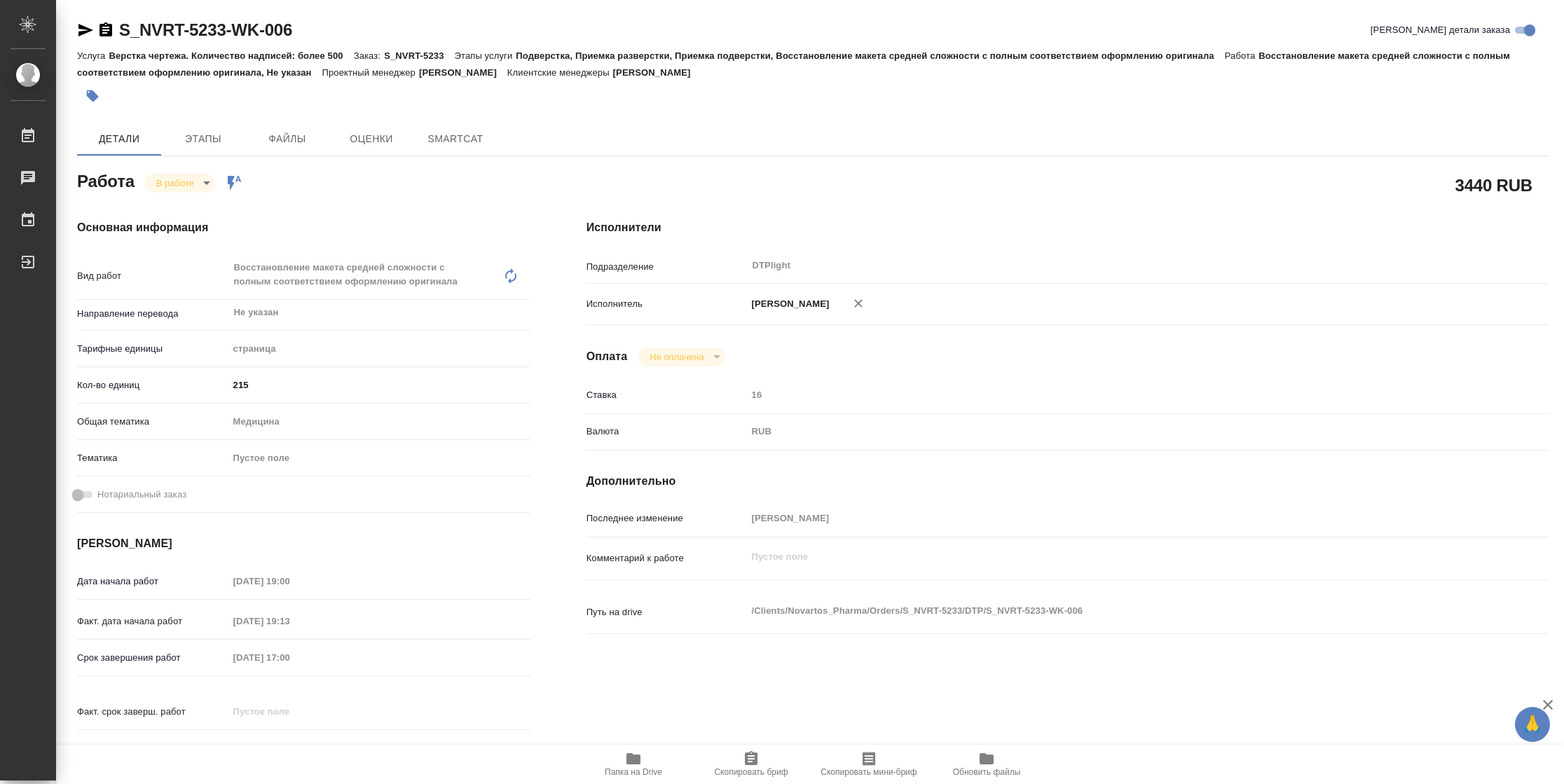
type textarea "x"
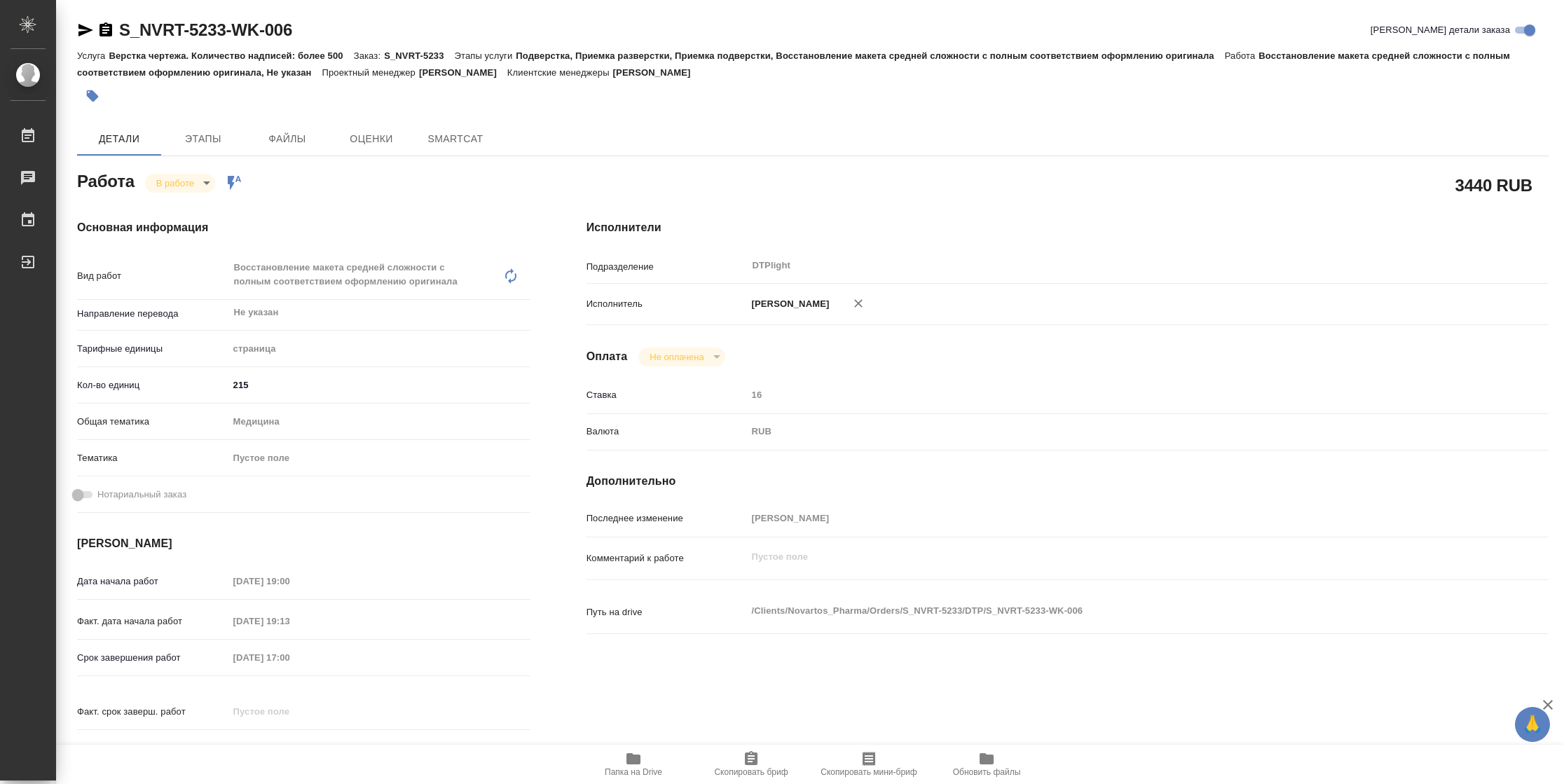
type textarea "x"
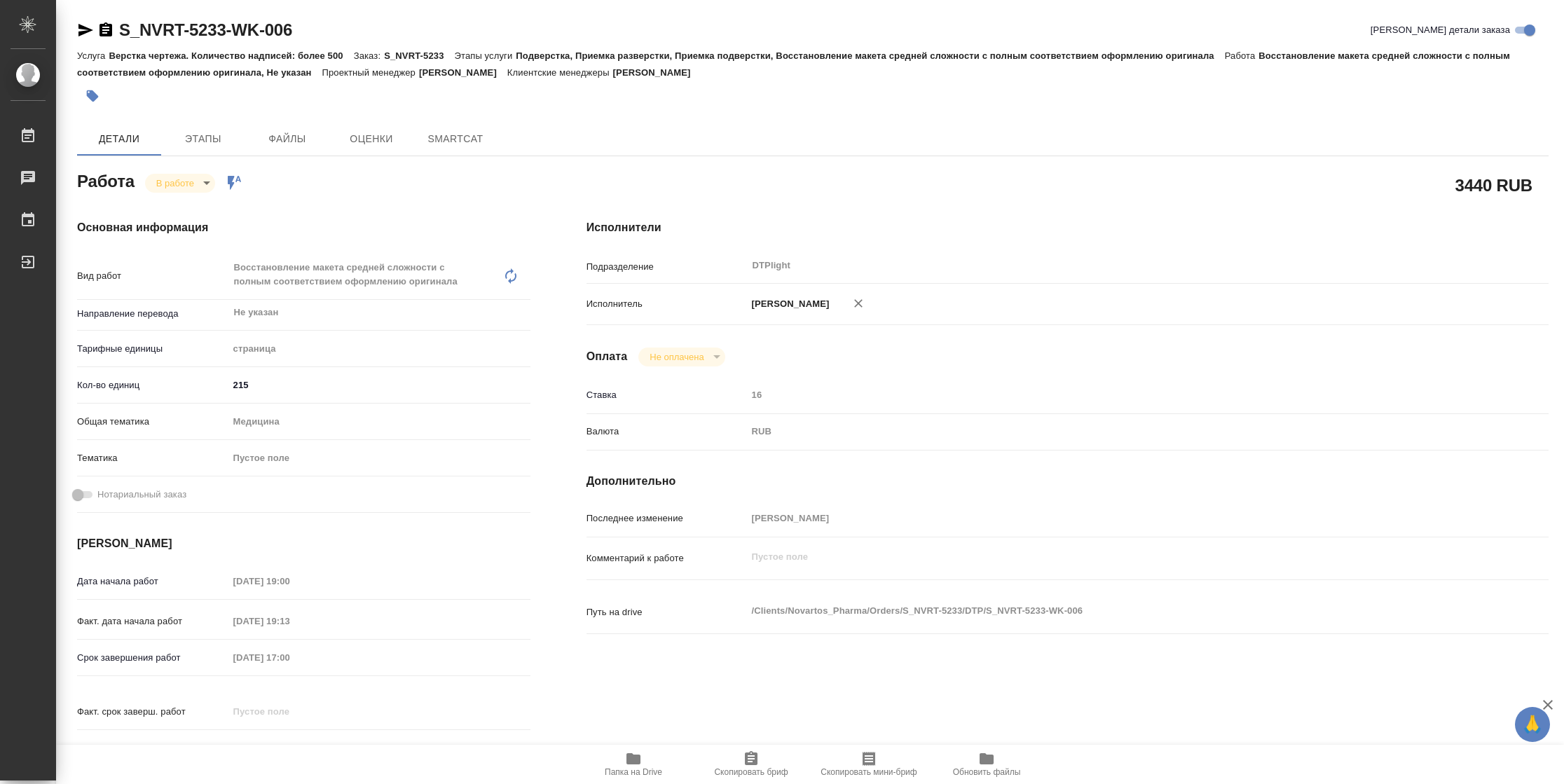
type textarea "x"
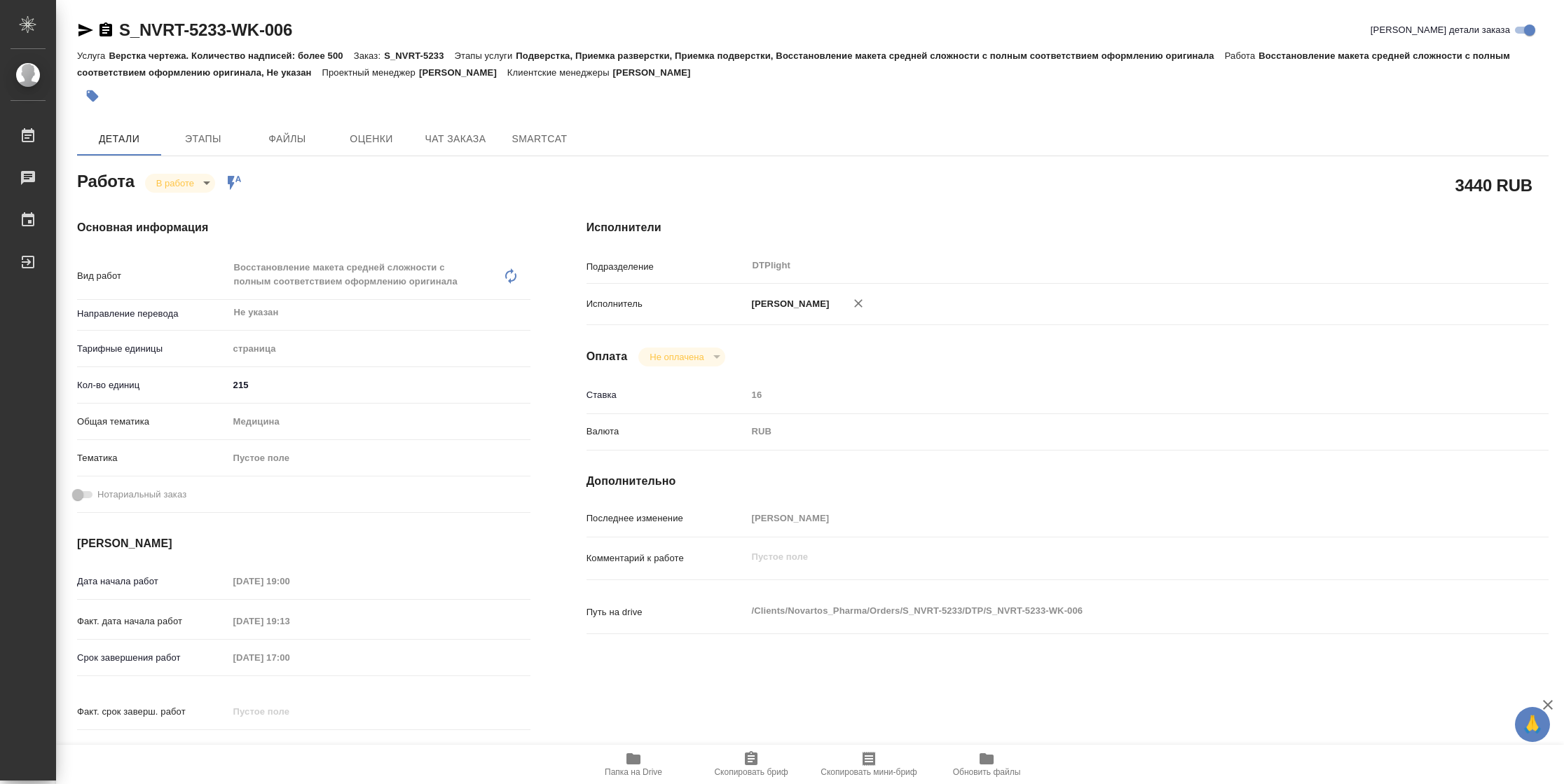
type textarea "x"
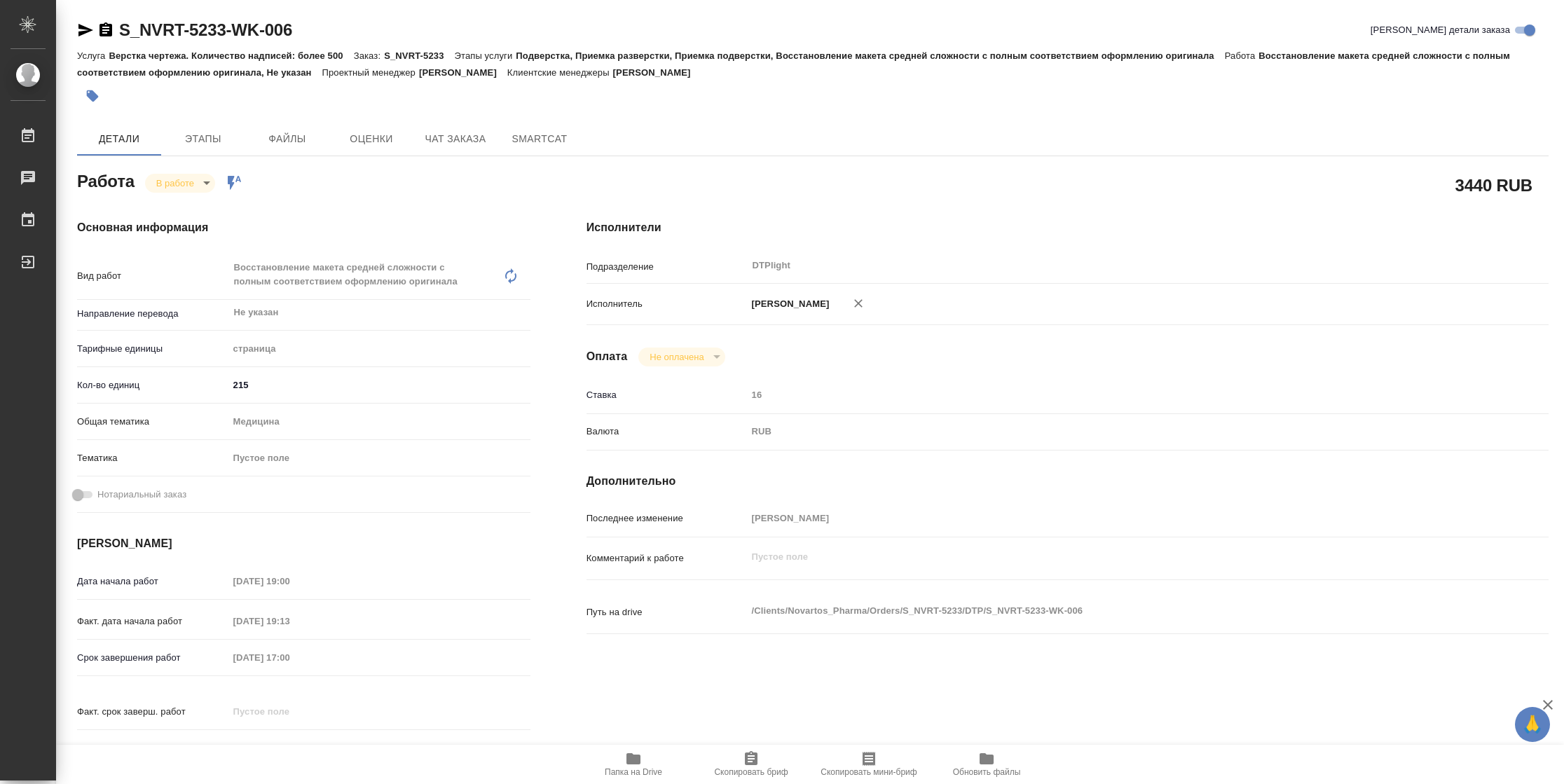
type textarea "x"
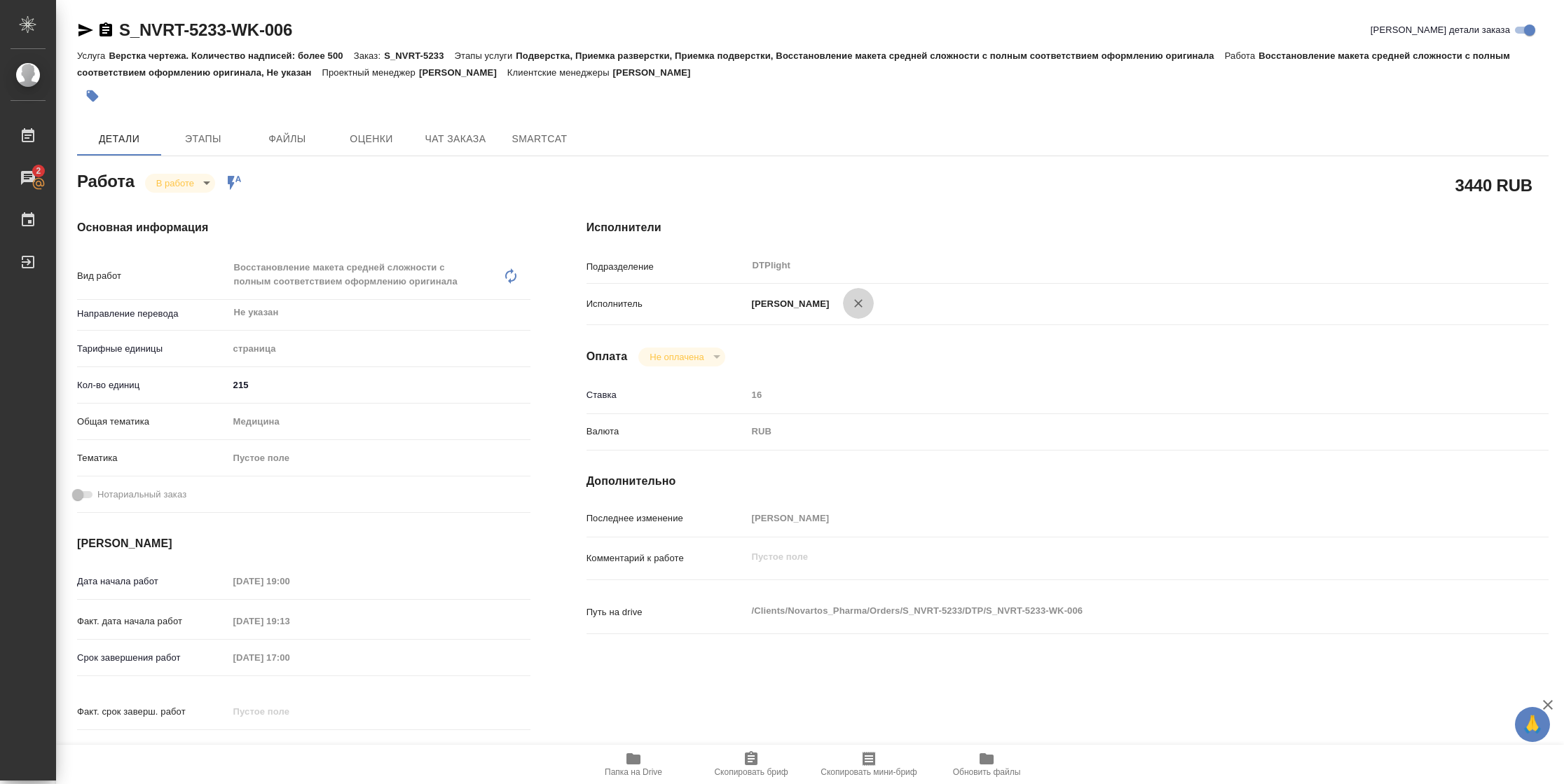
click at [865, 302] on icon "button" at bounding box center [858, 303] width 14 height 14
type textarea "x"
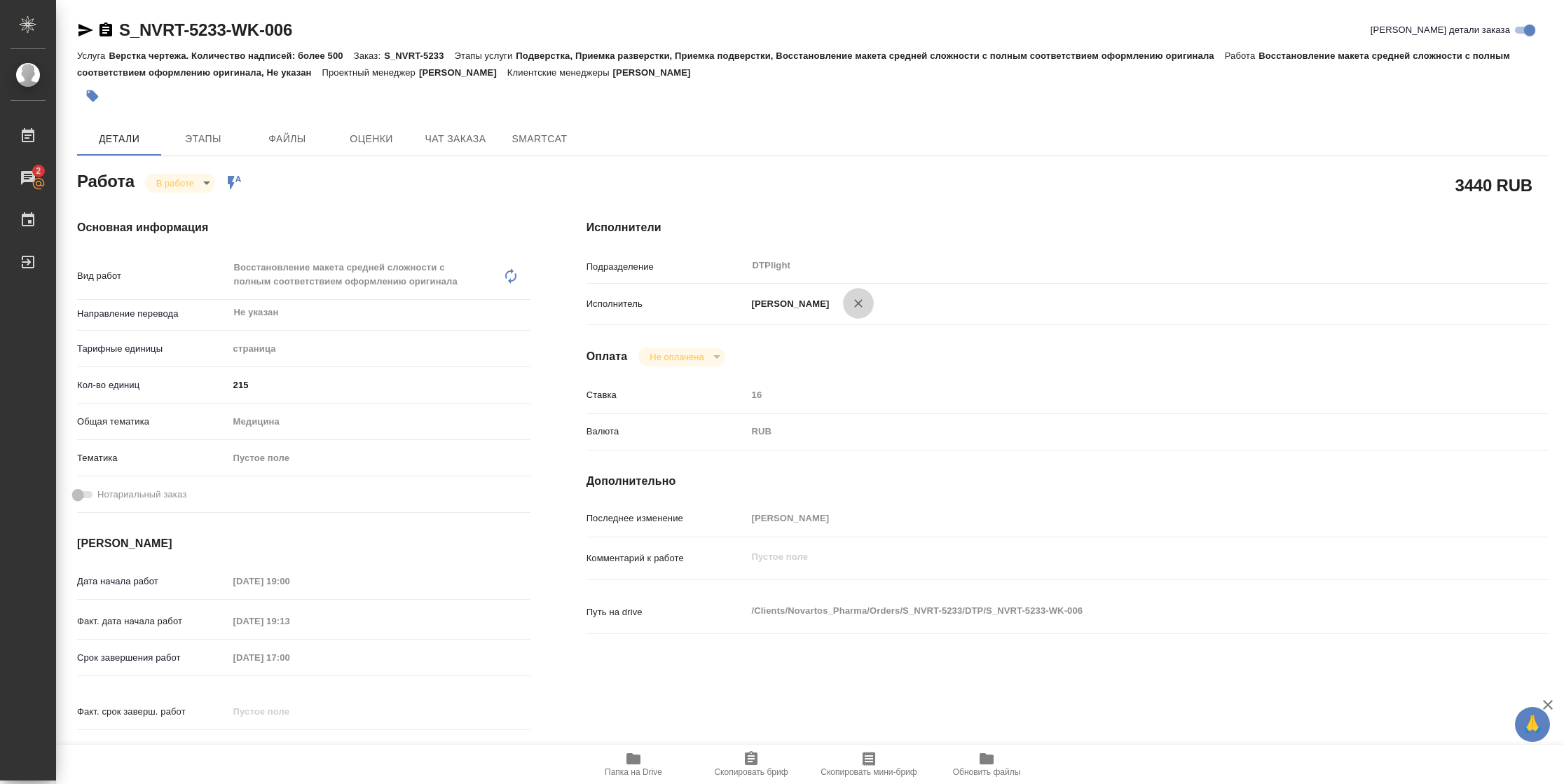
type textarea "x"
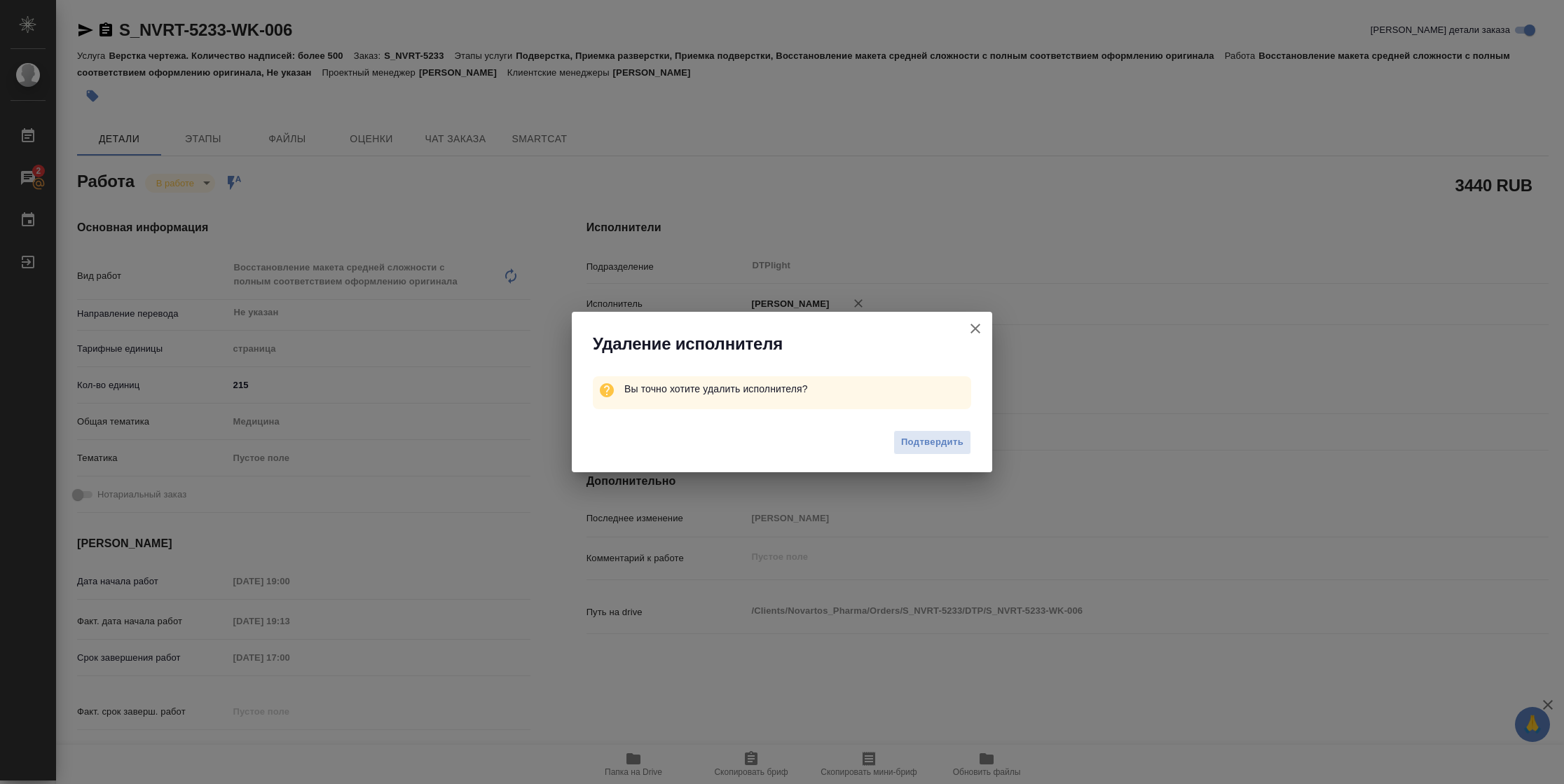
click at [974, 327] on icon "button" at bounding box center [975, 328] width 17 height 17
type textarea "x"
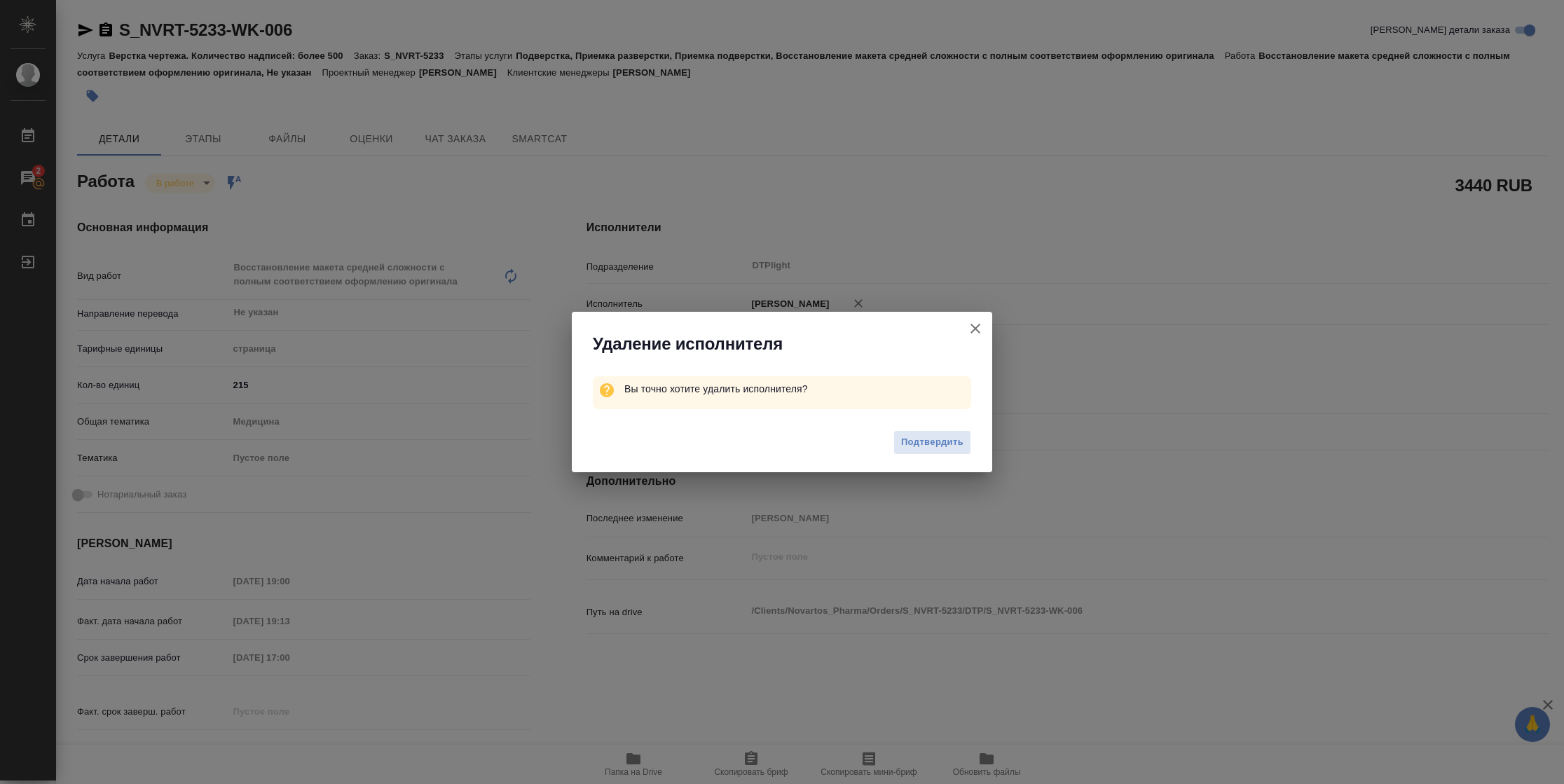
type textarea "x"
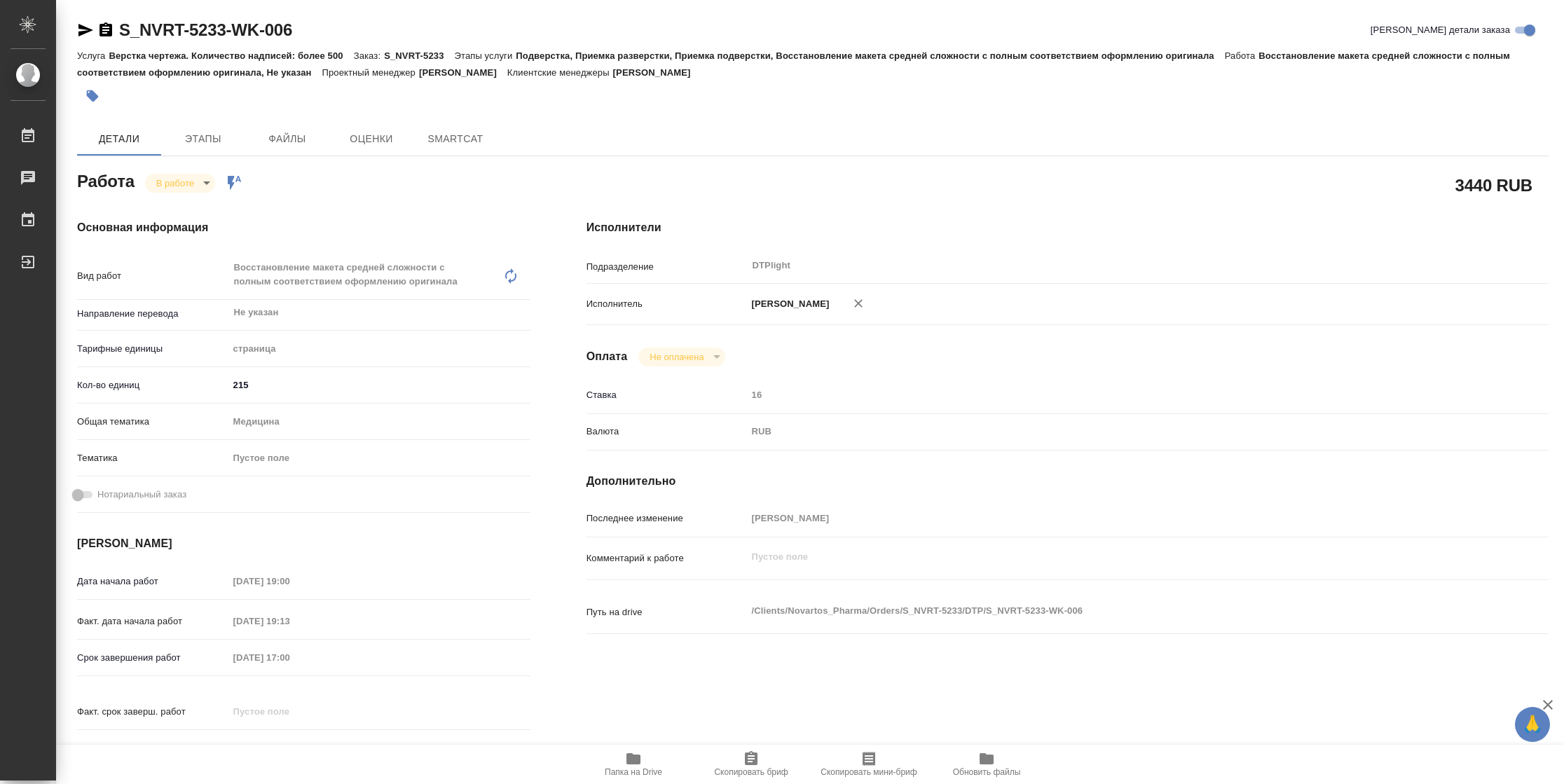
type textarea "x"
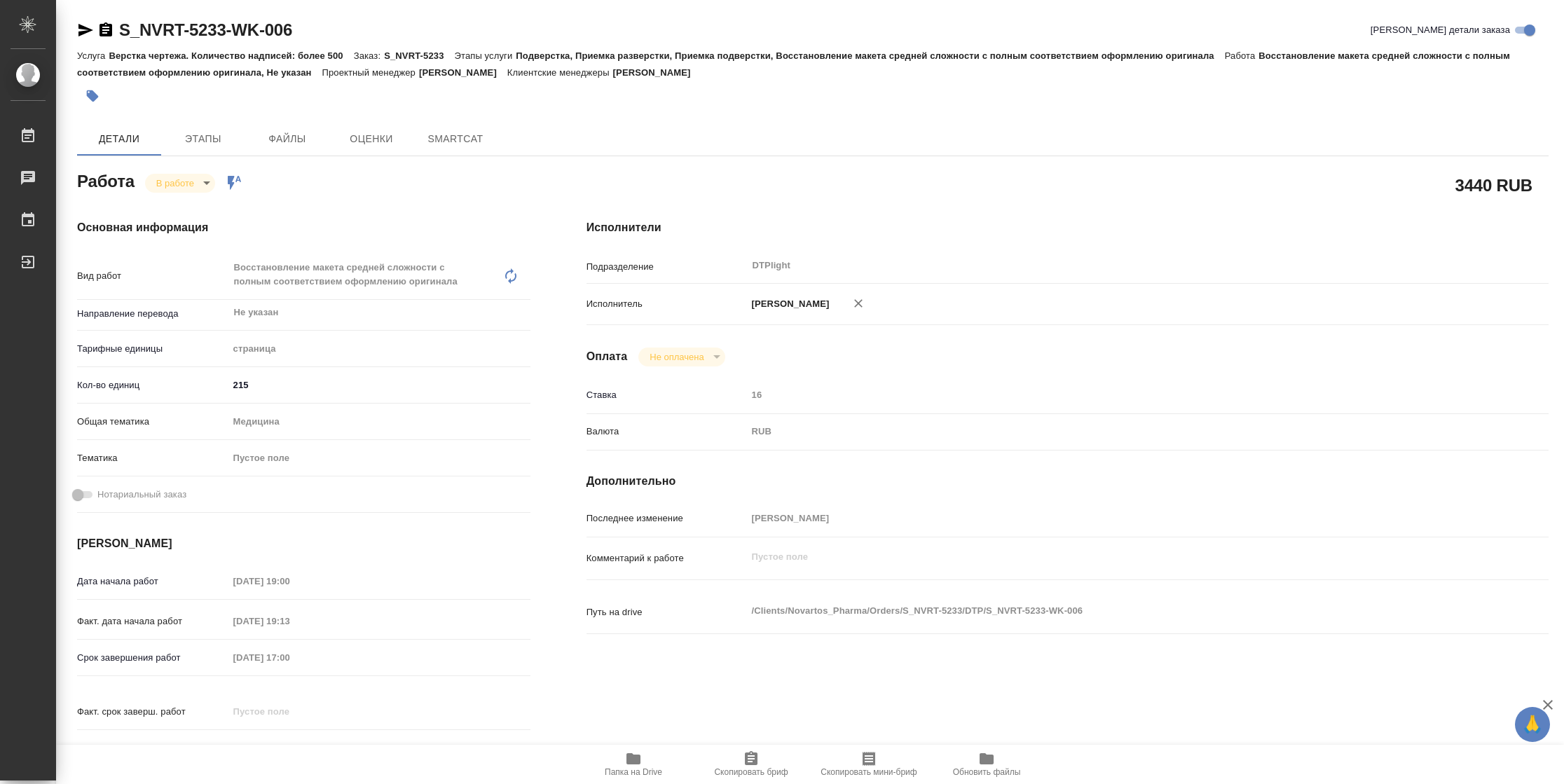
type textarea "x"
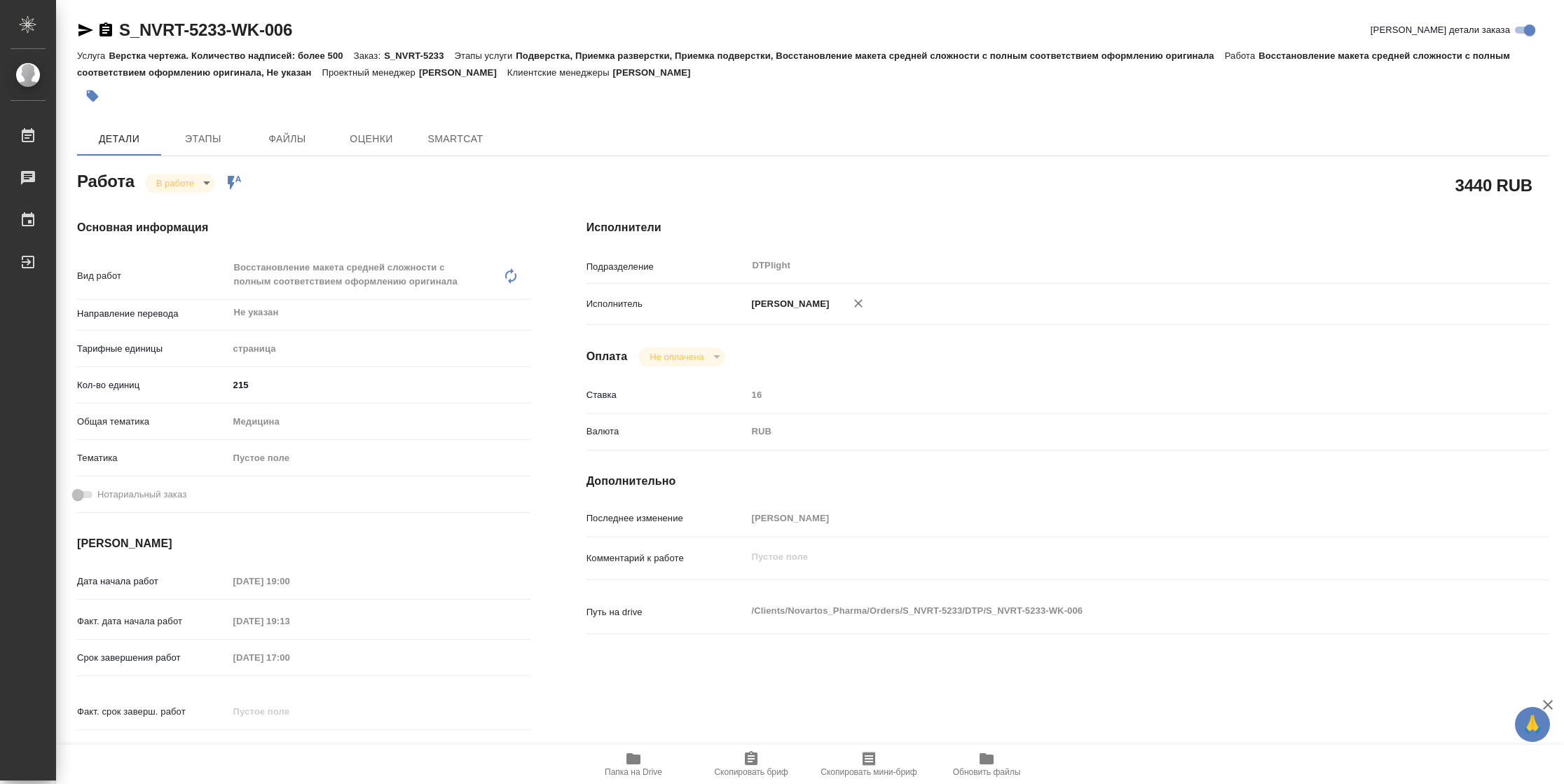
type textarea "x"
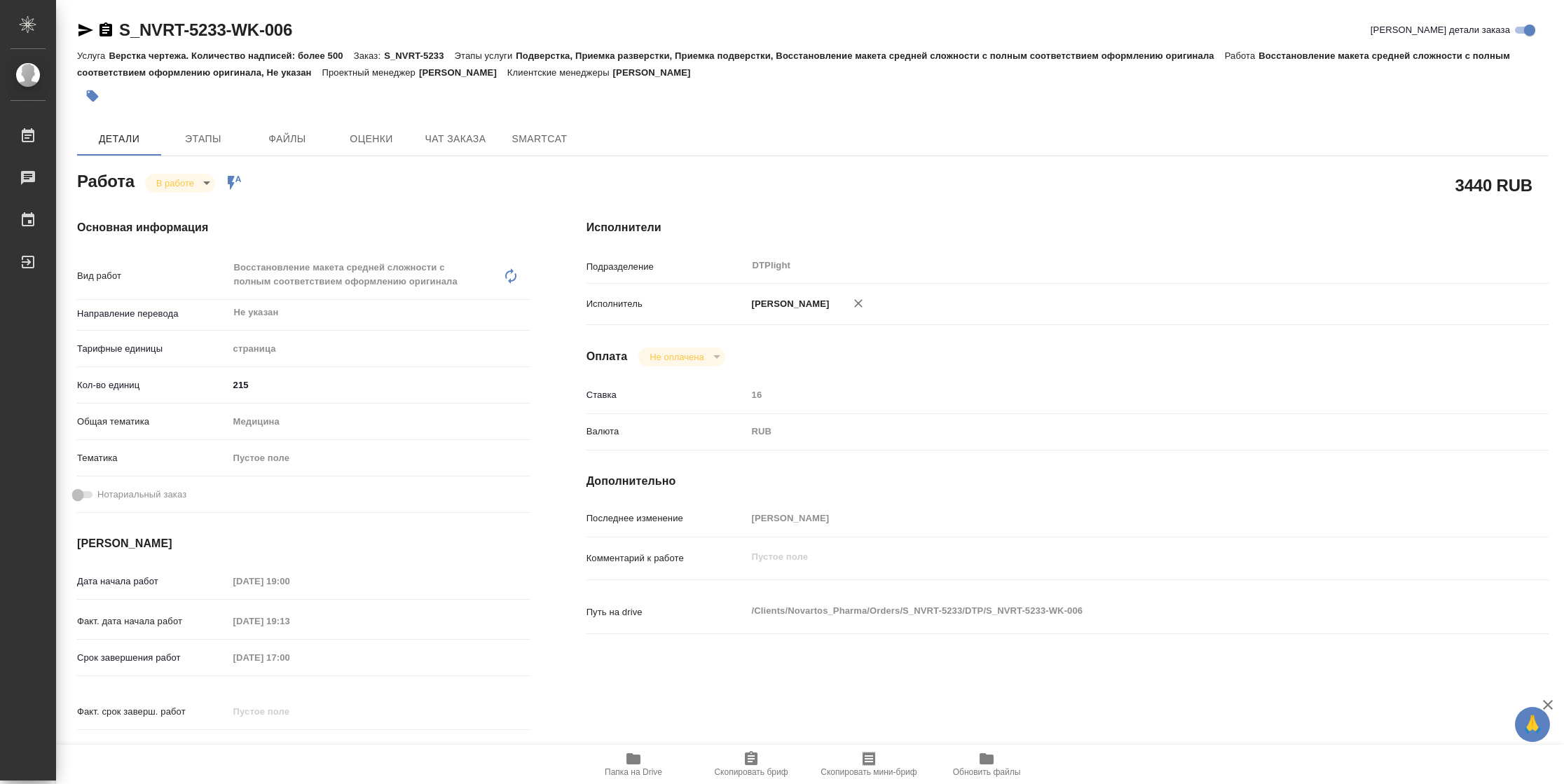
type textarea "x"
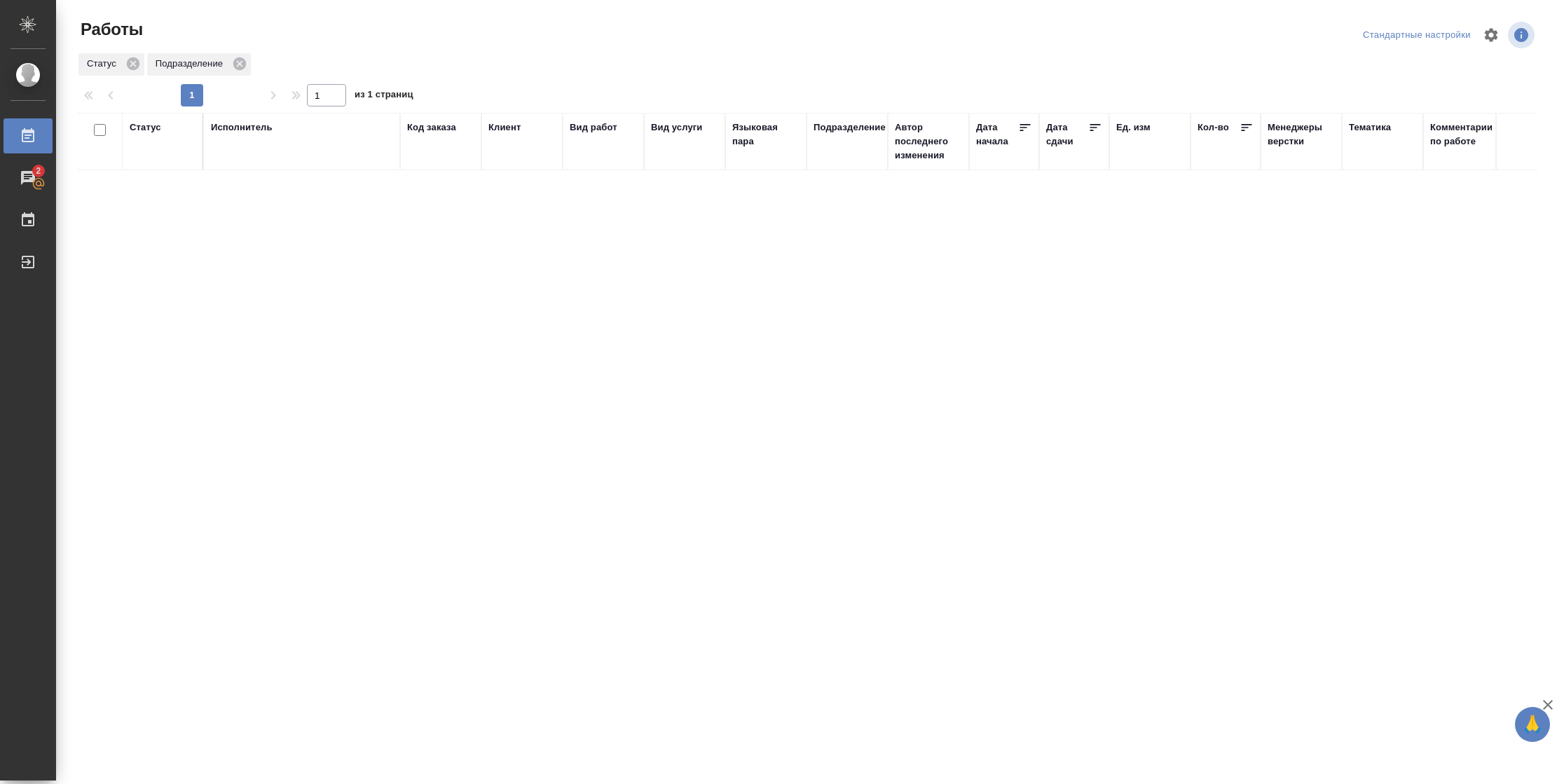
click at [159, 130] on div "Статус" at bounding box center [145, 127] width 31 height 14
click at [173, 189] on div at bounding box center [182, 169] width 25 height 55
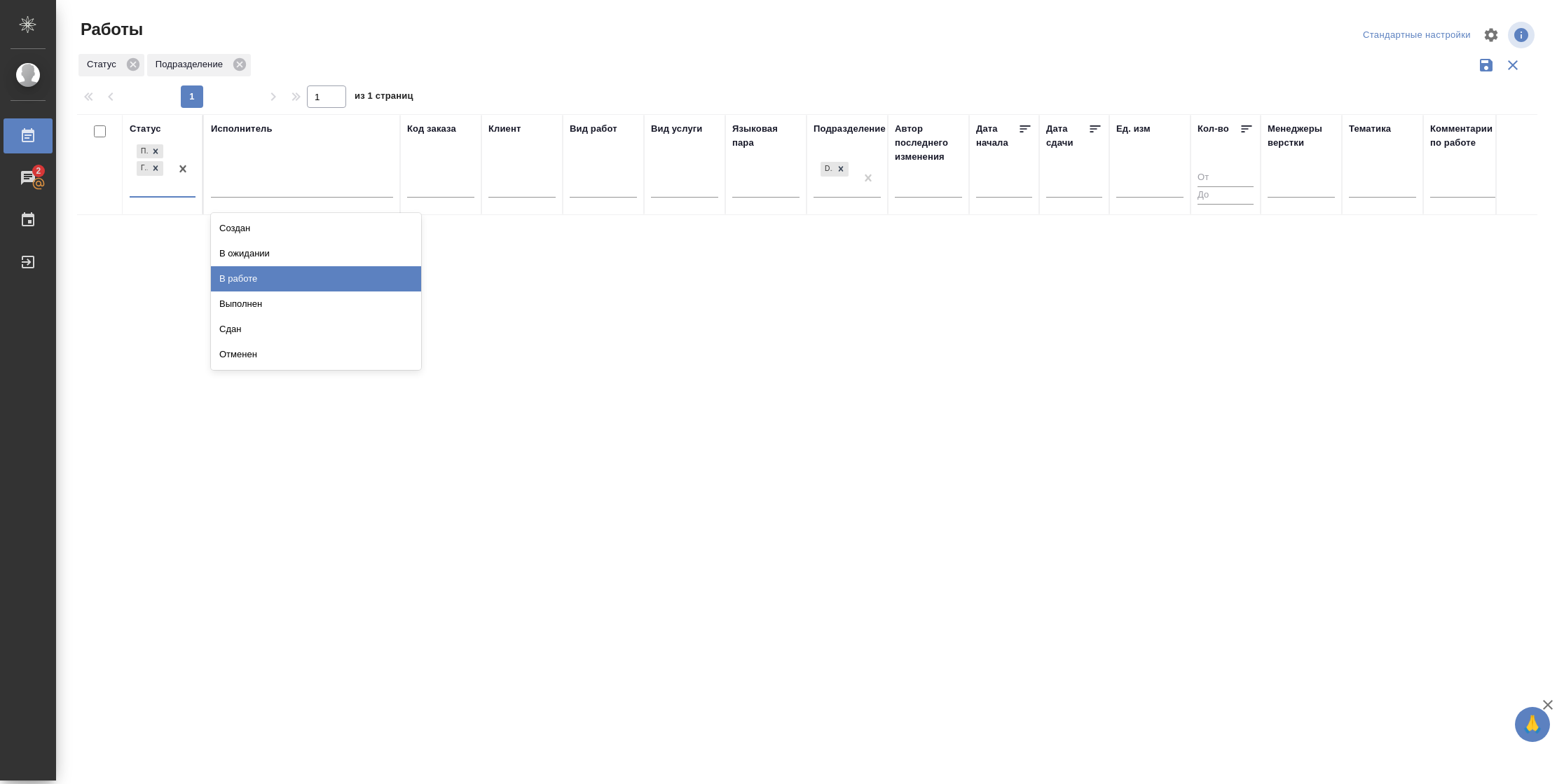
click at [246, 281] on div "В работе" at bounding box center [316, 278] width 210 height 25
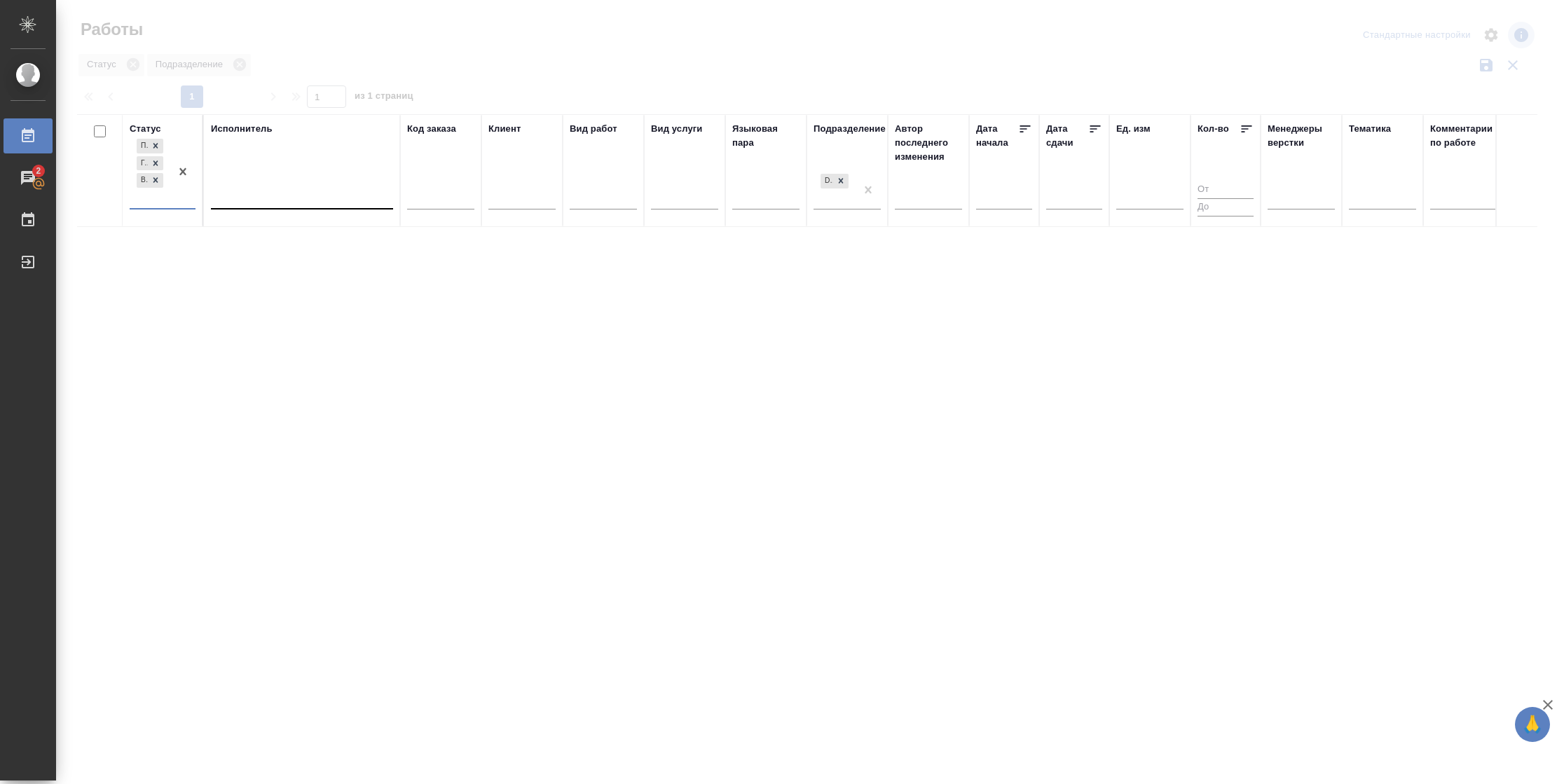
click at [255, 192] on div at bounding box center [302, 194] width 182 height 20
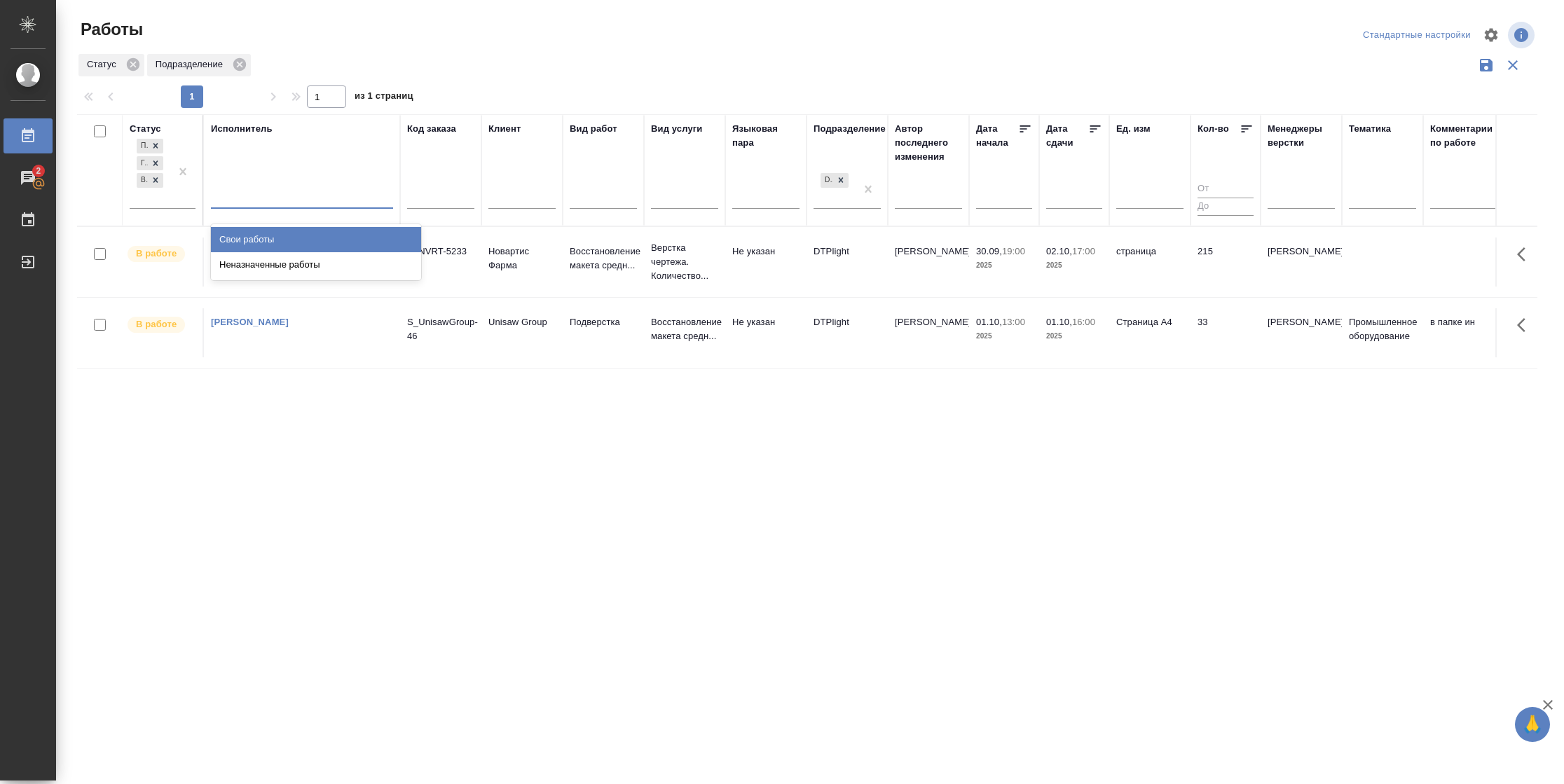
click at [249, 236] on div "Свои работы" at bounding box center [316, 239] width 210 height 25
click at [1253, 270] on td "215" at bounding box center [1225, 262] width 70 height 49
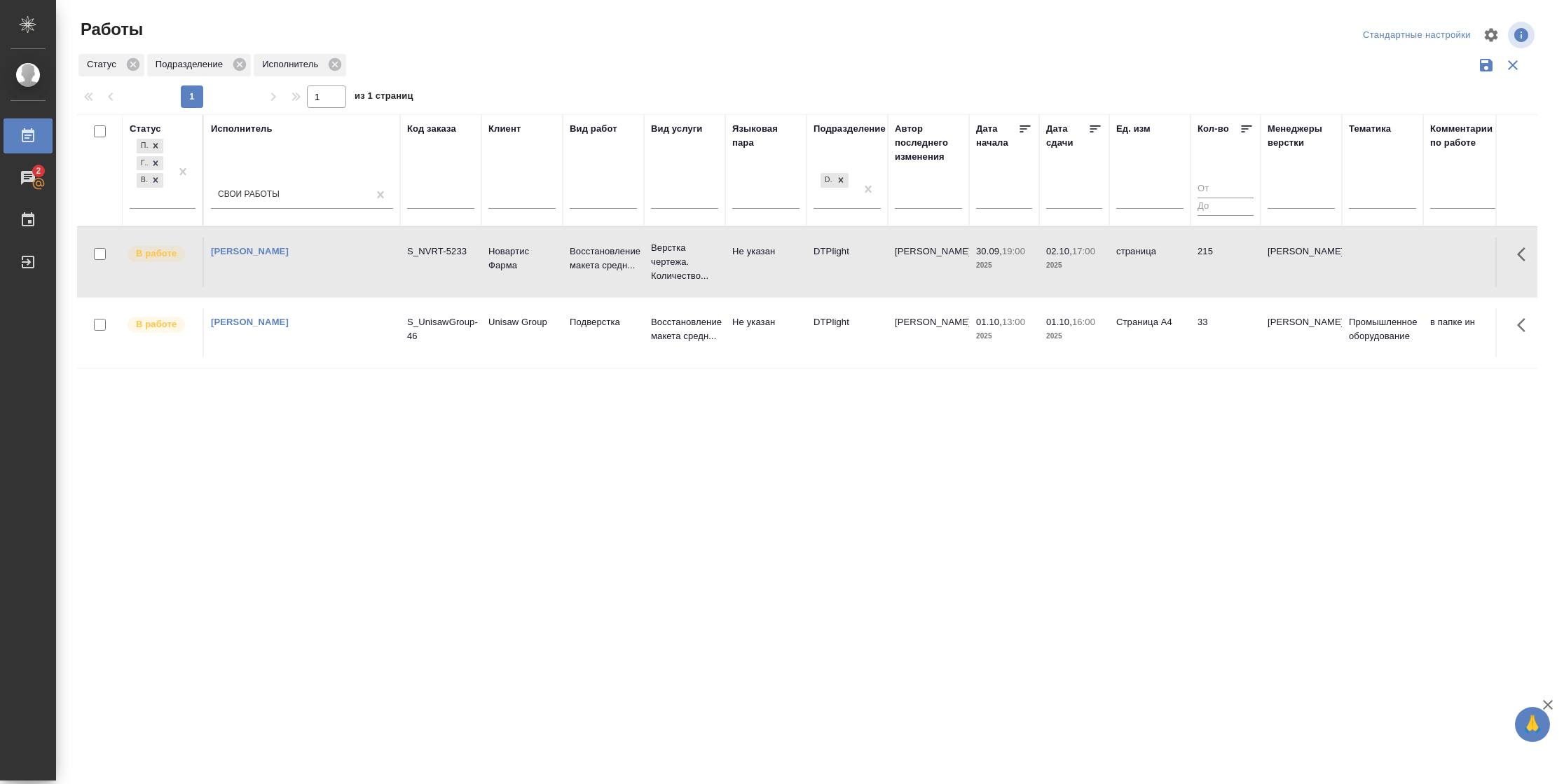
click at [1253, 270] on td "215" at bounding box center [1225, 262] width 70 height 49
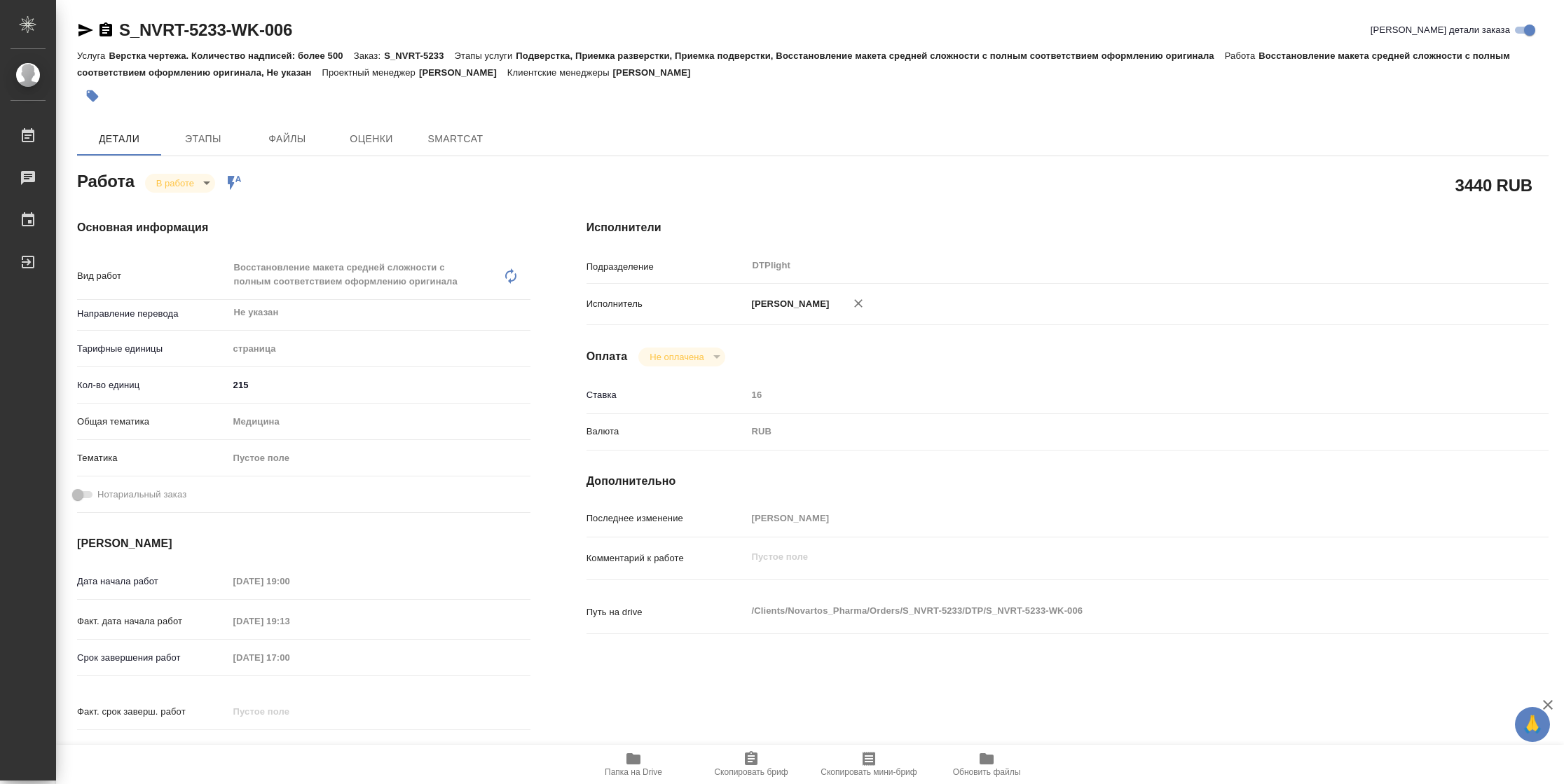
type textarea "x"
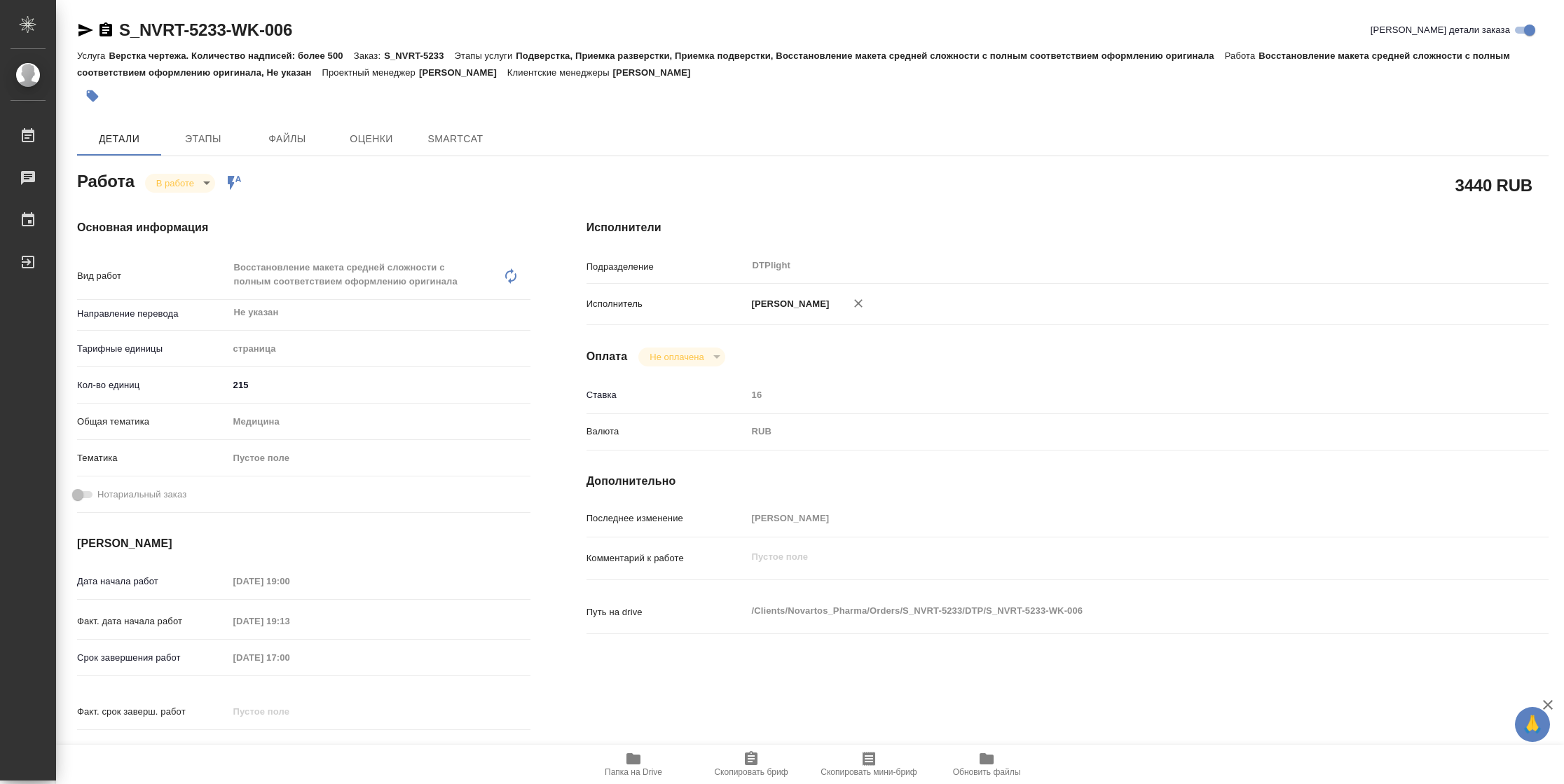
type textarea "x"
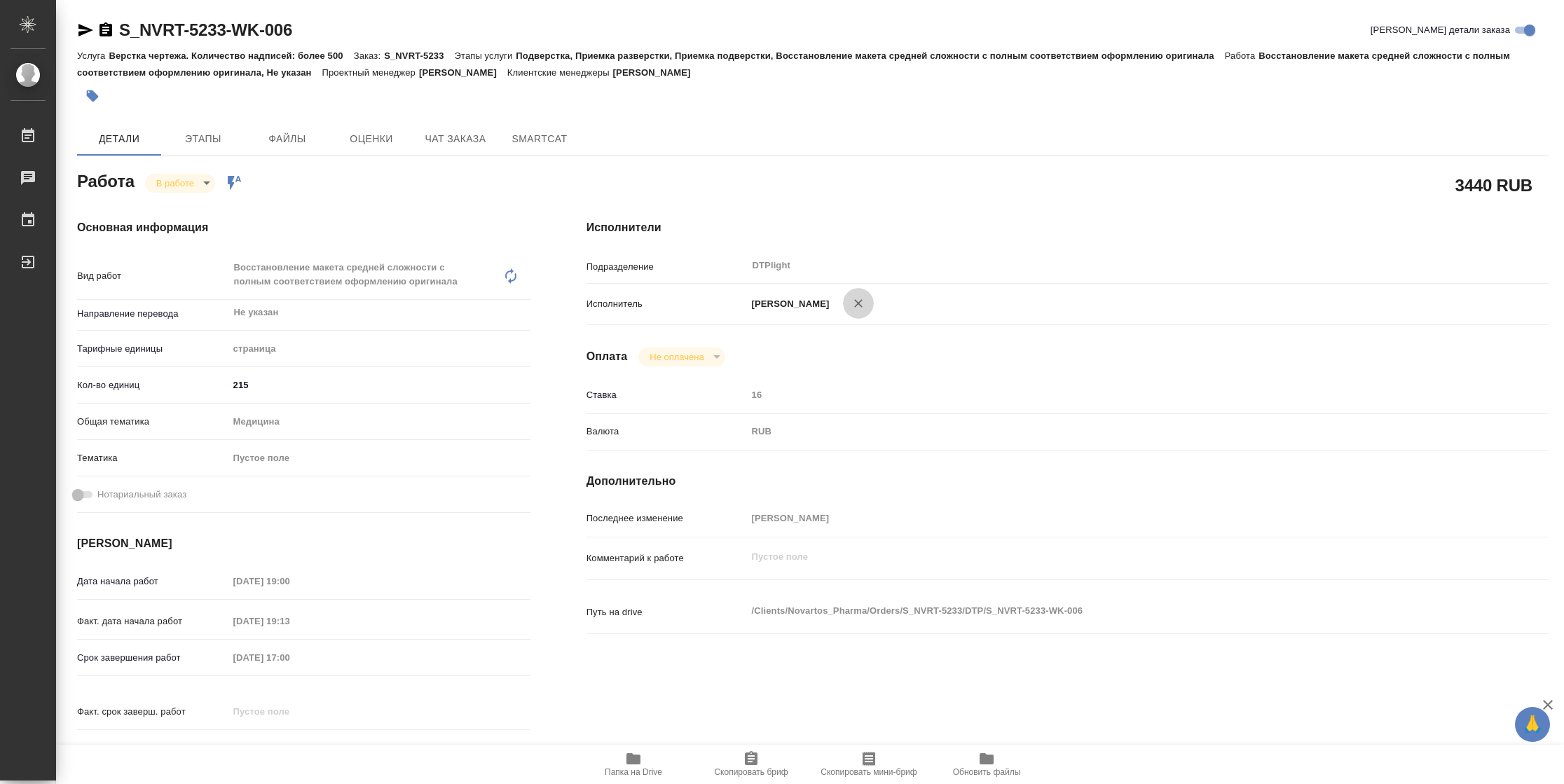
click at [865, 302] on icon "button" at bounding box center [858, 303] width 14 height 14
type textarea "x"
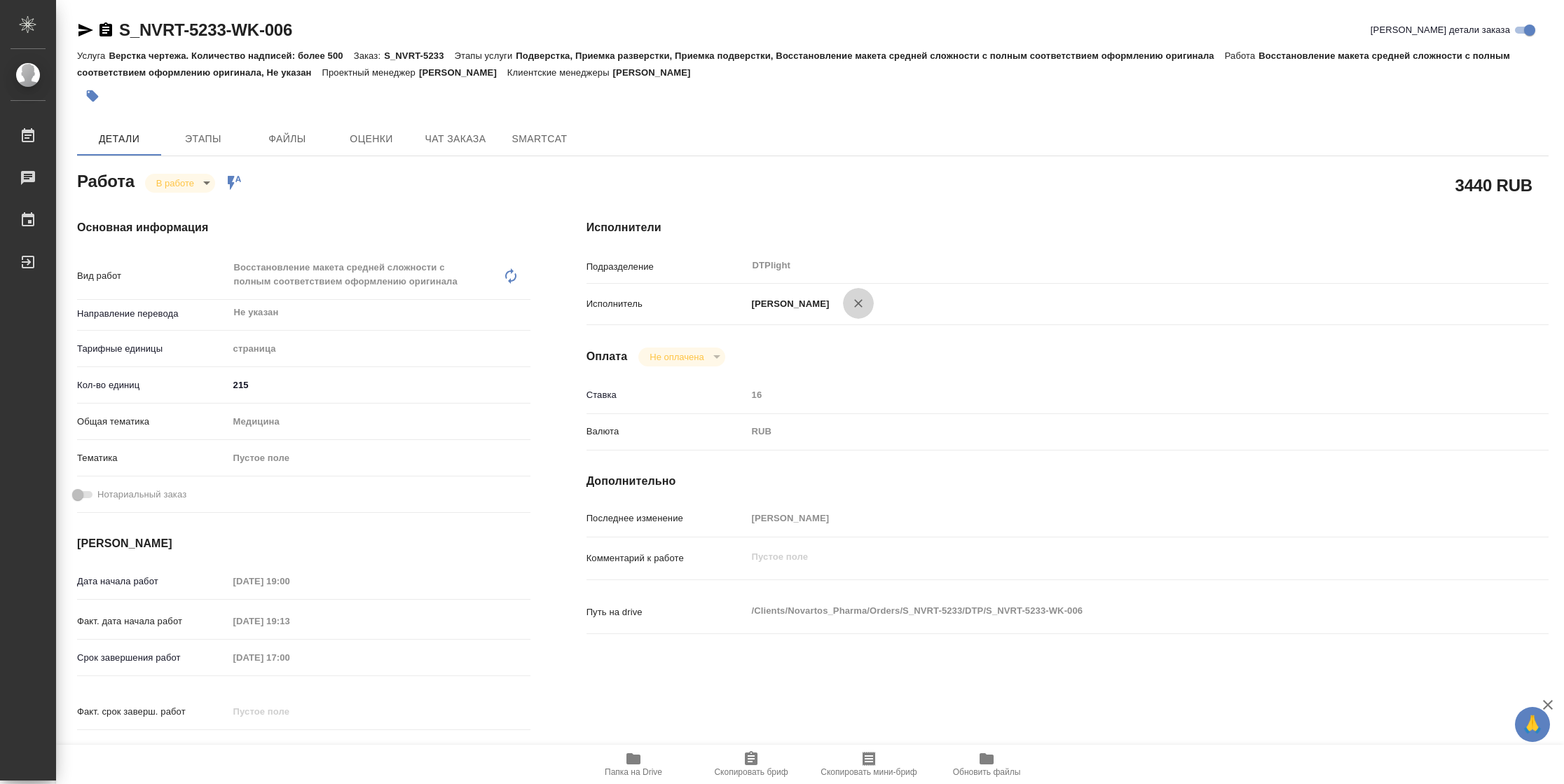
type textarea "x"
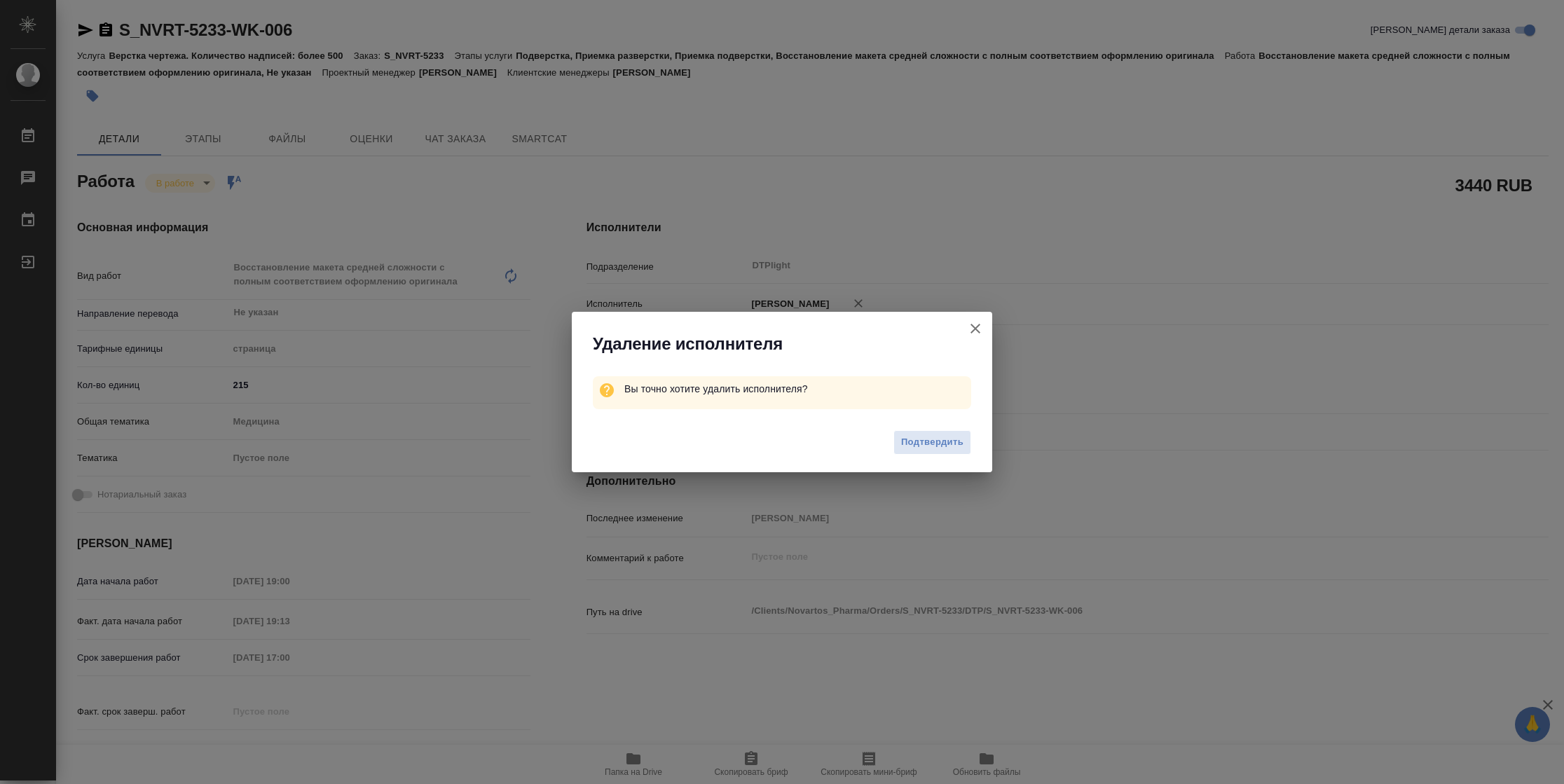
type textarea "x"
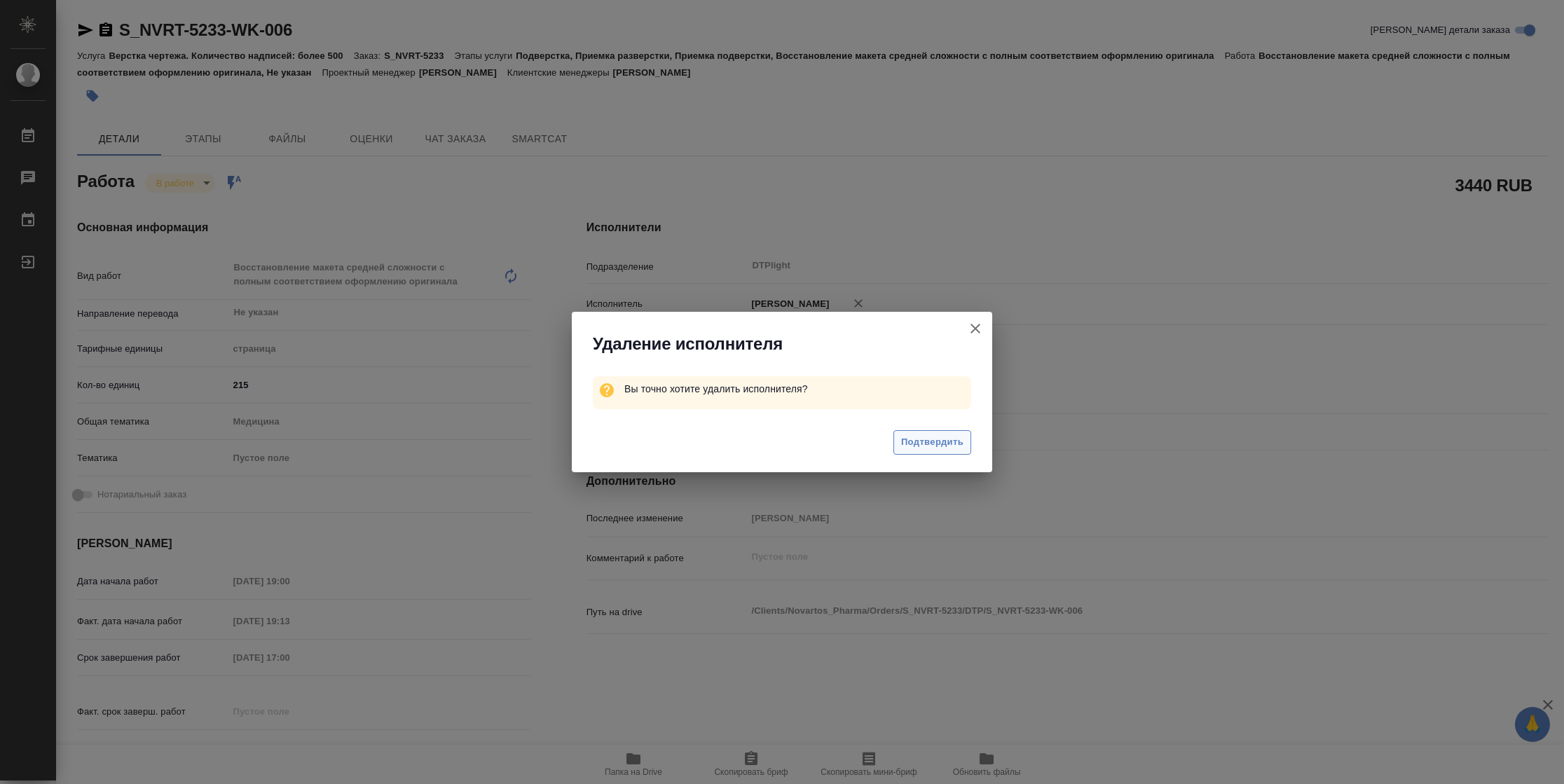
type textarea "x"
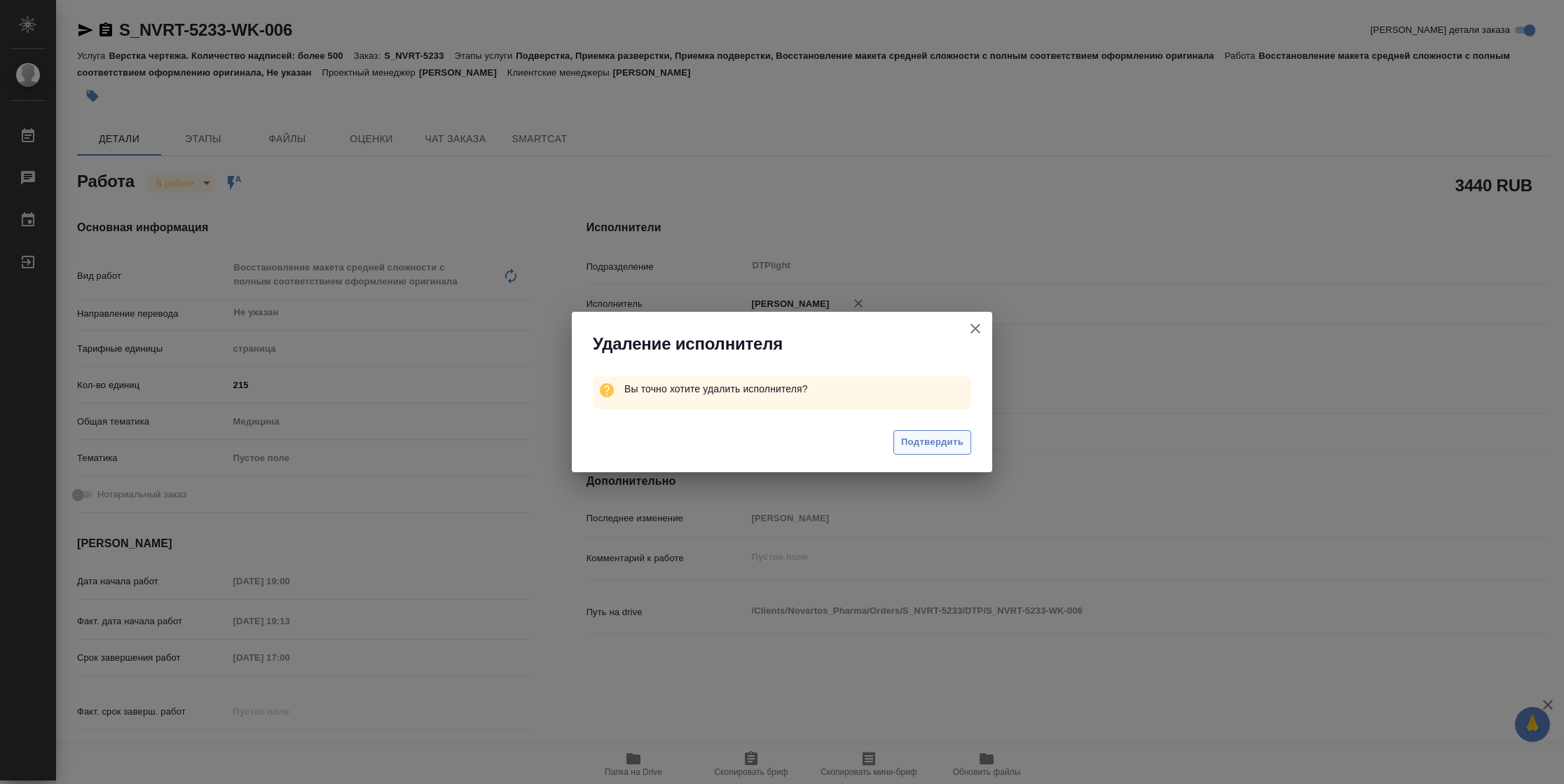
type textarea "x"
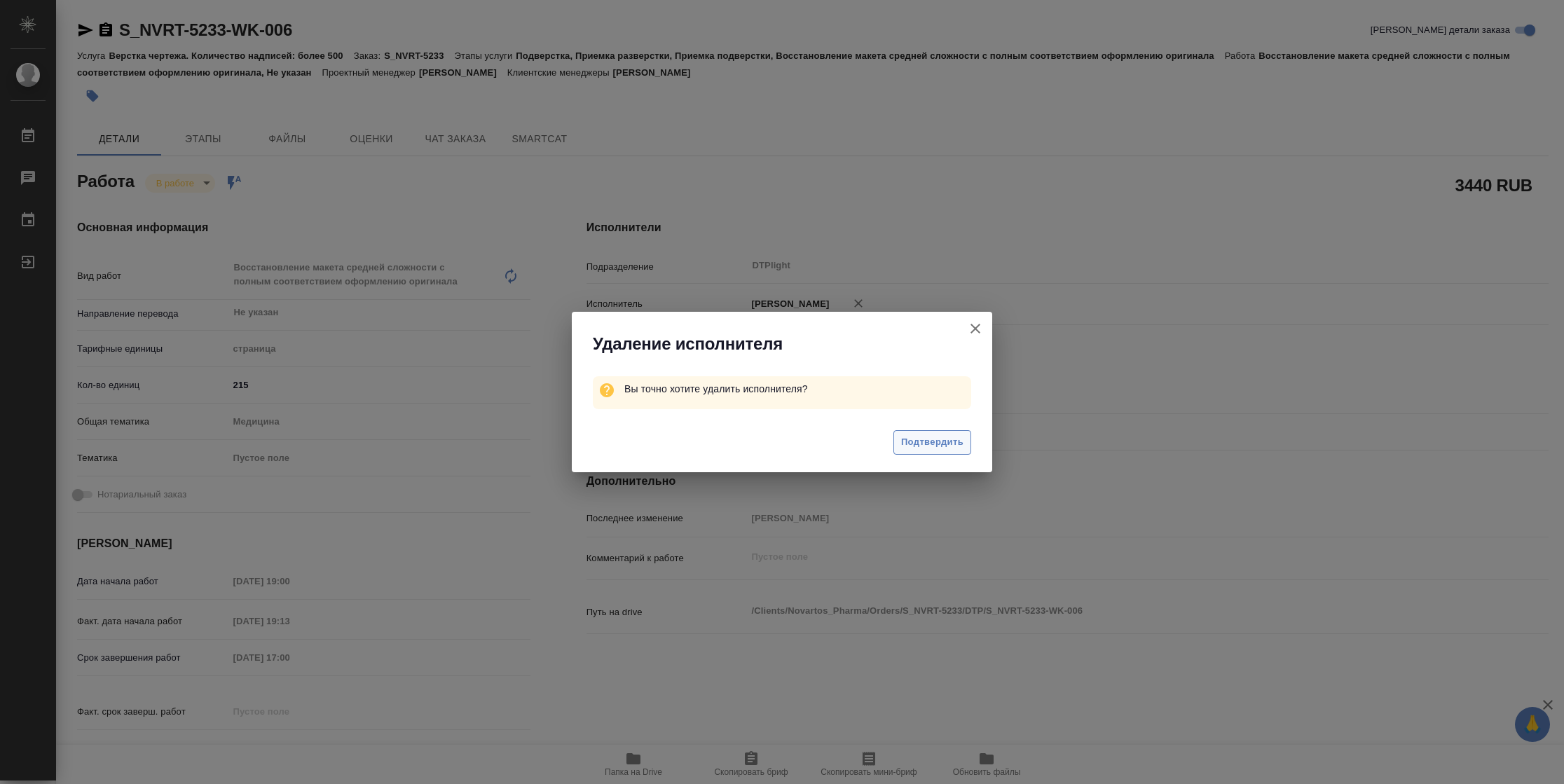
type textarea "x"
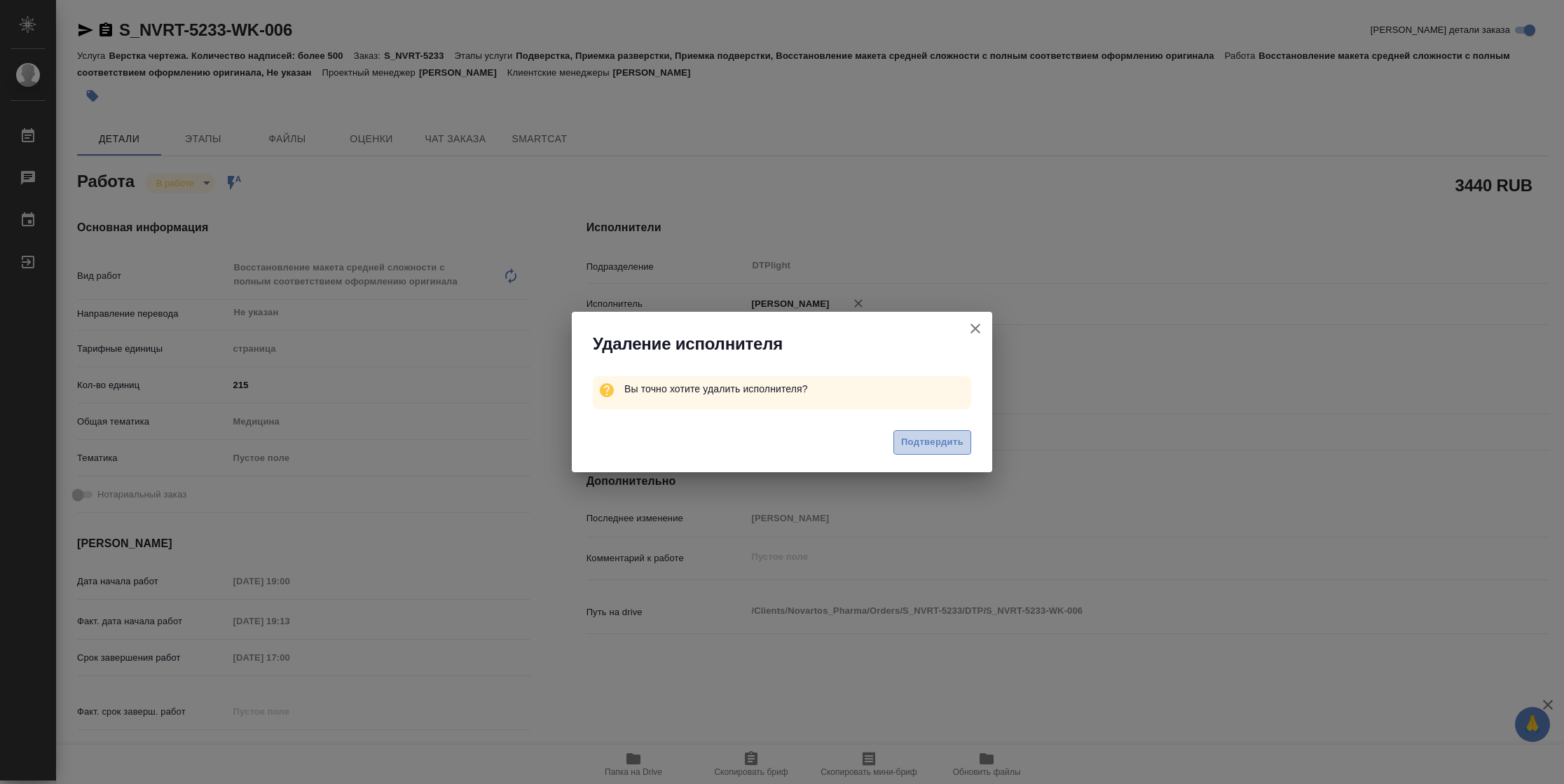
click at [939, 438] on span "Подтвердить" at bounding box center [932, 442] width 63 height 16
type textarea "x"
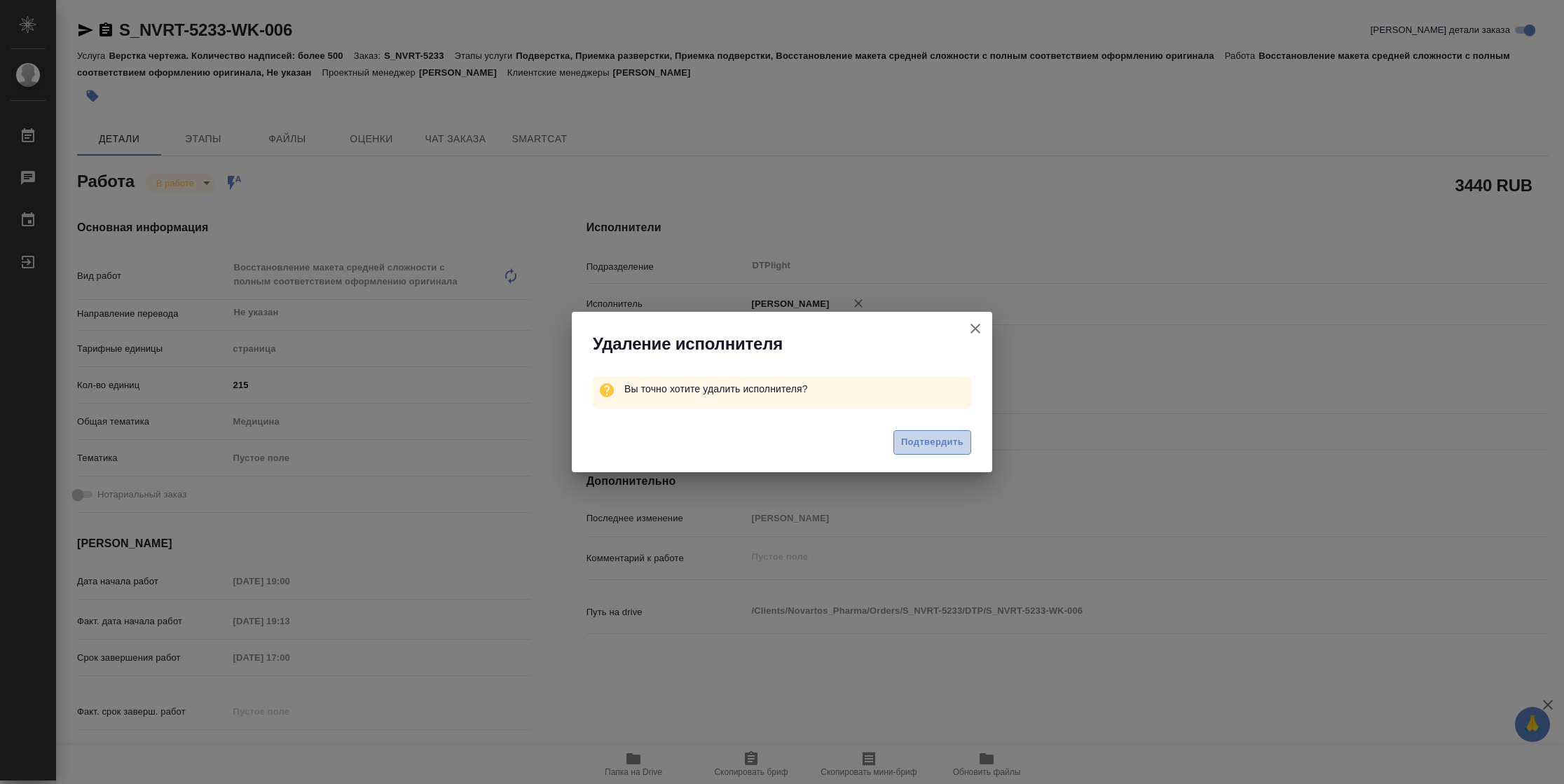
type textarea "x"
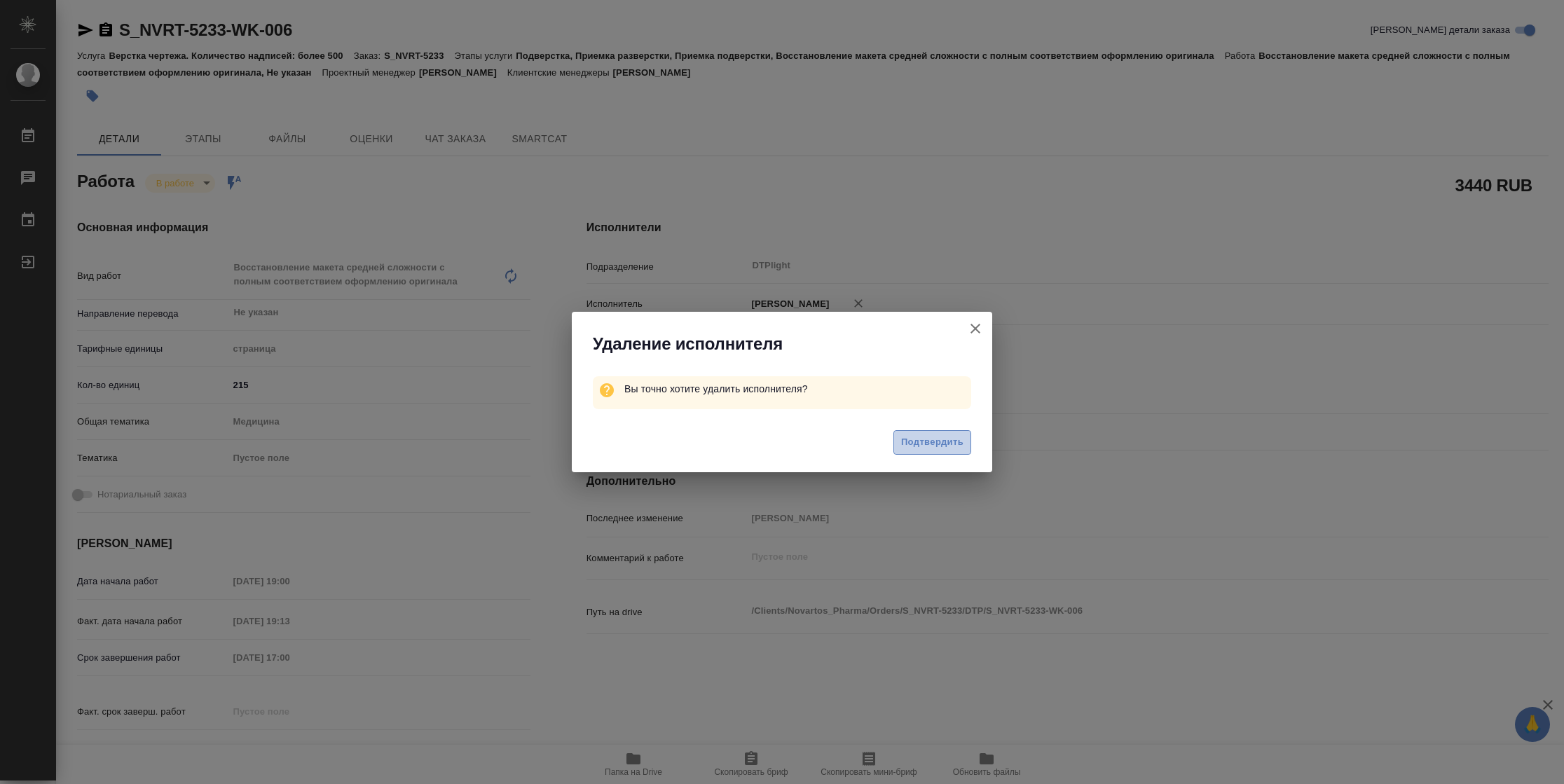
type textarea "x"
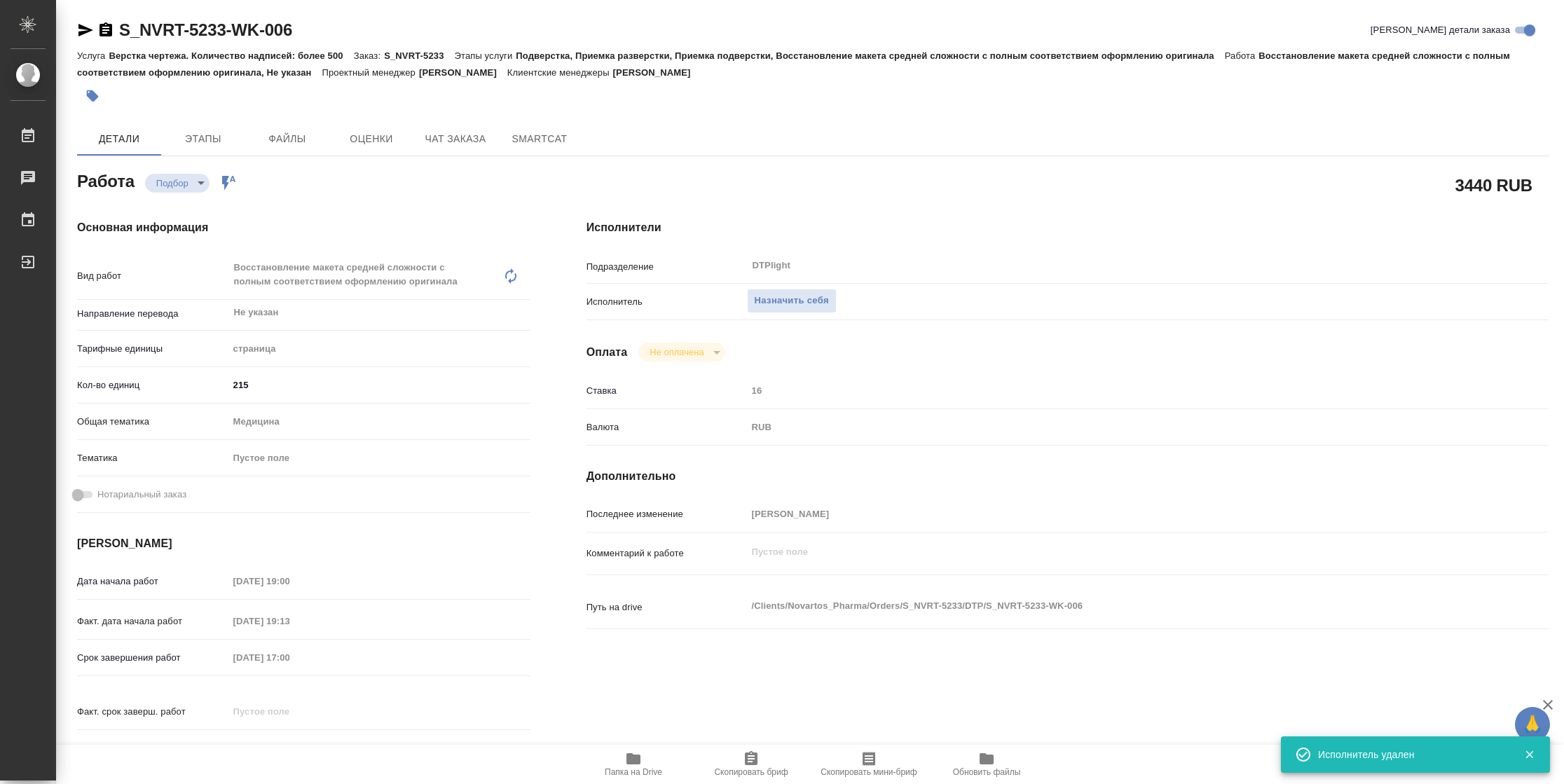
type textarea "x"
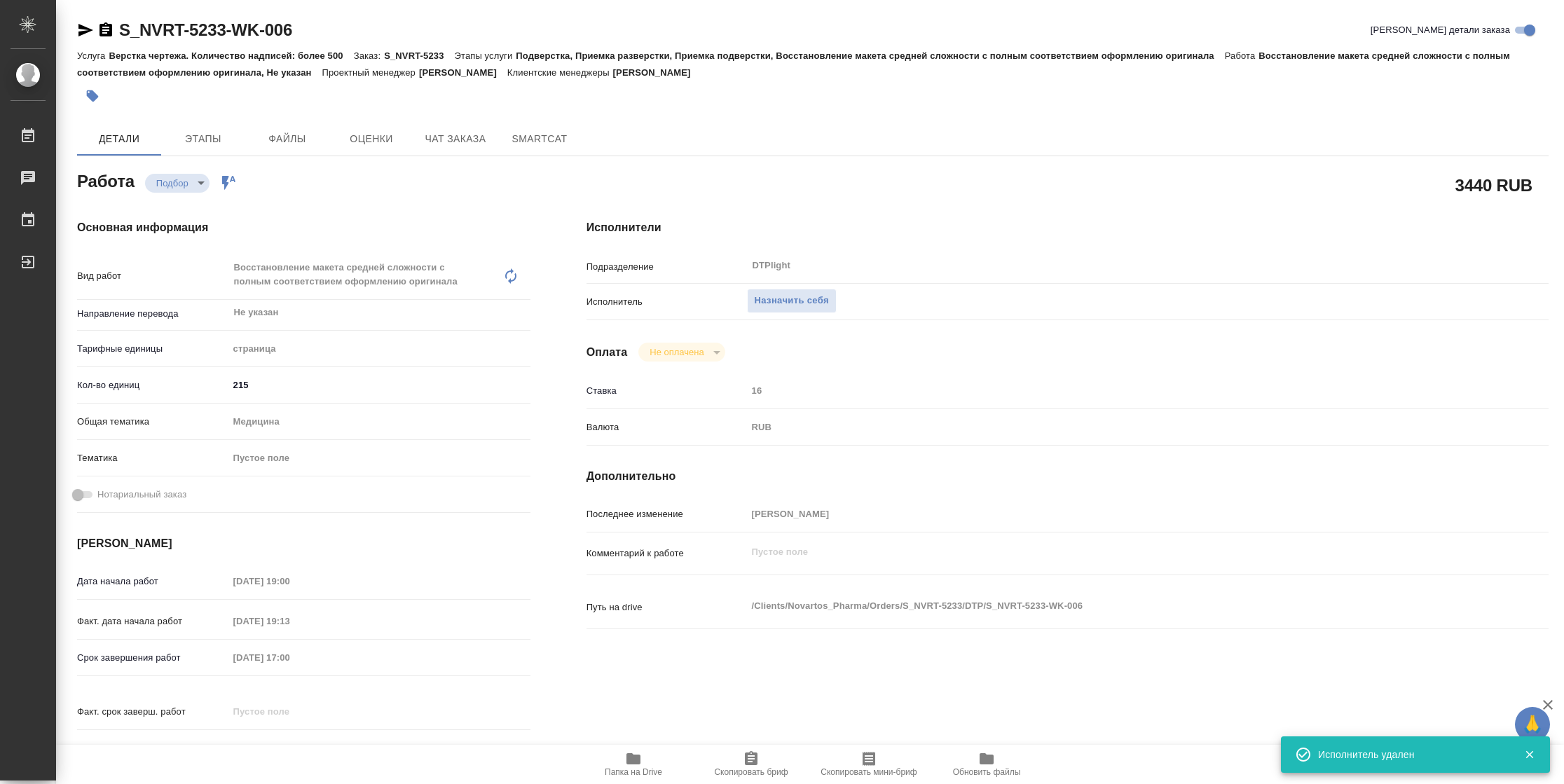
type textarea "x"
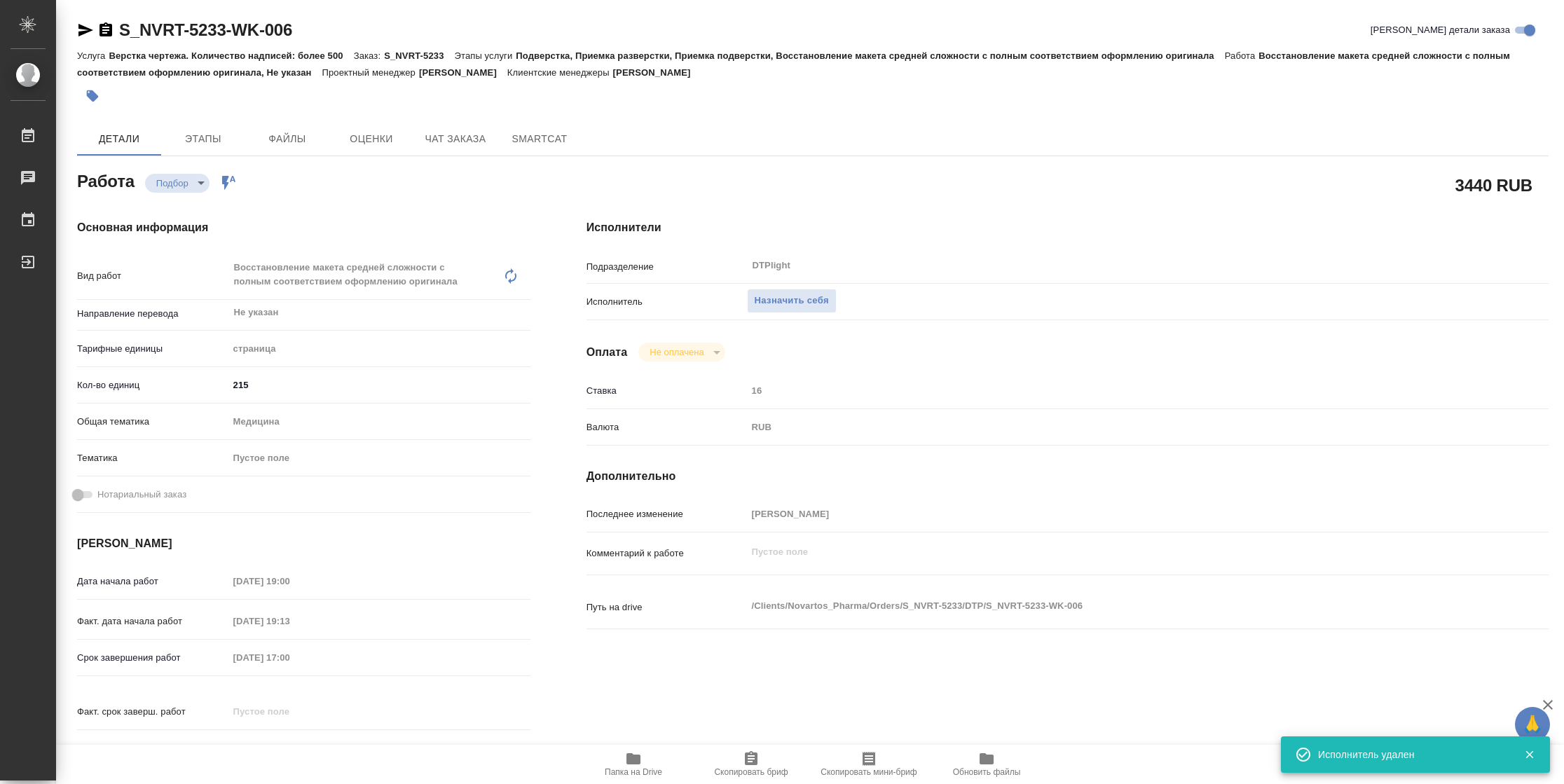
type textarea "x"
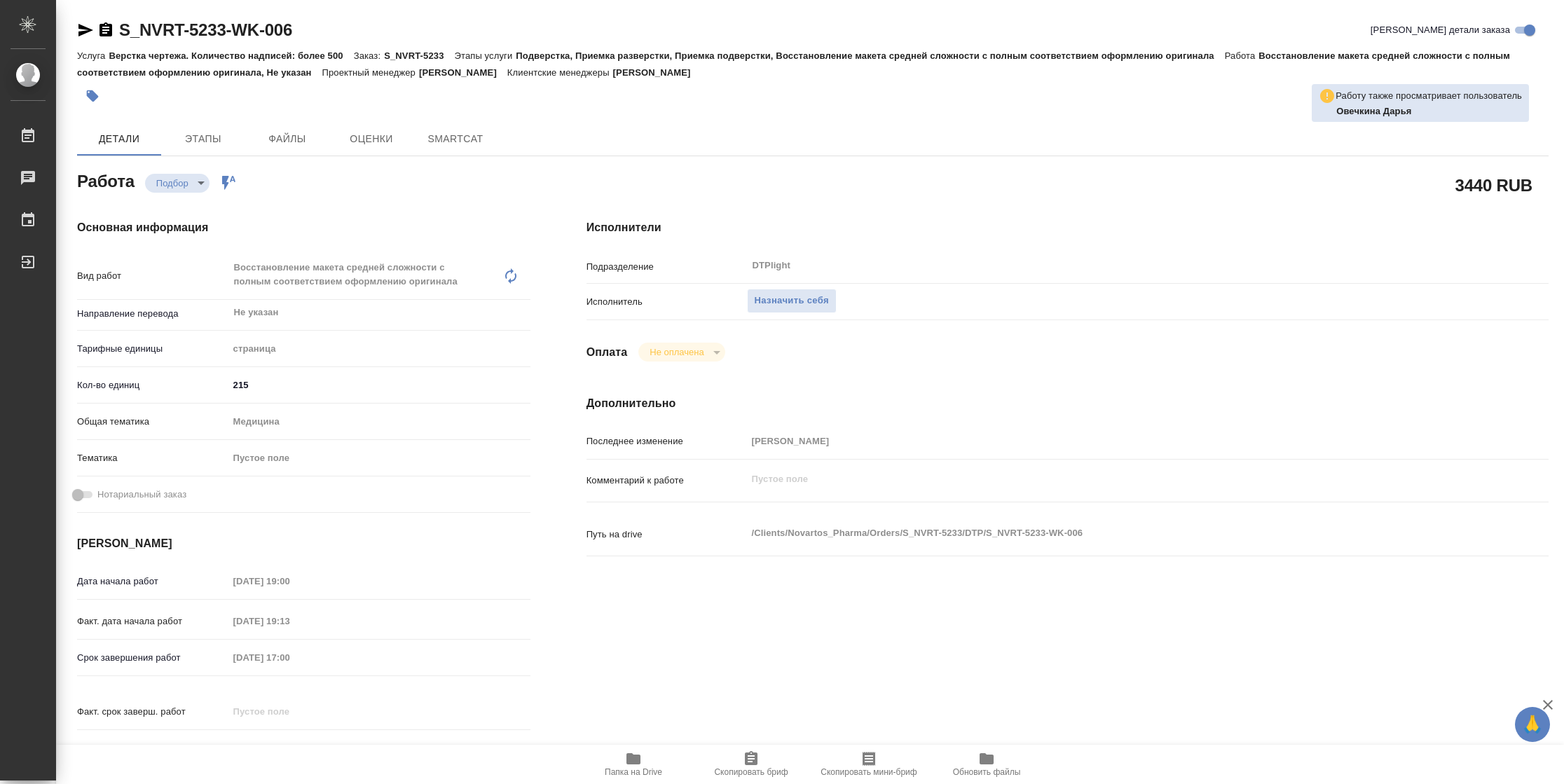
type textarea "x"
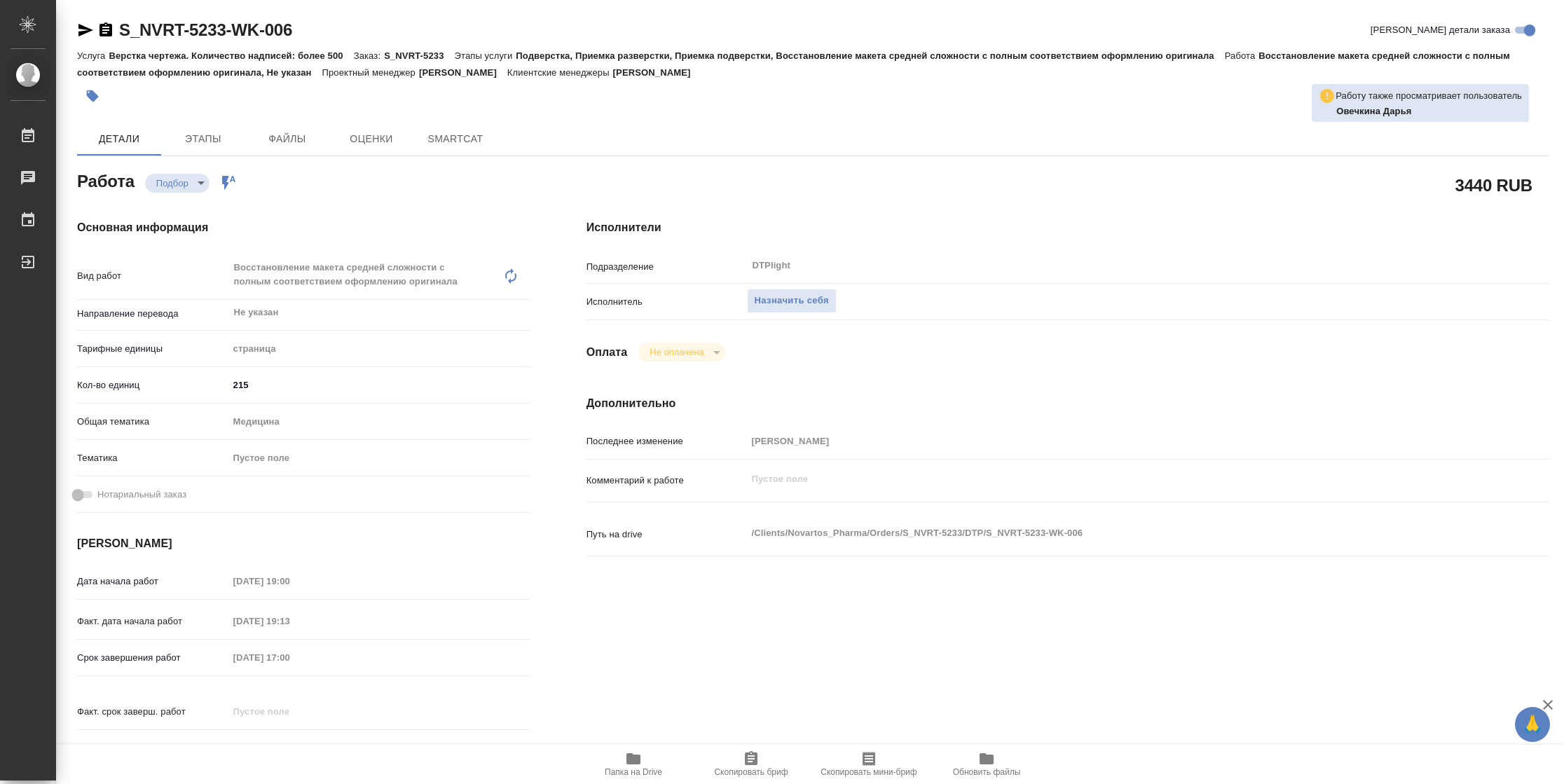
type textarea "x"
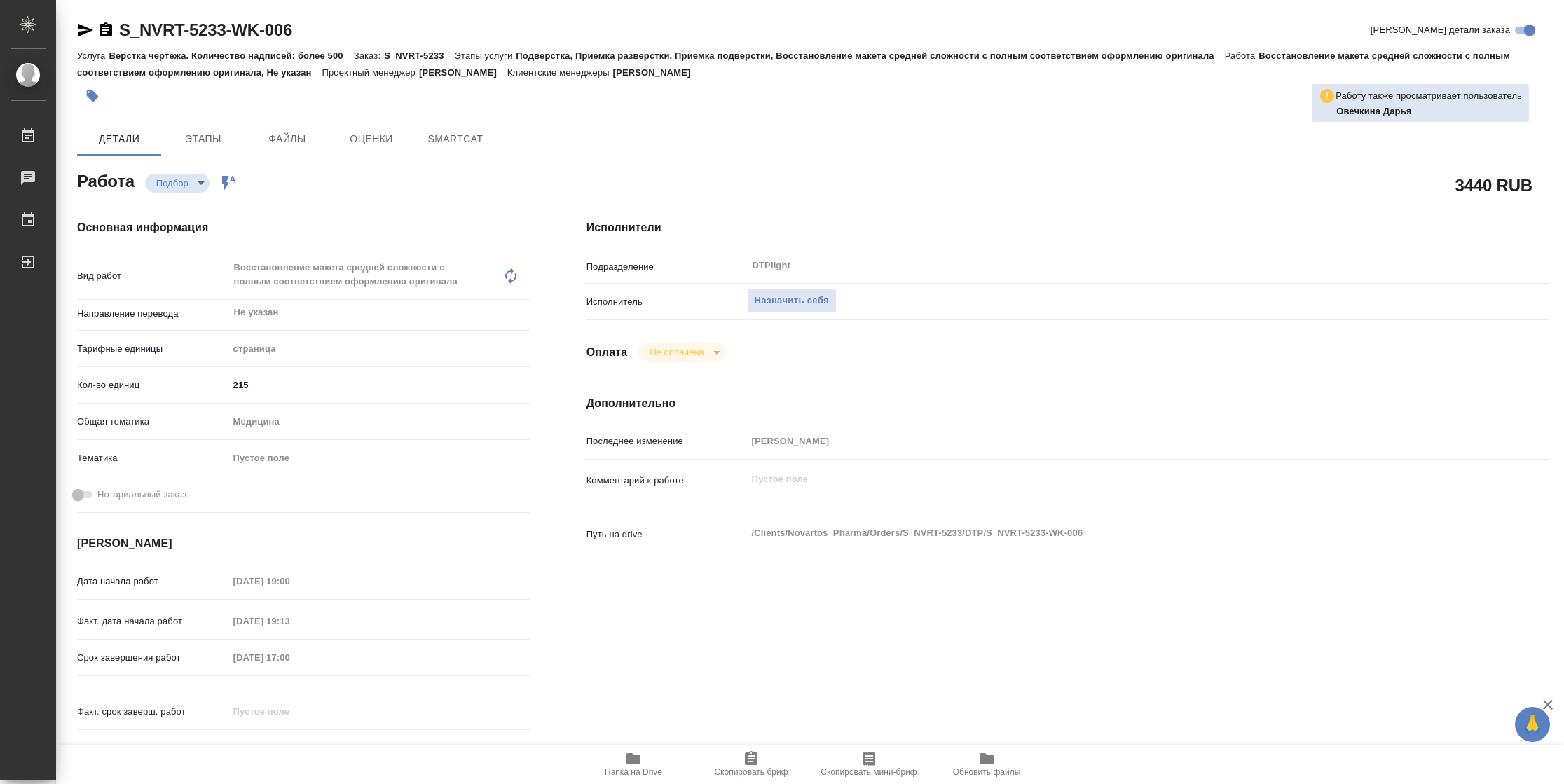
type textarea "x"
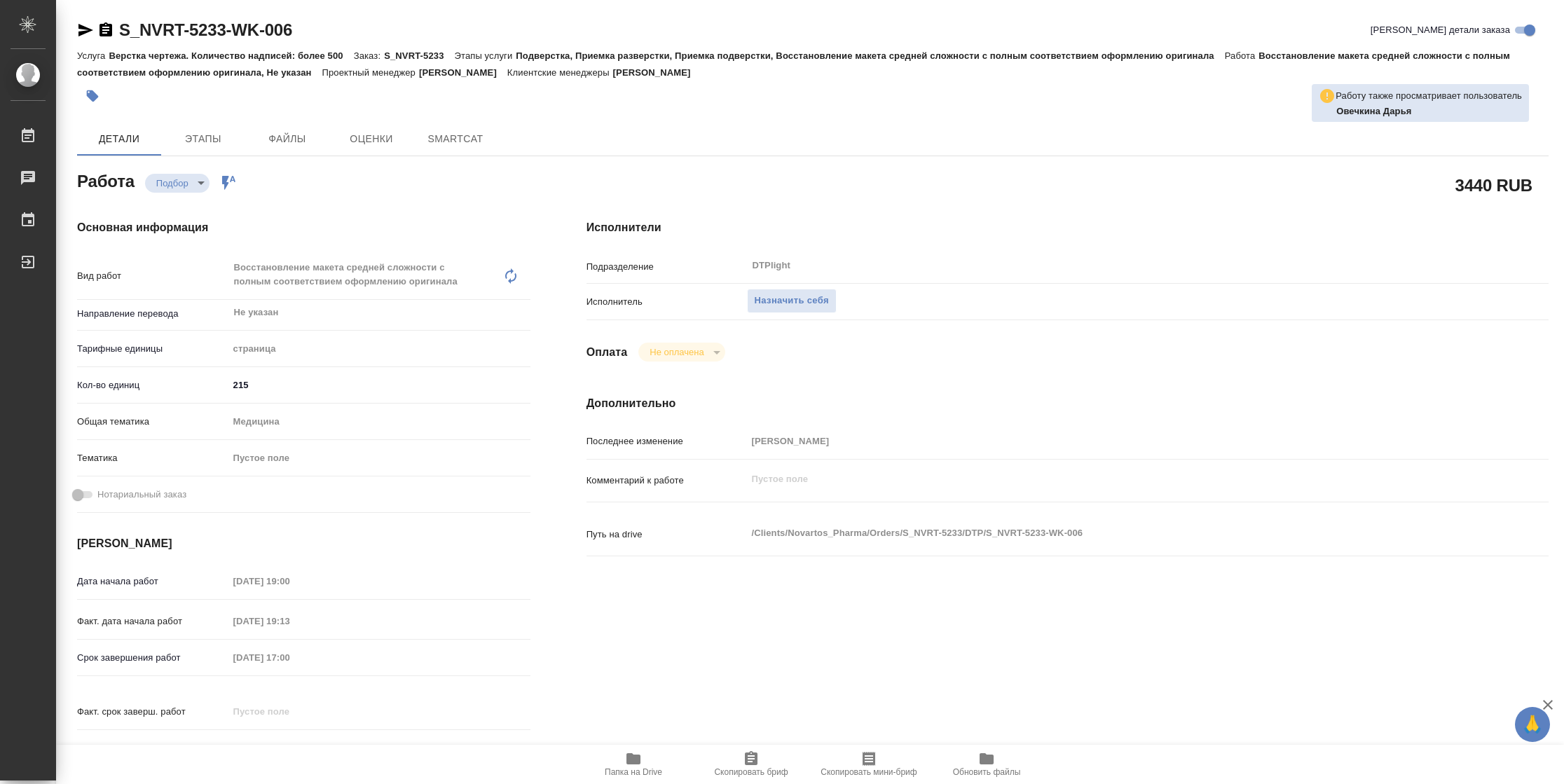
type textarea "x"
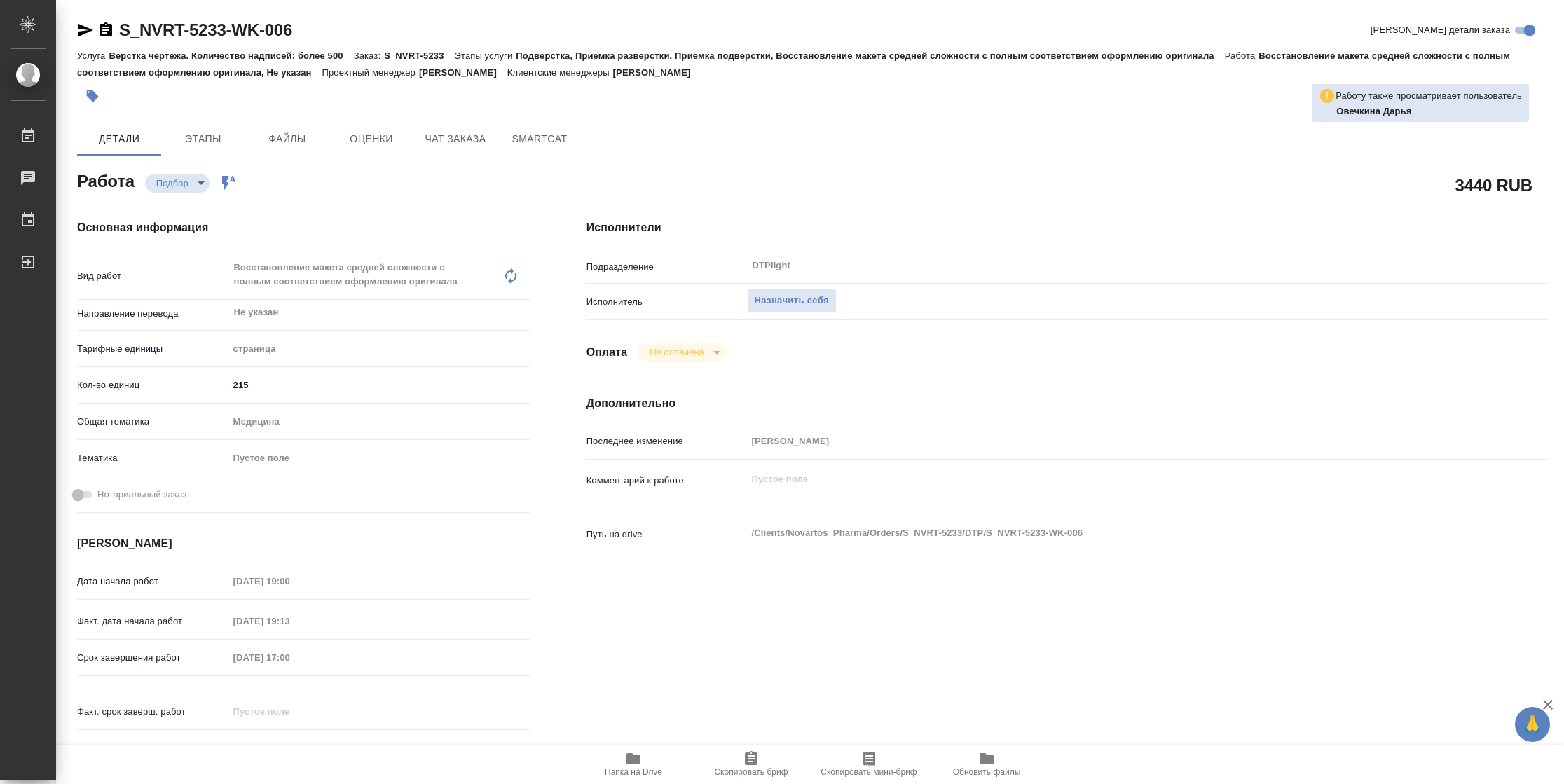
type textarea "x"
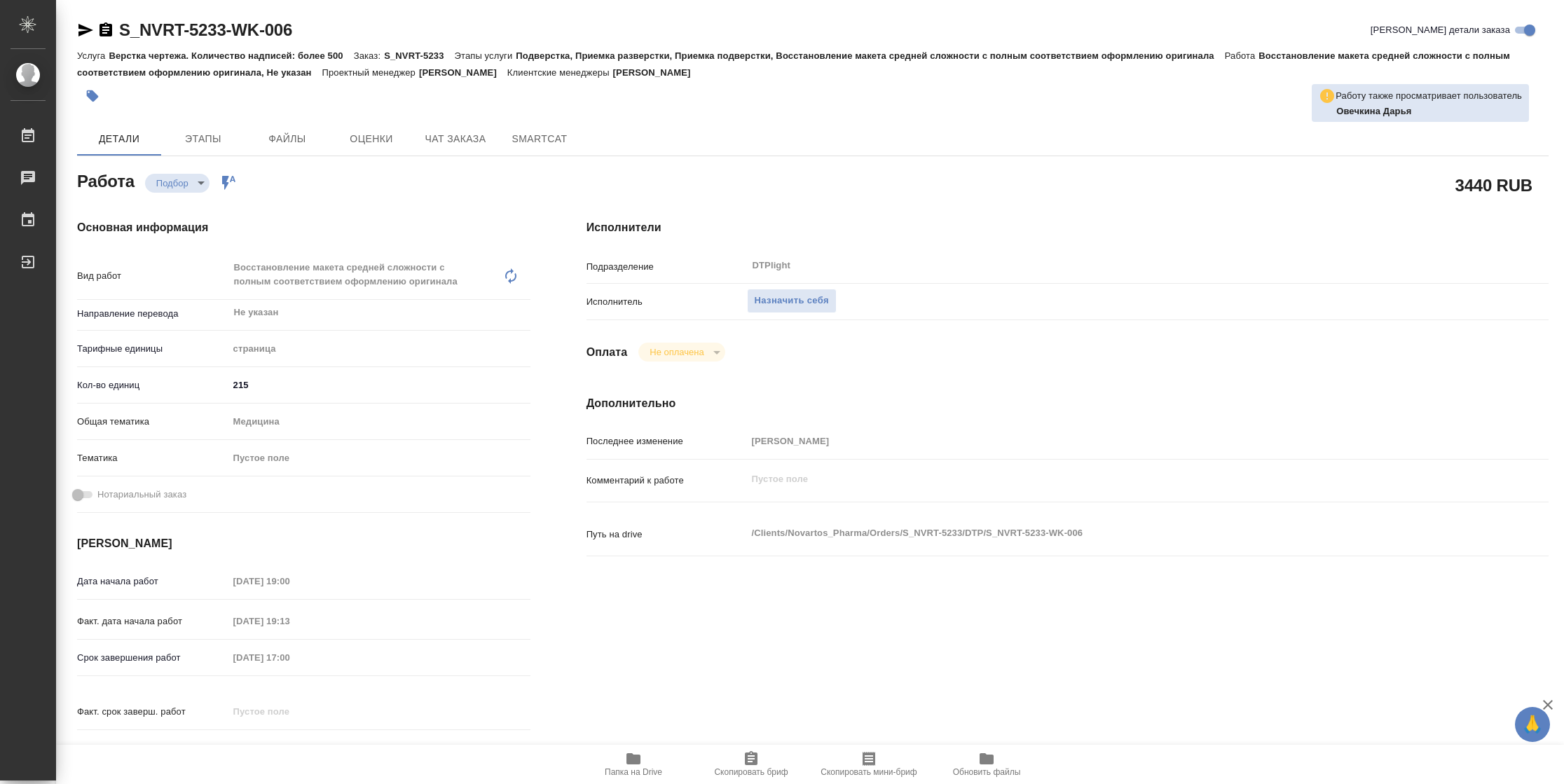
type textarea "x"
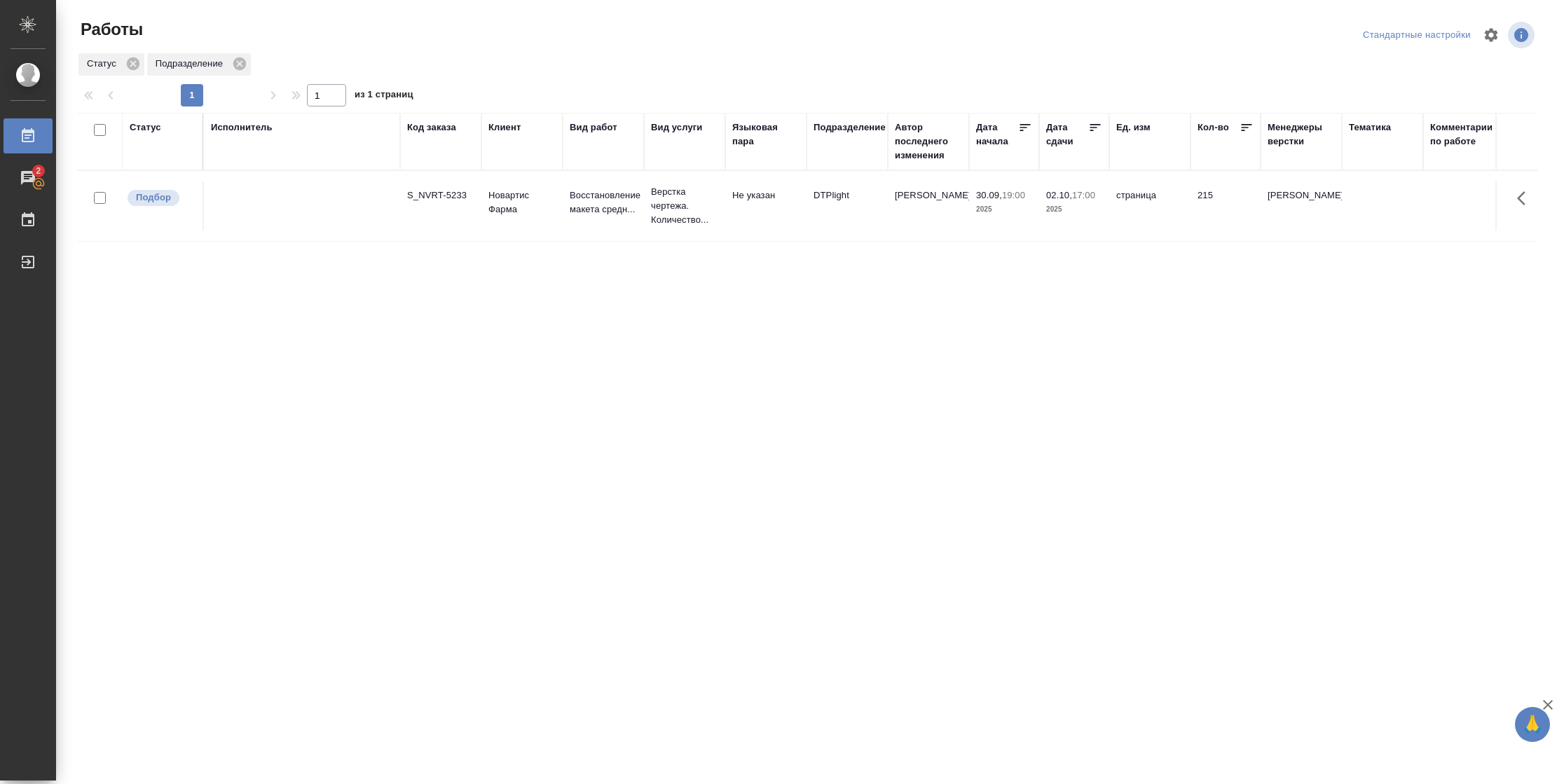
click at [1298, 238] on tr "Подбор S_NVRT-5233 Новартис Фарма Восстановление макета средн... Верстка чертеж…" at bounding box center [1475, 206] width 2796 height 71
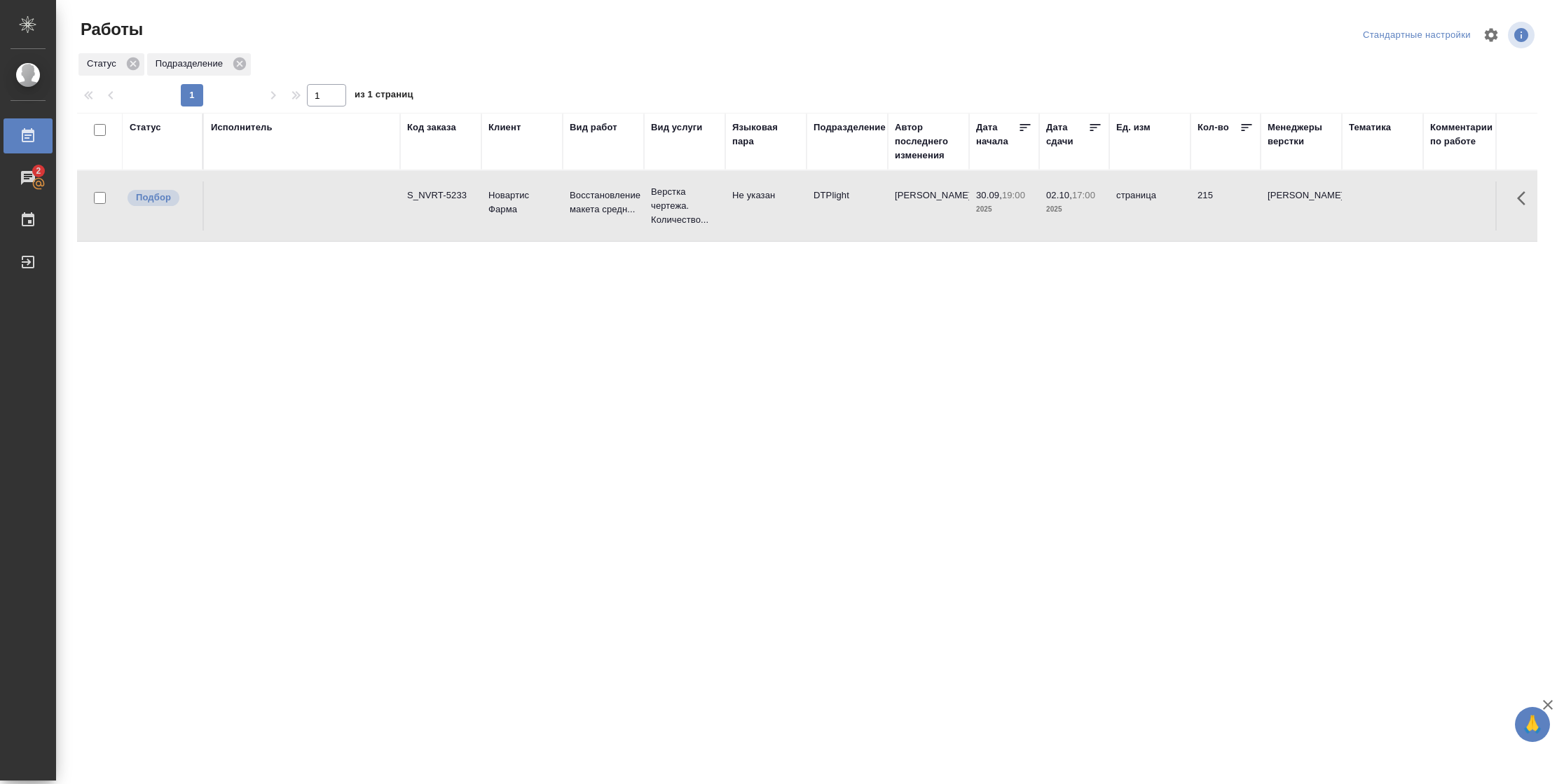
click at [1298, 238] on tr "Подбор S_NVRT-5233 Новартис Фарма Восстановление макета средн... Верстка чертеж…" at bounding box center [1475, 206] width 2796 height 71
